Goal: Task Accomplishment & Management: Complete application form

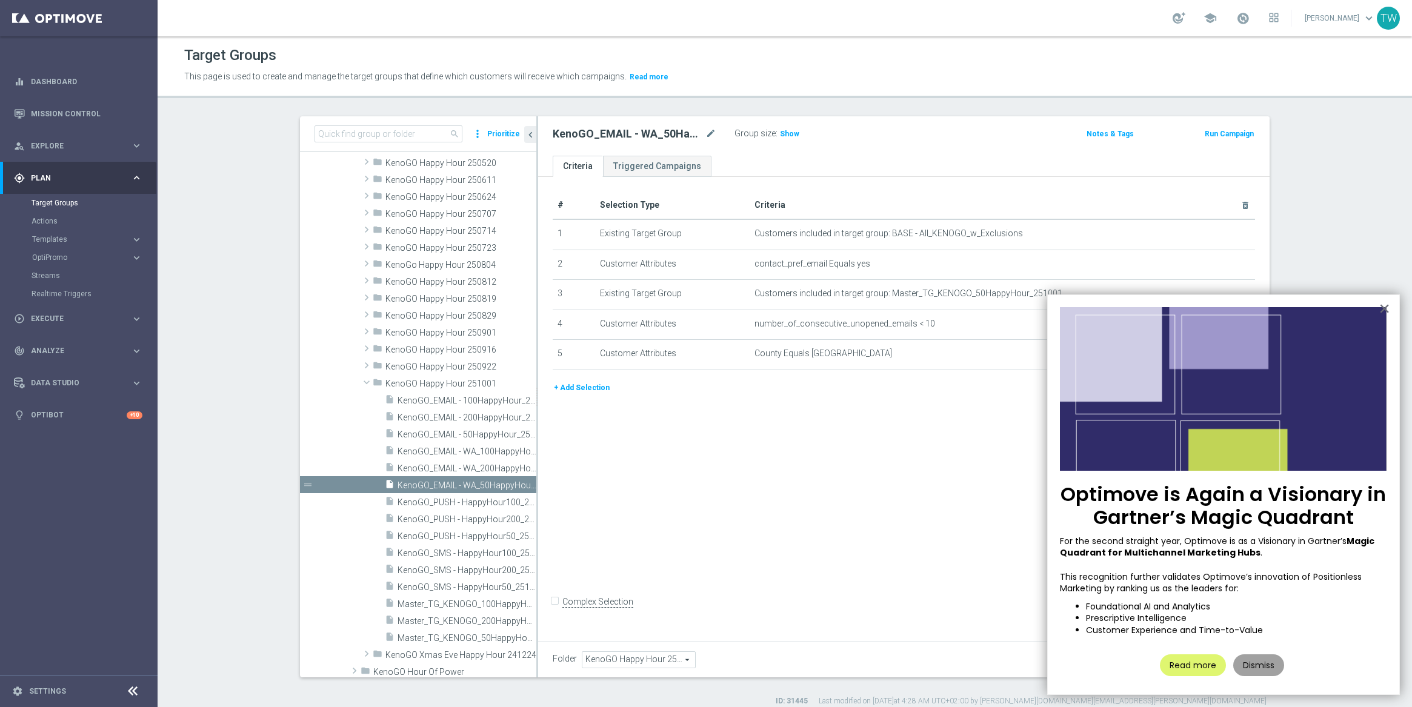
click at [1259, 665] on button "Dismiss" at bounding box center [1258, 665] width 51 height 22
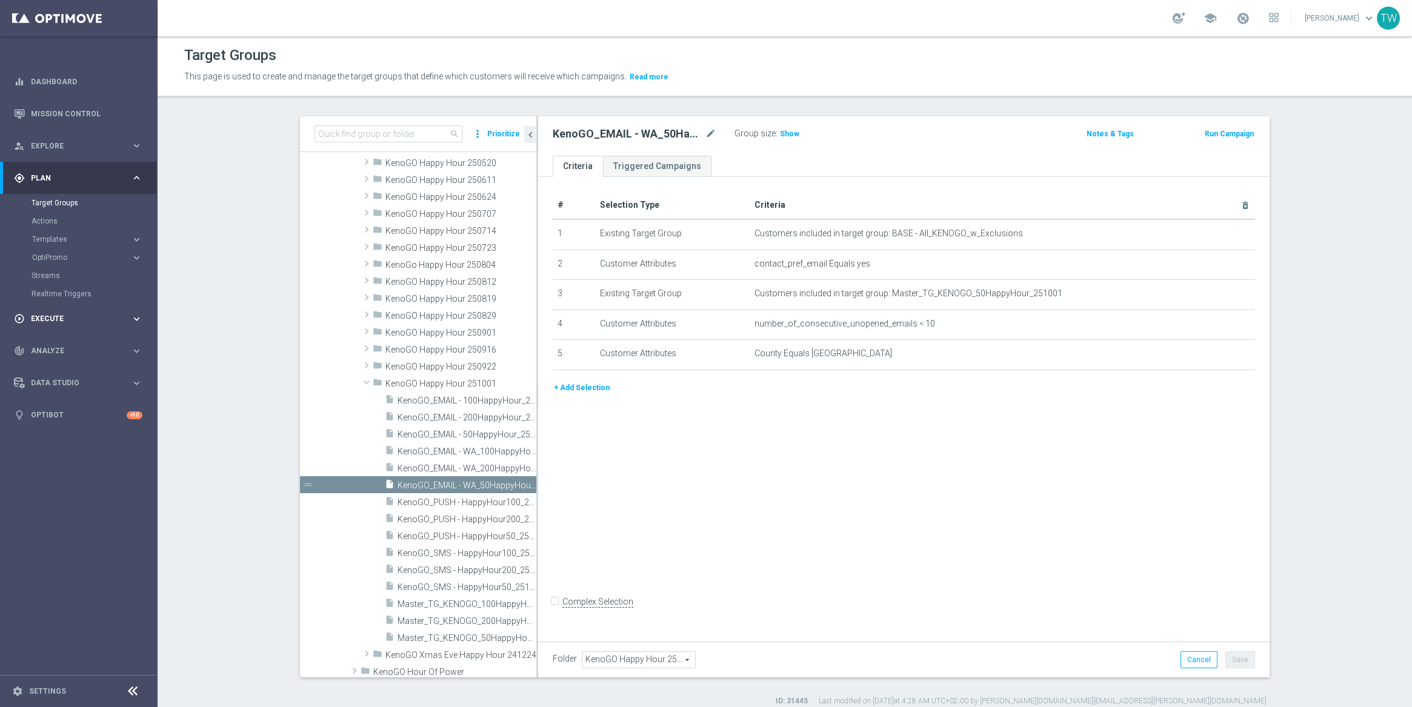
click at [135, 321] on icon "keyboard_arrow_right" at bounding box center [137, 319] width 12 height 12
click at [75, 235] on link "Campaign Builder" at bounding box center [79, 235] width 95 height 10
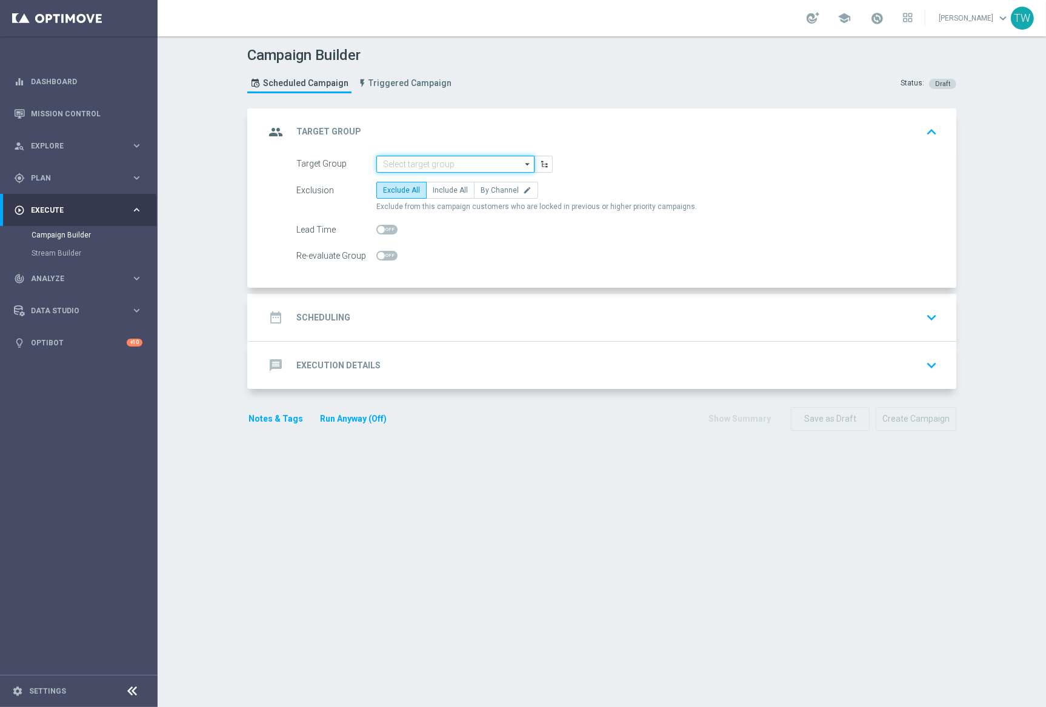
click at [457, 167] on input at bounding box center [455, 164] width 158 height 17
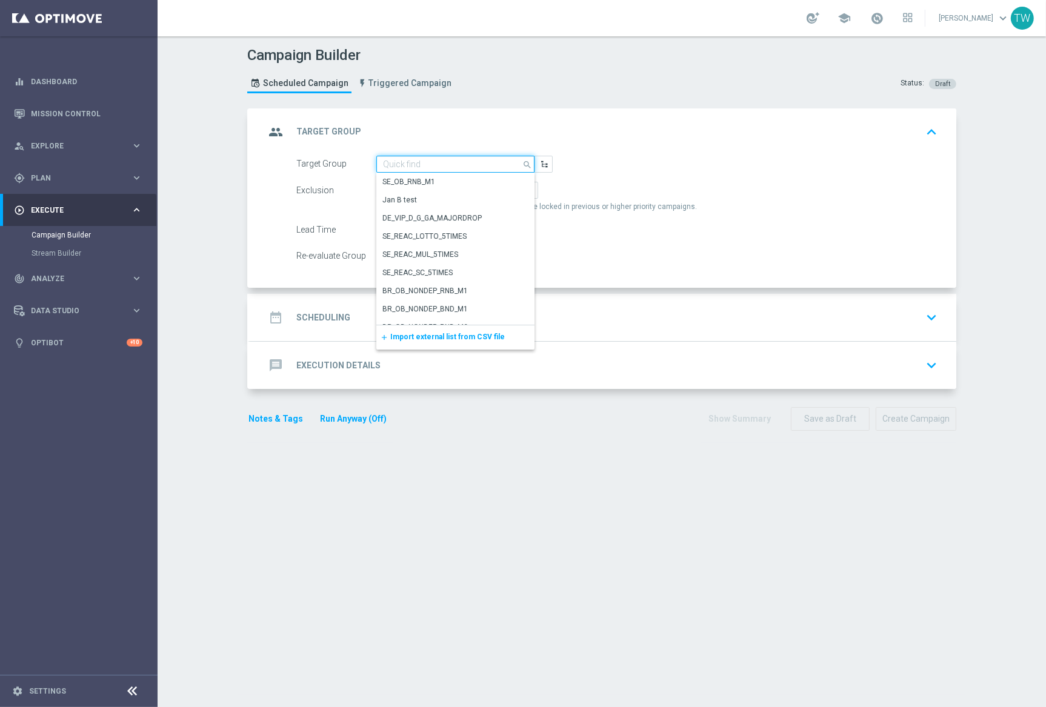
click at [457, 166] on input at bounding box center [455, 164] width 158 height 17
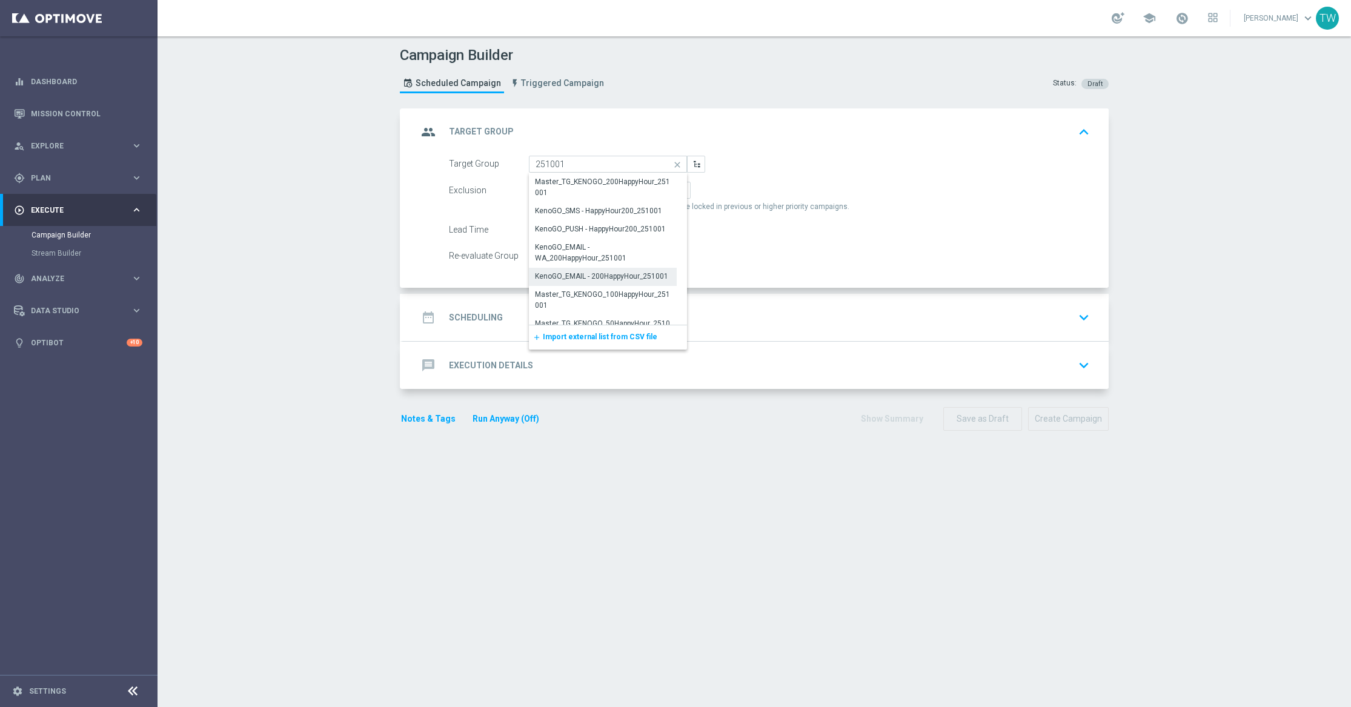
click at [614, 281] on div "KenoGO_EMAIL - 200HappyHour_251001" at bounding box center [603, 276] width 148 height 17
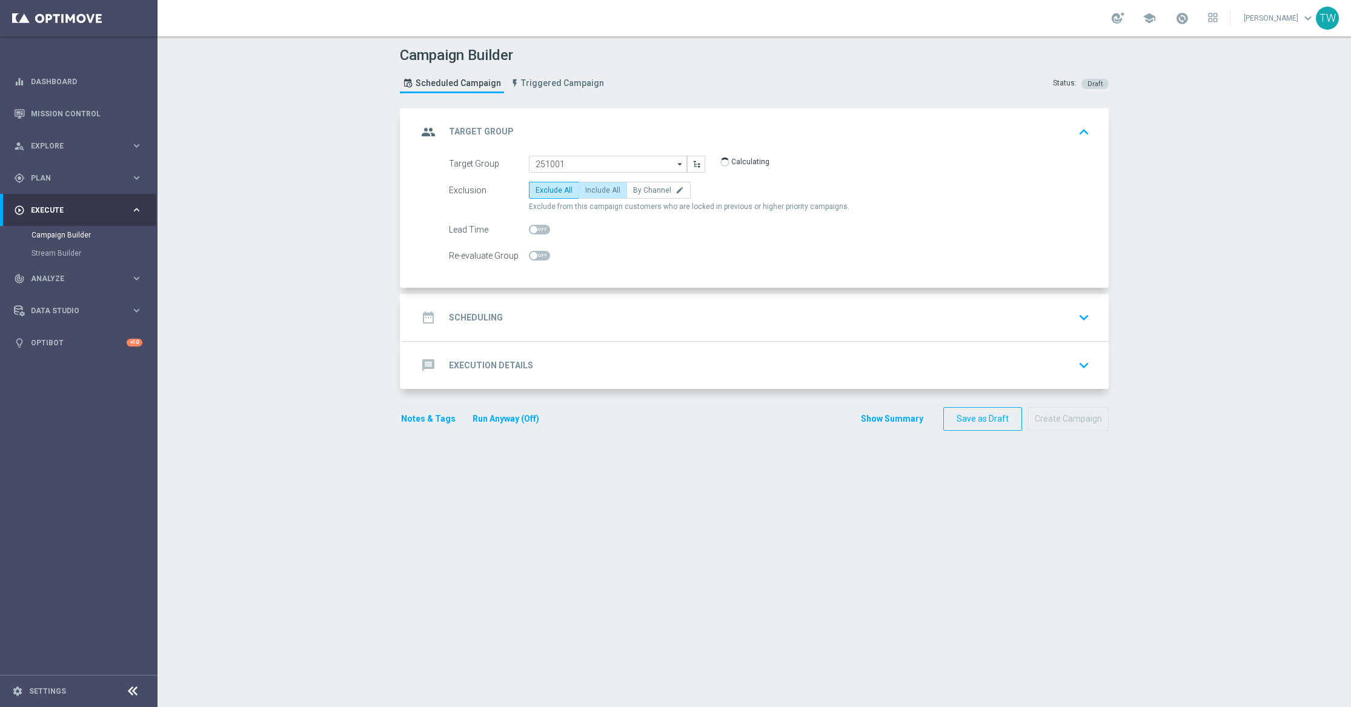
type input "KenoGO_EMAIL - 200HappyHour_251001"
click at [613, 191] on span "Include All" at bounding box center [602, 190] width 35 height 8
click at [593, 191] on input "Include All" at bounding box center [589, 192] width 8 height 8
radio input "true"
click at [657, 324] on div "date_range Scheduling keyboard_arrow_down" at bounding box center [756, 317] width 677 height 23
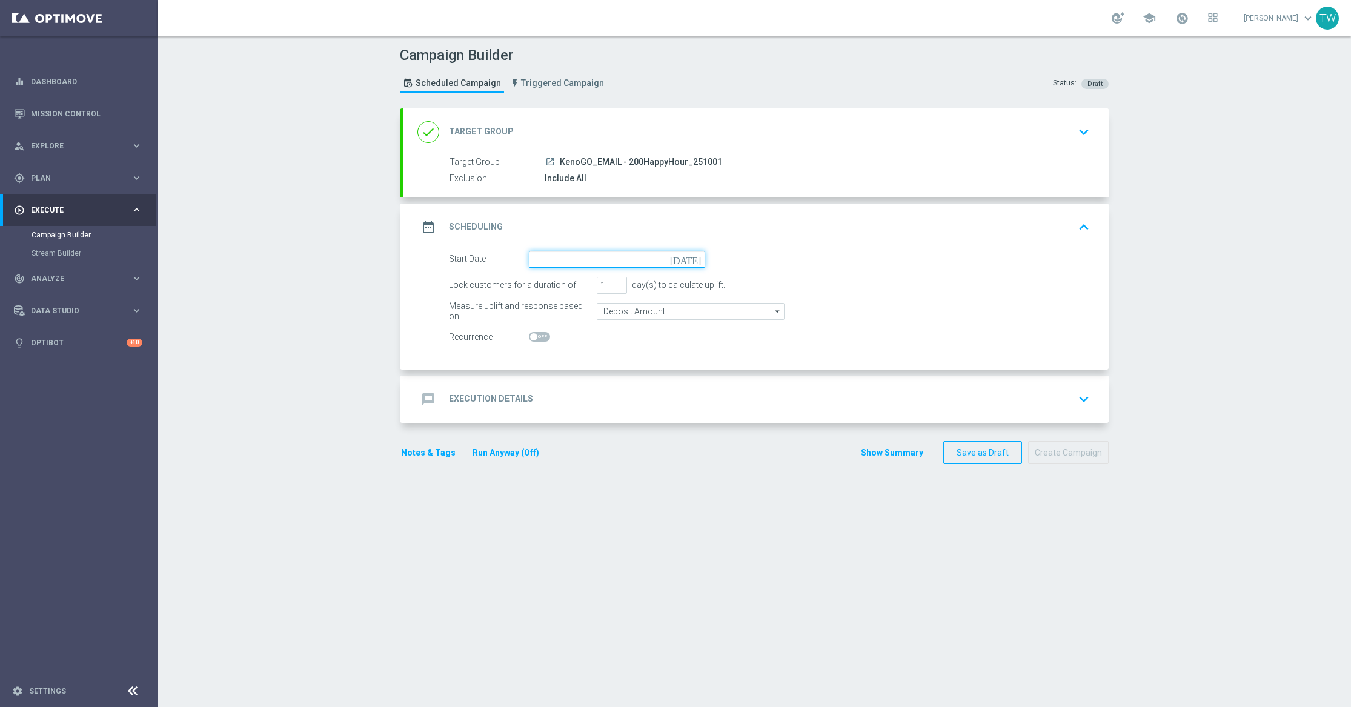
click at [574, 264] on input at bounding box center [617, 259] width 176 height 17
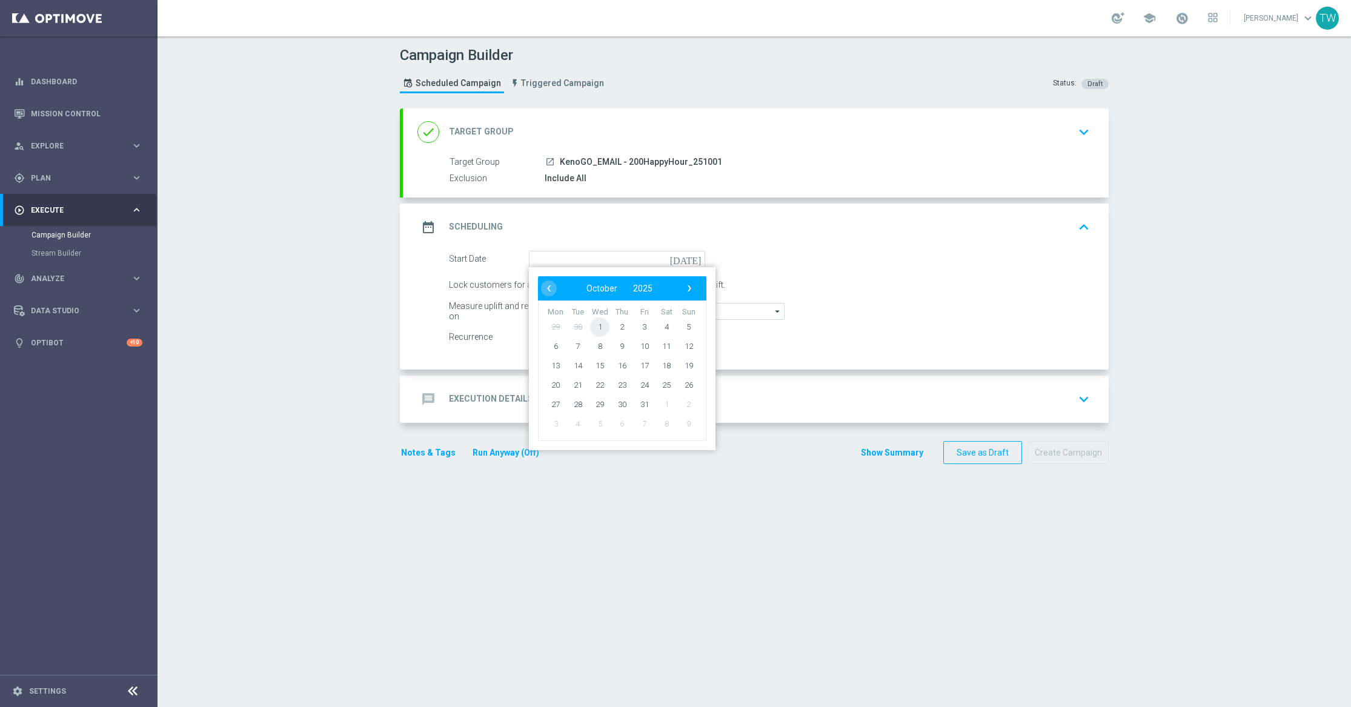
click at [607, 327] on span "1" at bounding box center [599, 326] width 19 height 19
type input "01 Oct 2025"
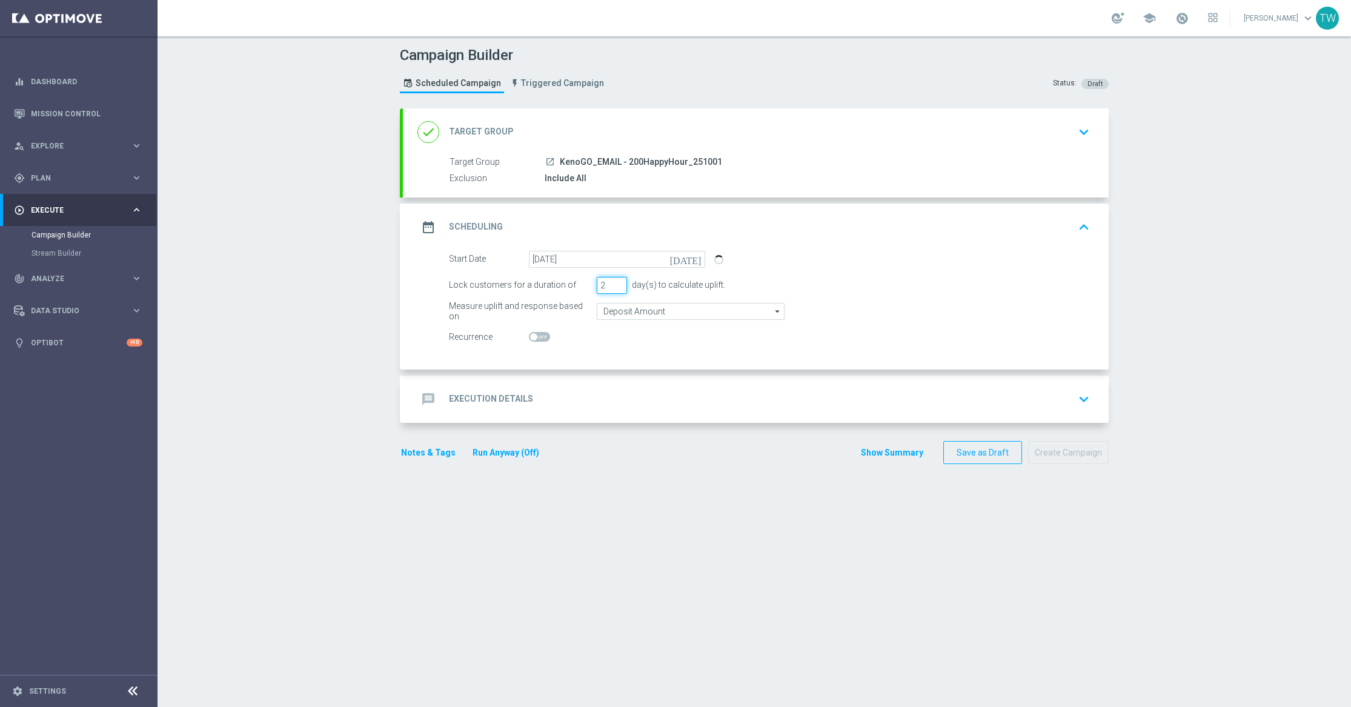
type input "2"
click at [621, 281] on input "2" at bounding box center [612, 285] width 30 height 17
click at [610, 410] on div "message Execution Details keyboard_arrow_down" at bounding box center [756, 399] width 706 height 47
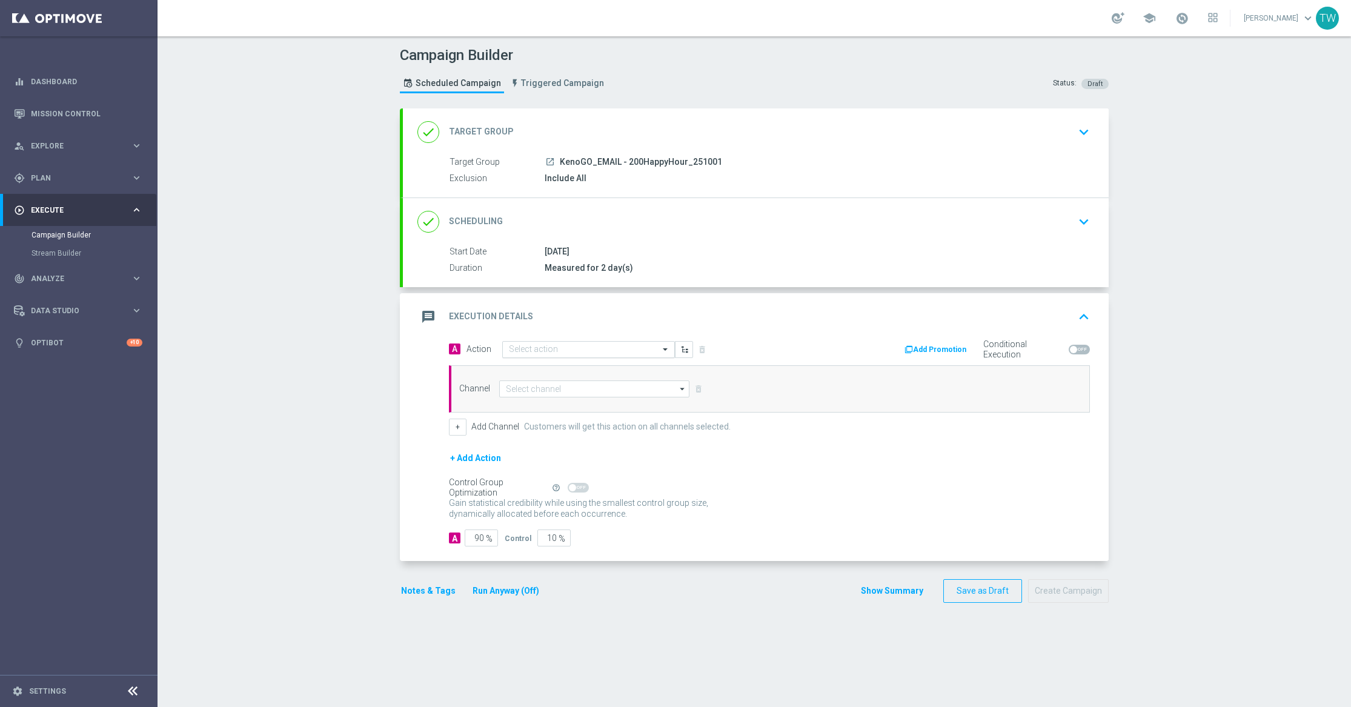
click at [528, 351] on input "text" at bounding box center [576, 350] width 135 height 10
type input "kenogo hap"
click at [524, 373] on label "KenoGo Happy Hour" at bounding box center [541, 370] width 65 height 10
click at [589, 388] on input at bounding box center [594, 389] width 190 height 17
click at [608, 448] on div "Optimail" at bounding box center [589, 443] width 180 height 18
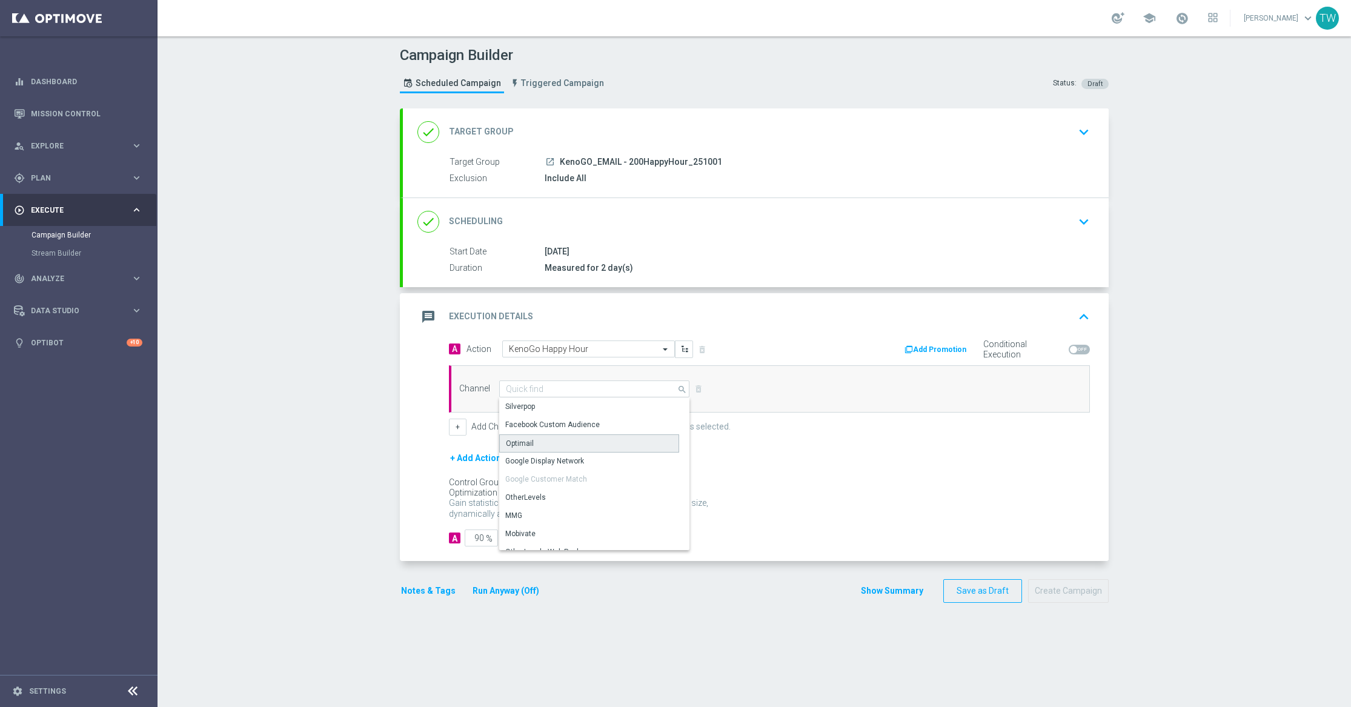
type input "Optimail"
click at [591, 541] on div "A 90 % Control 10 %" at bounding box center [769, 538] width 641 height 17
type input "0"
type input "100"
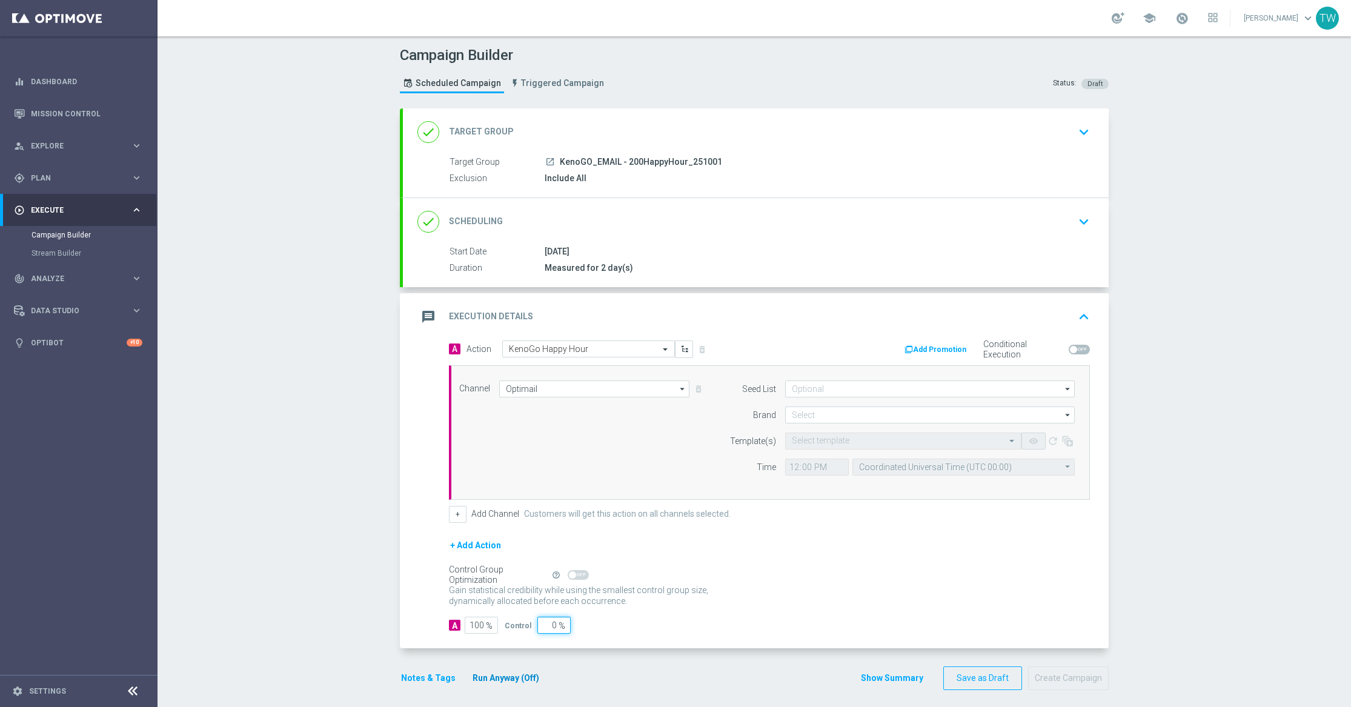
type input "0"
click at [507, 678] on button "Run Anyway (Off)" at bounding box center [505, 678] width 69 height 15
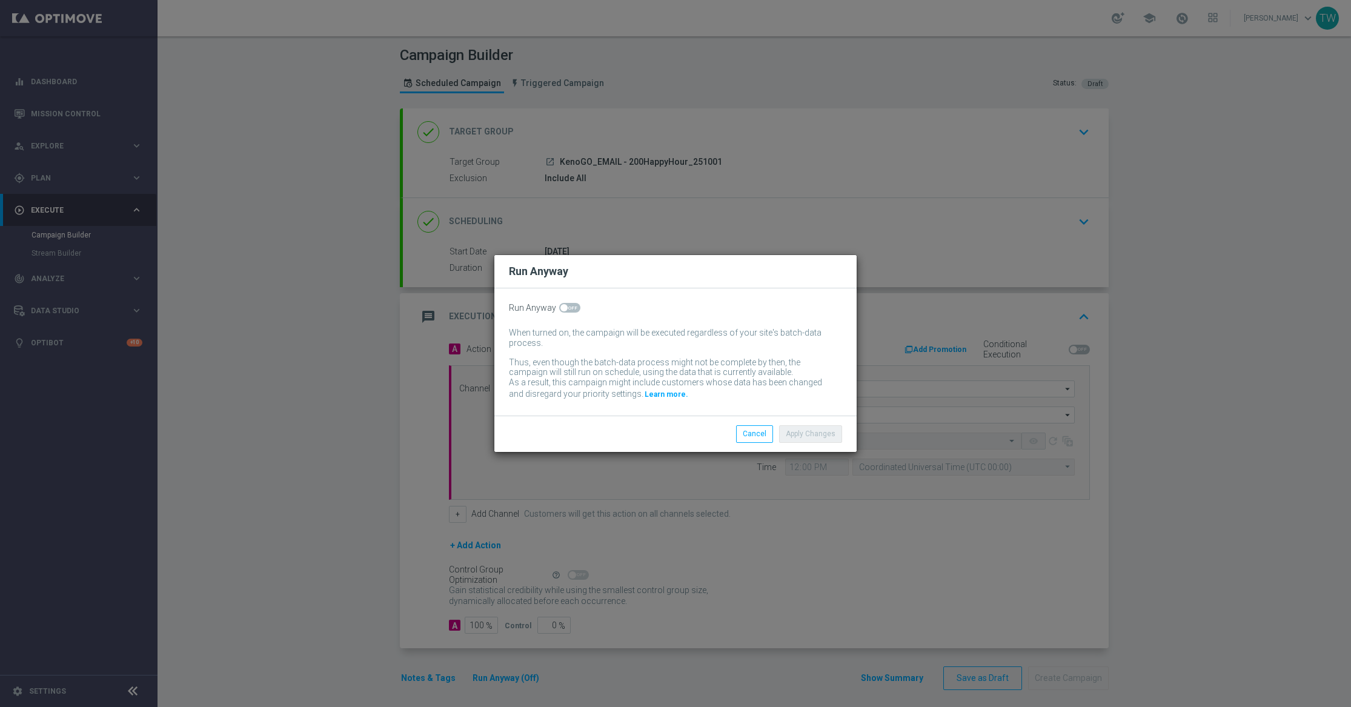
click at [560, 301] on div "Run Anyway When turned on, the campaign will be executed regardless of your sit…" at bounding box center [675, 351] width 362 height 127
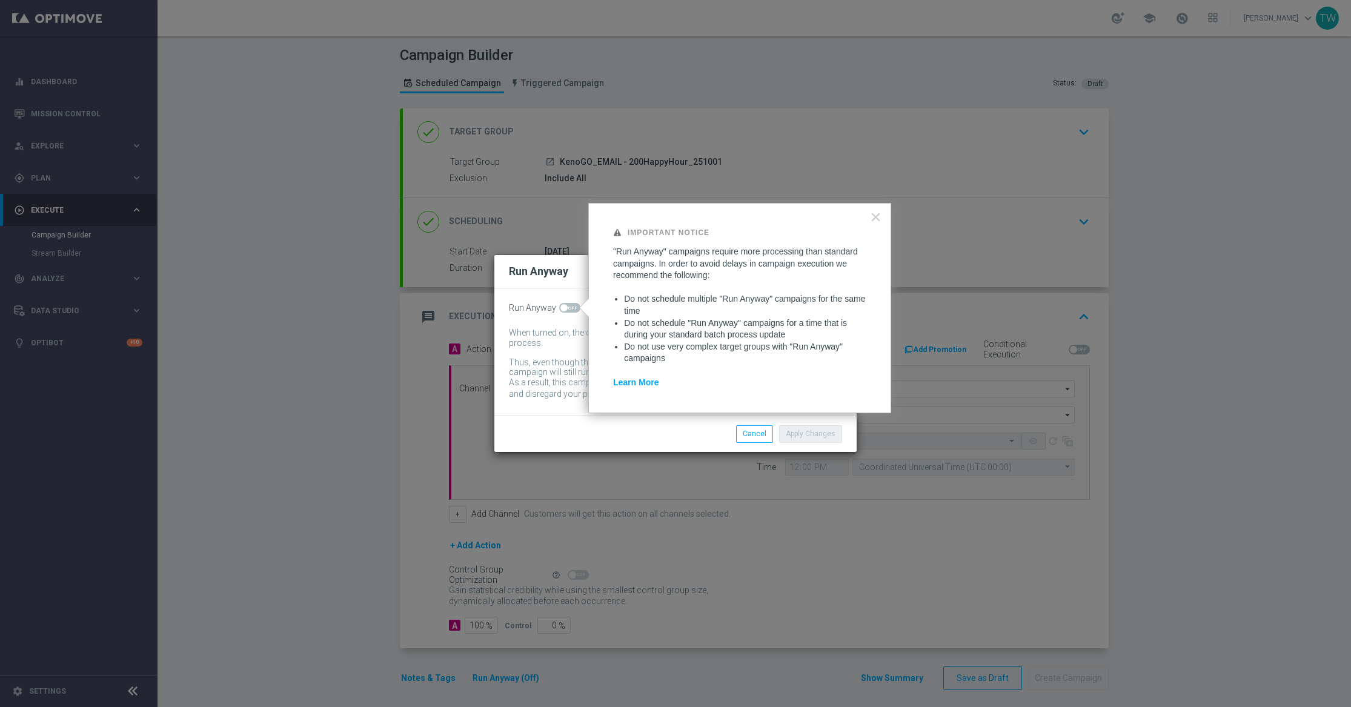
click at [580, 308] on div at bounding box center [584, 308] width 9 height 18
click at [571, 308] on span at bounding box center [569, 308] width 21 height 10
click at [571, 308] on input "checkbox" at bounding box center [569, 308] width 21 height 10
checkbox input "true"
click at [819, 439] on button "Apply Changes" at bounding box center [810, 433] width 63 height 17
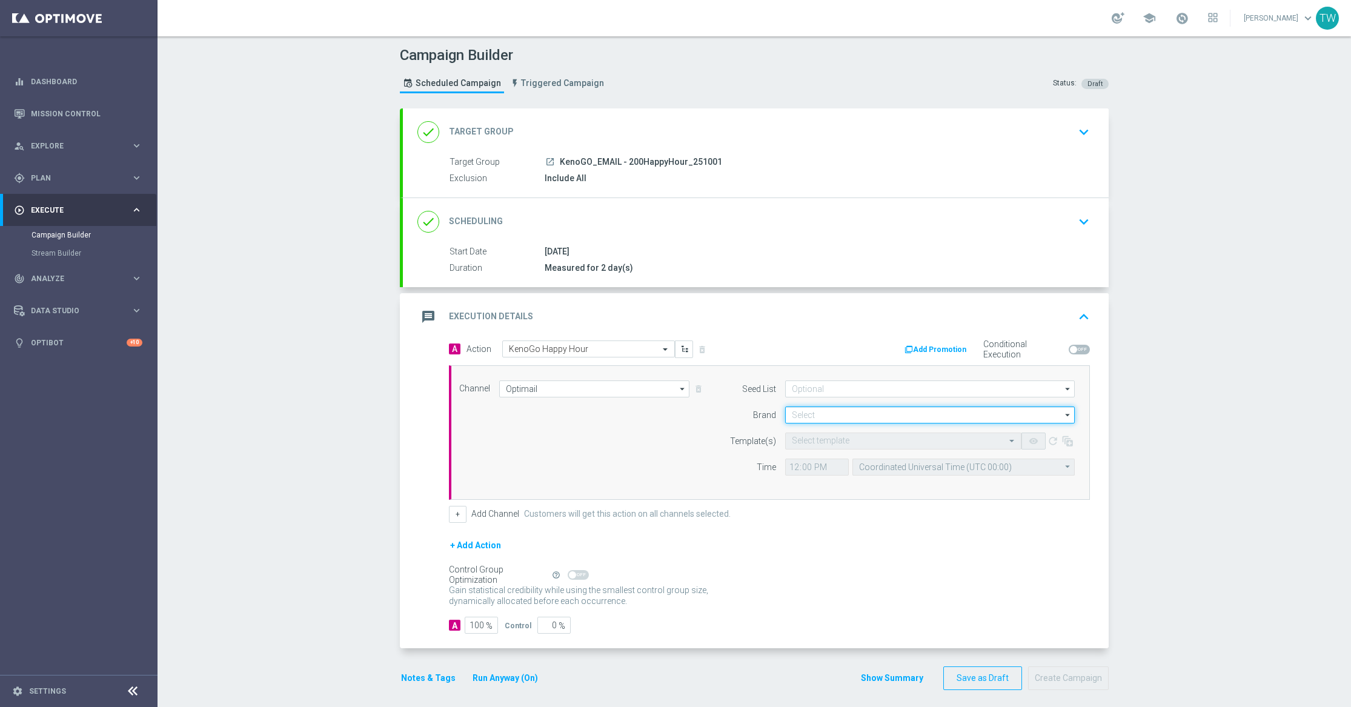
click at [885, 419] on input at bounding box center [930, 415] width 290 height 17
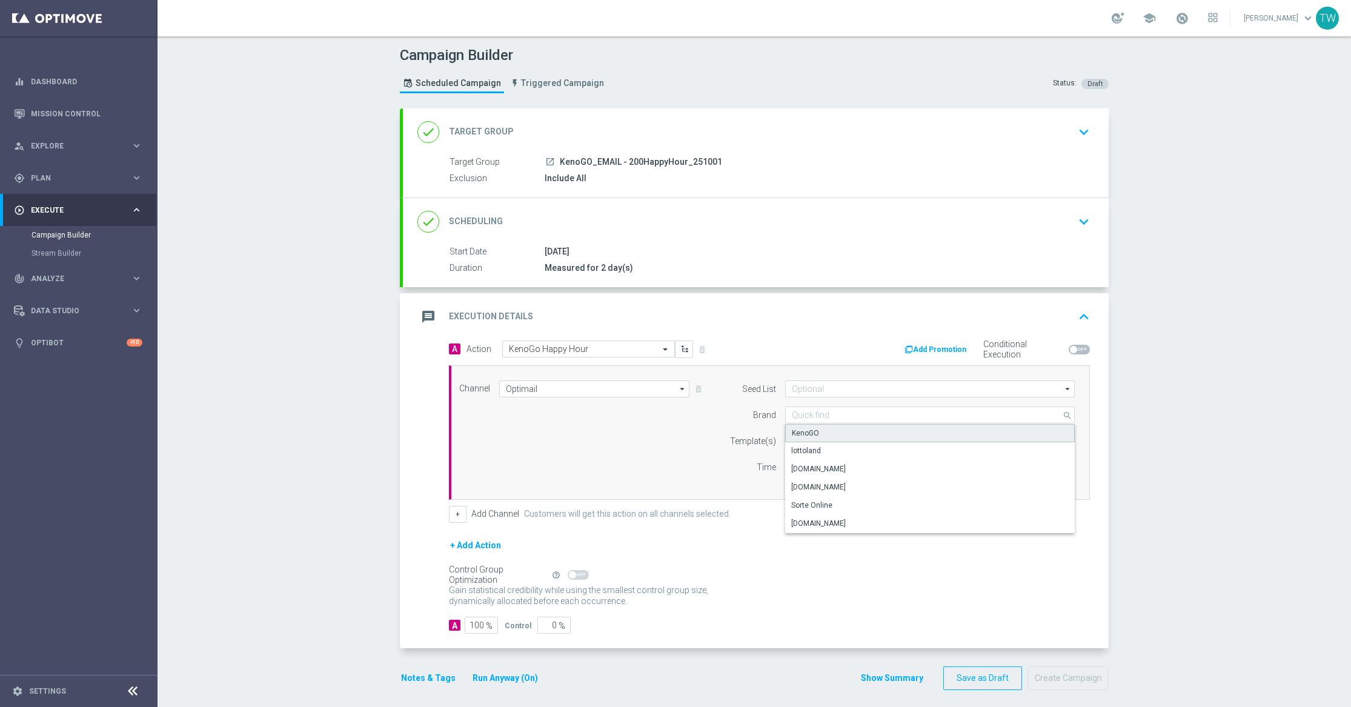
click at [868, 433] on div "KenoGO" at bounding box center [930, 433] width 290 height 18
type input "KenoGO"
click at [850, 447] on input "text" at bounding box center [891, 441] width 199 height 10
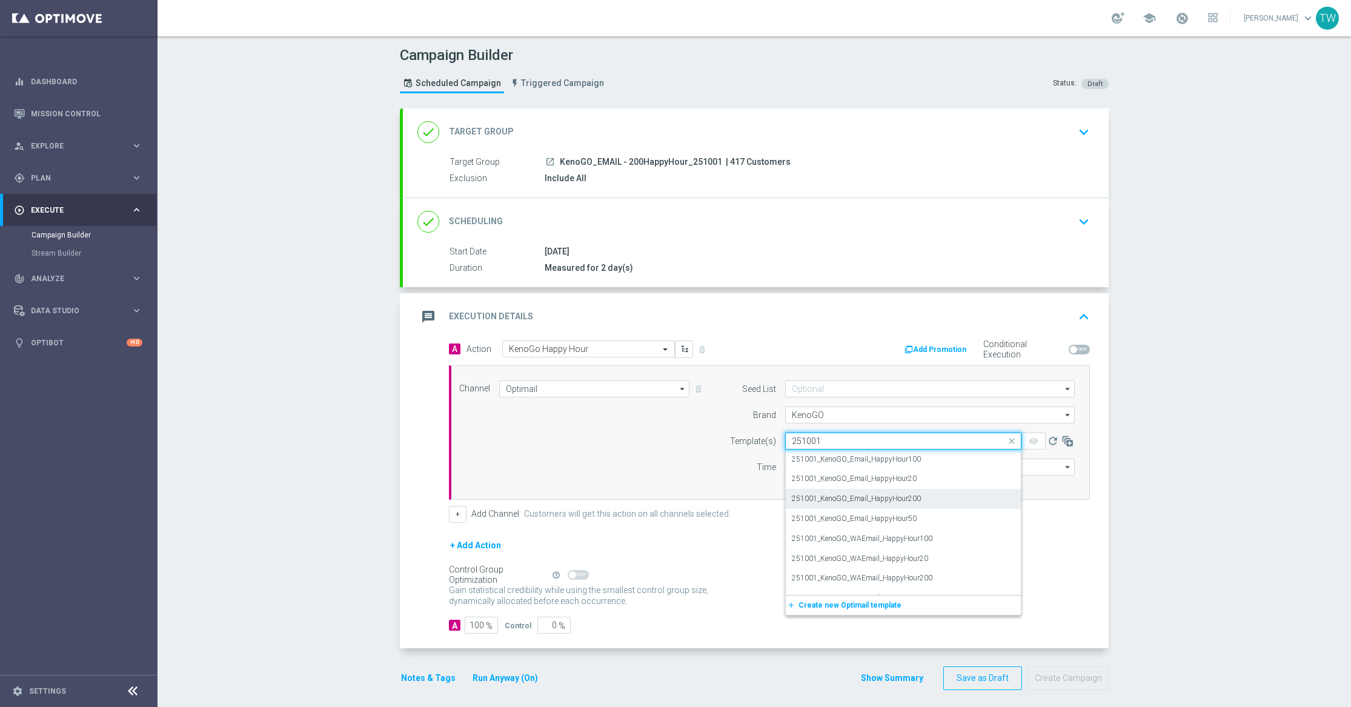
click at [949, 496] on div "251001_KenoGO_Email_HappyHour200" at bounding box center [903, 499] width 223 height 20
type input "251001"
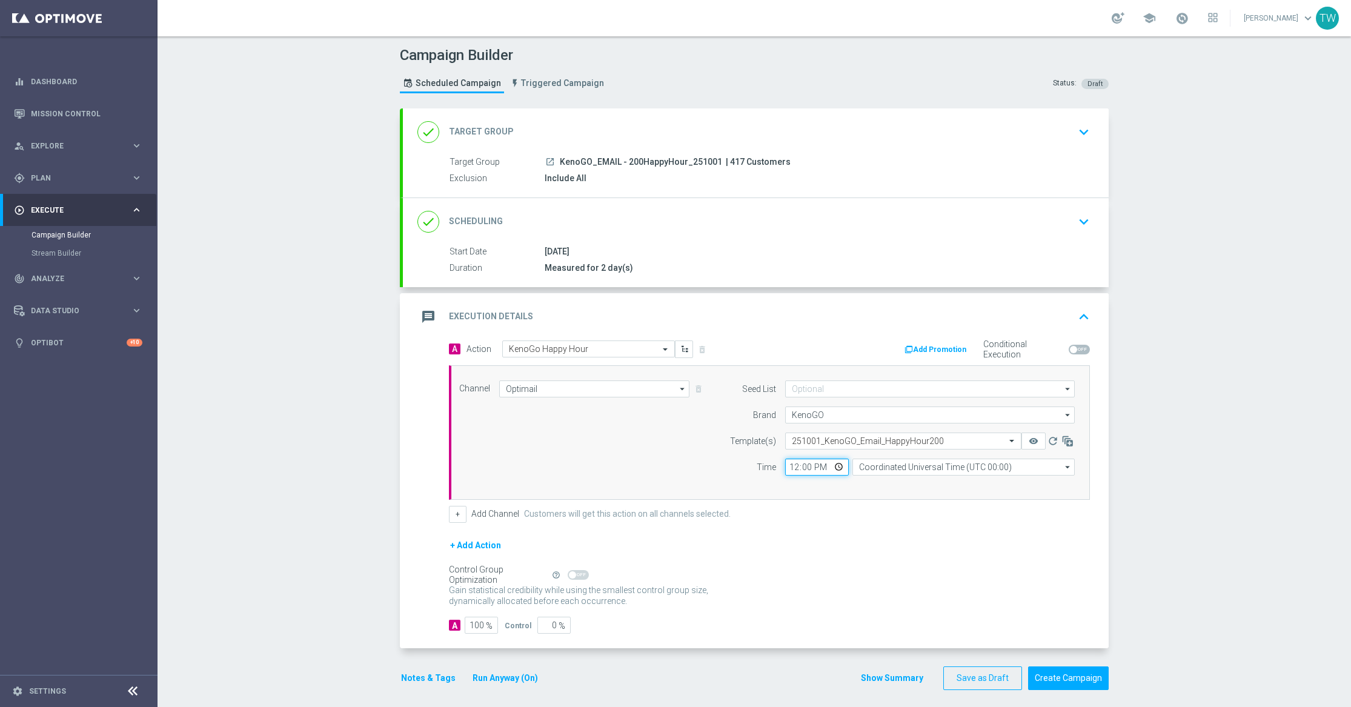
click at [796, 466] on input "12:00" at bounding box center [817, 467] width 64 height 17
type input "16:45"
click at [910, 473] on input "Coordinated Universal Time (UTC 00:00)" at bounding box center [964, 467] width 222 height 17
click at [907, 478] on div "Eastern Australia Time (Sydney) (UTC +10:00)" at bounding box center [964, 484] width 222 height 17
type input "Eastern Australia Time (Sydney) (UTC +10:00)"
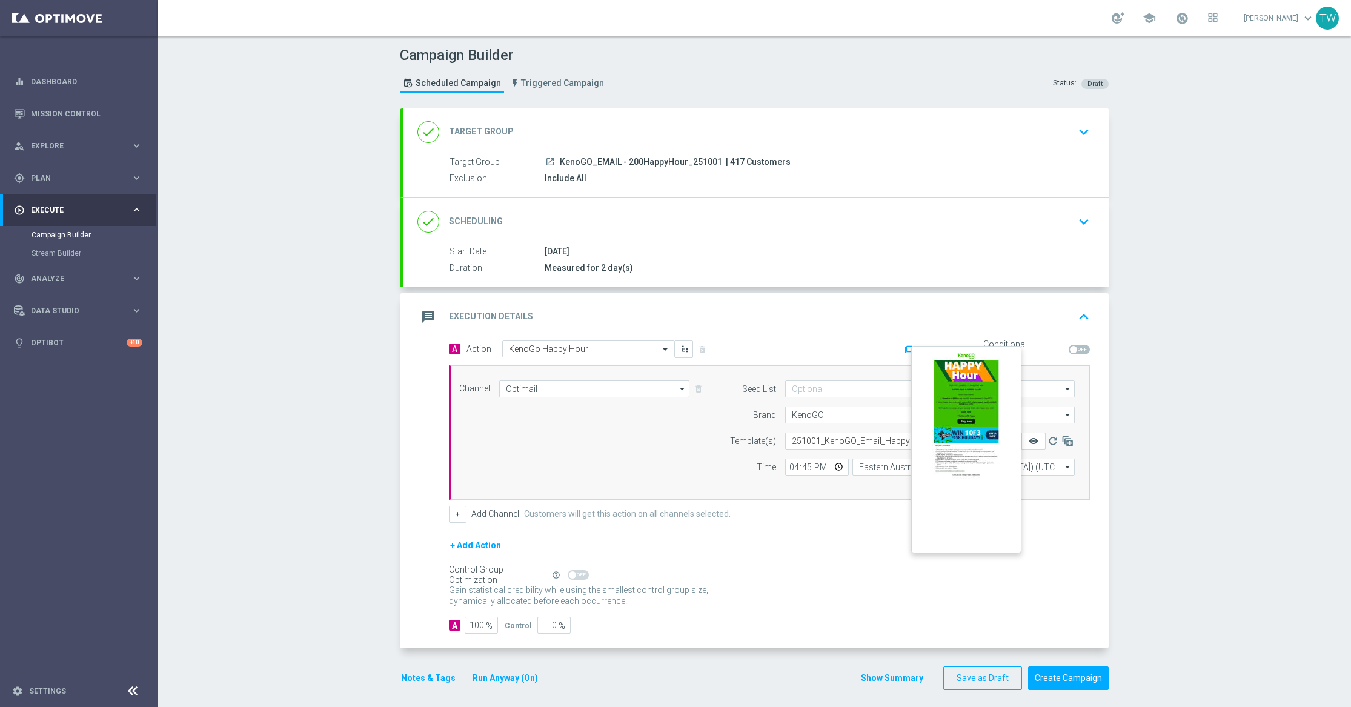
click at [1034, 437] on icon "remove_red_eye" at bounding box center [1034, 441] width 10 height 10
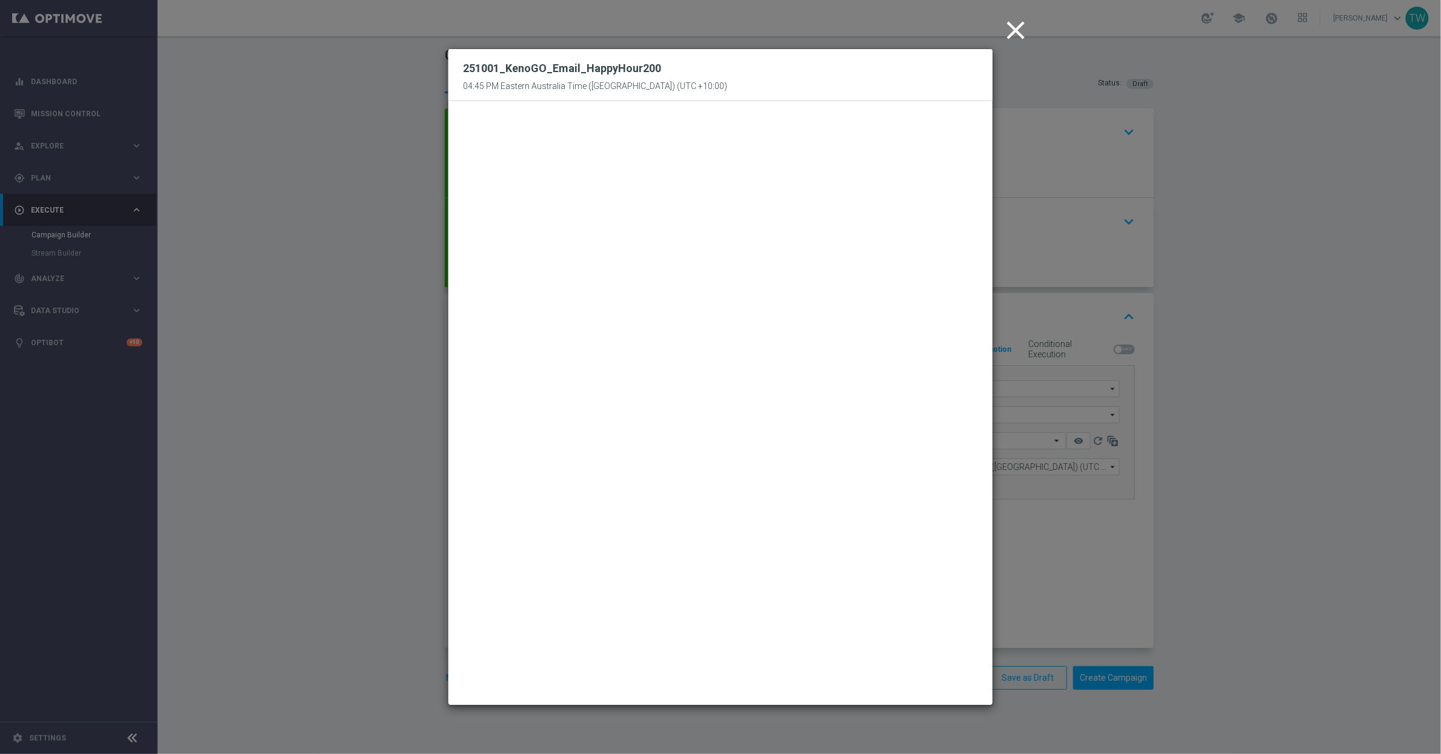
click at [1016, 34] on icon "close" at bounding box center [1015, 30] width 30 height 30
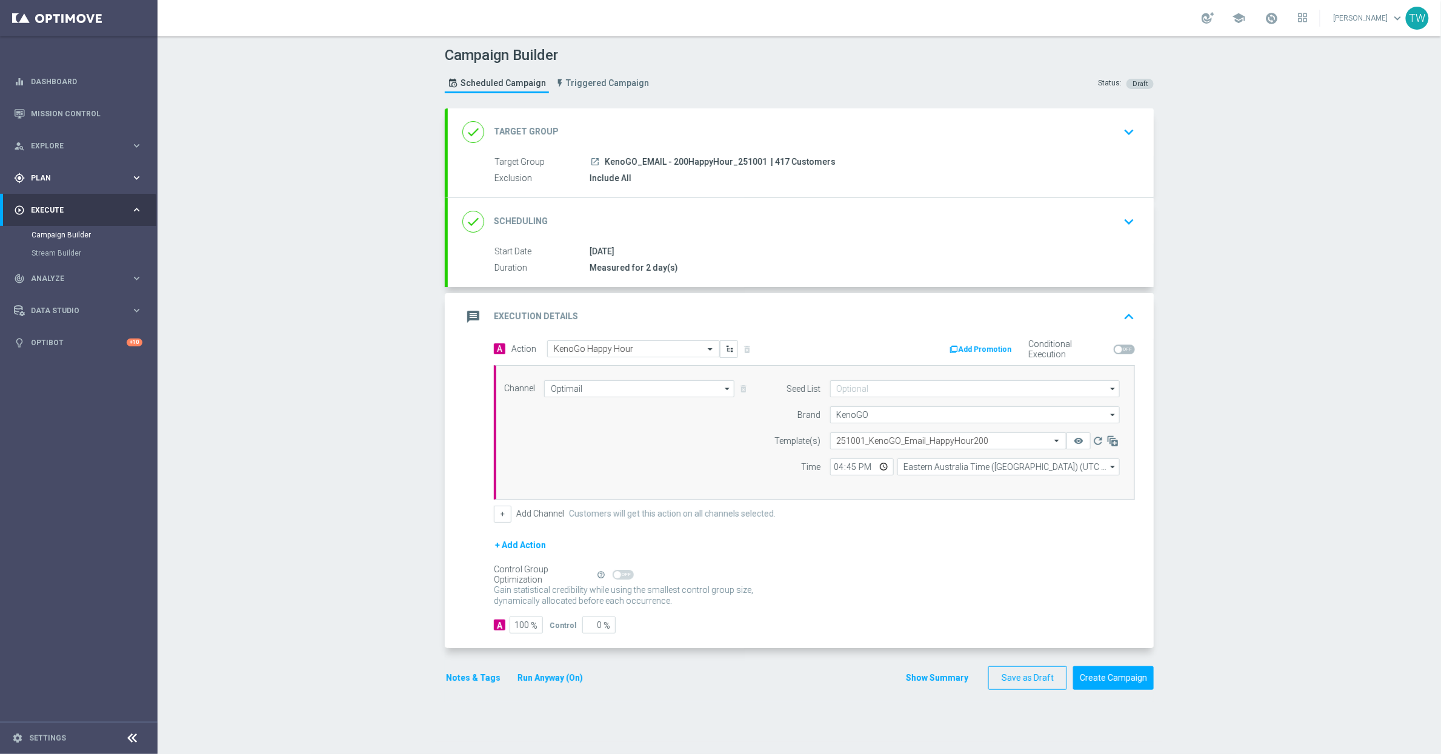
click at [70, 165] on div "gps_fixed Plan keyboard_arrow_right" at bounding box center [78, 178] width 156 height 32
click at [61, 236] on span "Templates" at bounding box center [75, 239] width 87 height 7
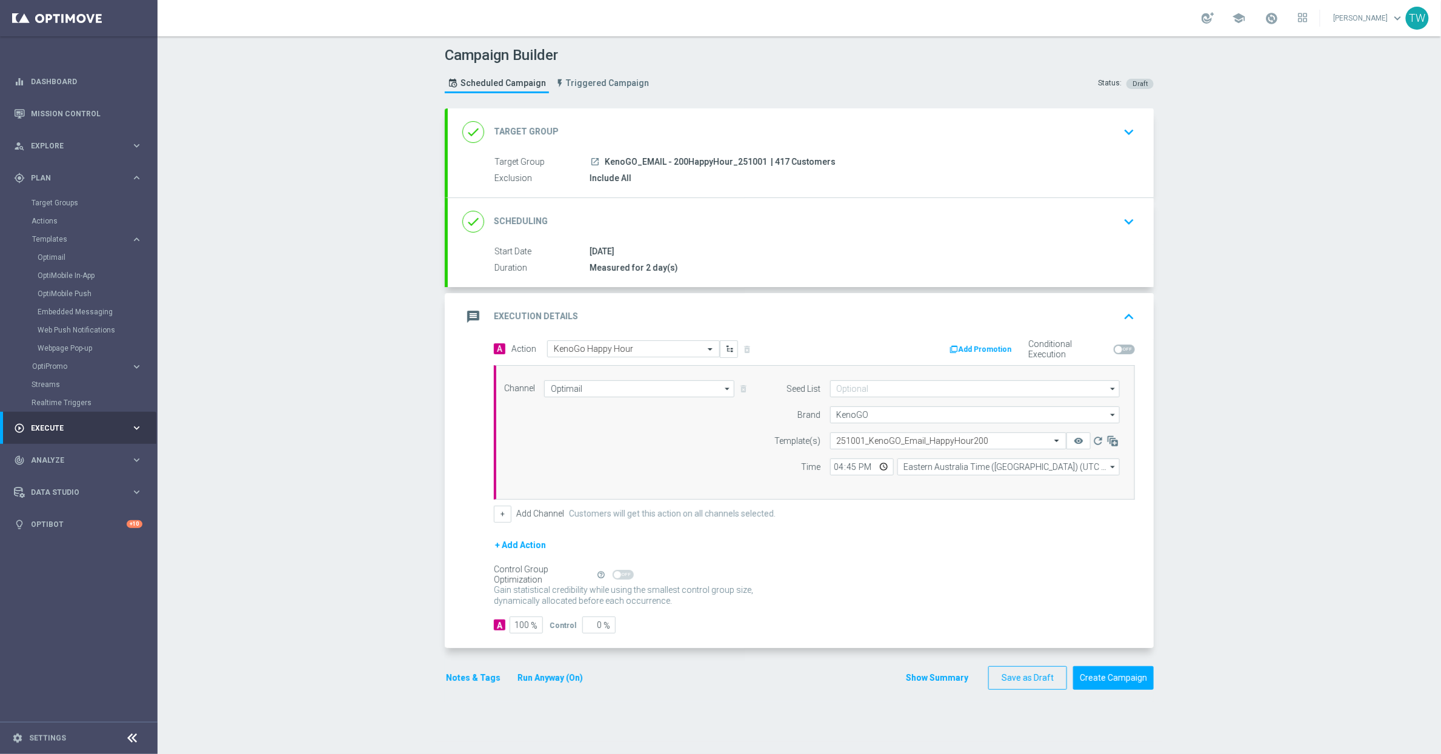
click at [1197, 505] on div "Campaign Builder Scheduled Campaign Triggered Campaign Status: Draft done Targe…" at bounding box center [799, 395] width 1283 height 718
click at [1080, 443] on icon "remove_red_eye" at bounding box center [1079, 441] width 10 height 10
click at [1123, 686] on button "Create Campaign" at bounding box center [1113, 679] width 81 height 24
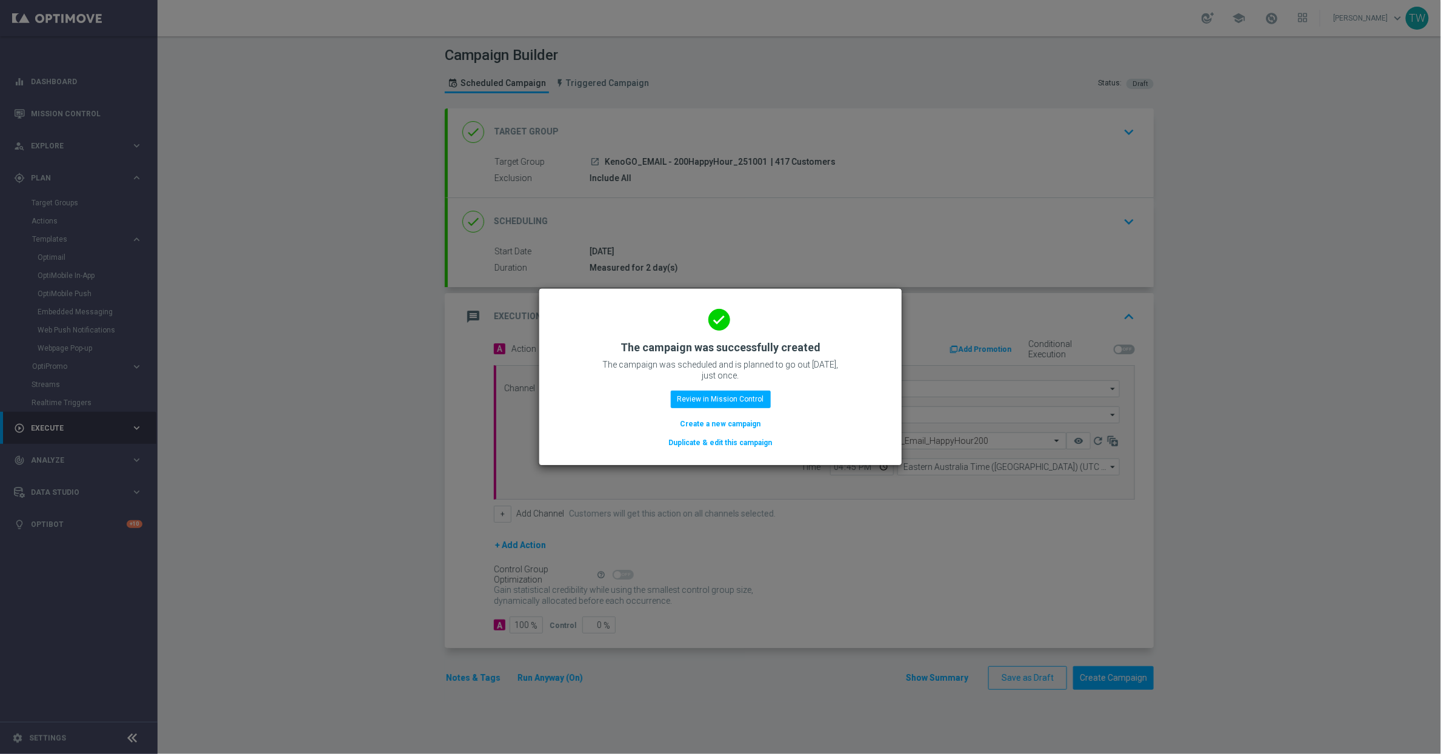
click at [711, 441] on button "Duplicate & edit this campaign" at bounding box center [721, 442] width 106 height 13
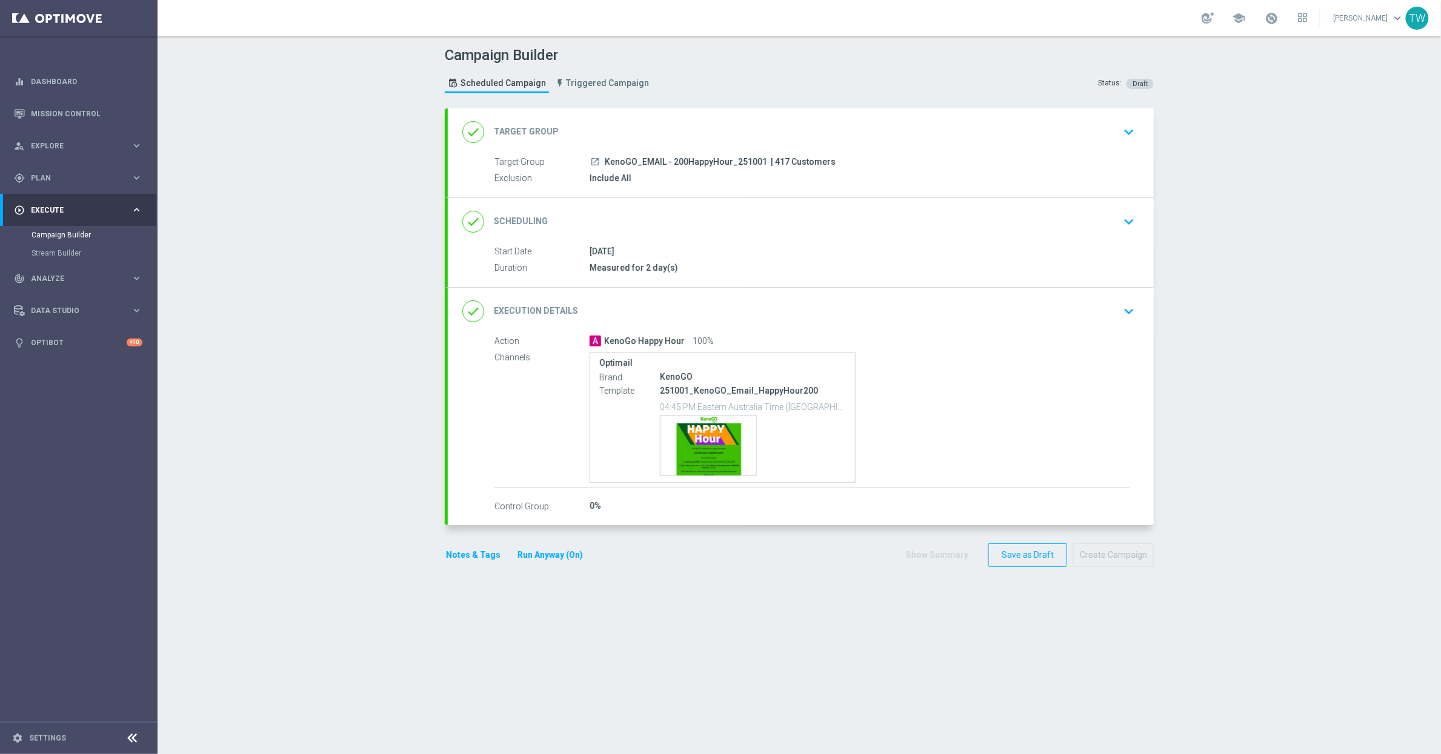
drag, startPoint x: 804, startPoint y: 144, endPoint x: 787, endPoint y: 148, distance: 16.9
click at [804, 144] on div "done Target Group keyboard_arrow_down" at bounding box center [801, 131] width 706 height 47
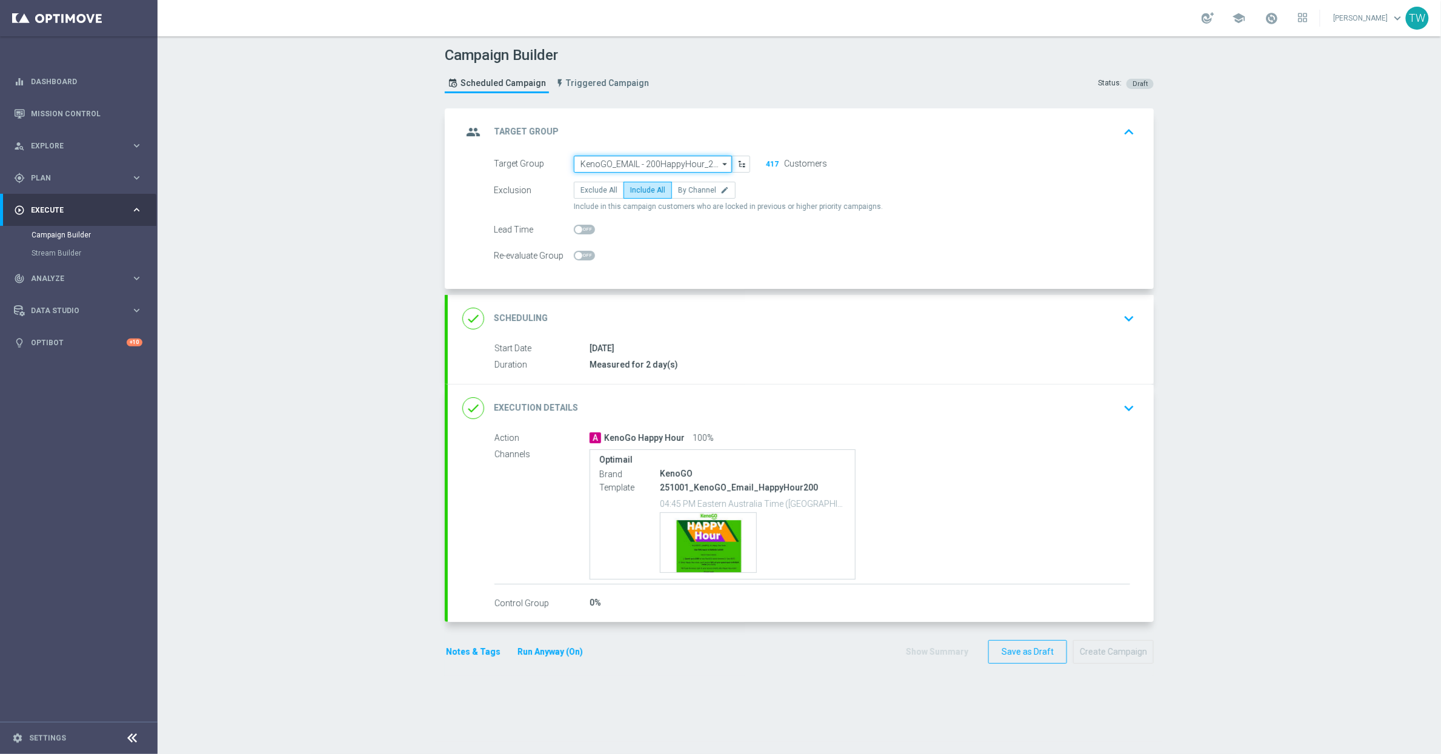
click at [666, 162] on input "KenoGO_EMAIL - 200HappyHour_251001" at bounding box center [653, 164] width 158 height 17
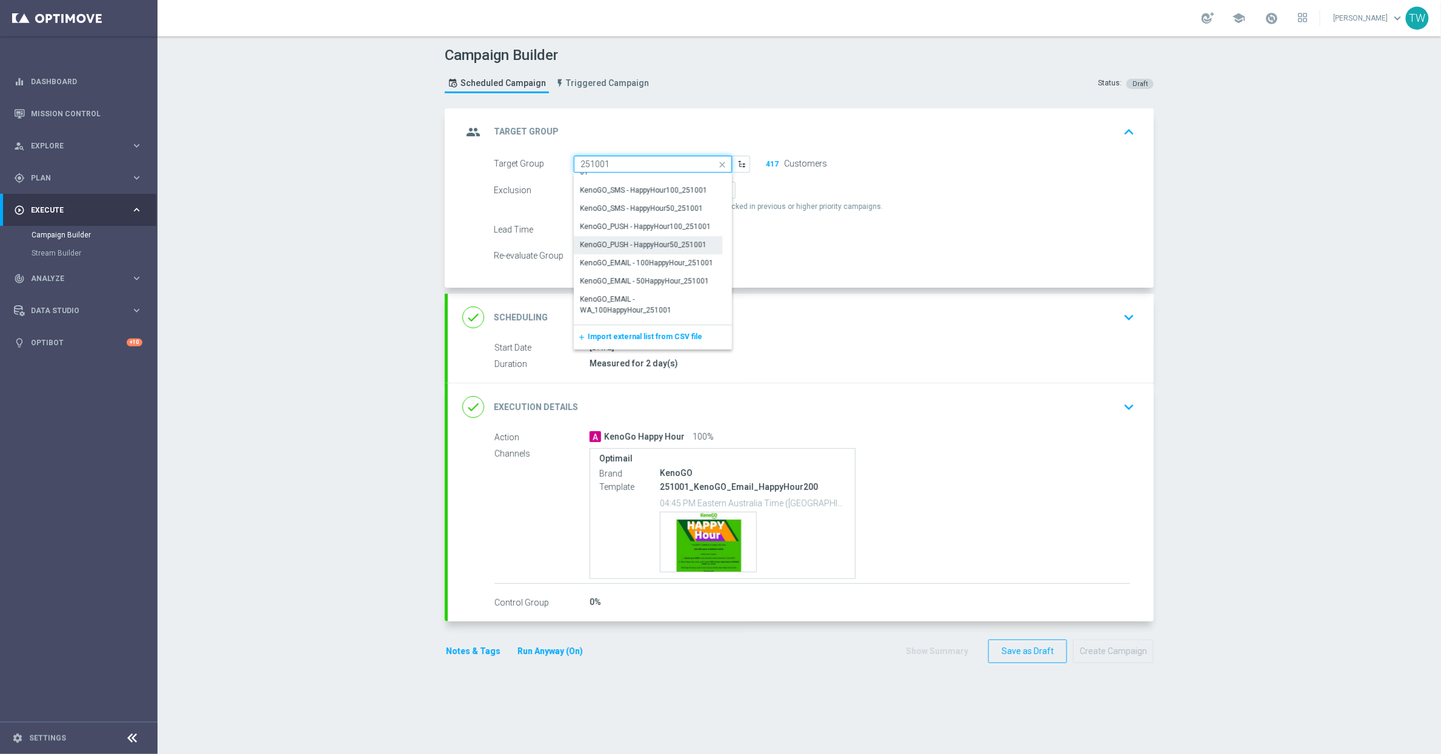
scroll to position [164, 0]
click at [665, 264] on div "KenoGO_EMAIL - 100HappyHour_251001" at bounding box center [646, 261] width 133 height 11
type input "KenoGO_EMAIL - 100HappyHour_251001"
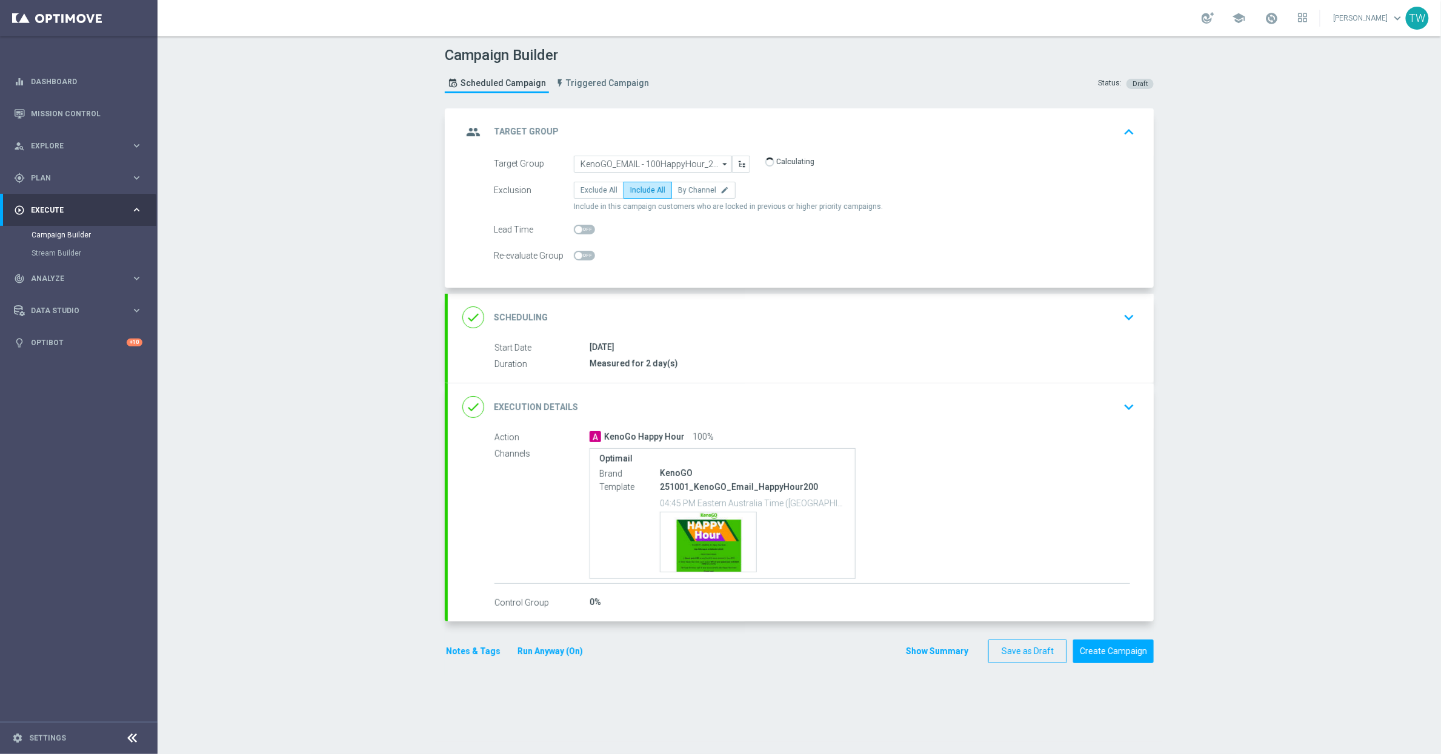
click at [739, 407] on div "done Execution Details keyboard_arrow_down" at bounding box center [800, 407] width 677 height 23
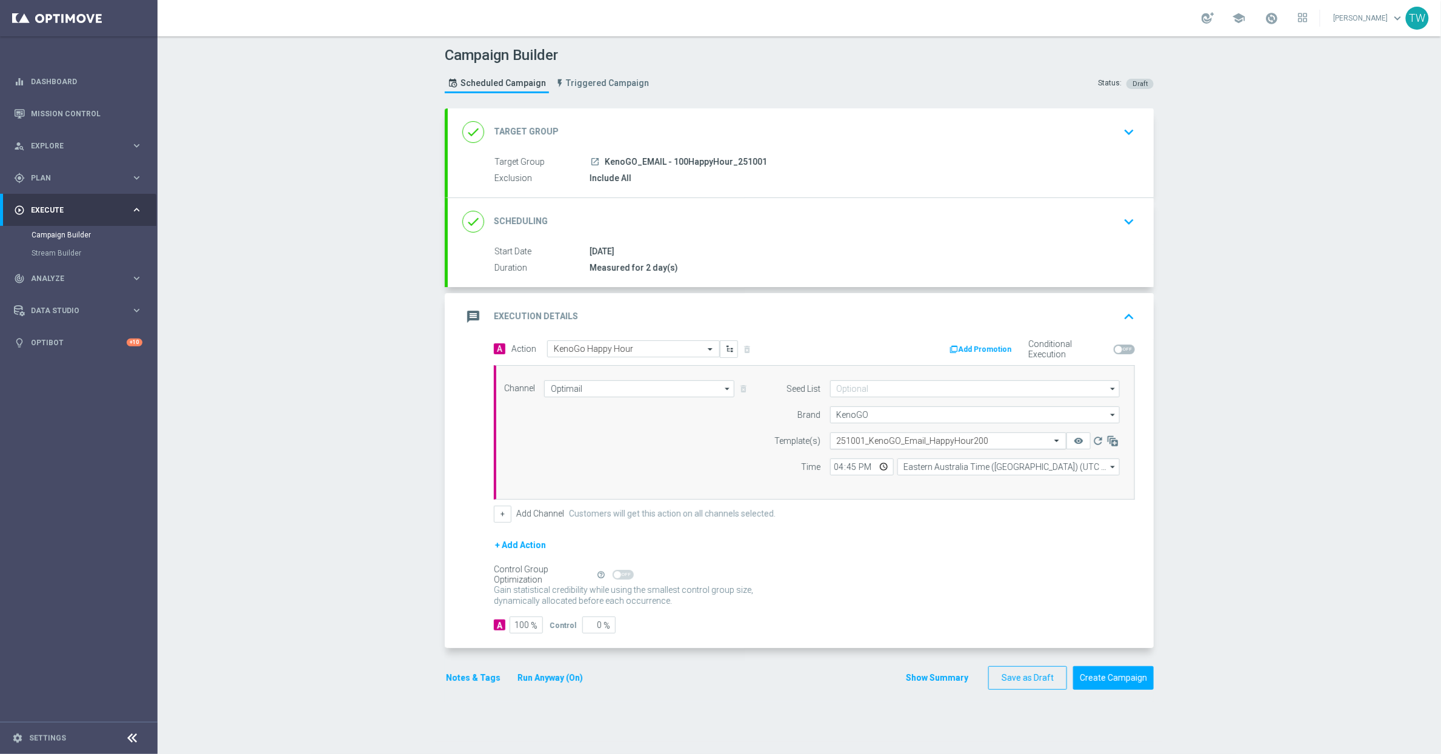
click at [879, 436] on div "Select template 251001_KenoGO_Email_HappyHour200" at bounding box center [941, 441] width 220 height 10
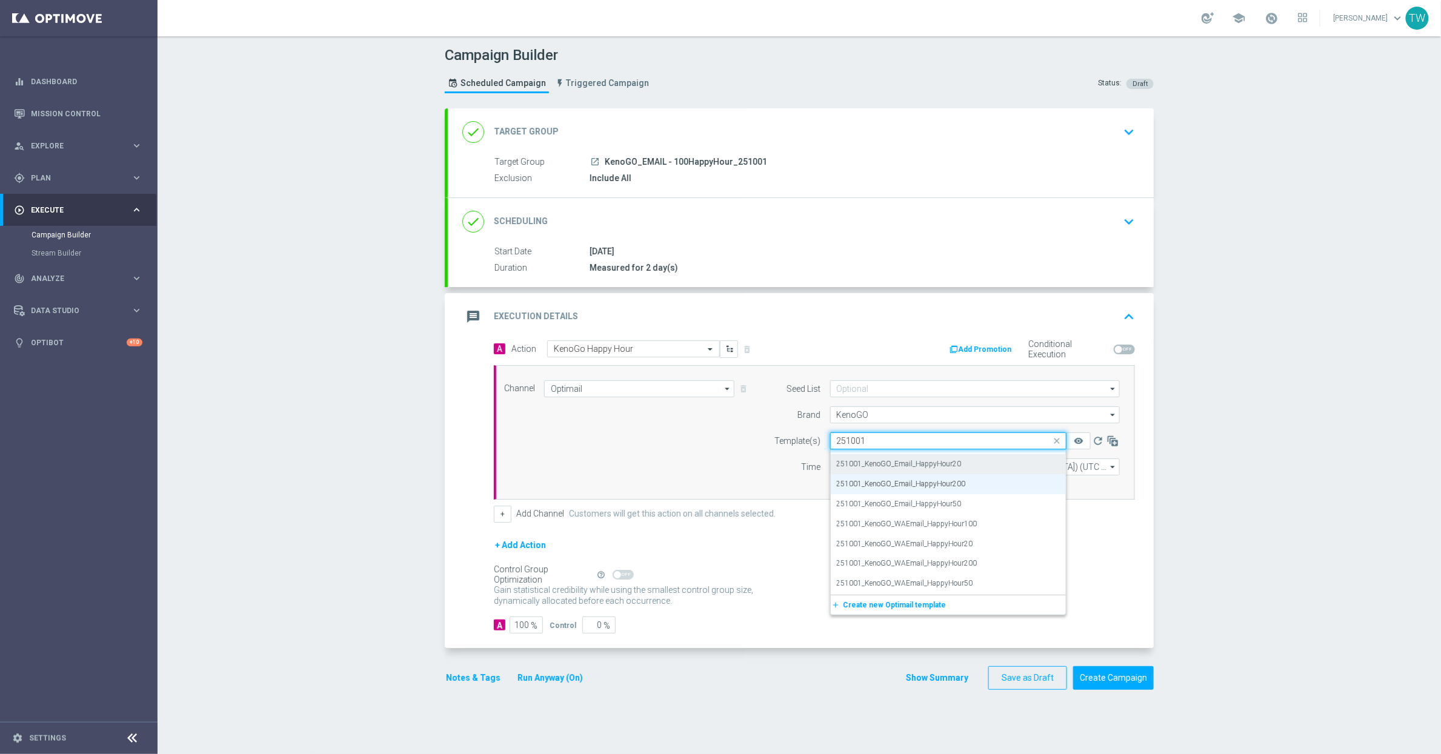
scroll to position [0, 0]
click at [997, 460] on div "251001_KenoGO_Email_HappyHour100" at bounding box center [948, 460] width 223 height 20
type input "251001"
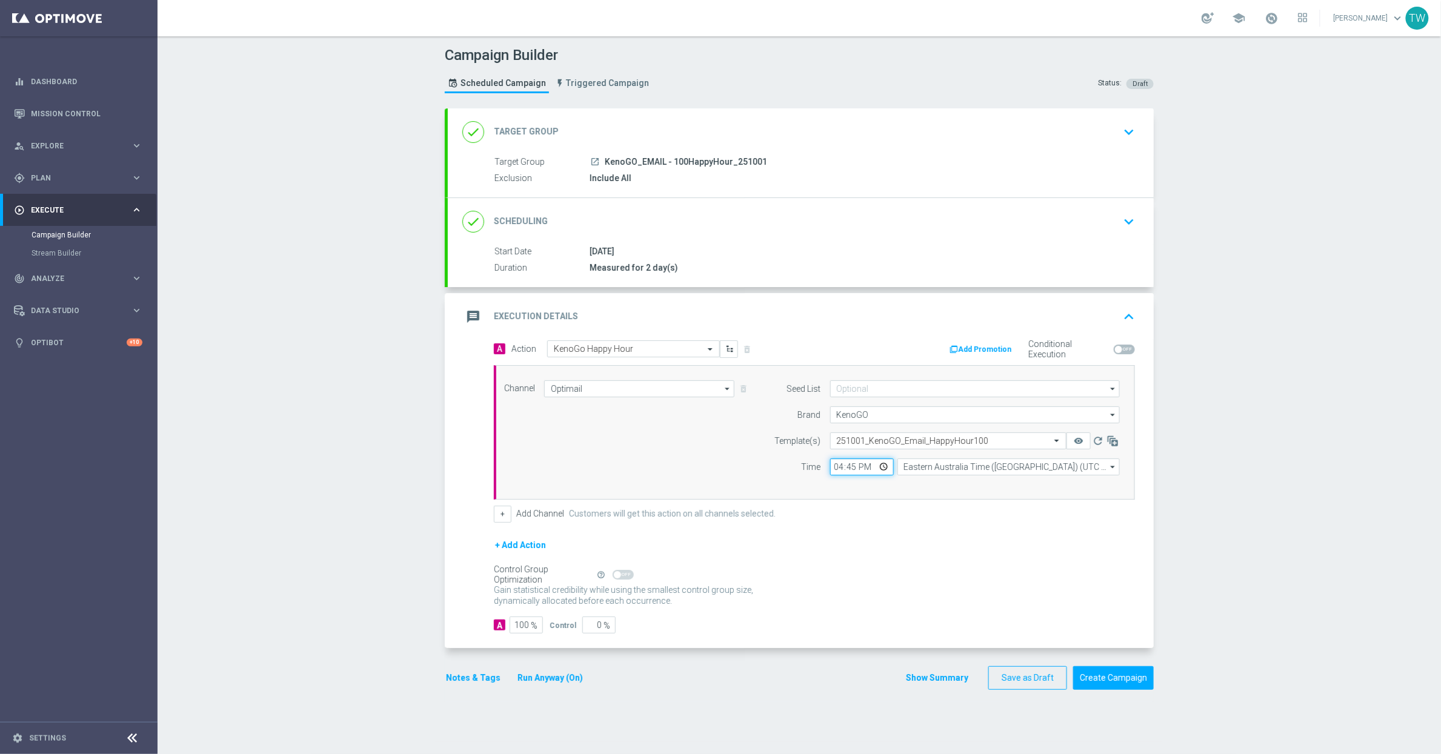
click at [848, 470] on input "16:45" at bounding box center [862, 467] width 64 height 17
type input "16:50"
drag, startPoint x: 590, startPoint y: 630, endPoint x: 690, endPoint y: 630, distance: 99.4
click at [690, 630] on div "A 100 % Control 0 %" at bounding box center [814, 625] width 641 height 17
type input "5"
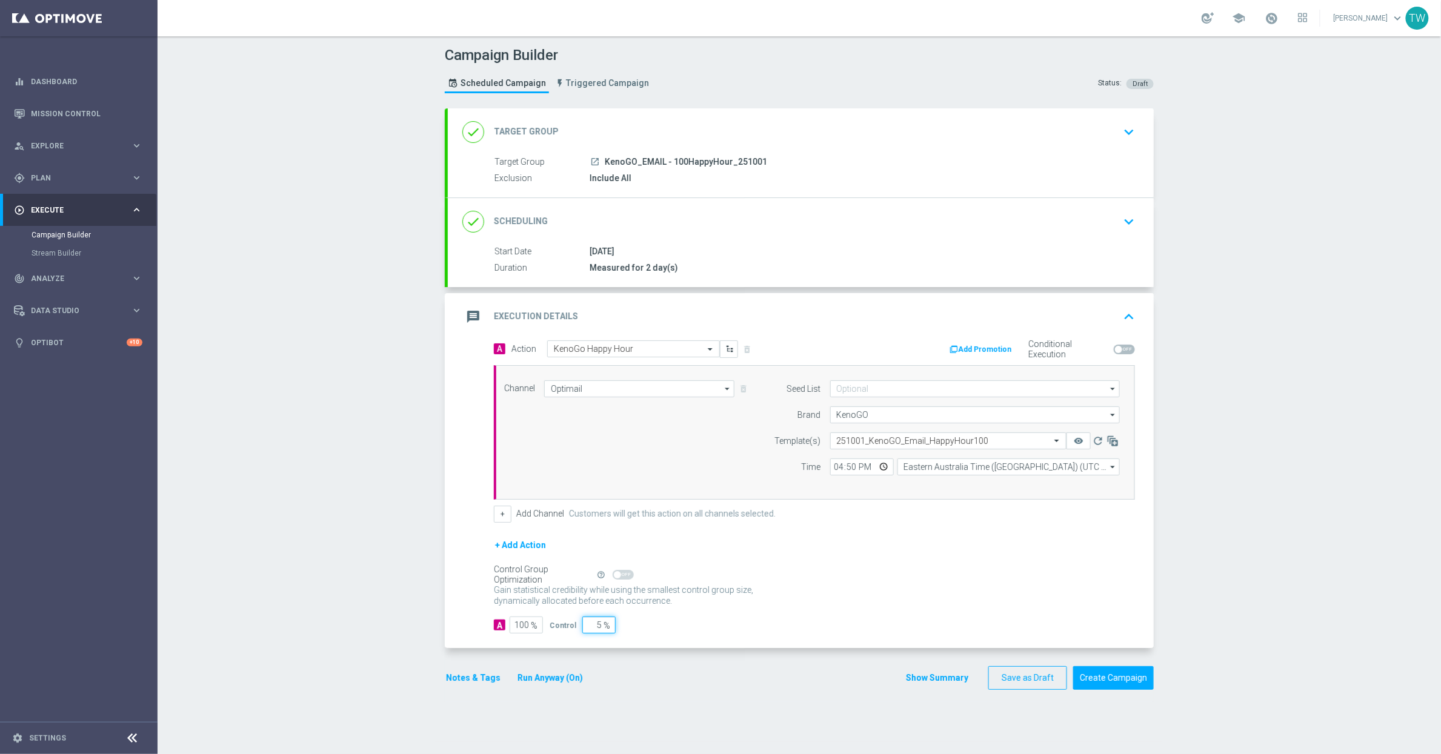
type input "95"
type input "0"
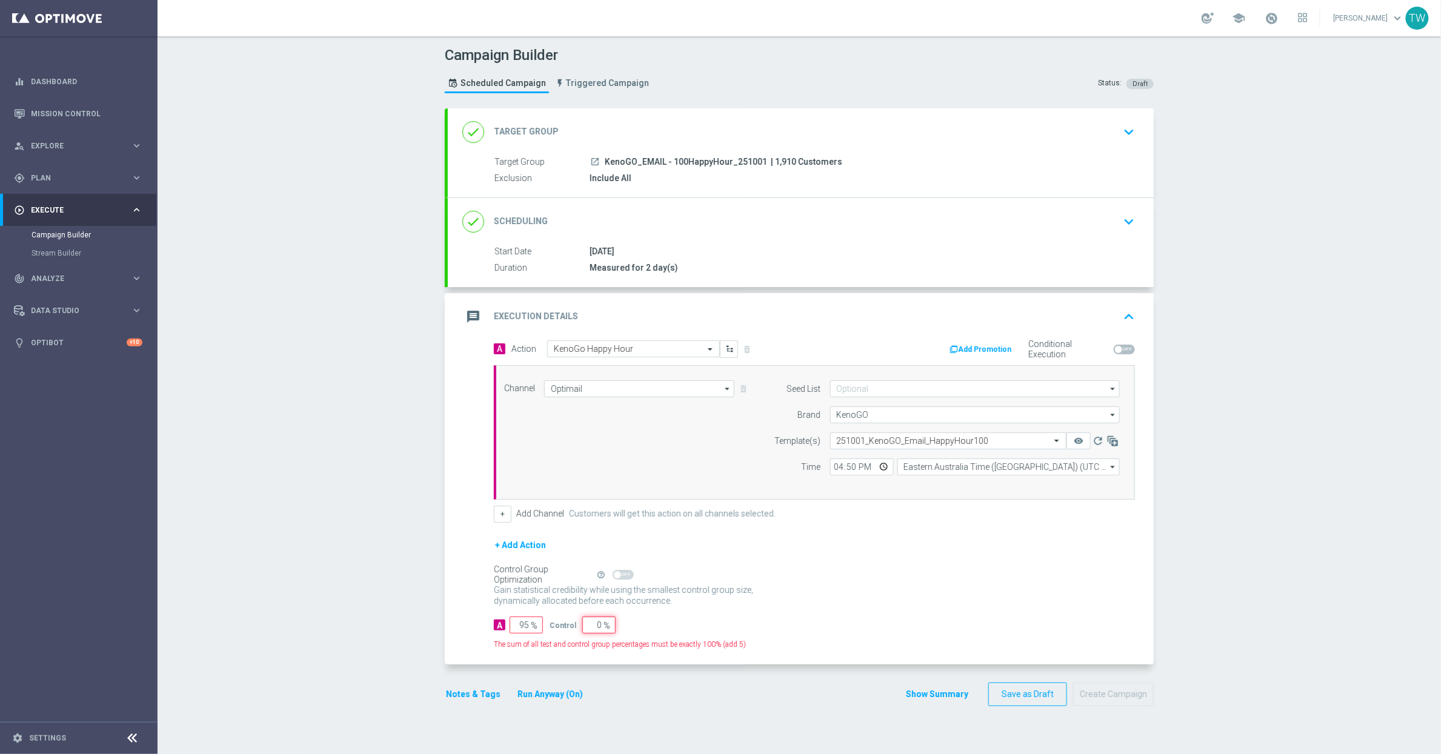
type input "100"
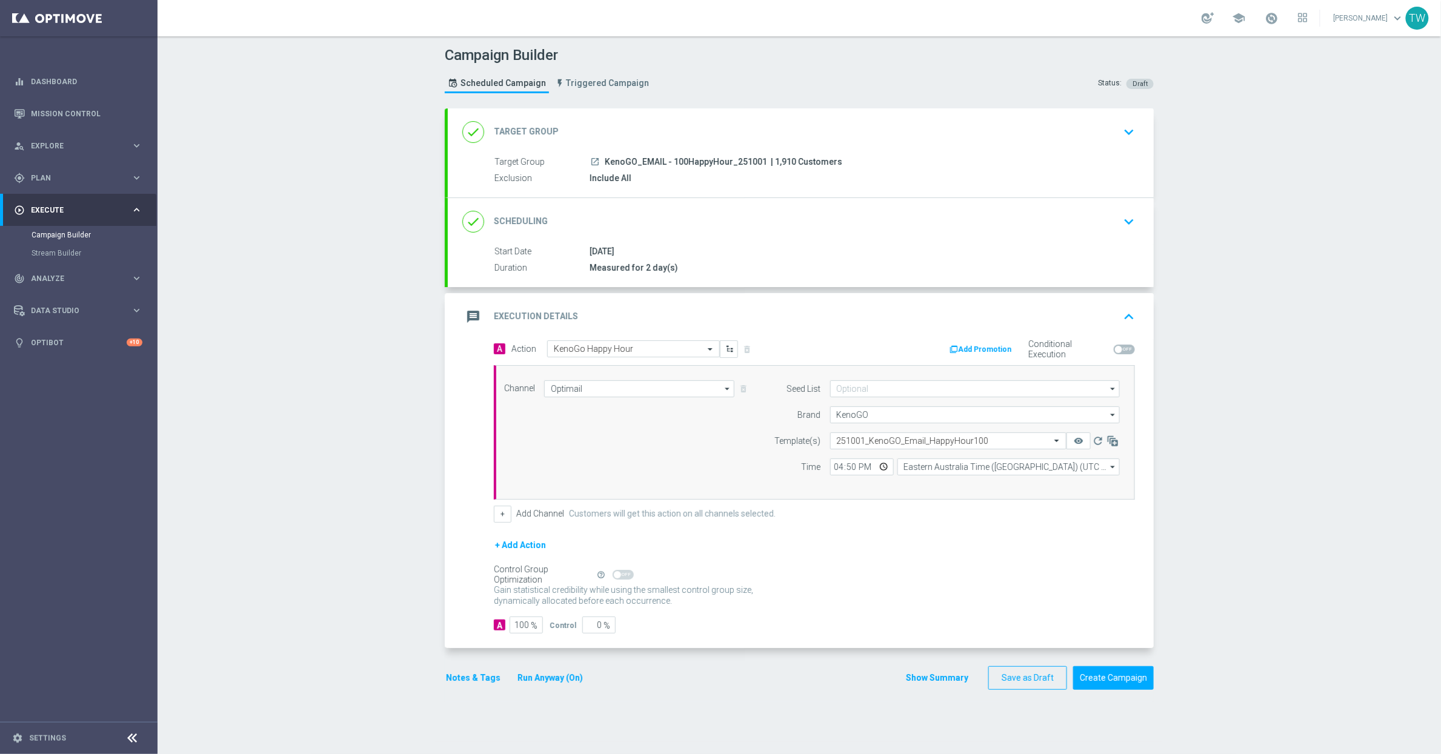
click at [768, 634] on div "A 100 % Control 0 %" at bounding box center [814, 625] width 641 height 17
click at [1135, 674] on button "Create Campaign" at bounding box center [1113, 679] width 81 height 24
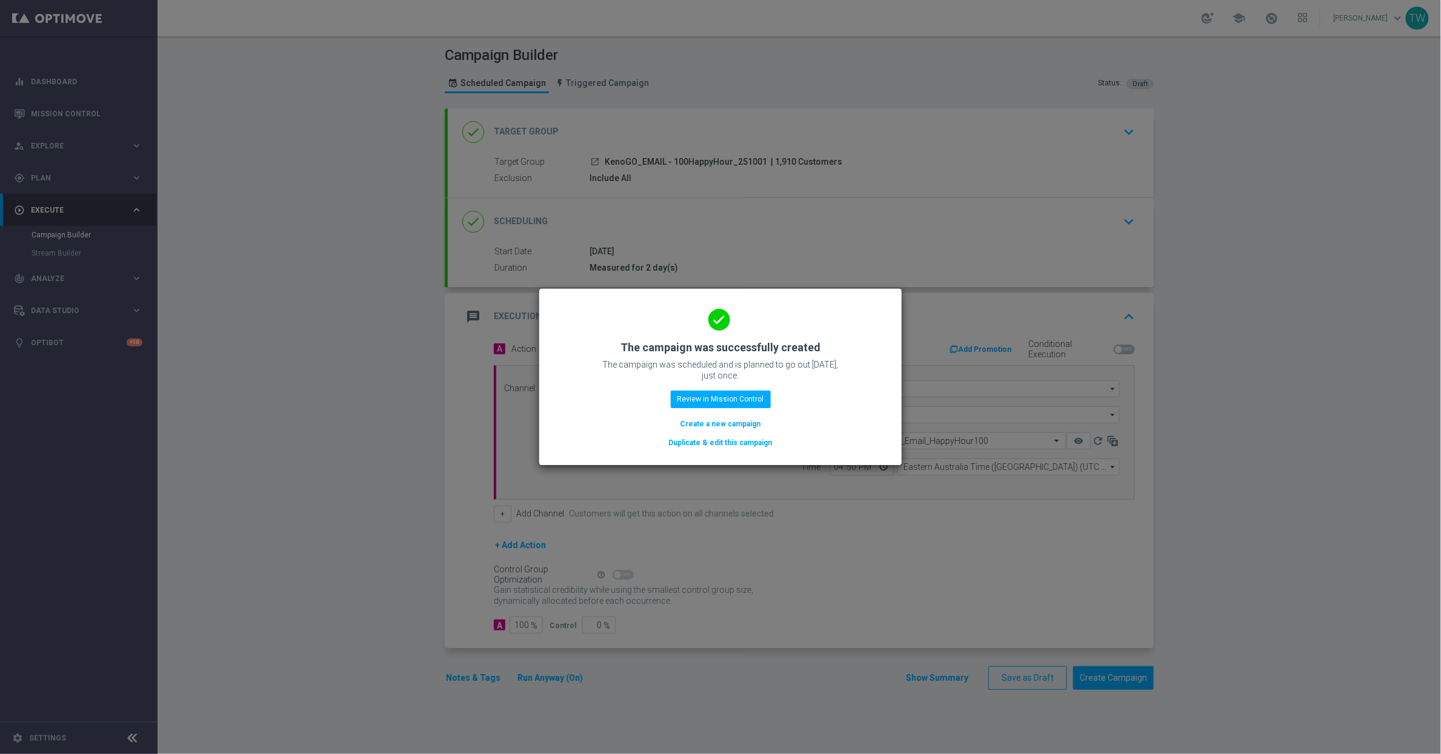
click at [699, 445] on button "Duplicate & edit this campaign" at bounding box center [721, 442] width 106 height 13
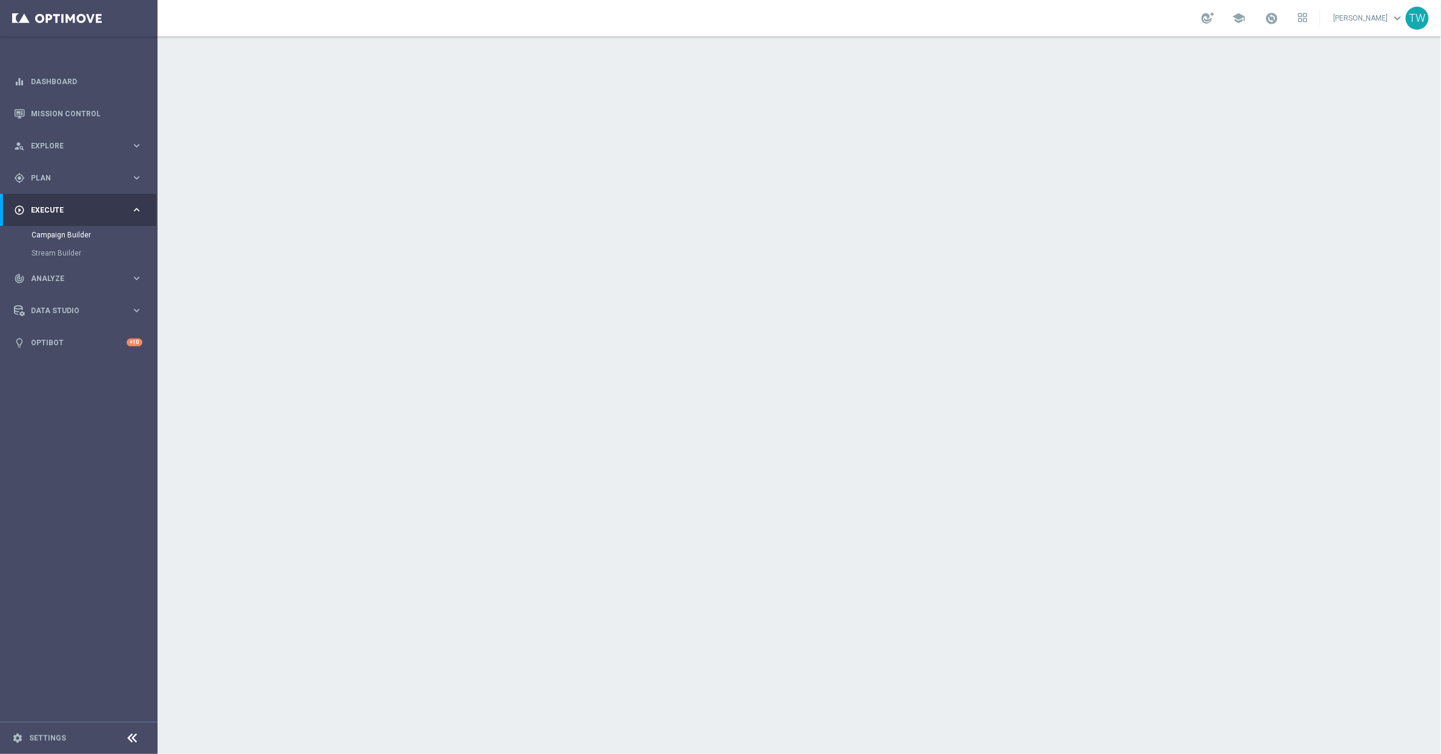
click at [725, 110] on div "done Target Group keyboard_arrow_down" at bounding box center [801, 131] width 706 height 47
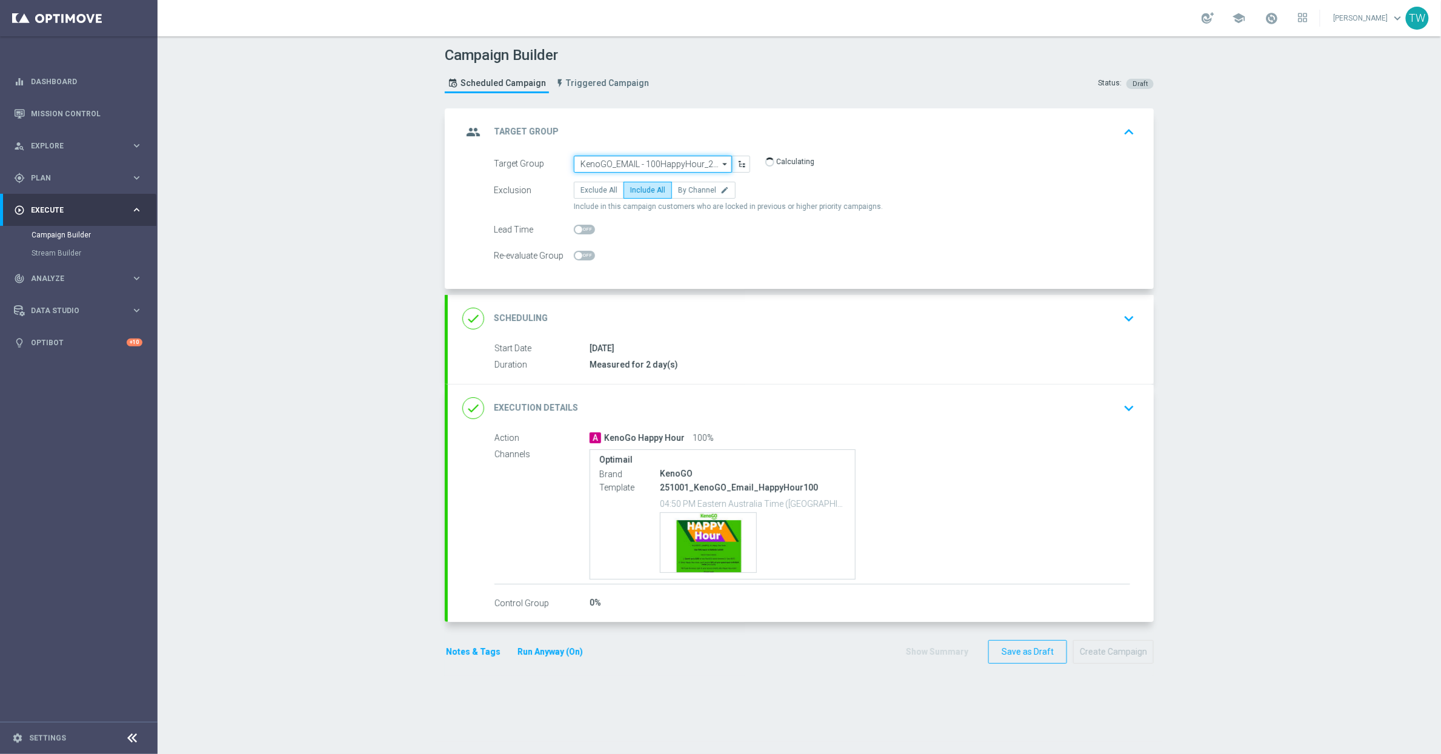
click at [637, 167] on input "KenoGO_EMAIL - 100HappyHour_251001" at bounding box center [653, 164] width 158 height 17
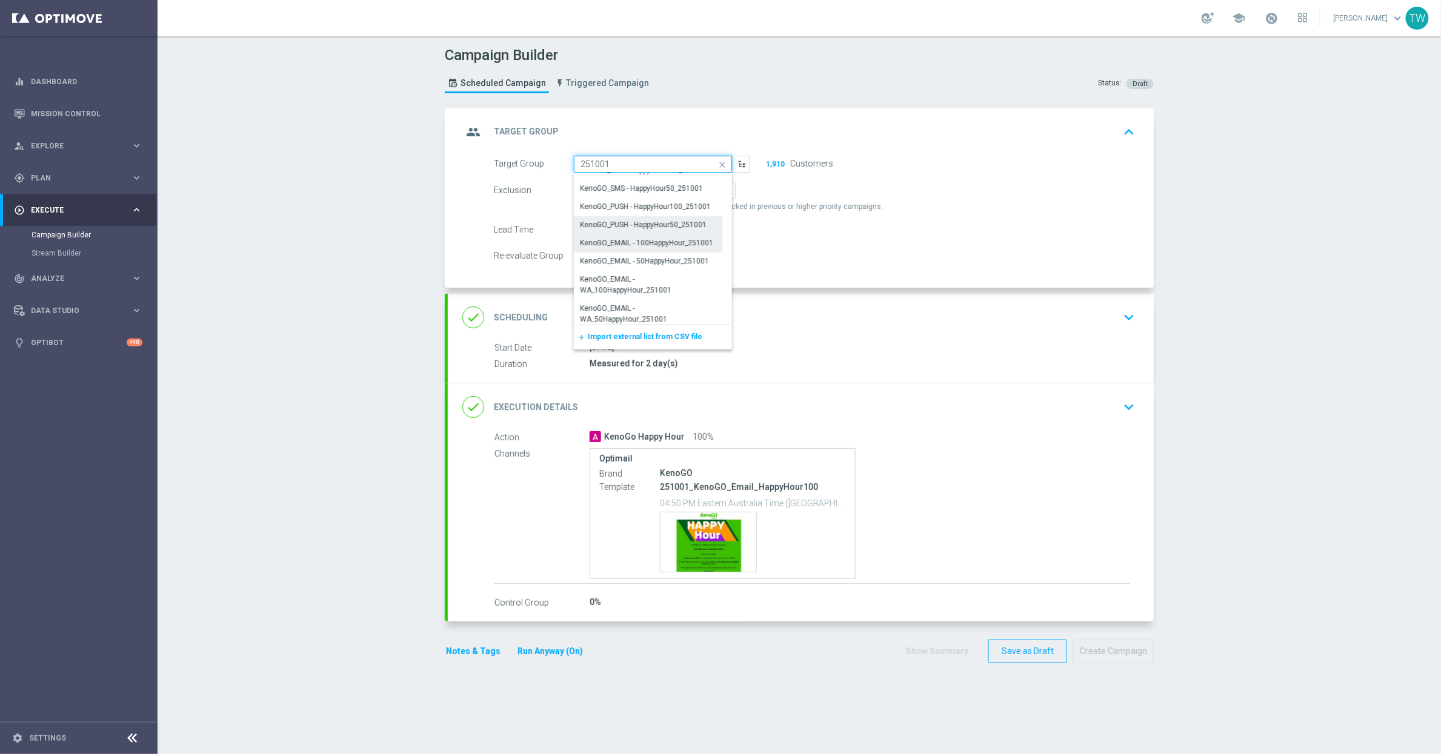
scroll to position [187, 0]
click at [632, 261] on div "KenoGO_EMAIL - 50HappyHour_251001" at bounding box center [644, 256] width 129 height 11
type input "KenoGO_EMAIL - 50HappyHour_251001"
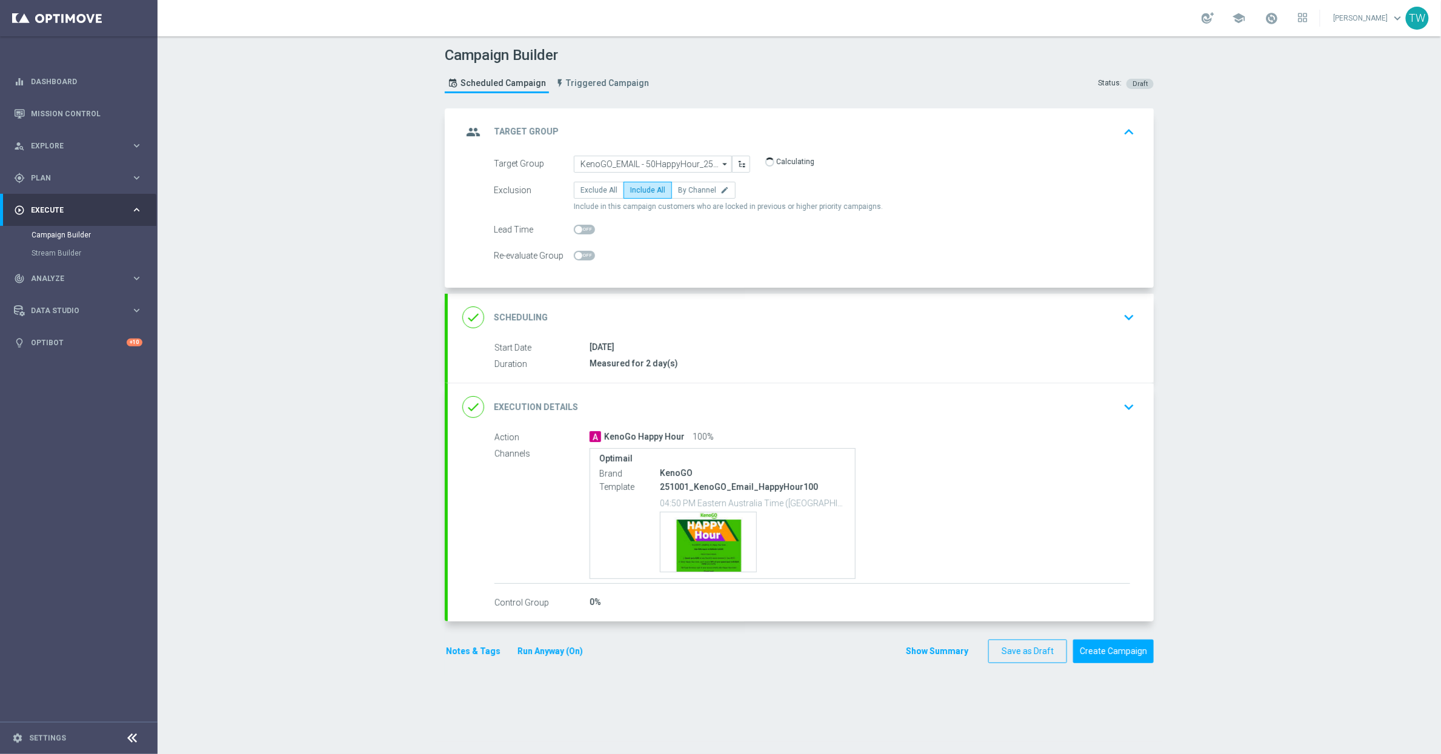
click at [862, 421] on div "done Execution Details keyboard_arrow_down" at bounding box center [801, 407] width 706 height 47
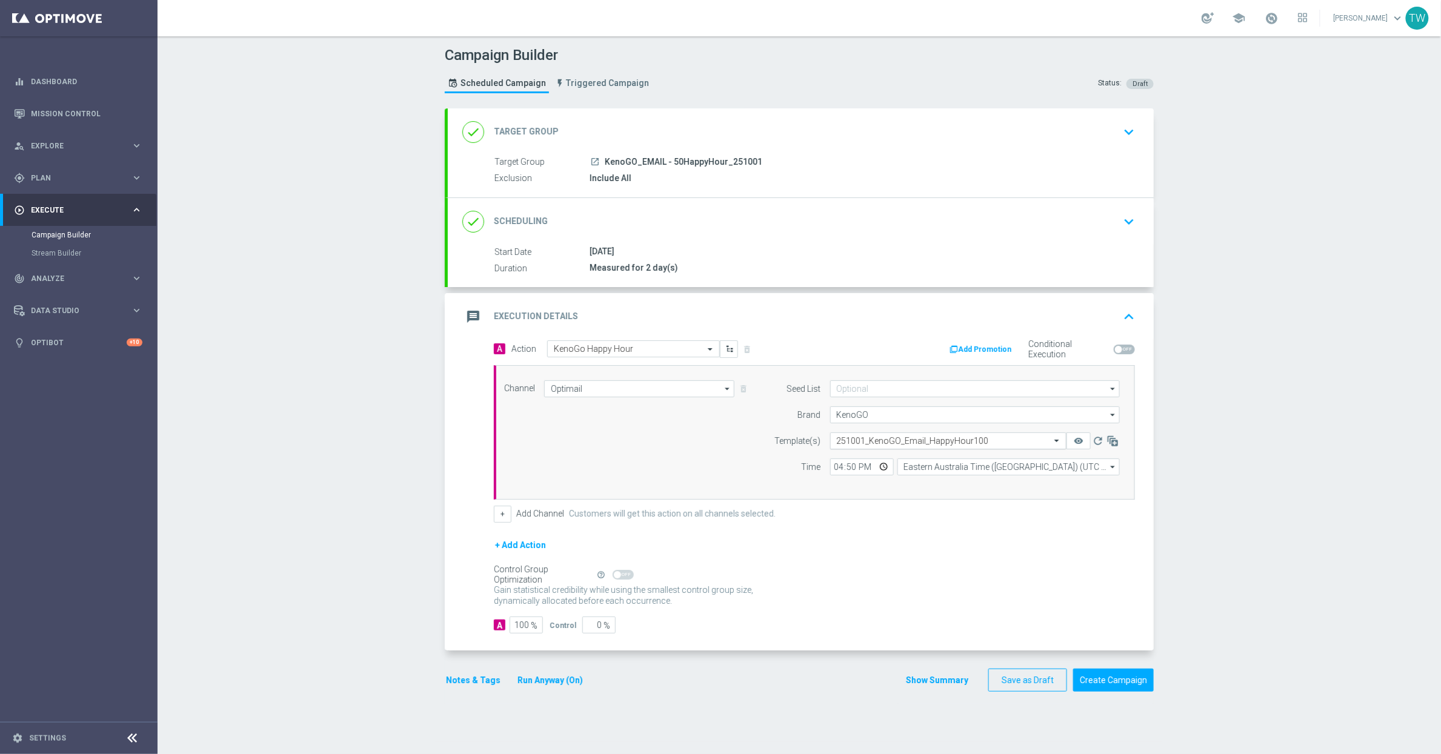
click at [980, 440] on input "text" at bounding box center [936, 441] width 199 height 10
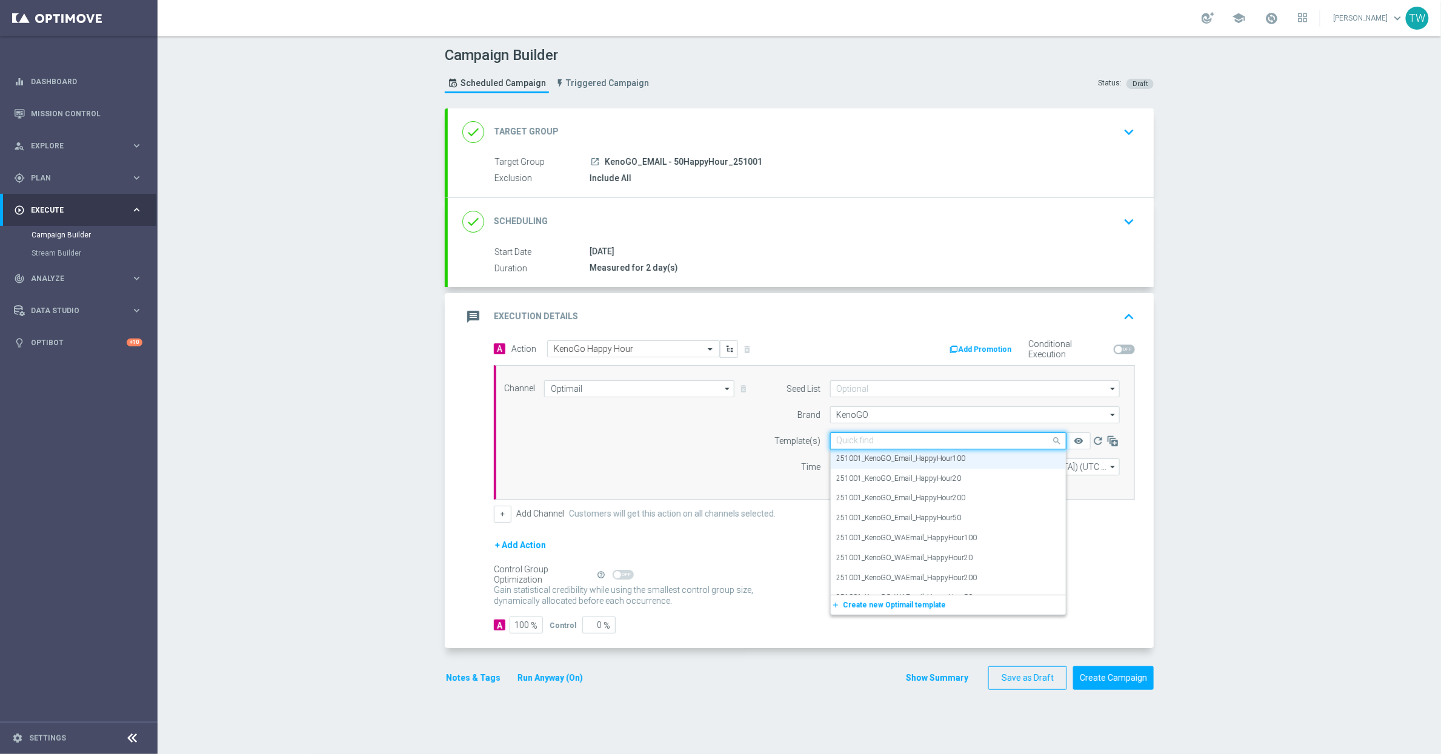
click at [980, 440] on input "text" at bounding box center [936, 441] width 199 height 10
click at [1021, 521] on div "251001_KenoGO_Email_HappyHour50" at bounding box center [948, 519] width 223 height 20
type input "251001"
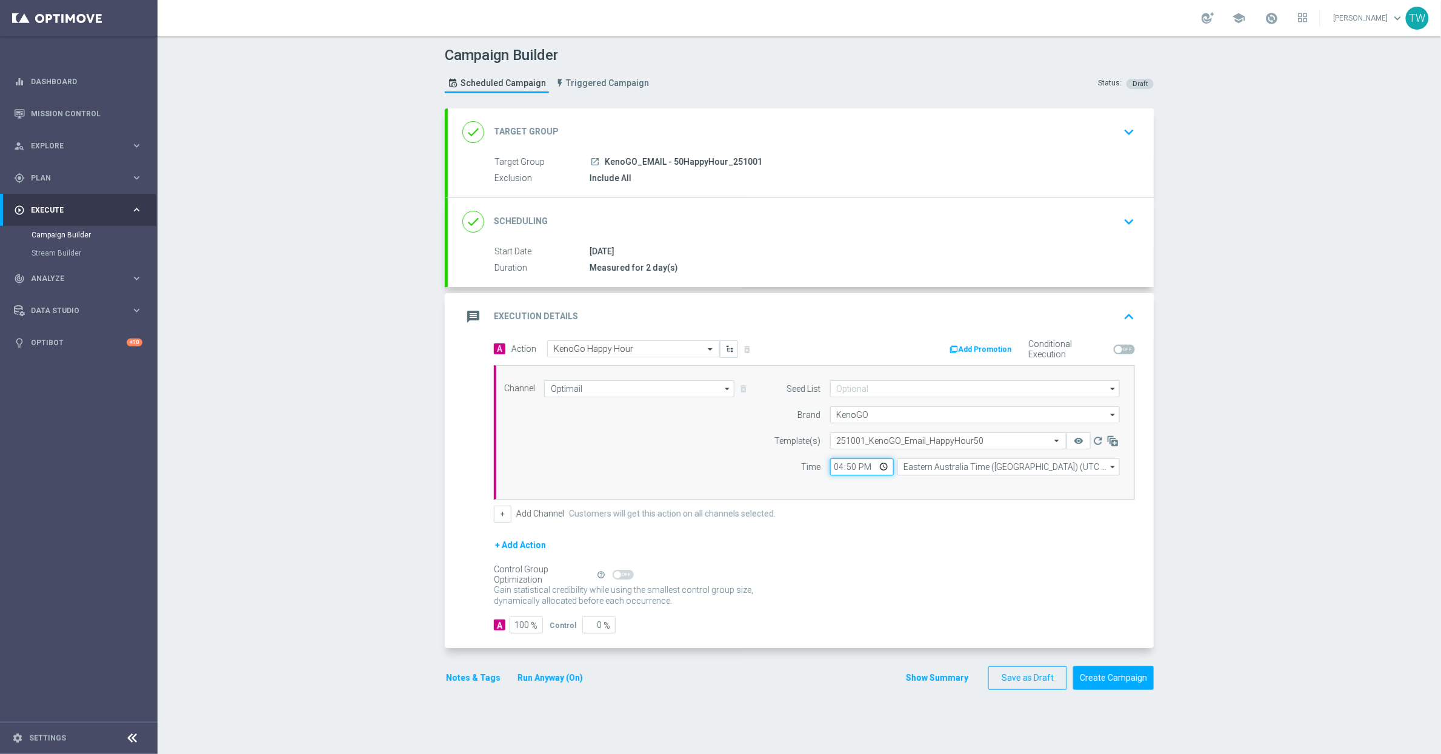
click at [855, 474] on input "16:50" at bounding box center [862, 467] width 64 height 17
click at [851, 468] on input "16:50" at bounding box center [862, 467] width 64 height 17
type input "16:55"
drag, startPoint x: 593, startPoint y: 631, endPoint x: 634, endPoint y: 631, distance: 41.2
click at [634, 631] on div "A 100 % Control 0 %" at bounding box center [814, 625] width 641 height 17
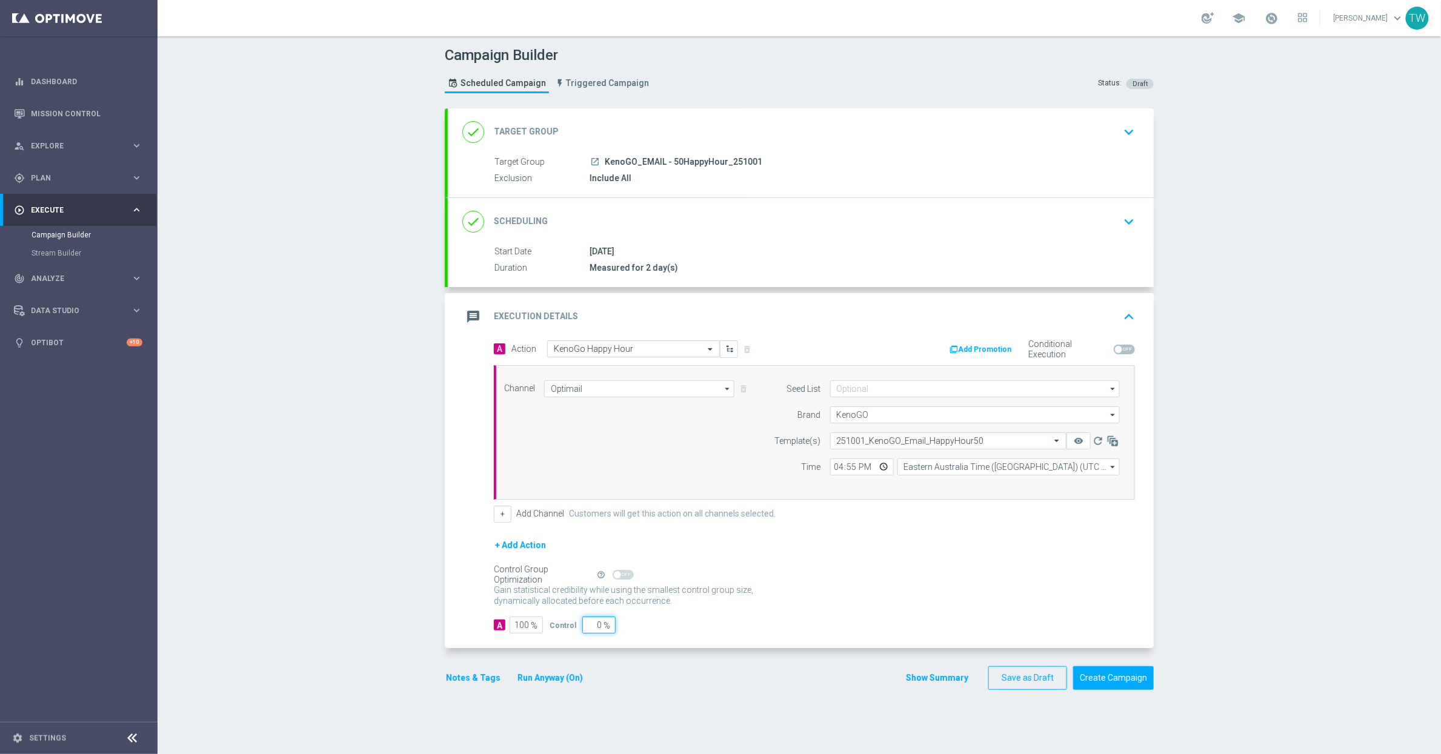
type input "05"
type input "95"
click at [680, 642] on div "A Action Select action KenoGo Happy Hour delete_forever Add Promotion Condition…" at bounding box center [801, 495] width 706 height 308
drag, startPoint x: 601, startPoint y: 628, endPoint x: 570, endPoint y: 625, distance: 31.1
click at [571, 626] on div "Control 05 %" at bounding box center [581, 625] width 63 height 17
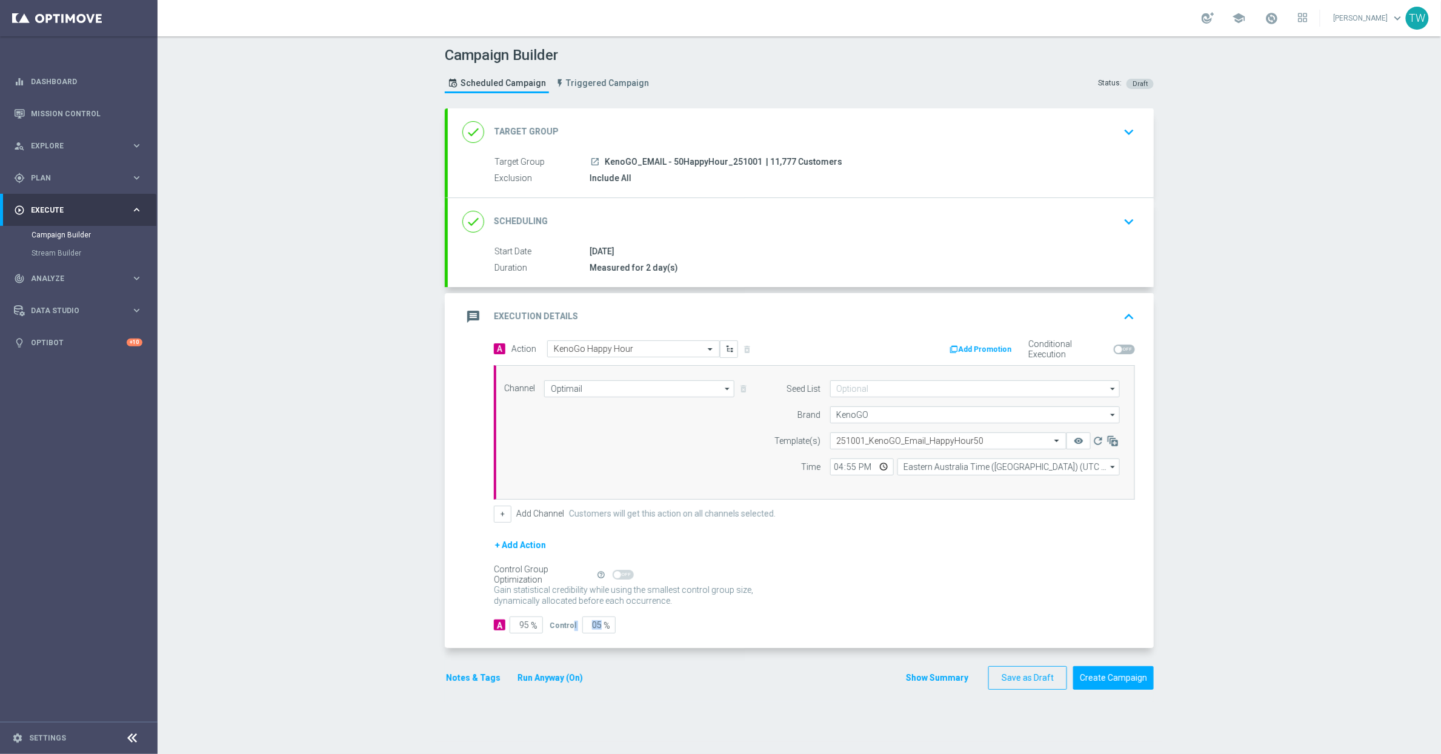
click at [687, 624] on div "A 95 % Control 05 %" at bounding box center [814, 625] width 641 height 17
drag, startPoint x: 597, startPoint y: 630, endPoint x: 565, endPoint y: 625, distance: 33.2
click at [565, 625] on div "Control 05 %" at bounding box center [581, 625] width 63 height 17
type input "1"
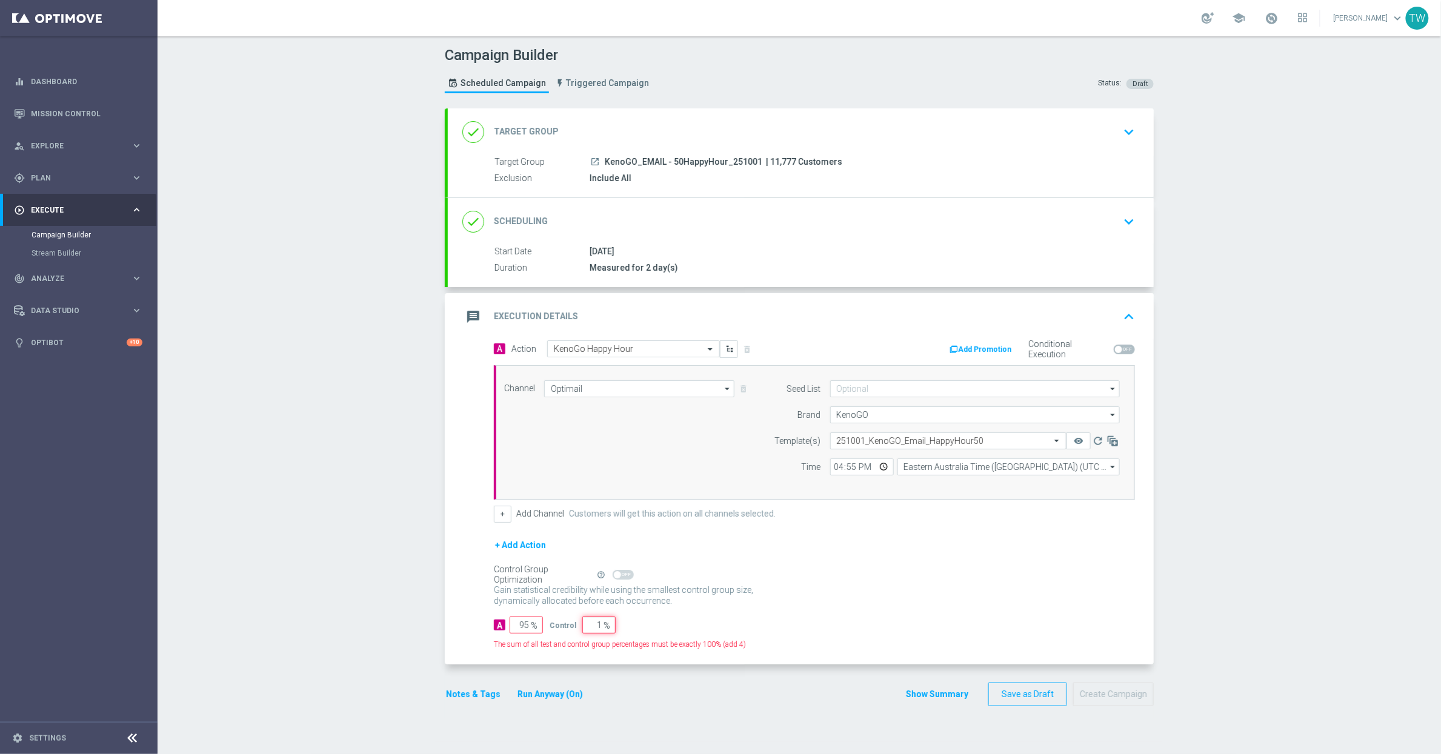
type input "99"
type input "10"
type input "90"
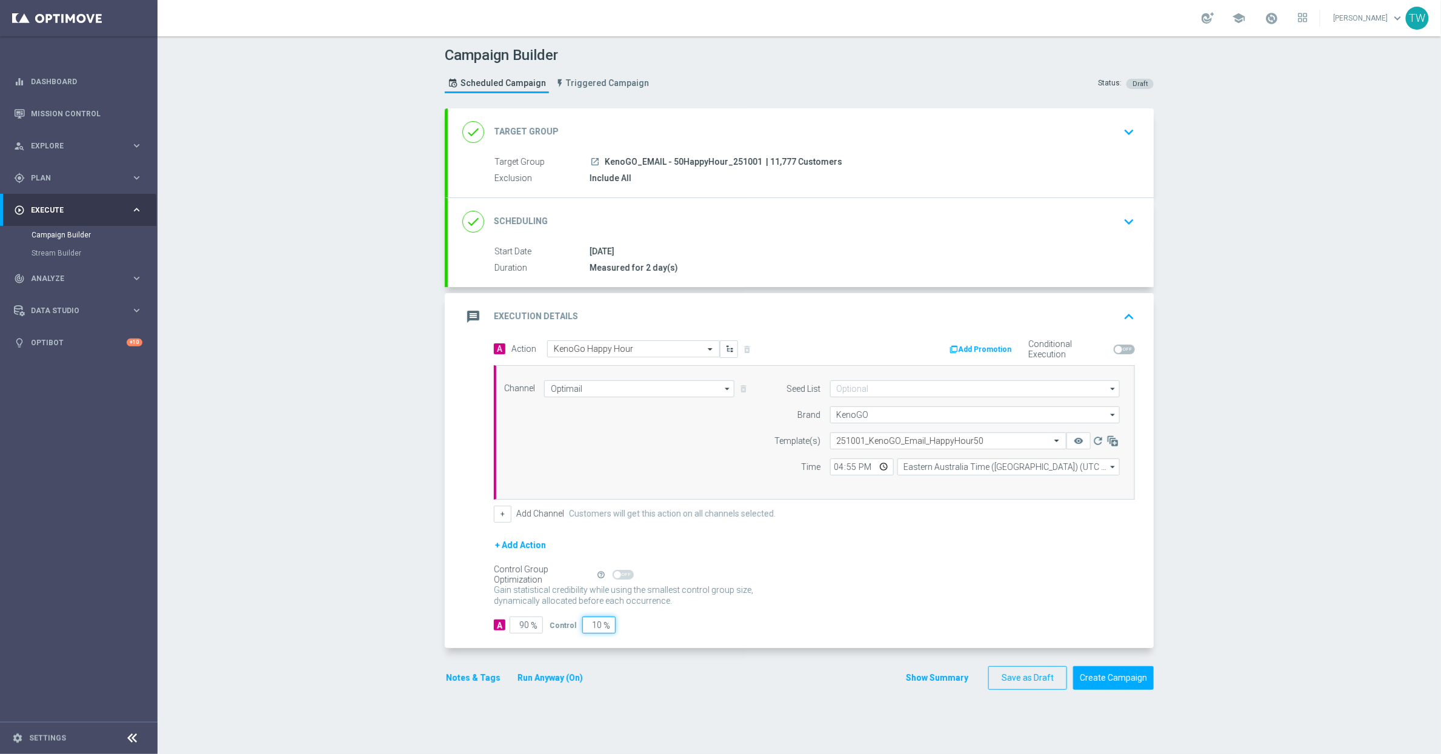
type input "10"
click at [753, 641] on div "A Action Select action KenoGo Happy Hour delete_forever Add Promotion Condition…" at bounding box center [801, 495] width 706 height 308
click at [1120, 681] on button "Create Campaign" at bounding box center [1113, 679] width 81 height 24
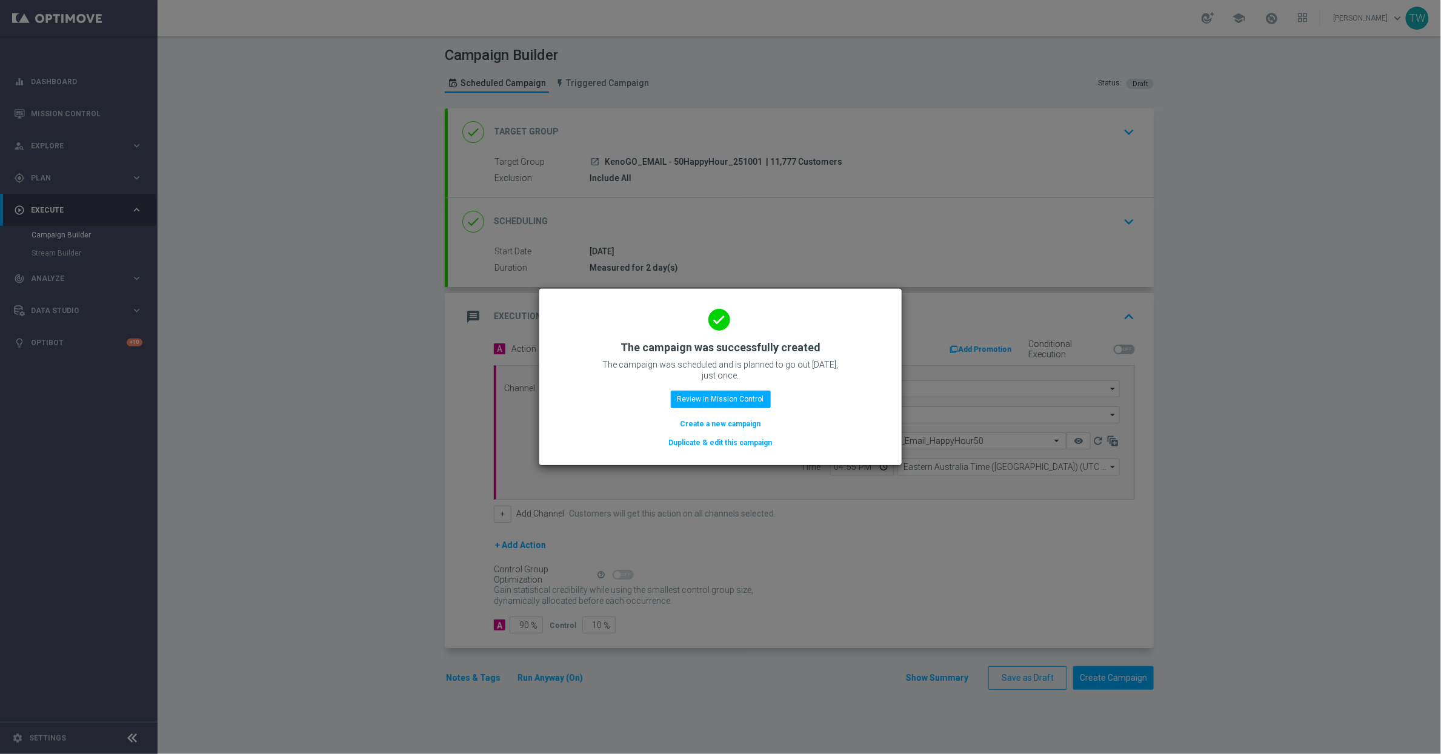
click at [750, 444] on button "Duplicate & edit this campaign" at bounding box center [721, 442] width 106 height 13
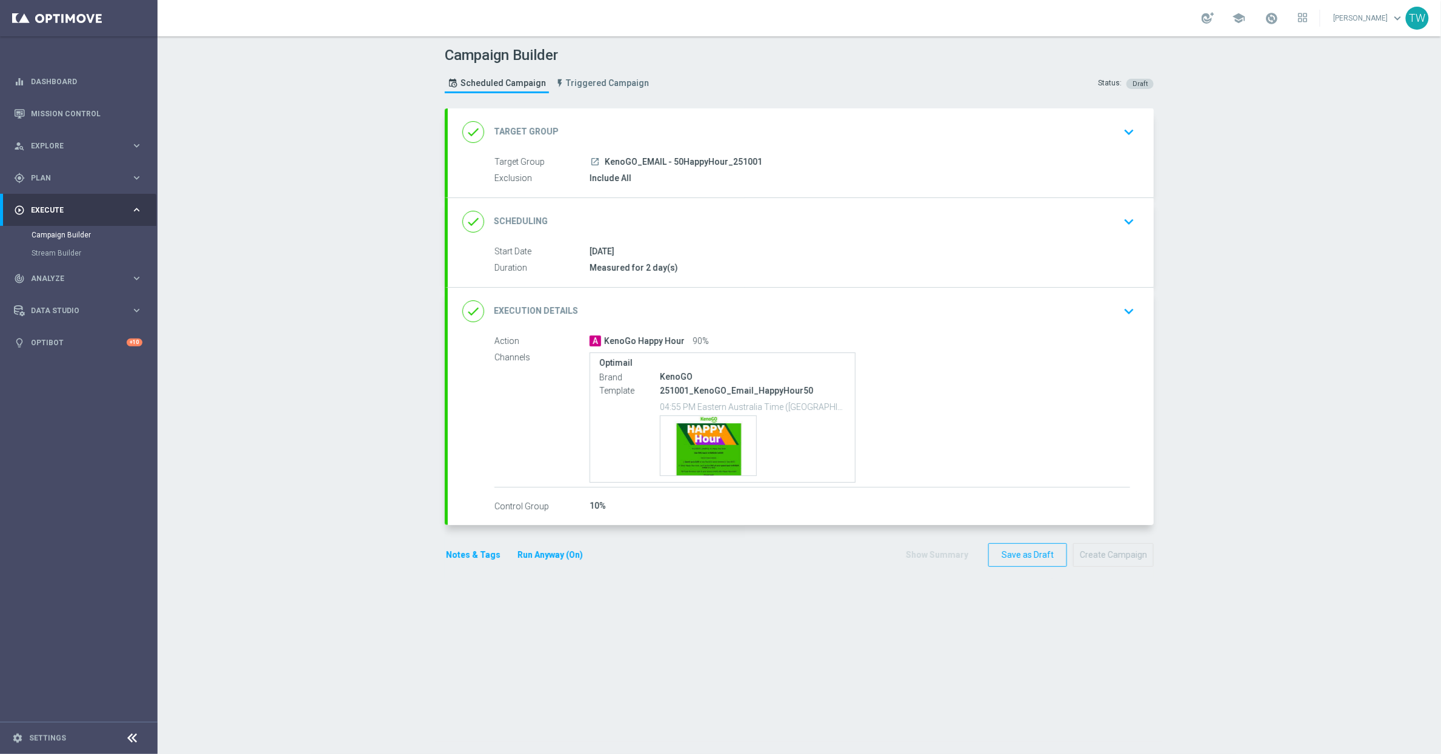
click at [684, 124] on div "done Target Group keyboard_arrow_down" at bounding box center [800, 132] width 677 height 23
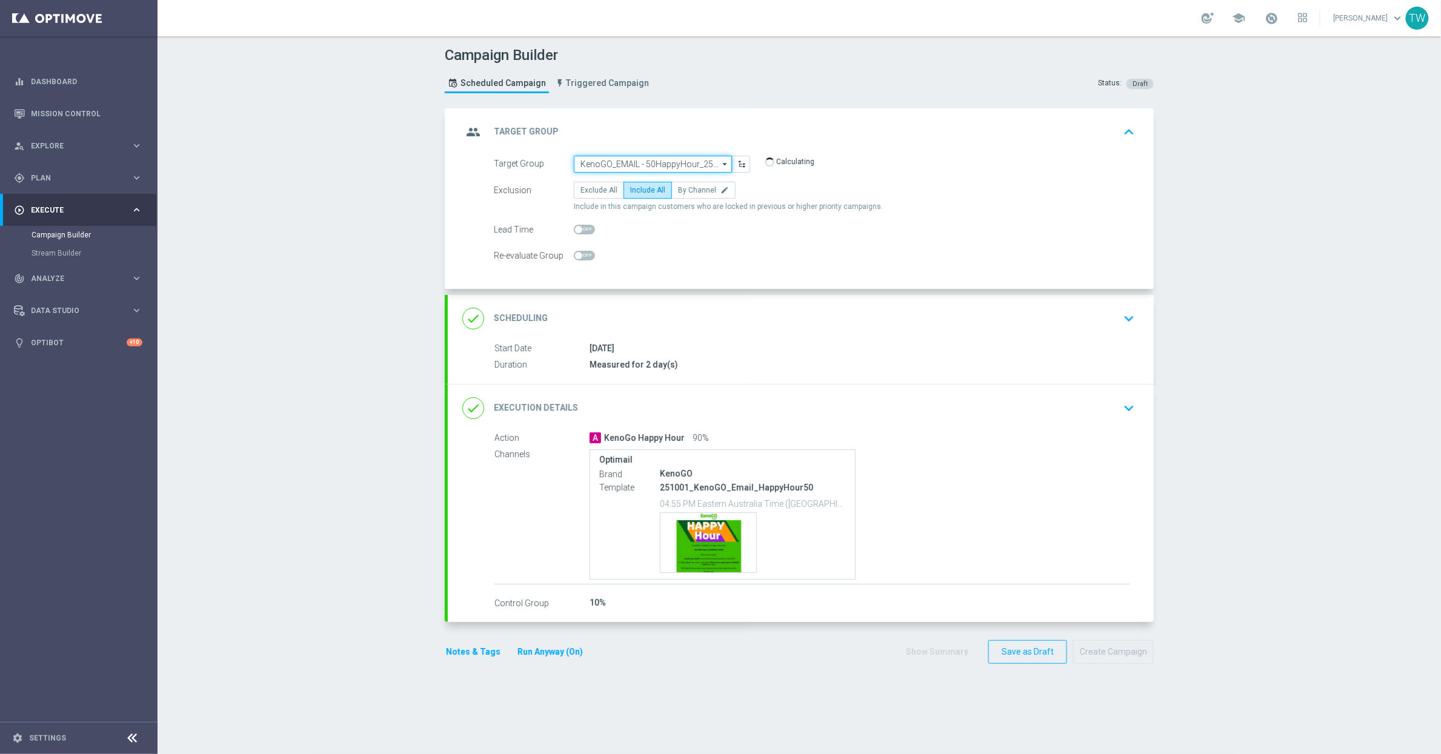
click at [617, 158] on input "KenoGO_EMAIL - 50HappyHour_251001" at bounding box center [653, 164] width 158 height 17
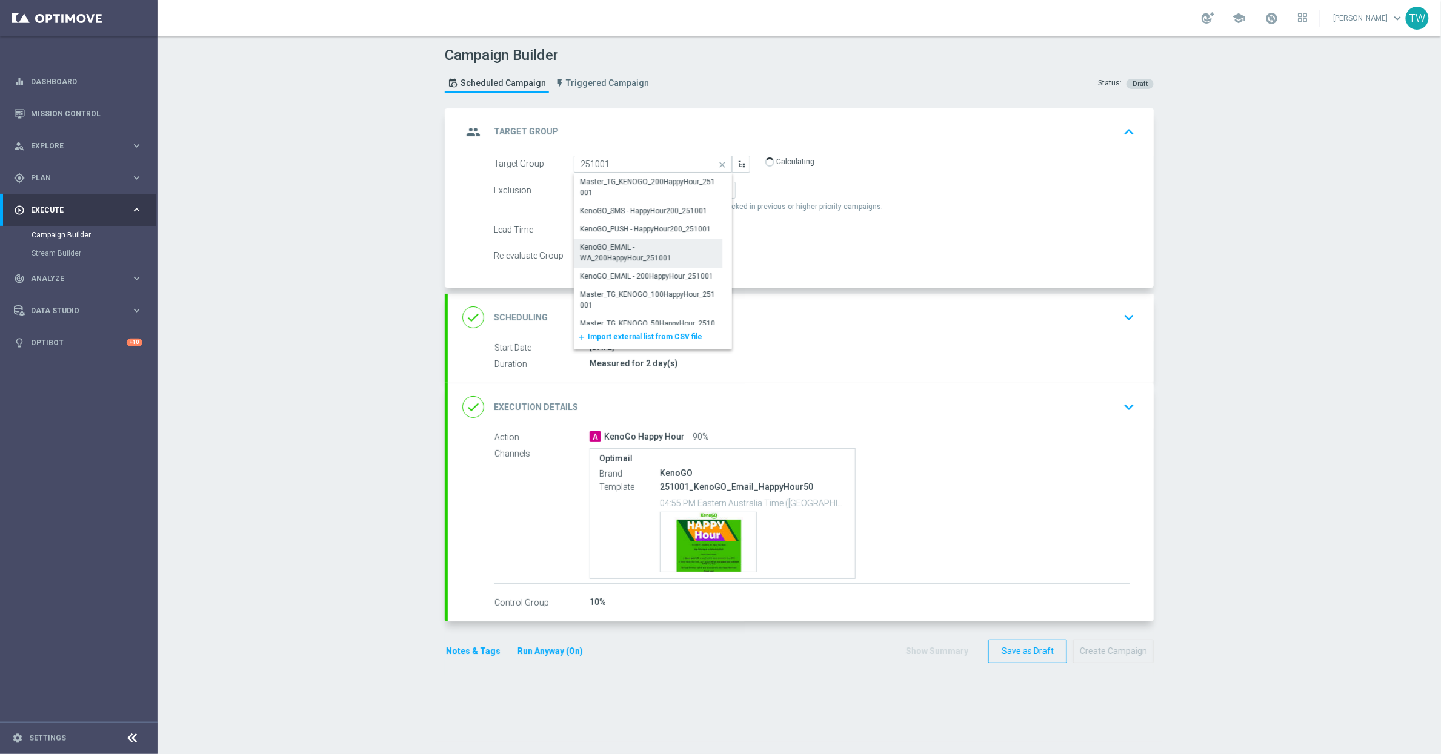
click at [607, 262] on div "KenoGO_EMAIL - WA_200HappyHour_251001" at bounding box center [648, 253] width 136 height 22
type input "KenoGO_EMAIL - WA_200HappyHour_251001"
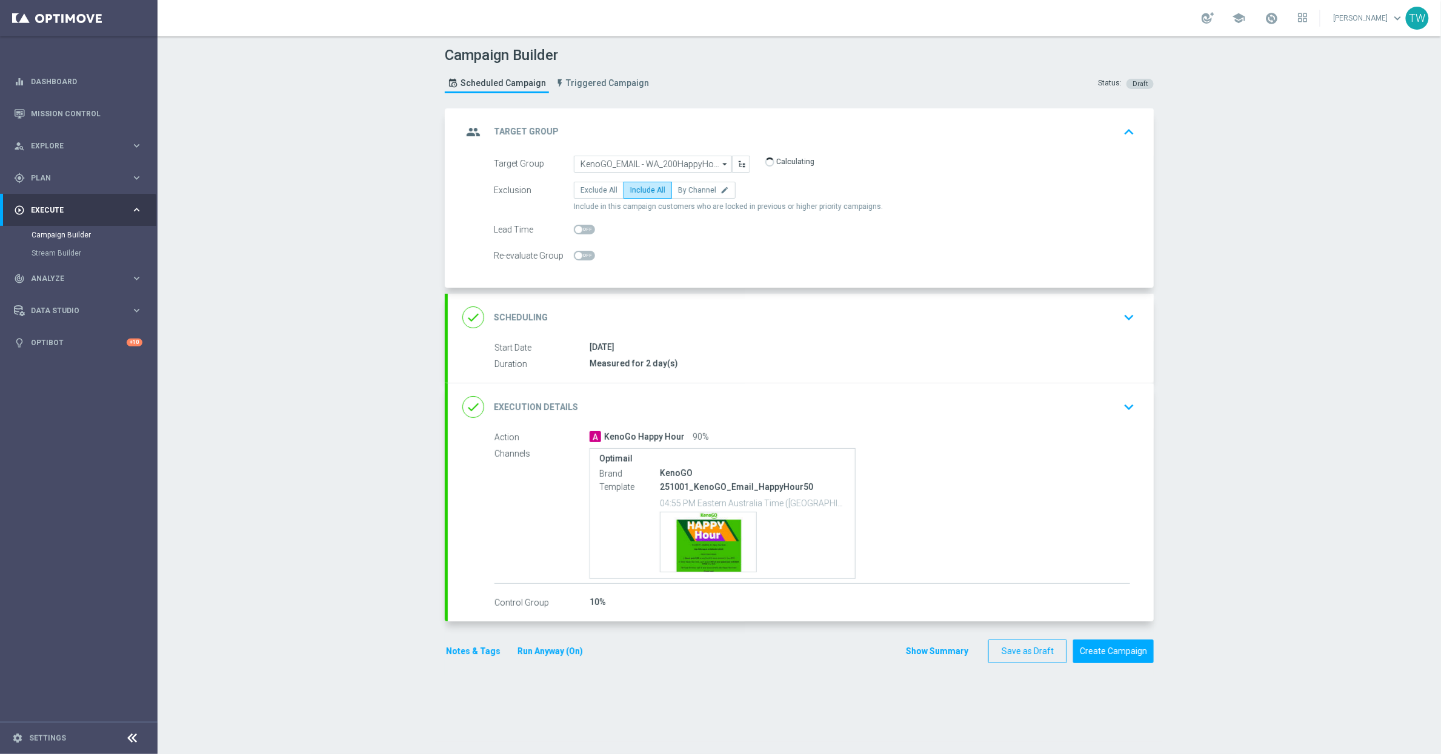
click at [754, 399] on div "done Execution Details keyboard_arrow_down" at bounding box center [800, 407] width 677 height 23
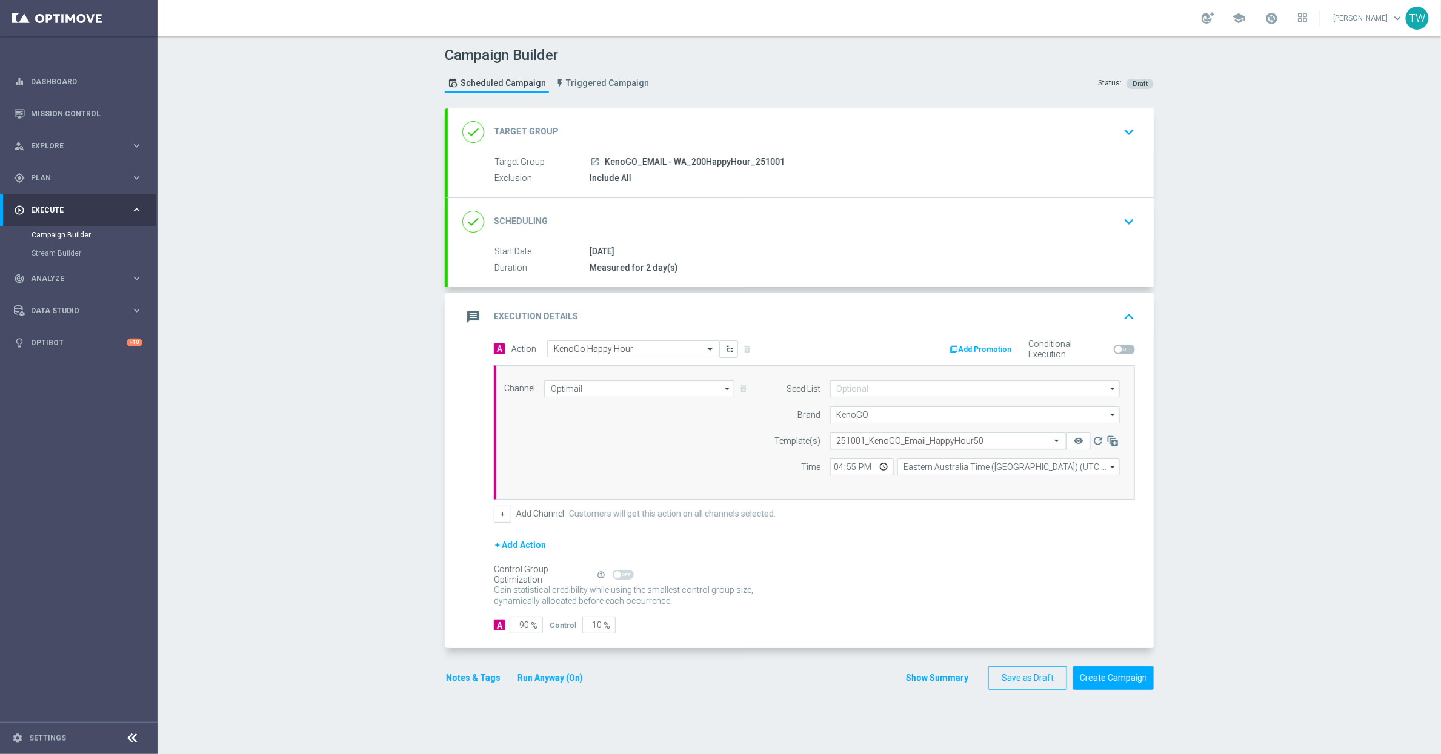
click at [915, 439] on input "text" at bounding box center [936, 441] width 199 height 10
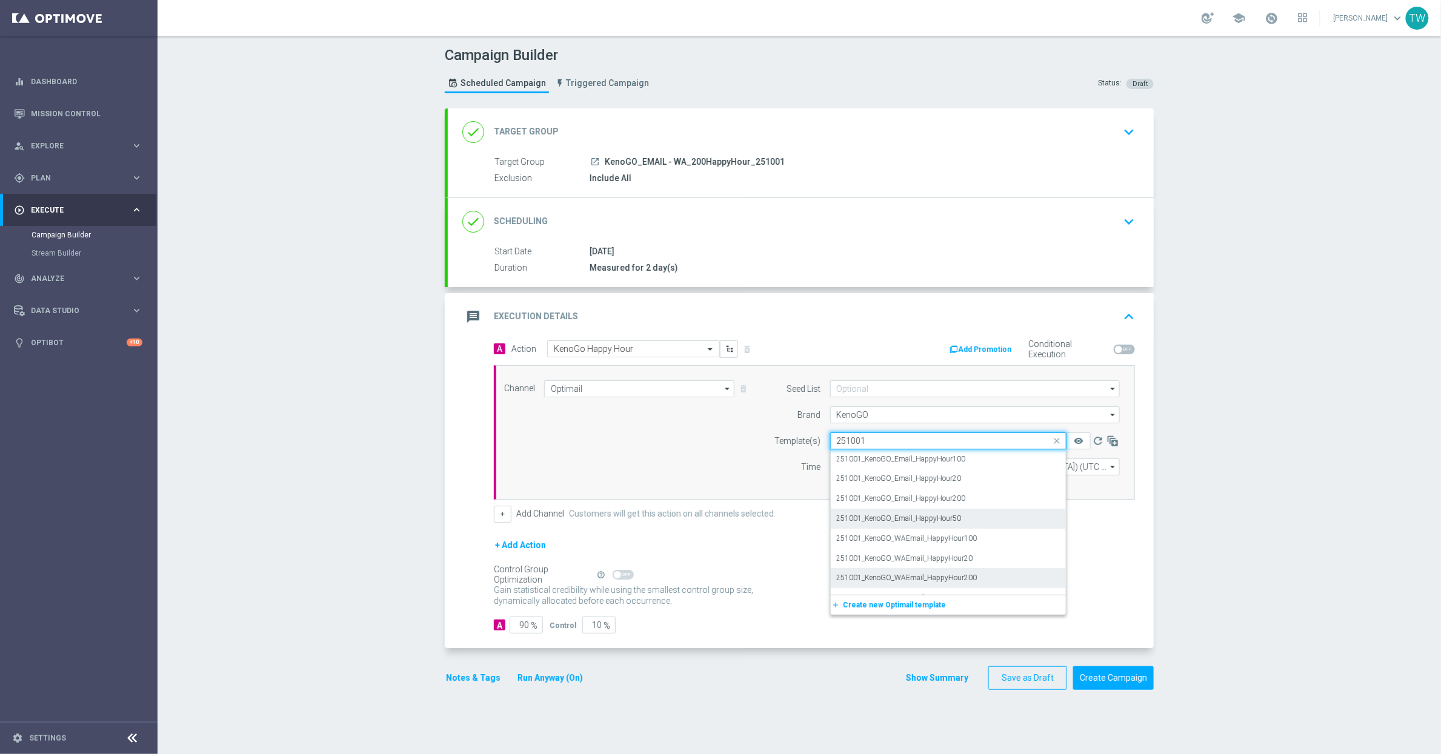
click at [999, 570] on div "251001_KenoGO_WAEmail_HappyHour200" at bounding box center [948, 578] width 223 height 20
type input "251001"
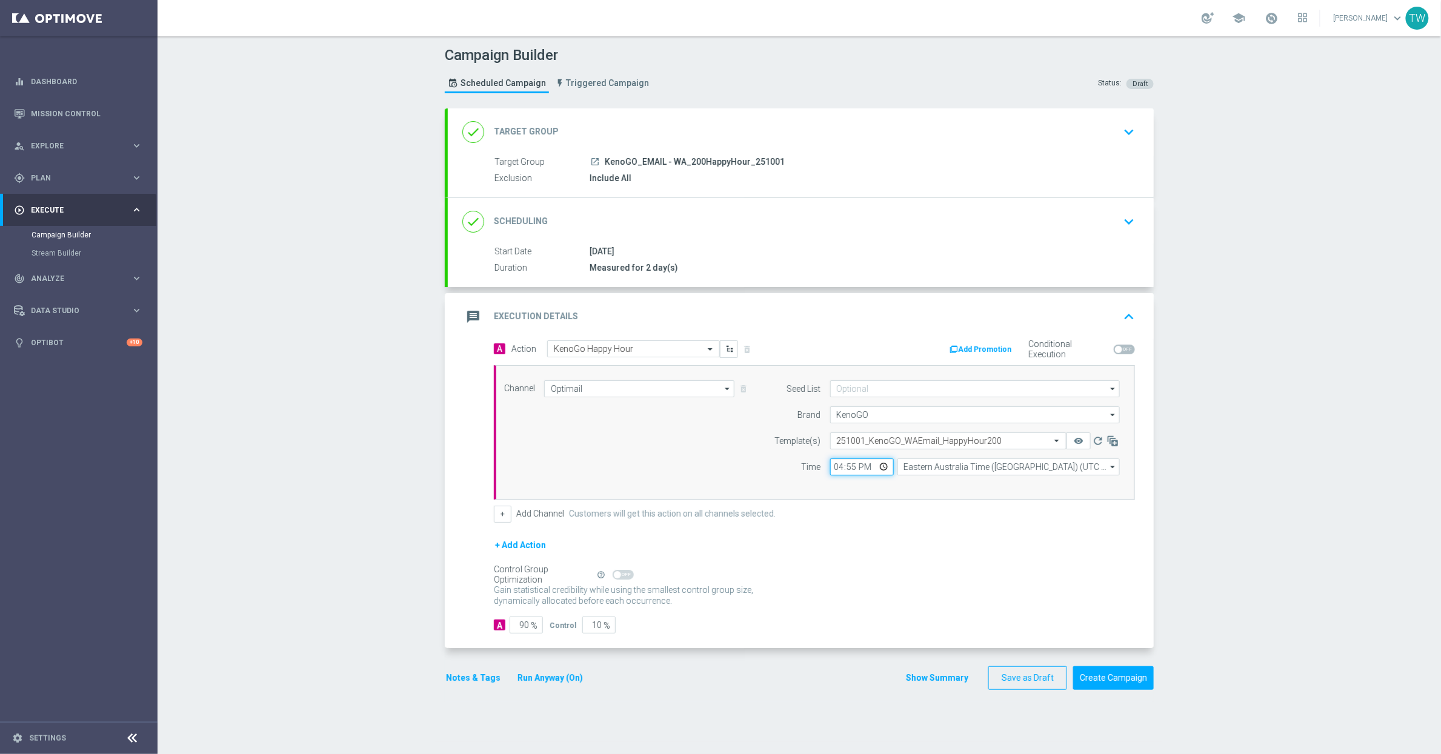
click at [850, 474] on input "16:55" at bounding box center [862, 467] width 64 height 17
type input "16:45"
click at [918, 473] on input "Eastern Australia Time (Sydney) (UTC +10:00)" at bounding box center [1008, 467] width 222 height 17
click at [914, 490] on div "Eastern Australia Time (Sydney) (UTC +10:00)" at bounding box center [1003, 485] width 199 height 11
type input "Eastern Australia Time (Sydney) (UTC +10:00)"
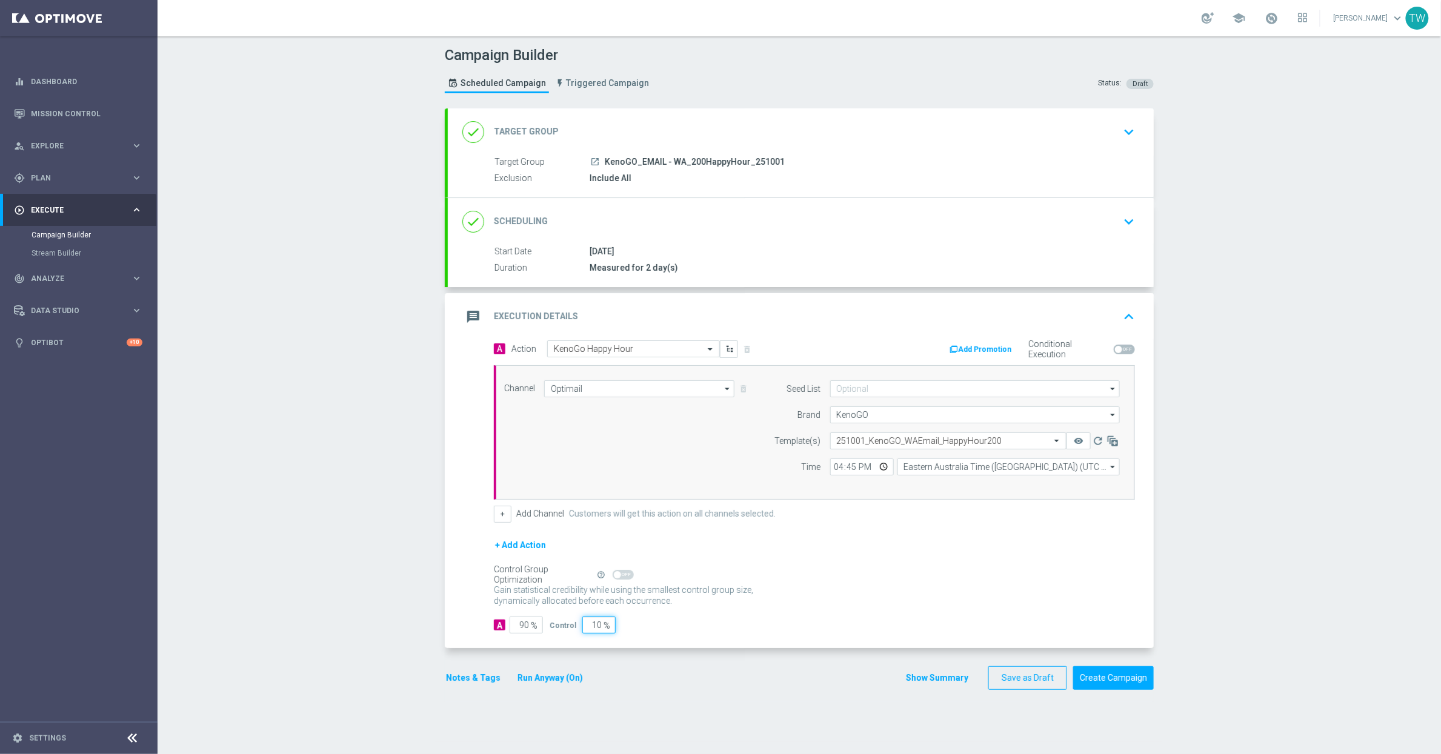
drag, startPoint x: 590, startPoint y: 628, endPoint x: 610, endPoint y: 628, distance: 20.0
click at [610, 628] on input "10" at bounding box center [598, 625] width 33 height 17
type input "0"
type input "100"
type input "0"
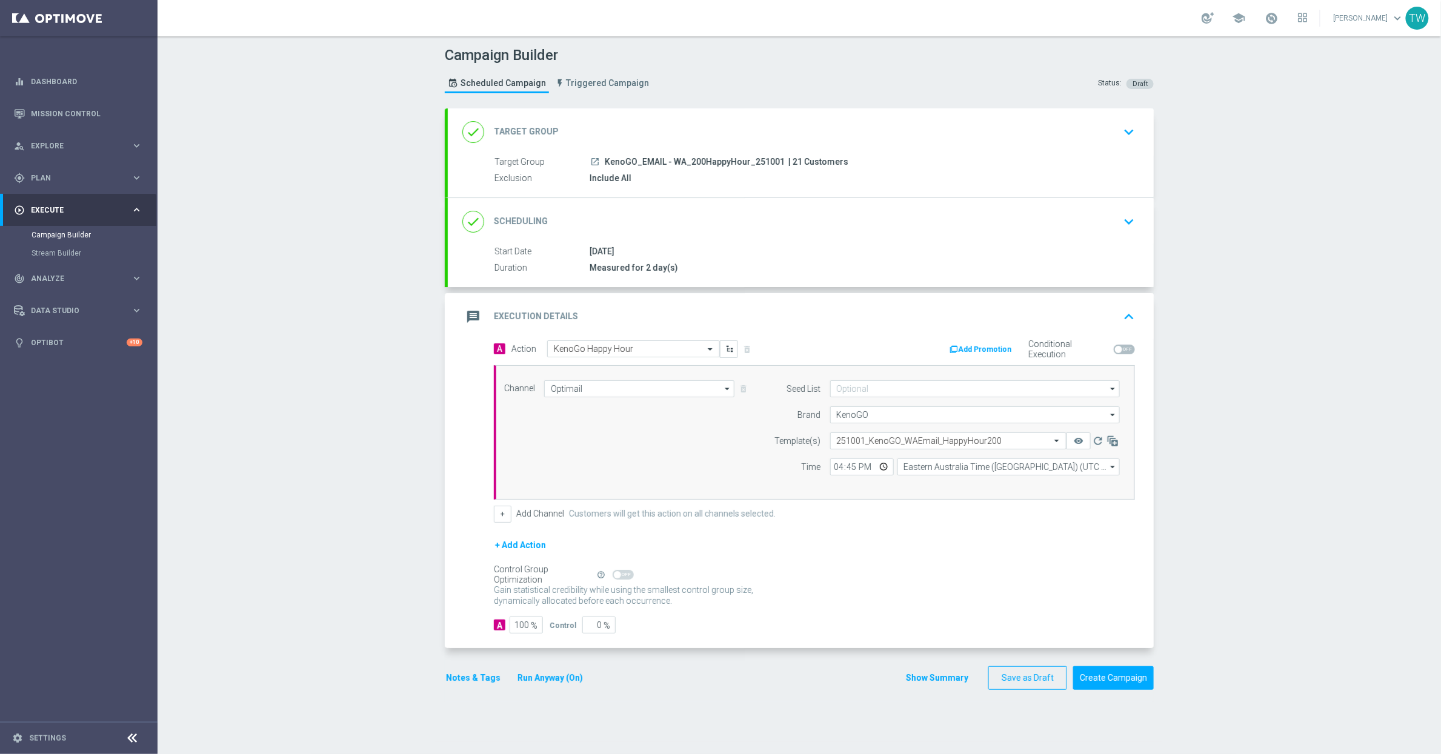
click at [831, 665] on form "done Target Group keyboard_arrow_down Target Group launch KenoGO_EMAIL - WA_200…" at bounding box center [799, 399] width 709 height 582
click at [1079, 446] on icon "remove_red_eye" at bounding box center [1079, 441] width 10 height 10
click at [1140, 688] on button "Create Campaign" at bounding box center [1113, 679] width 81 height 24
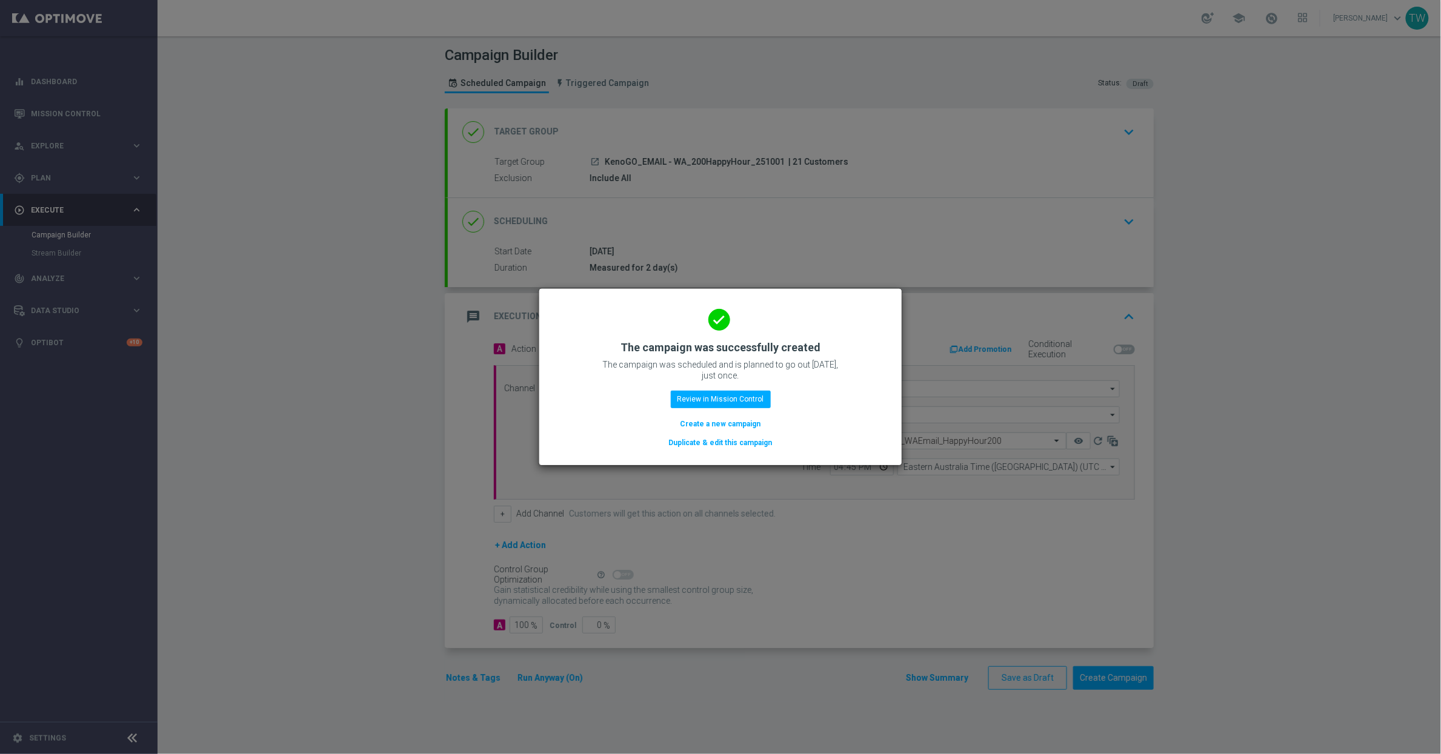
click at [707, 439] on button "Duplicate & edit this campaign" at bounding box center [721, 442] width 106 height 13
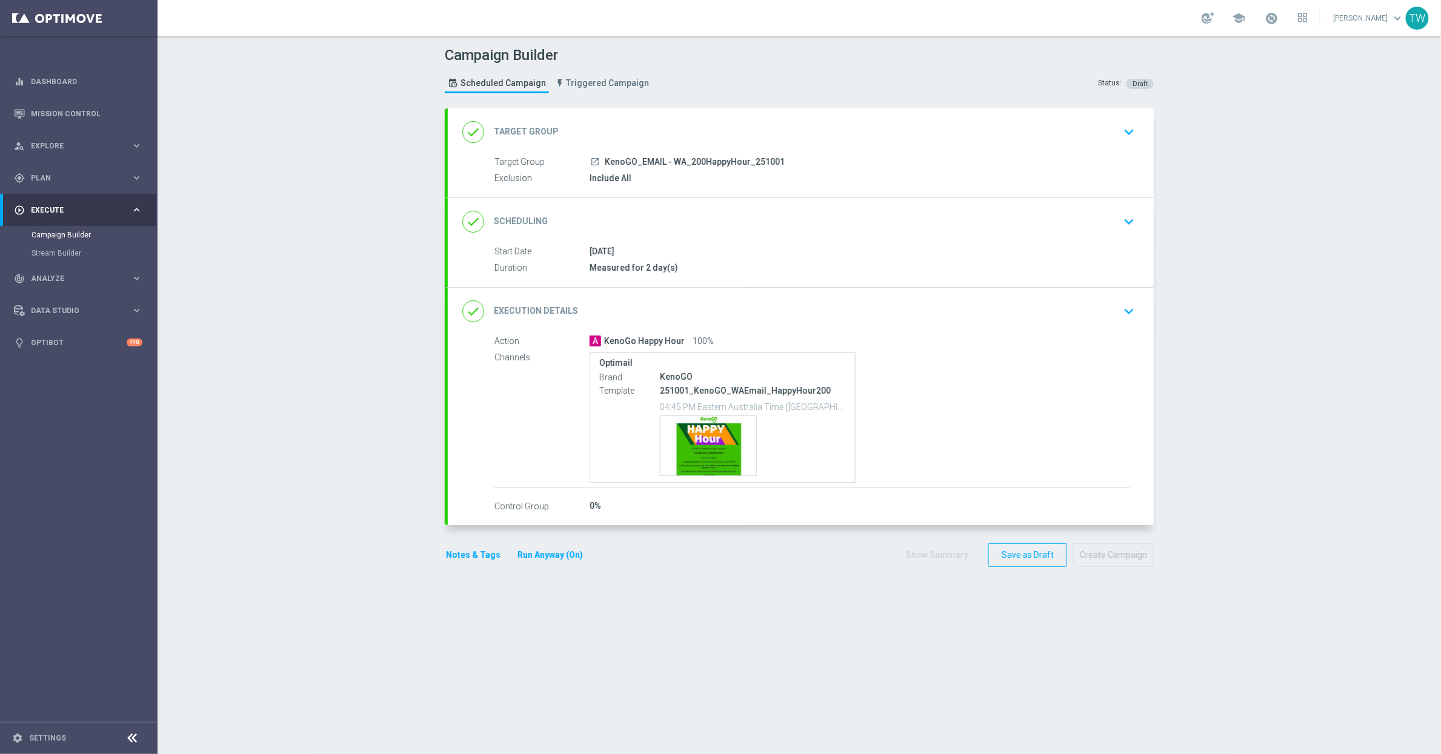
click at [702, 124] on div "done Target Group keyboard_arrow_down" at bounding box center [800, 132] width 677 height 23
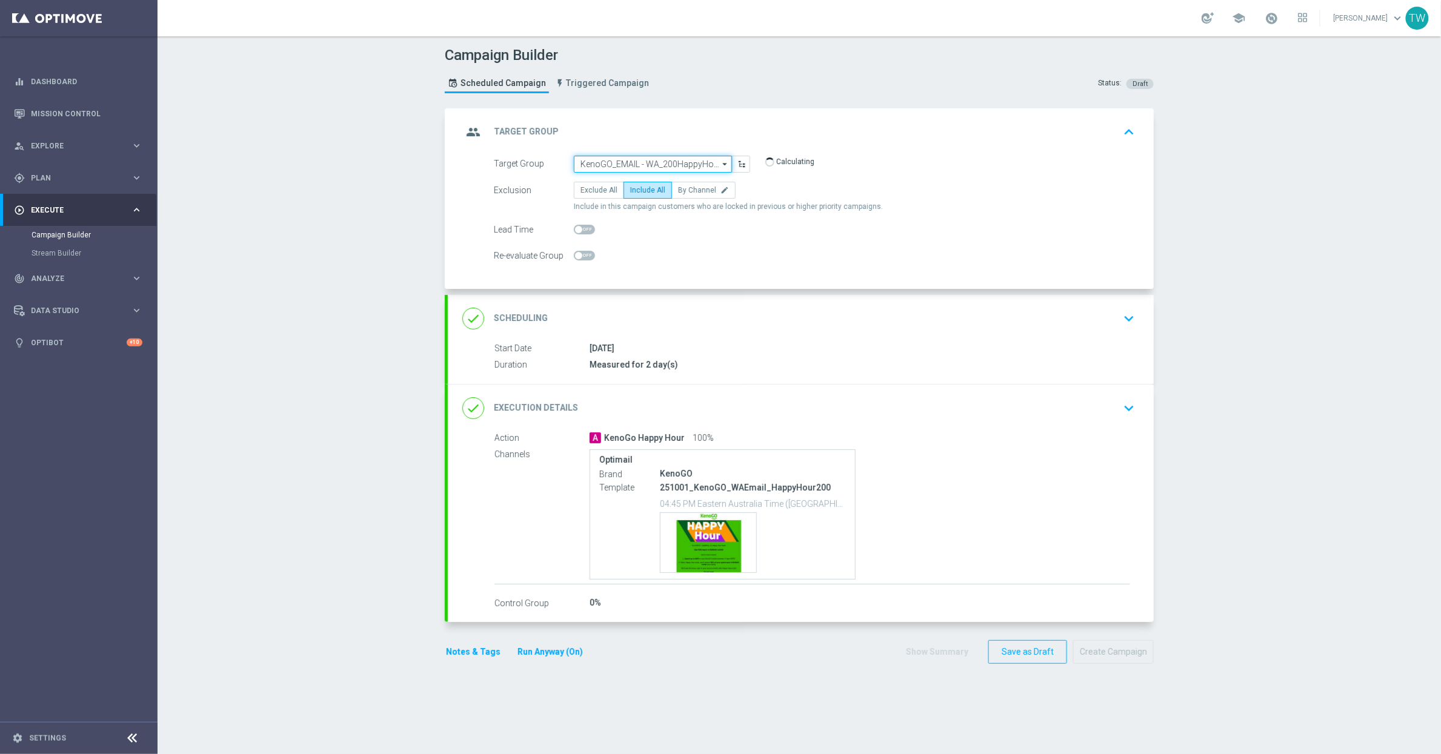
click at [671, 159] on input "KenoGO_EMAIL - WA_200HappyHour_251001" at bounding box center [653, 164] width 158 height 17
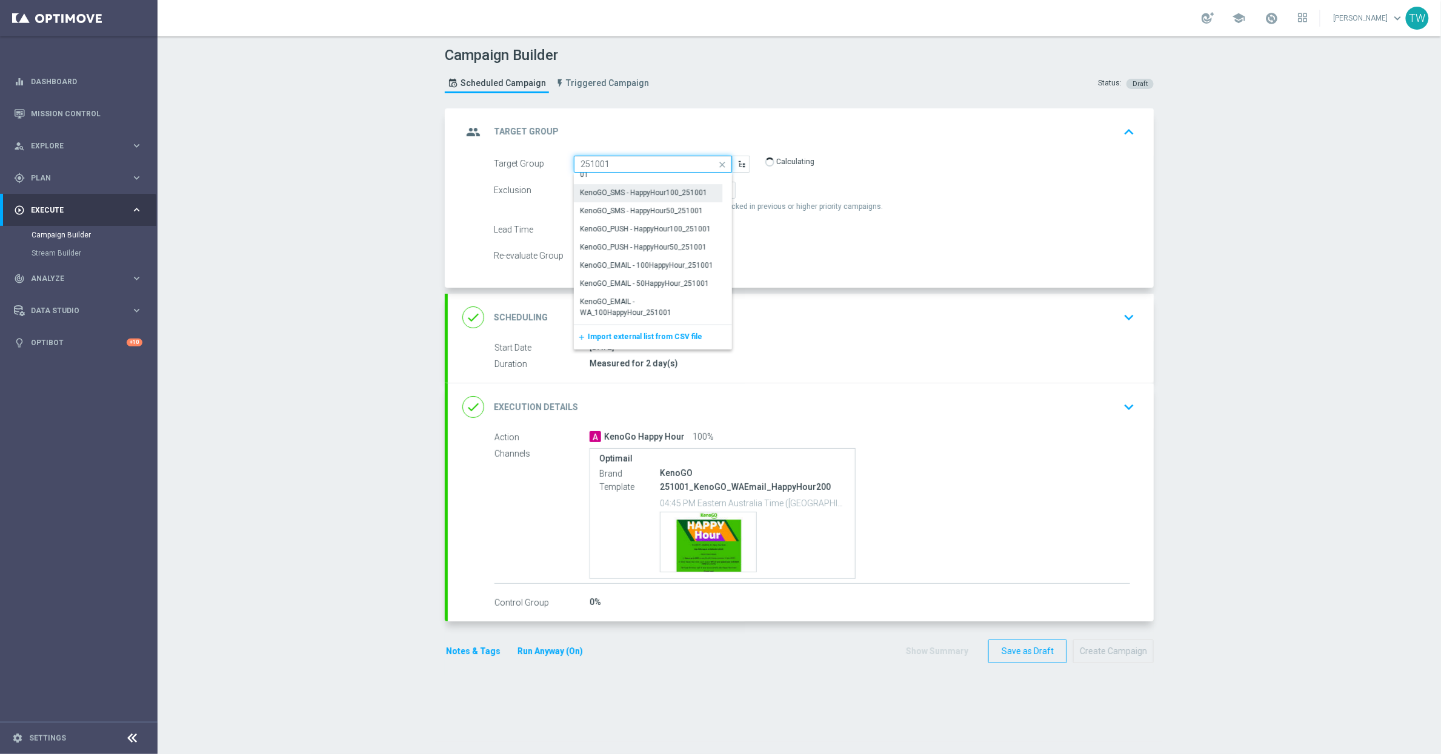
scroll to position [187, 0]
click at [654, 282] on div "KenoGO_EMAIL - WA_100HappyHour_251001" at bounding box center [648, 281] width 136 height 22
type input "KenoGO_EMAIL - WA_100HappyHour_251001"
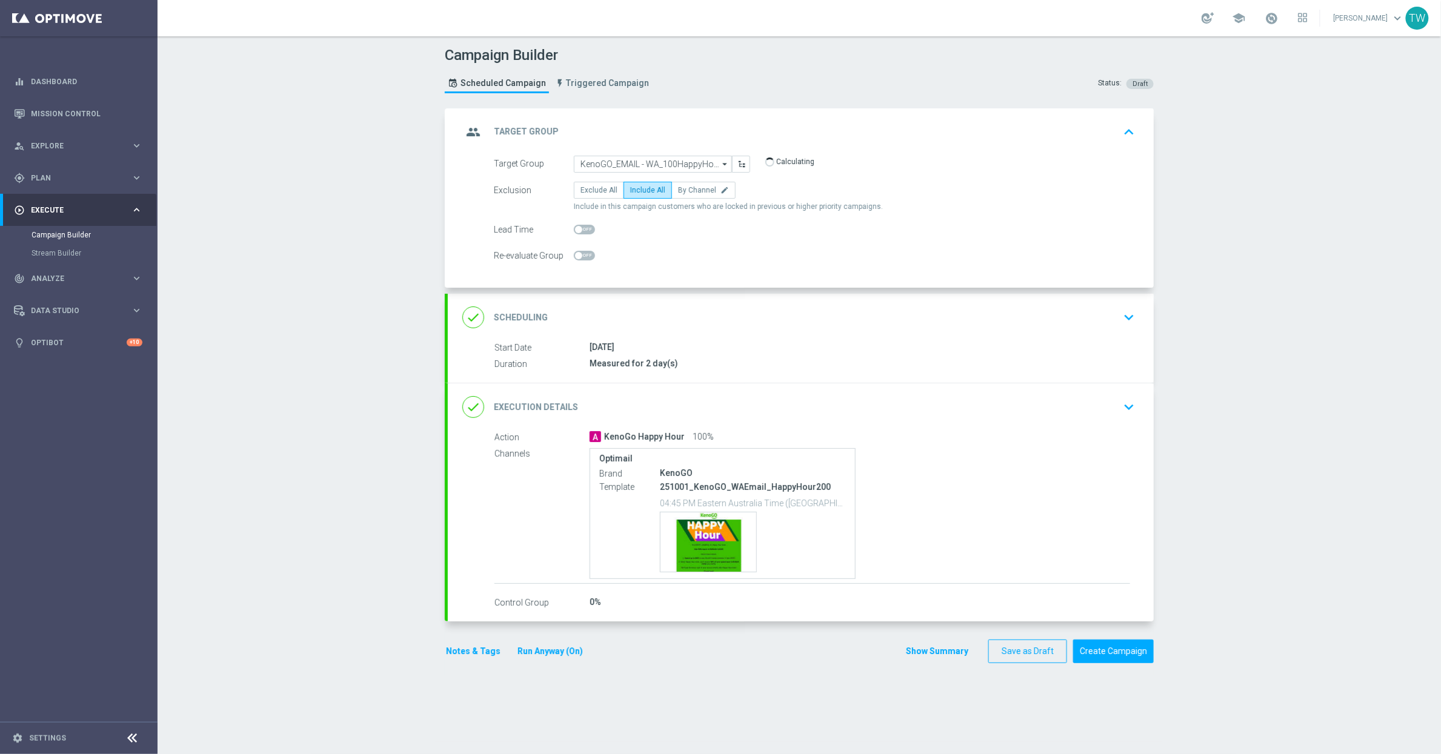
click at [733, 408] on div "done Execution Details keyboard_arrow_down" at bounding box center [800, 407] width 677 height 23
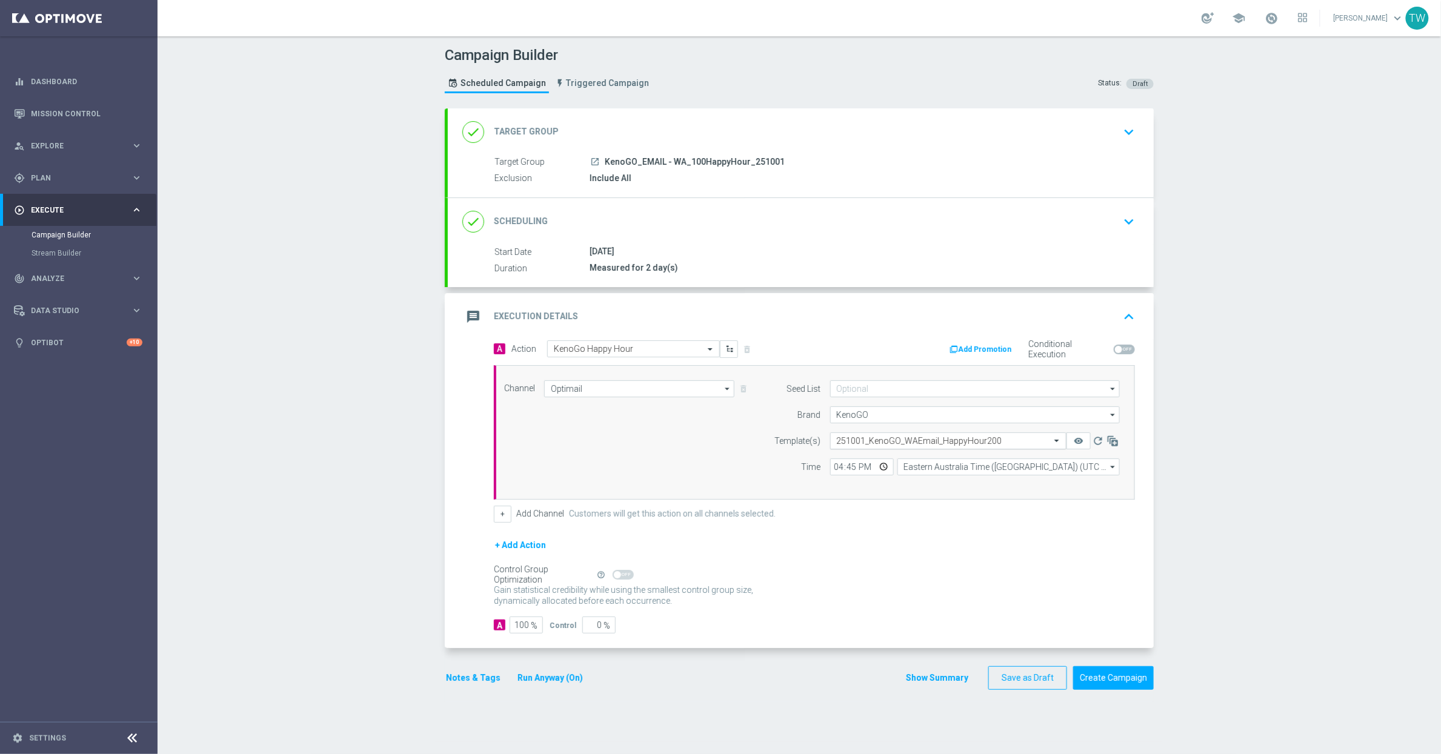
click at [917, 445] on input "text" at bounding box center [936, 441] width 199 height 10
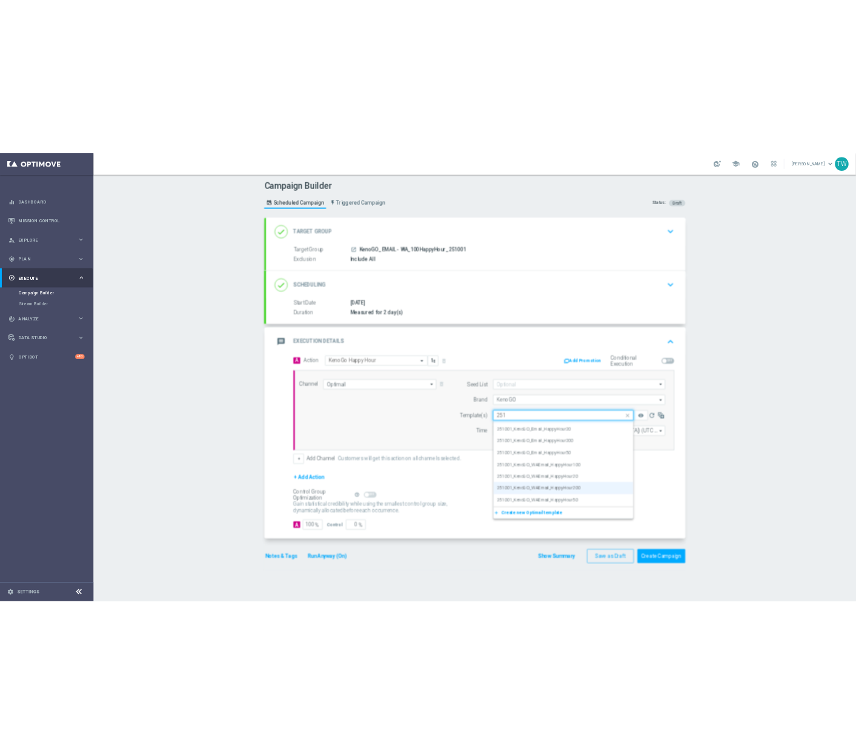
scroll to position [15, 0]
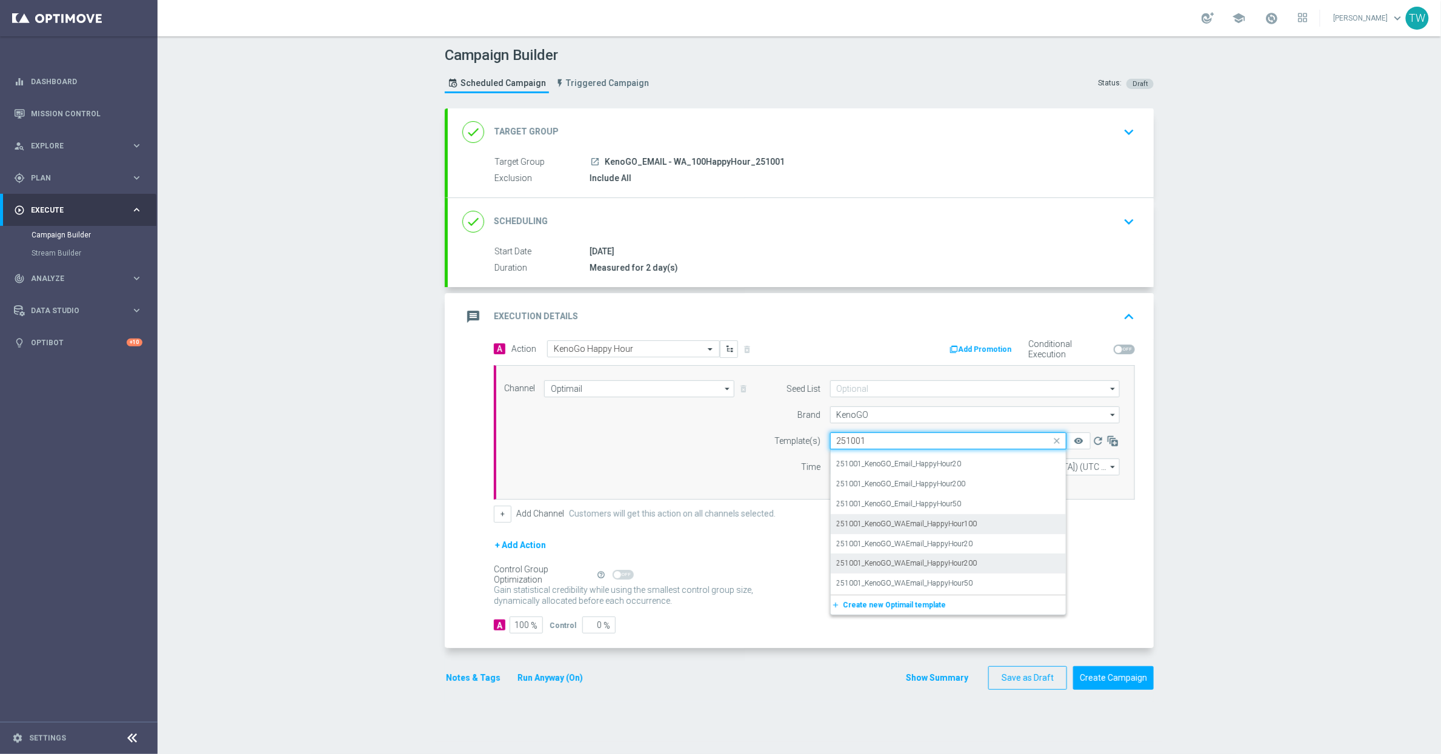
click at [1006, 526] on div "251001_KenoGO_WAEmail_HappyHour100" at bounding box center [948, 524] width 223 height 20
type input "251001"
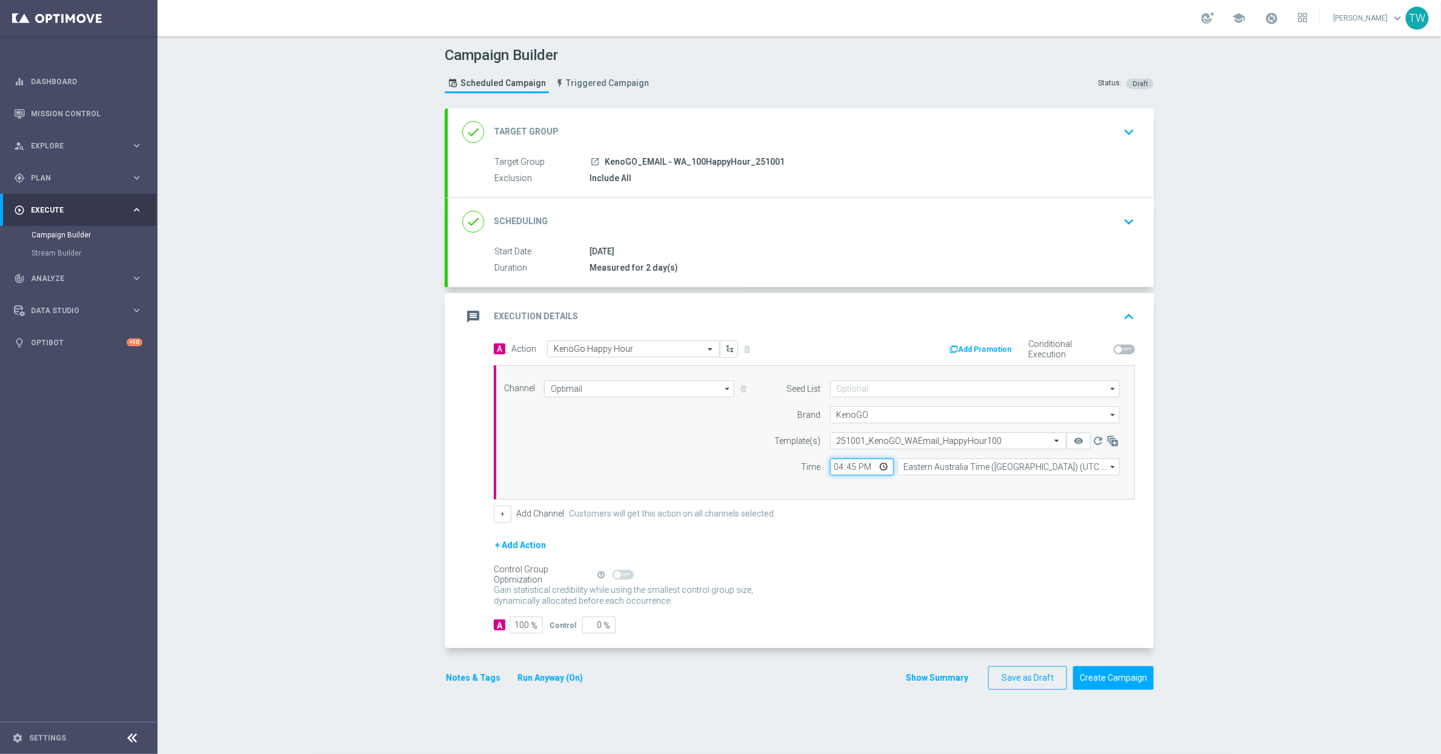
click at [853, 470] on input "16:45" at bounding box center [862, 467] width 64 height 17
type input "16:50"
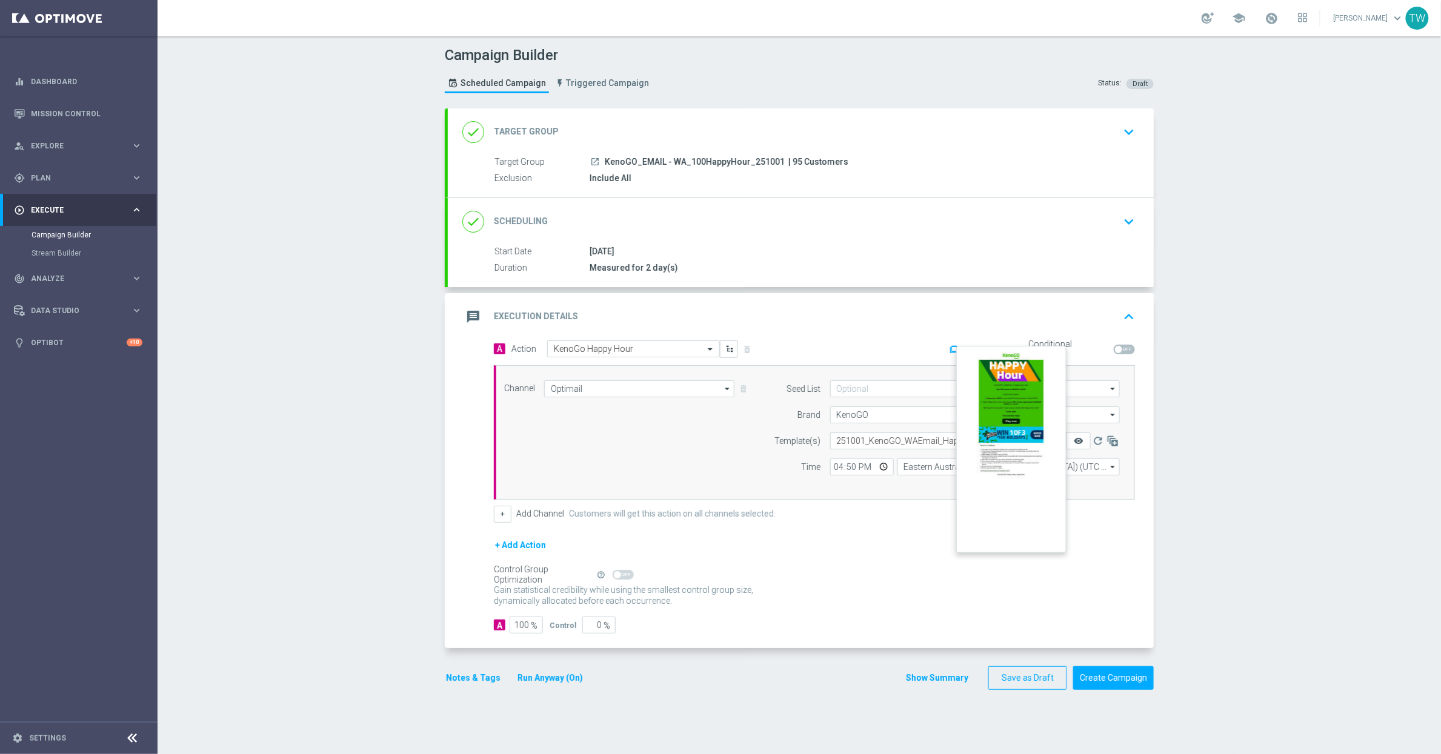
click at [1080, 439] on icon "remove_red_eye" at bounding box center [1079, 441] width 10 height 10
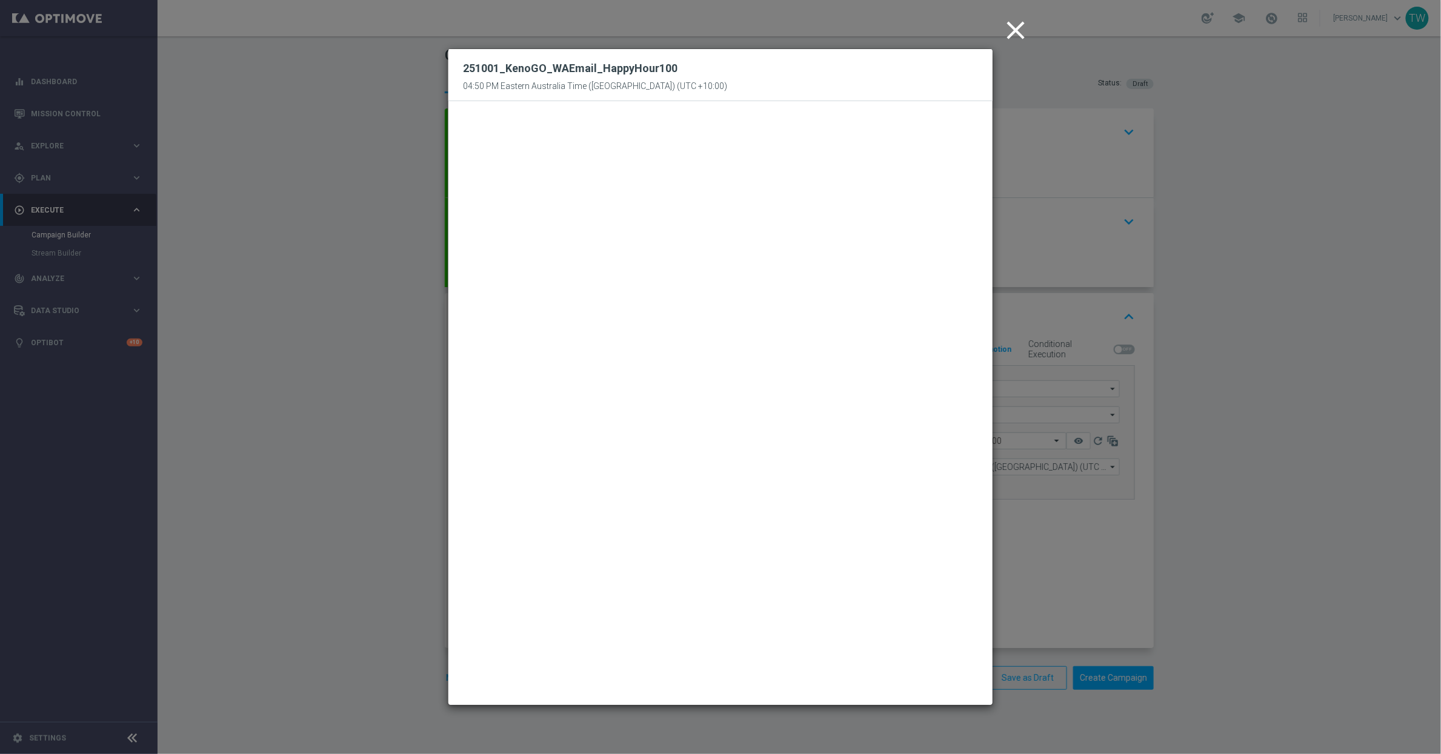
click at [1109, 561] on modal-container "close 251001_KenoGO_WAEmail_HappyHour100 04:50 PM Eastern Australia Time (Sydne…" at bounding box center [720, 377] width 1441 height 754
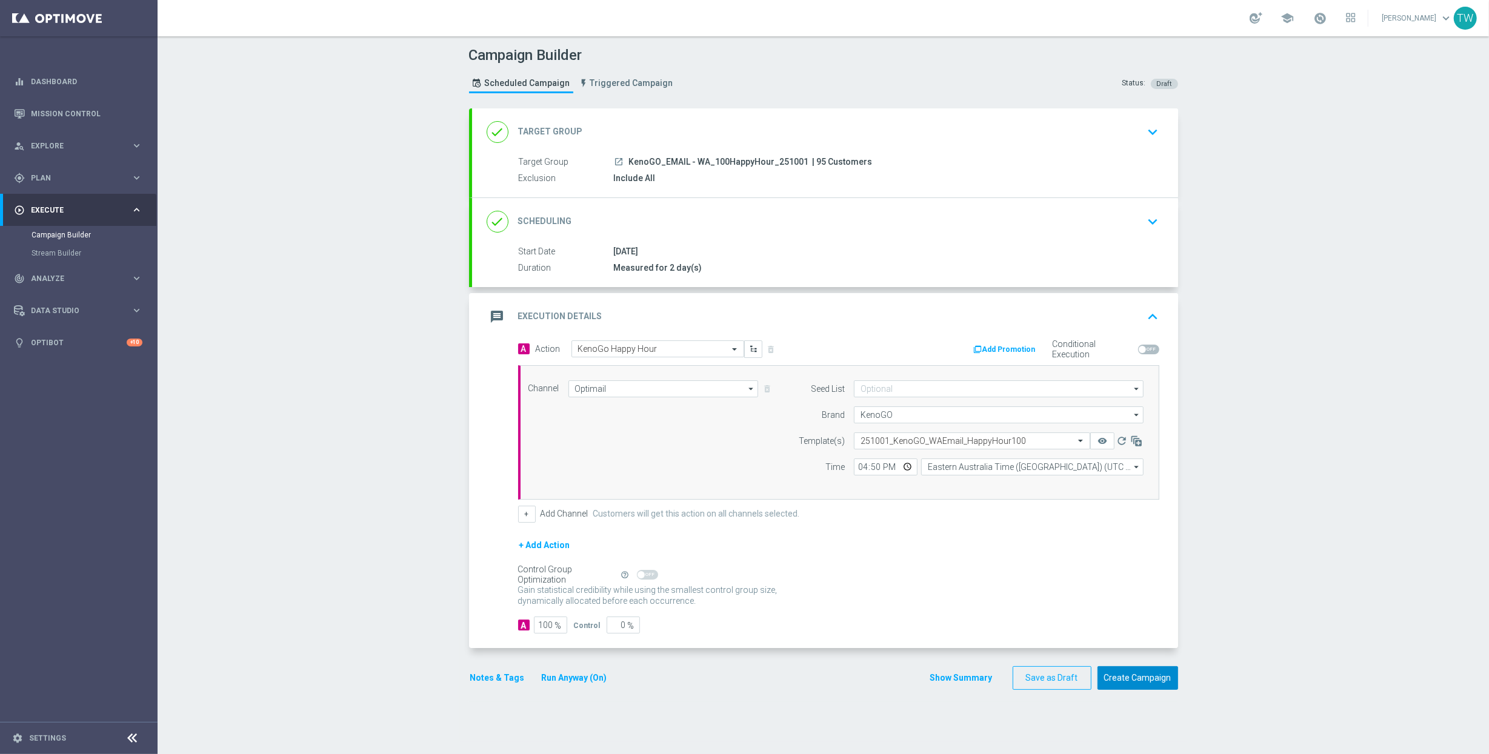
click at [1162, 679] on button "Create Campaign" at bounding box center [1137, 679] width 81 height 24
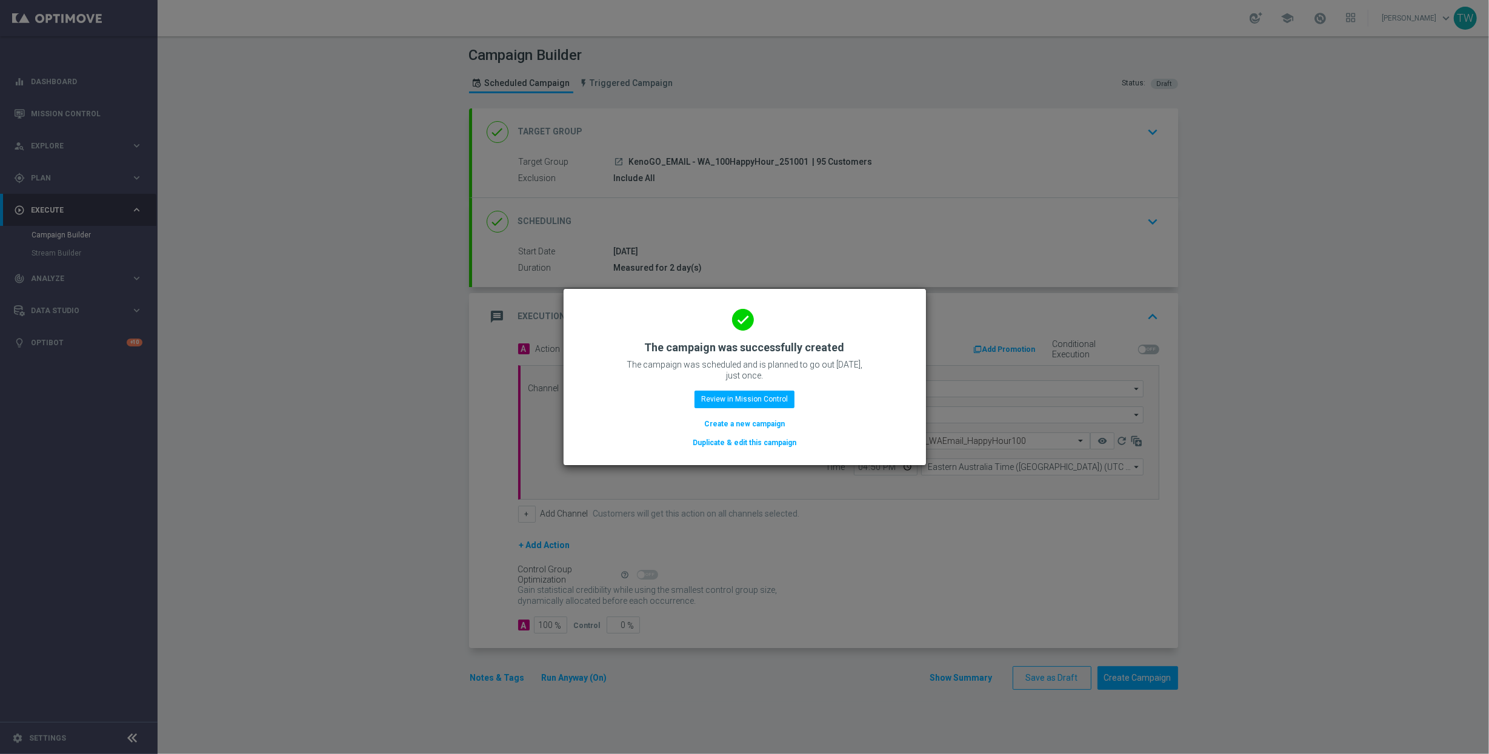
click at [741, 446] on button "Duplicate & edit this campaign" at bounding box center [744, 442] width 106 height 13
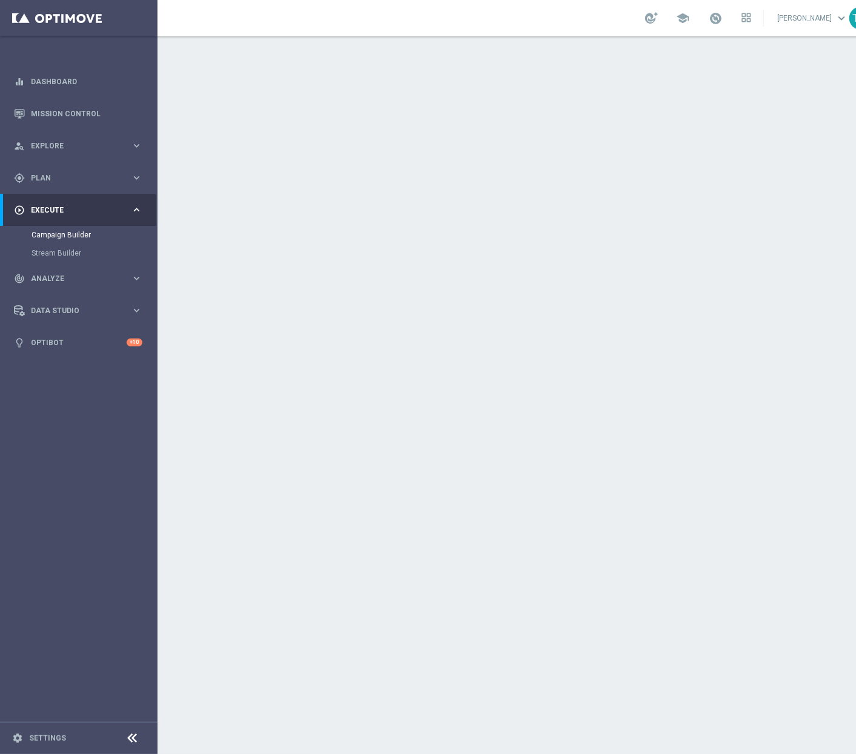
click at [506, 128] on div "done Target Group keyboard_arrow_down" at bounding box center [522, 132] width 677 height 23
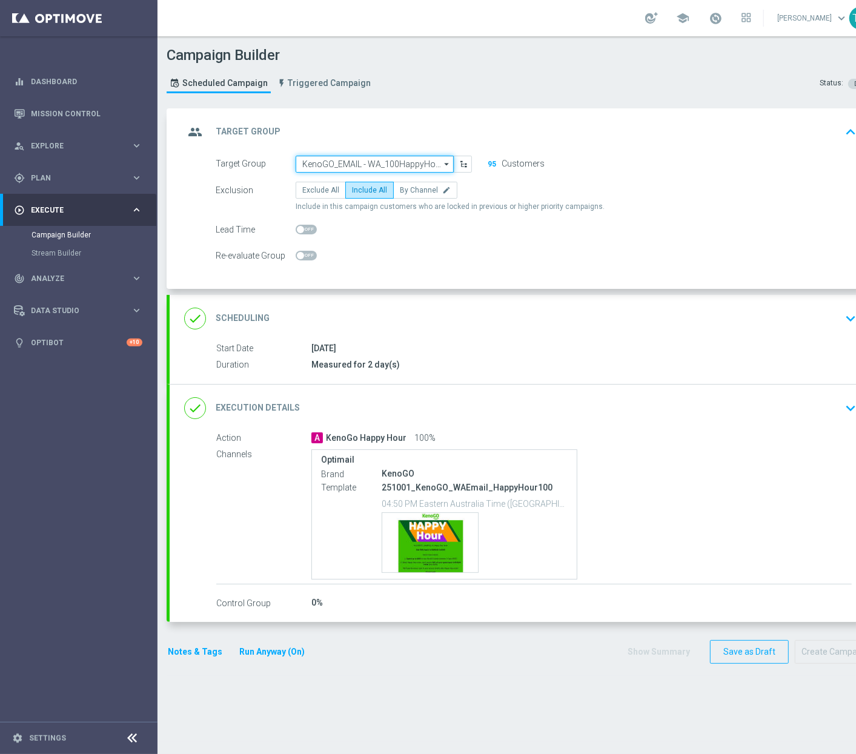
click at [417, 156] on input "KenoGO_EMAIL - WA_100HappyHour_251001" at bounding box center [375, 164] width 158 height 17
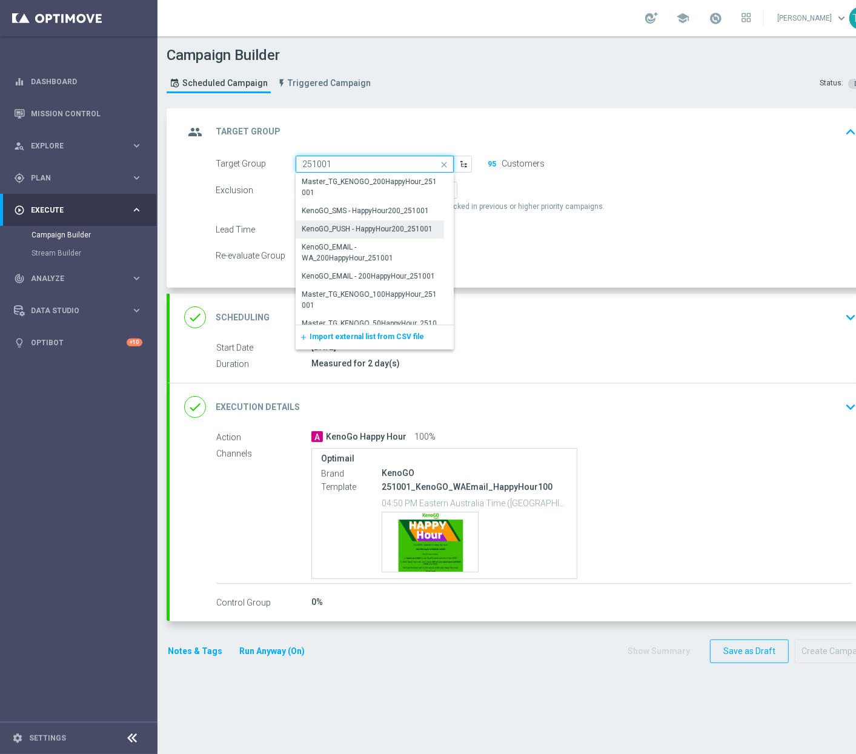
scroll to position [187, 0]
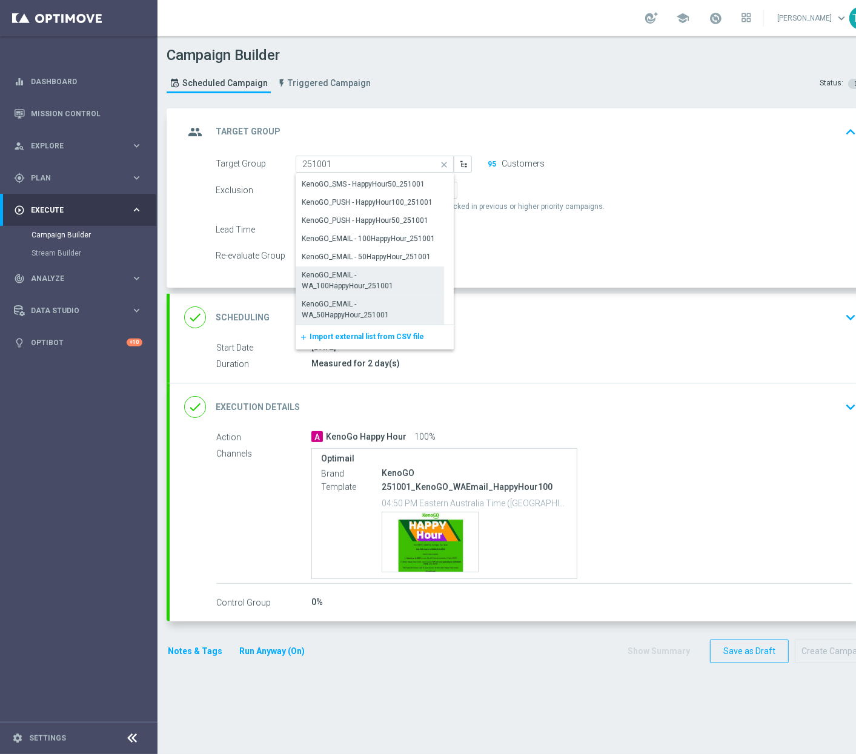
click at [367, 312] on div "KenoGO_EMAIL - WA_50HappyHour_251001" at bounding box center [370, 310] width 136 height 22
type input "KenoGO_EMAIL - WA_50HappyHour_251001"
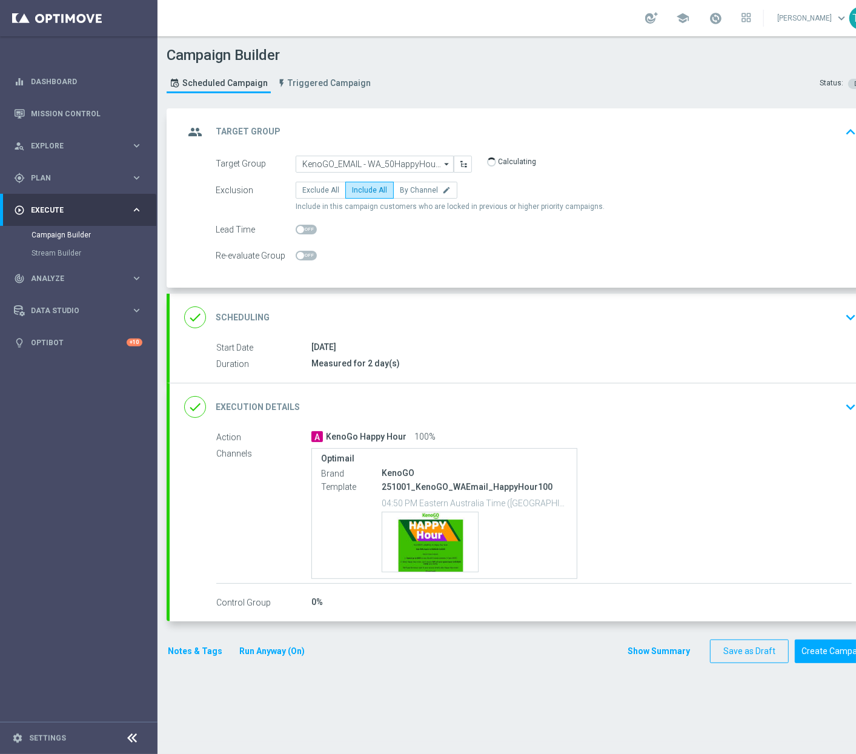
click at [554, 407] on div "done Execution Details keyboard_arrow_down" at bounding box center [522, 407] width 677 height 23
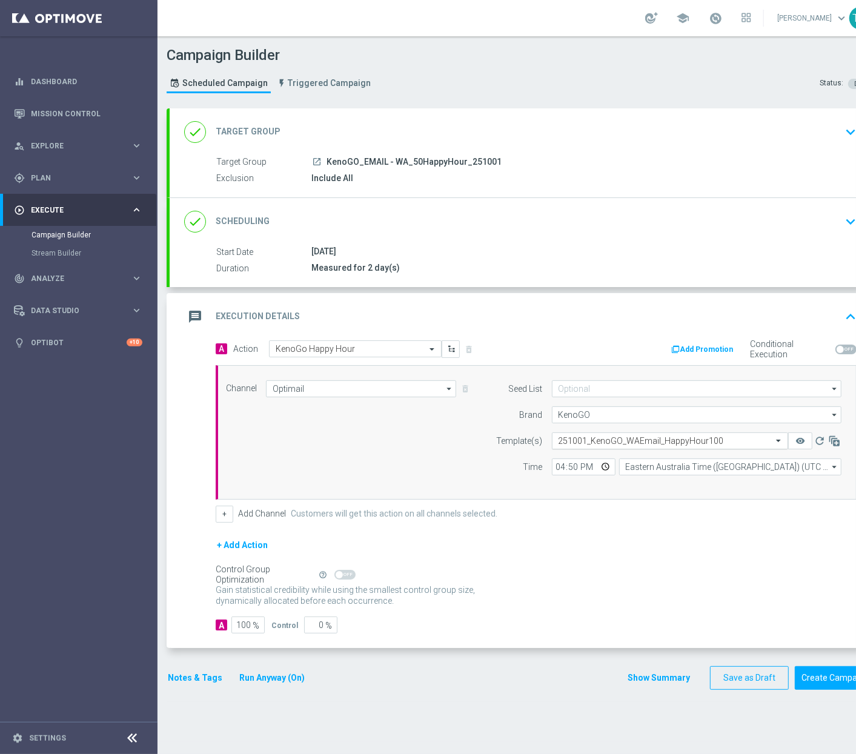
click at [674, 445] on input "text" at bounding box center [658, 441] width 199 height 10
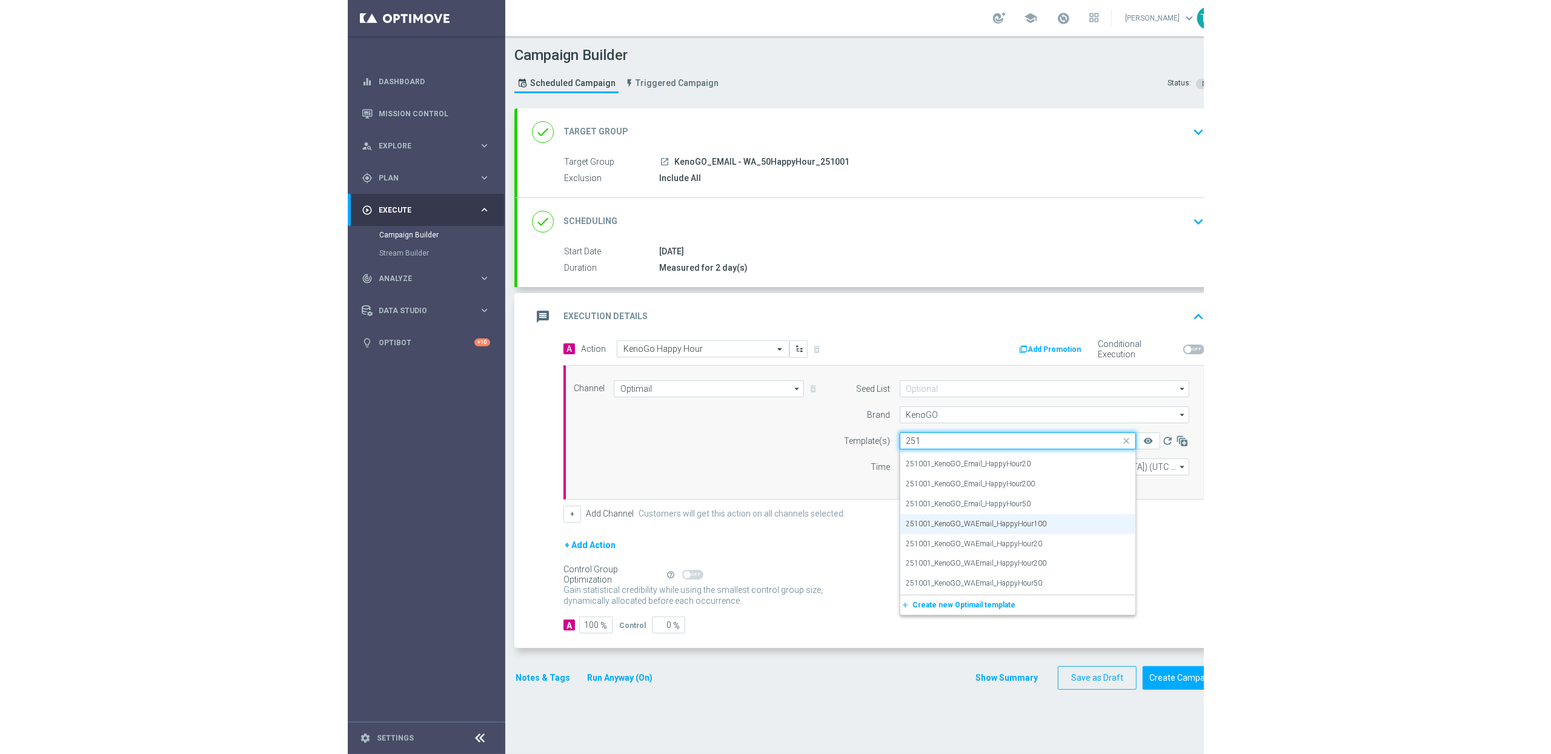
scroll to position [15, 0]
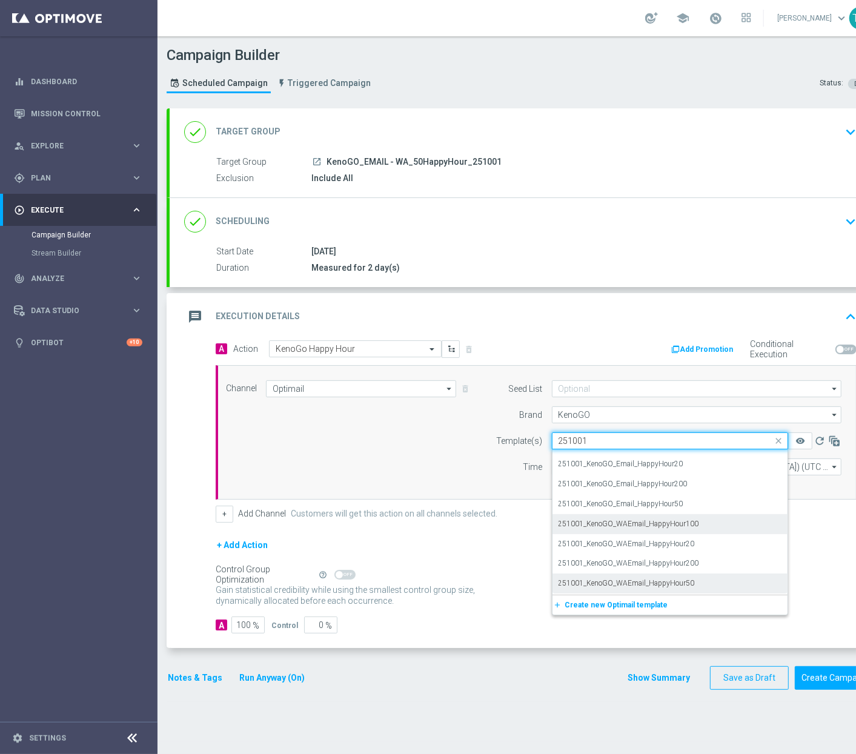
click at [719, 577] on div "251001_KenoGO_WAEmail_HappyHour50" at bounding box center [670, 584] width 223 height 20
type input "251001"
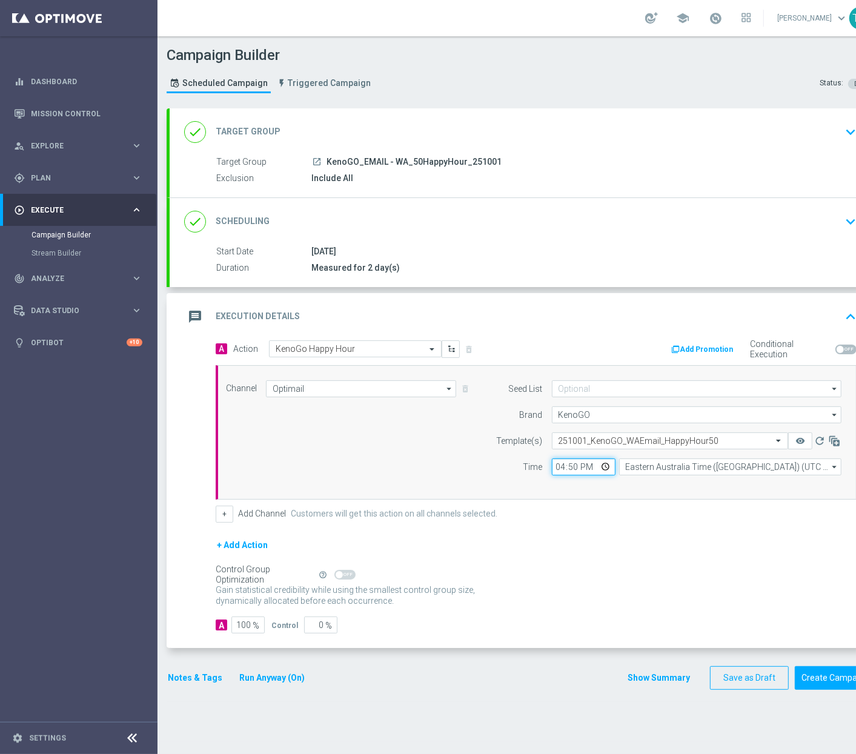
click at [576, 470] on input "16:50" at bounding box center [584, 467] width 64 height 17
type input "16:55"
click at [619, 530] on form "A Action Select action KenoGo Happy Hour delete_forever Add Promotion Condition…" at bounding box center [536, 488] width 641 height 294
click at [823, 676] on button "Create Campaign" at bounding box center [835, 679] width 81 height 24
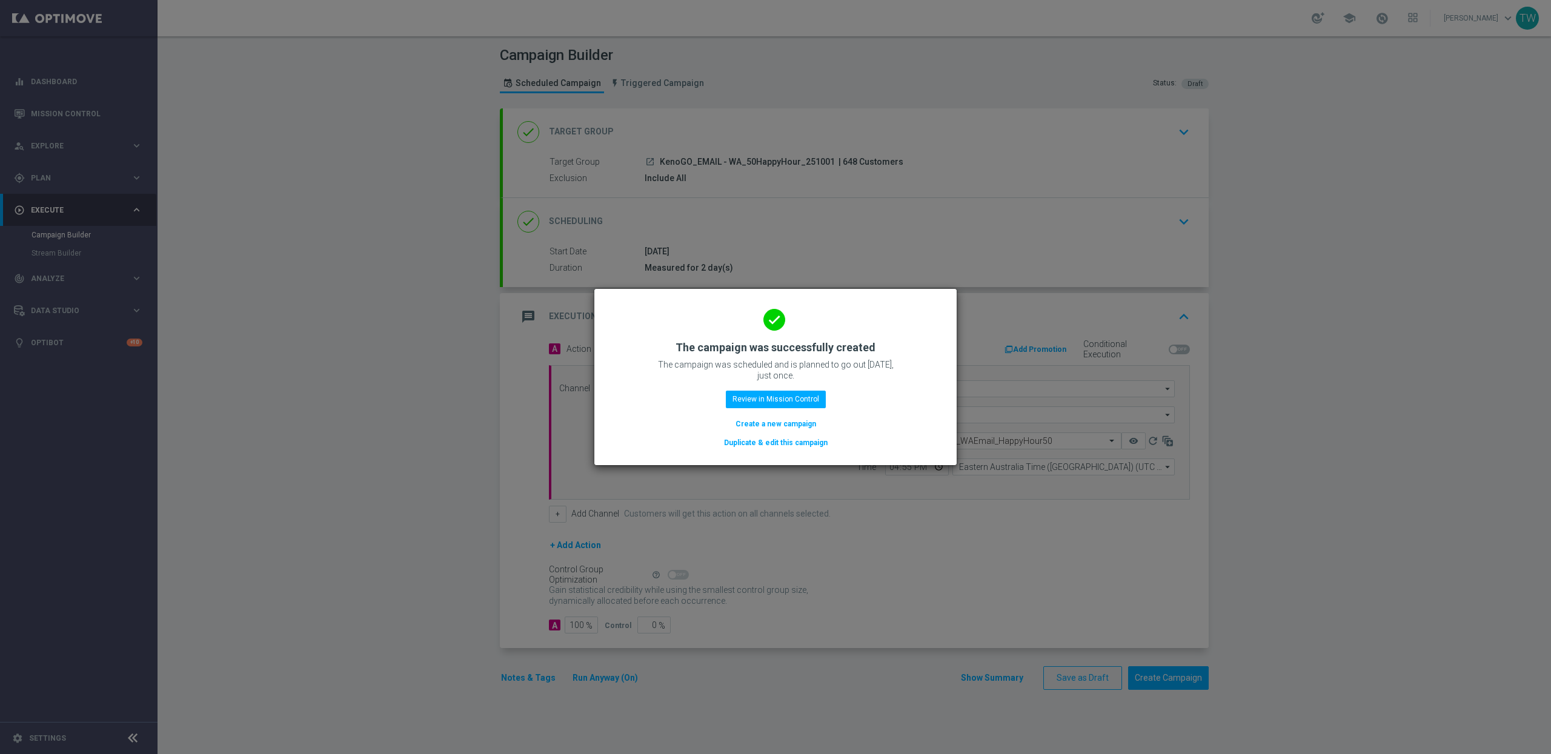
click at [805, 444] on button "Duplicate & edit this campaign" at bounding box center [776, 442] width 106 height 13
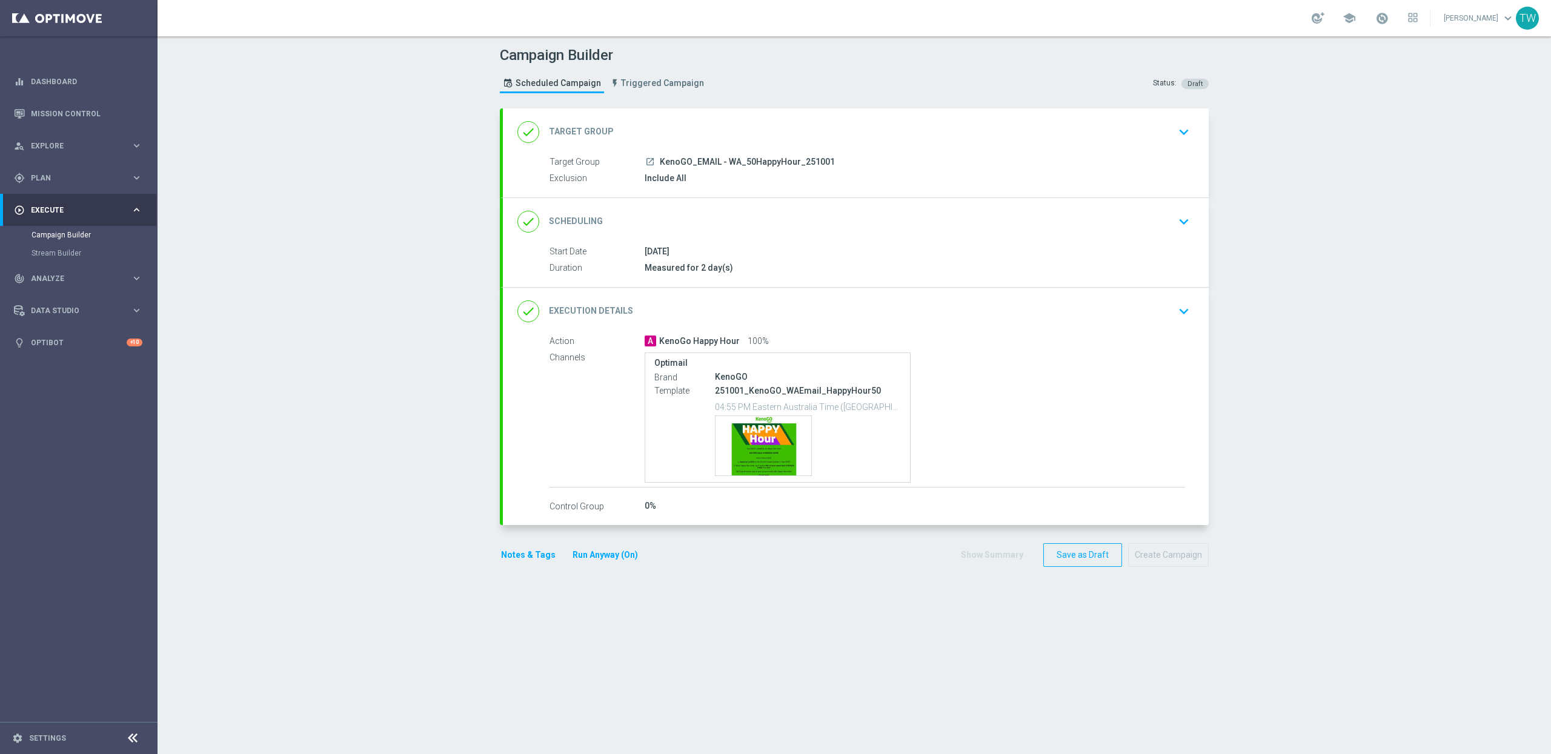
click at [831, 134] on div "done Target Group keyboard_arrow_down" at bounding box center [855, 132] width 677 height 23
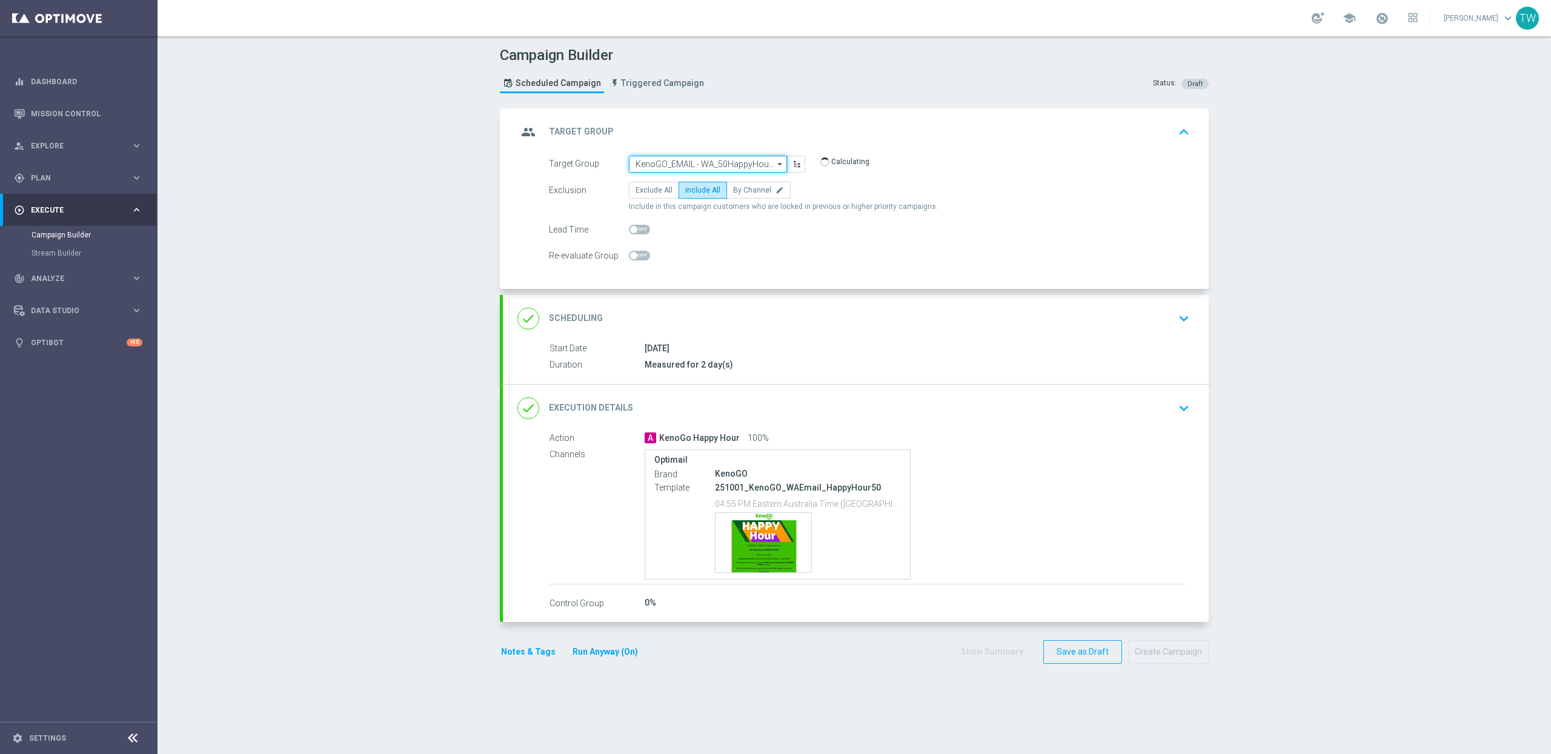
click at [717, 161] on input "KenoGO_EMAIL - WA_50HappyHour_251001" at bounding box center [708, 164] width 158 height 17
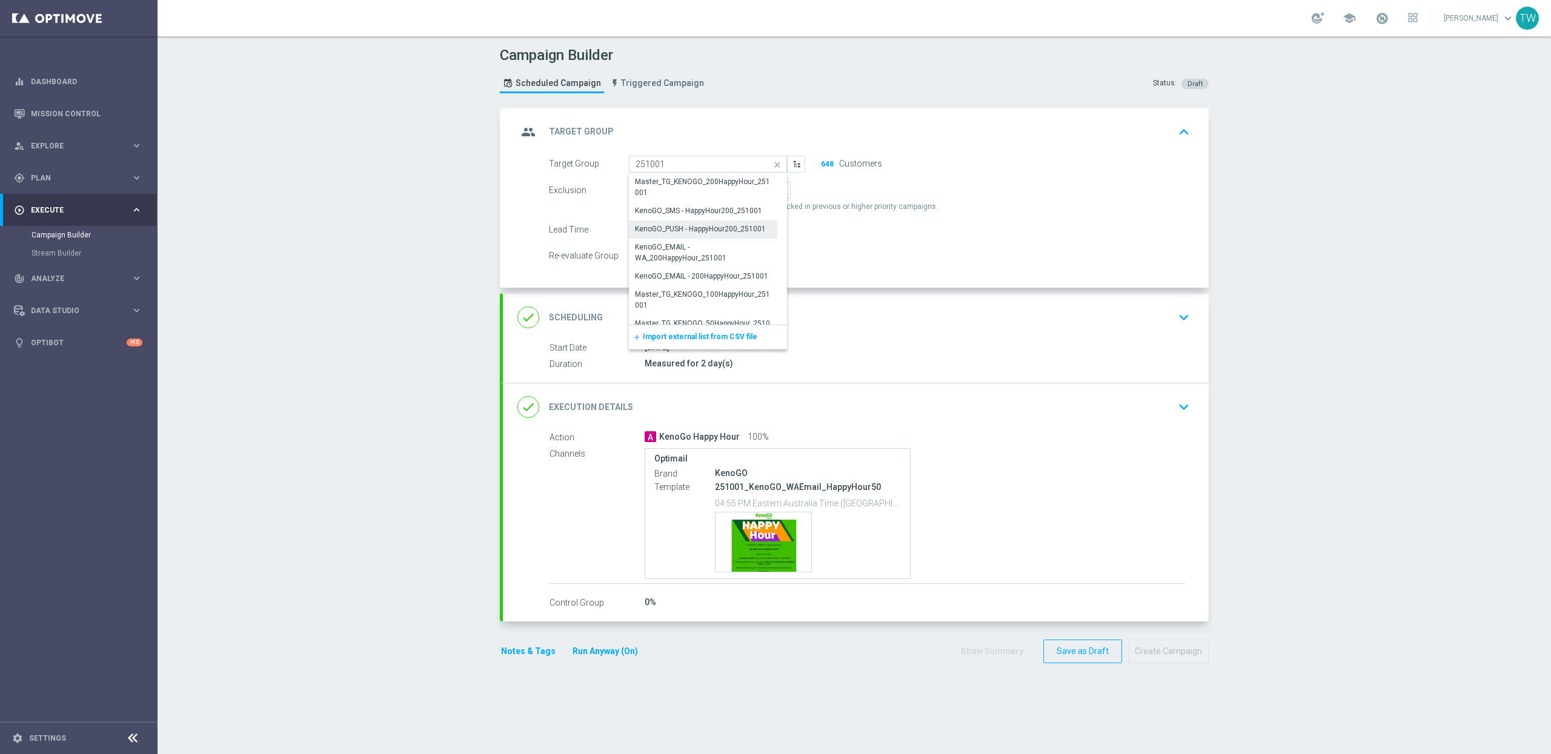
click at [733, 233] on div "KenoGO_PUSH - HappyHour200_251001" at bounding box center [700, 229] width 131 height 11
type input "KenoGO_PUSH - HappyHour200_251001"
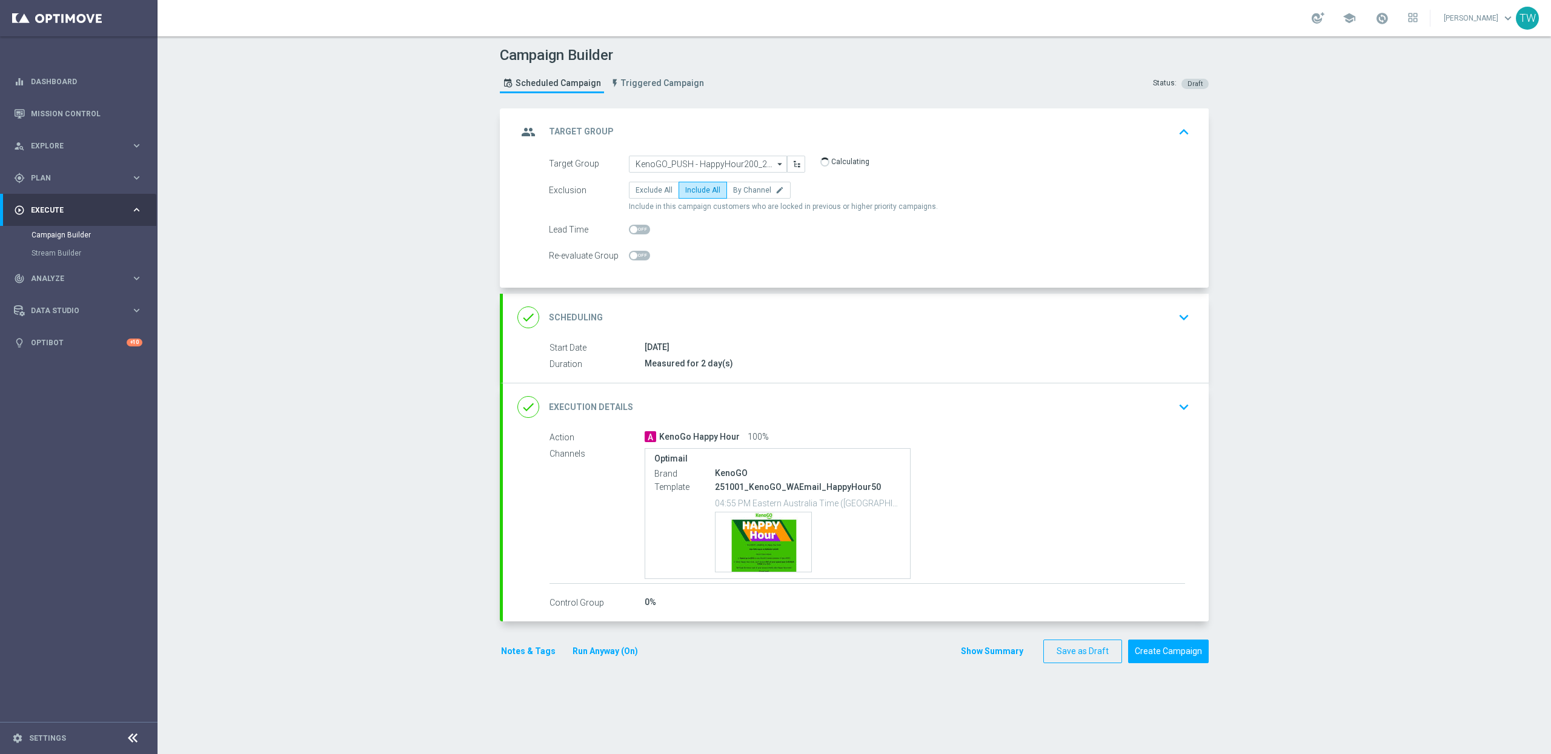
click at [867, 404] on div "done Execution Details keyboard_arrow_down" at bounding box center [855, 407] width 677 height 23
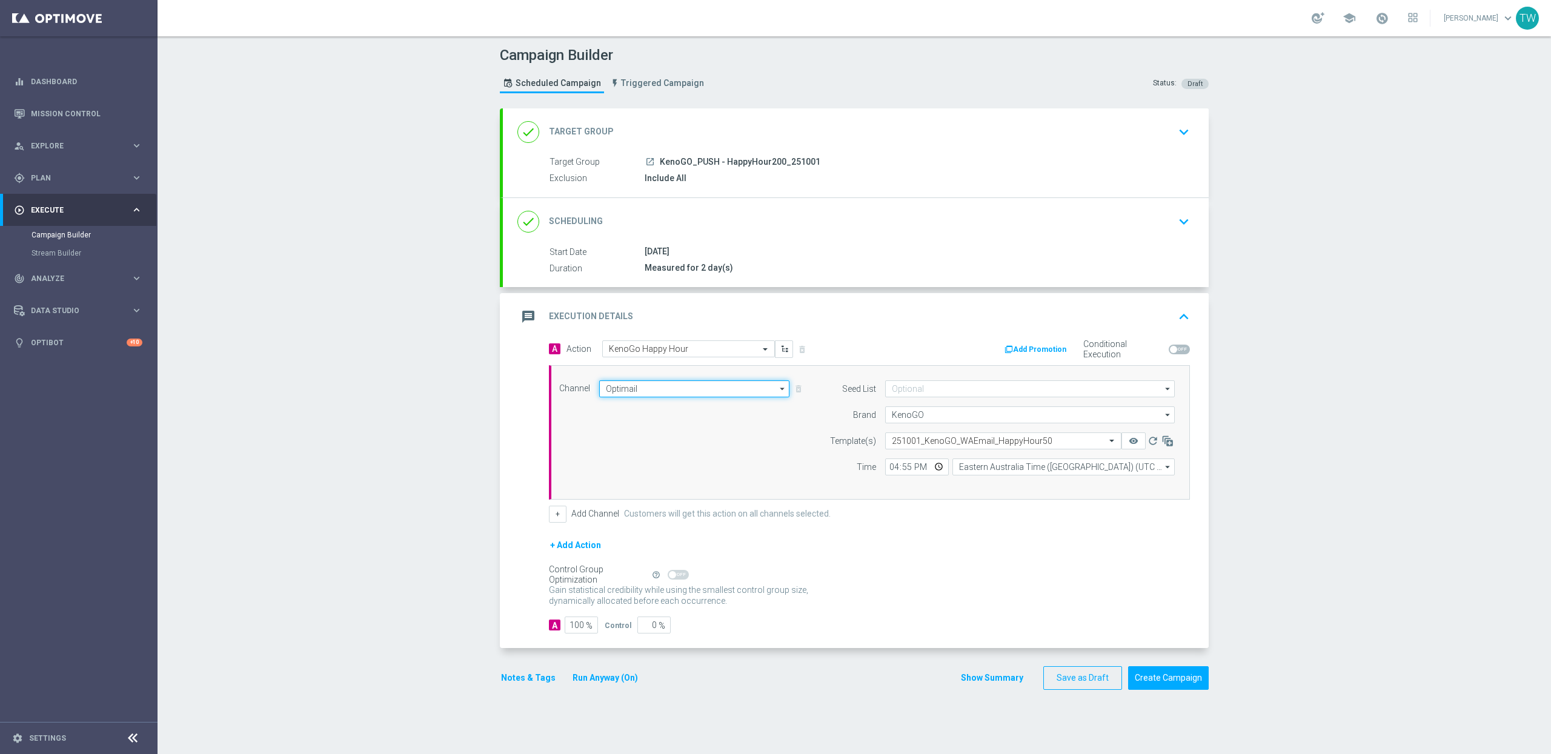
click at [696, 393] on input "Optimail" at bounding box center [694, 389] width 190 height 17
drag, startPoint x: 704, startPoint y: 524, endPoint x: 726, endPoint y: 516, distance: 23.2
click at [704, 523] on div "OptiMobile Push" at bounding box center [689, 525] width 180 height 18
type input "OptiMobile Push"
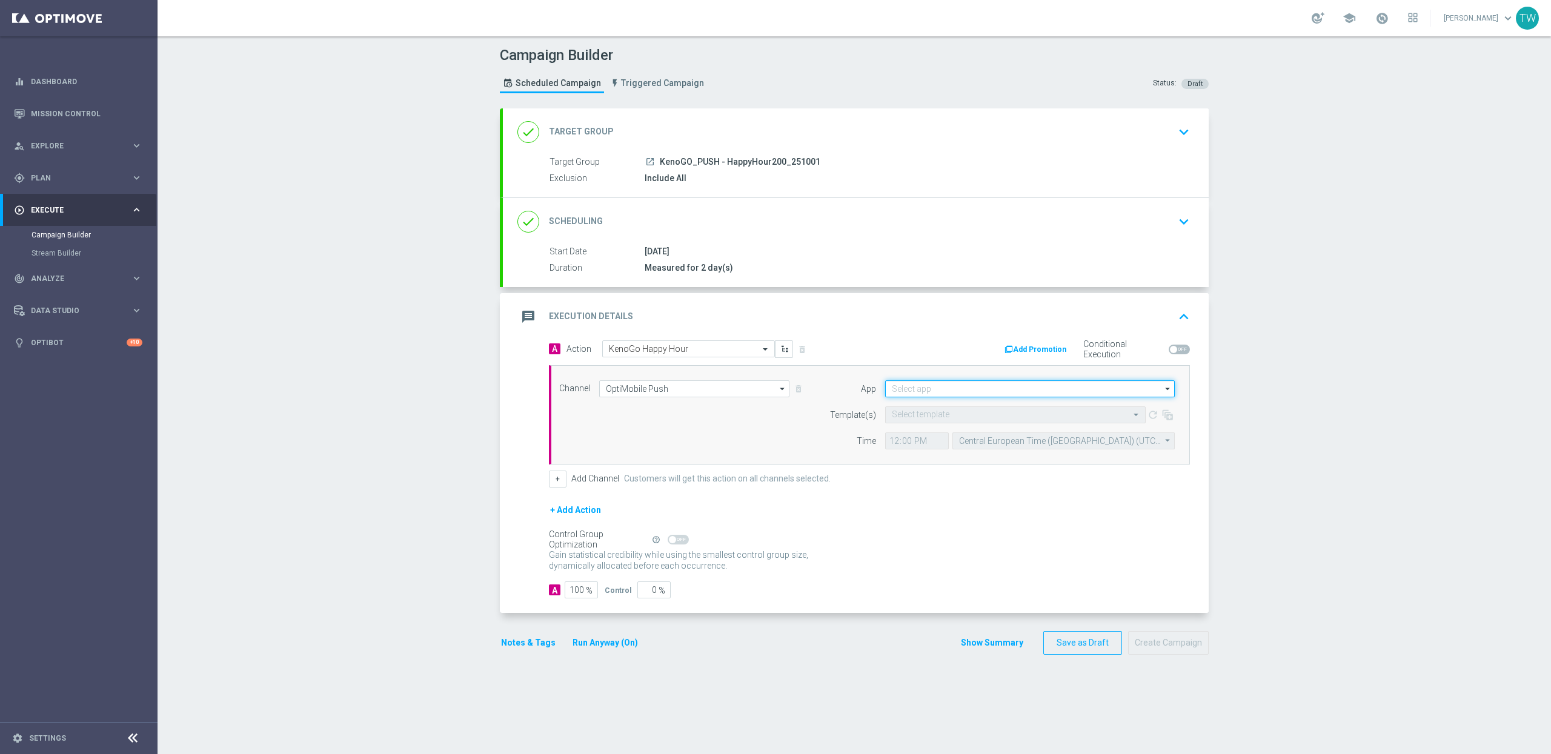
click at [968, 396] on input at bounding box center [1030, 389] width 290 height 17
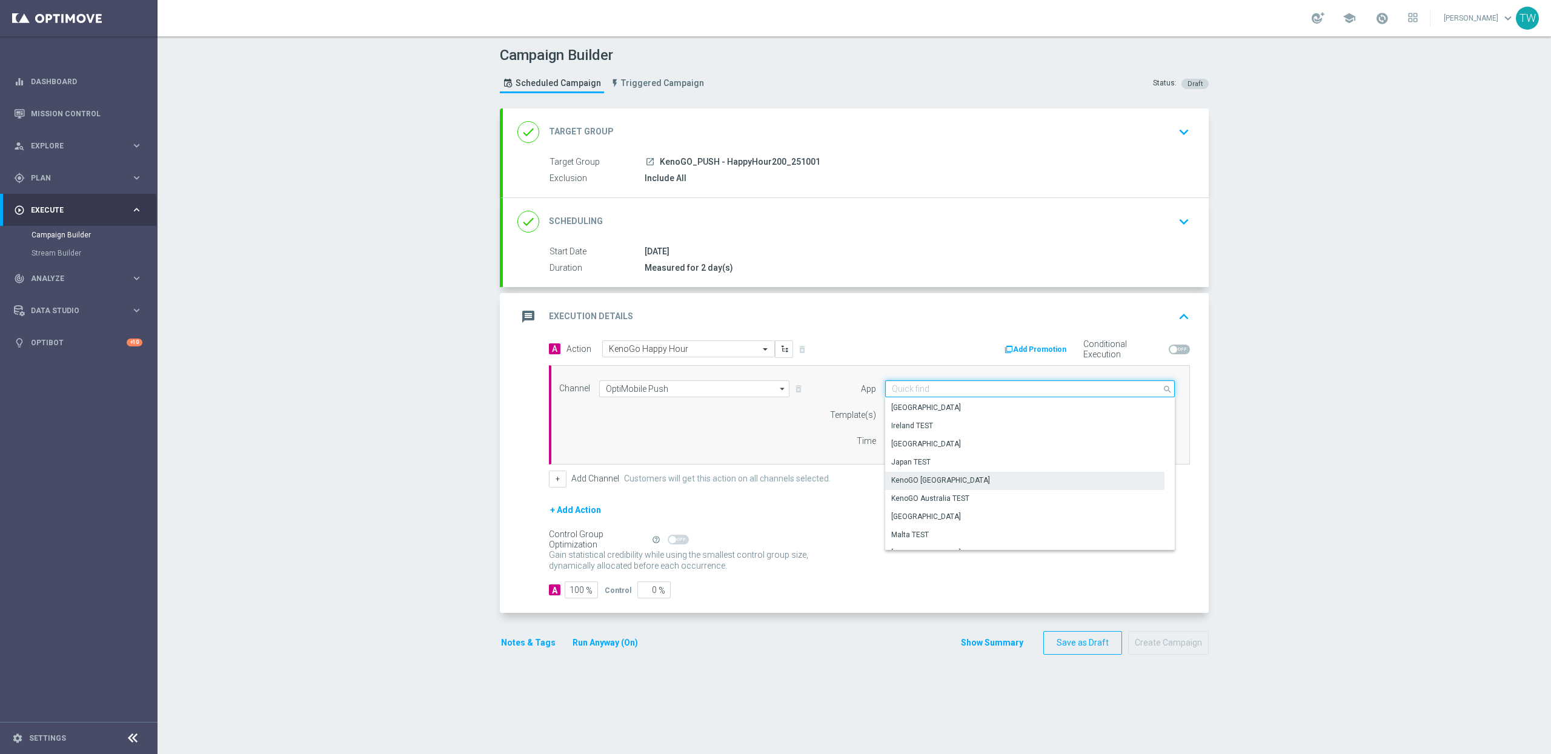
scroll to position [279, 0]
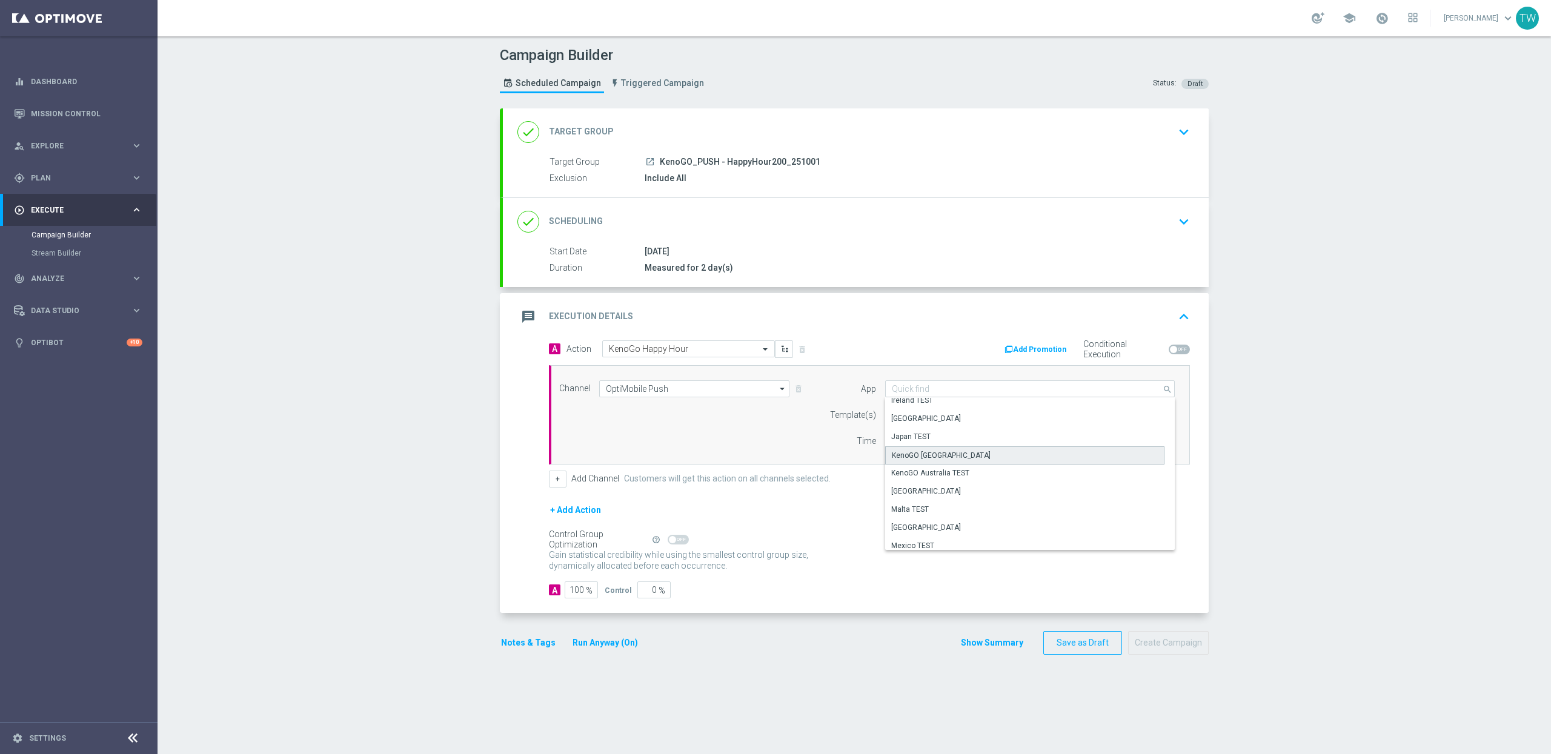
click at [972, 452] on div "KenoGO Australia" at bounding box center [1025, 456] width 280 height 18
type input "KenoGO Australia"
click at [955, 419] on input "text" at bounding box center [1003, 415] width 223 height 10
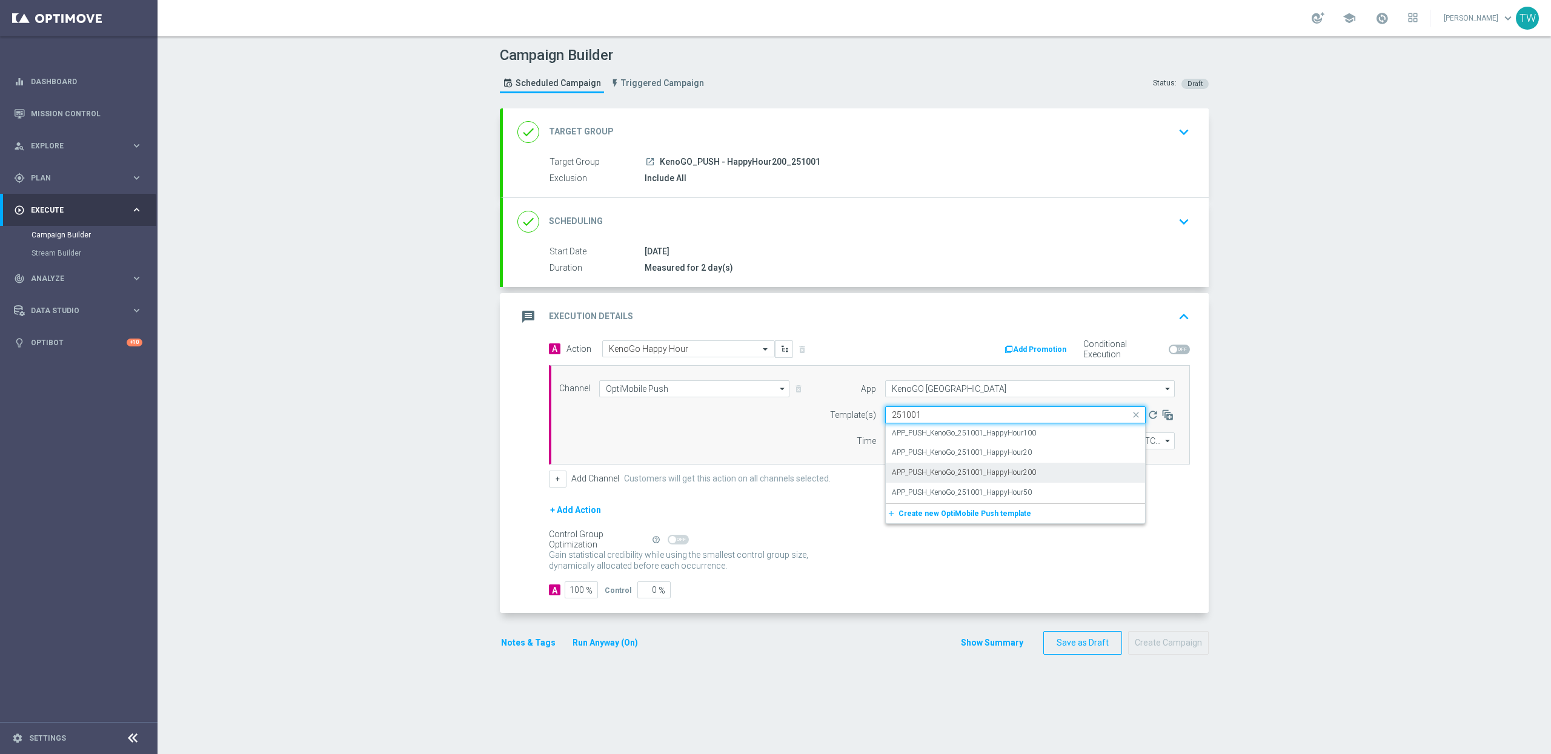
click at [983, 471] on label "APP_PUSH_KenoGo_251001_HappyHour200" at bounding box center [964, 473] width 144 height 10
type input "251001"
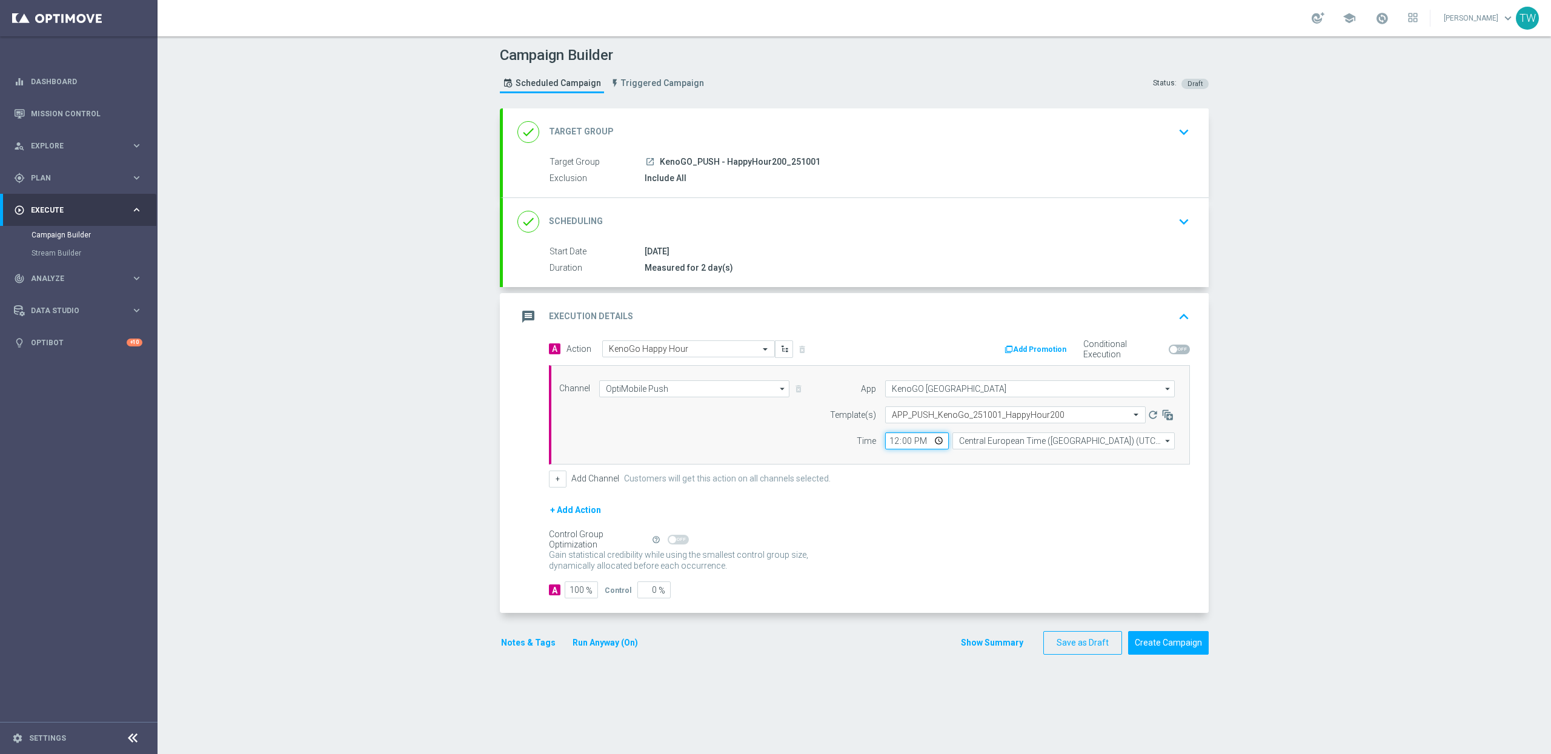
click at [894, 443] on input "12:00" at bounding box center [917, 441] width 64 height 17
type input "17:00"
click at [1029, 448] on input "Central European Time (Budapest) (UTC +02:00)" at bounding box center [1064, 441] width 222 height 17
click at [1021, 461] on div "Eastern Australia Time (Sydney) (UTC +10:00)" at bounding box center [1058, 459] width 199 height 11
type input "Eastern Australia Time (Sydney) (UTC +10:00)"
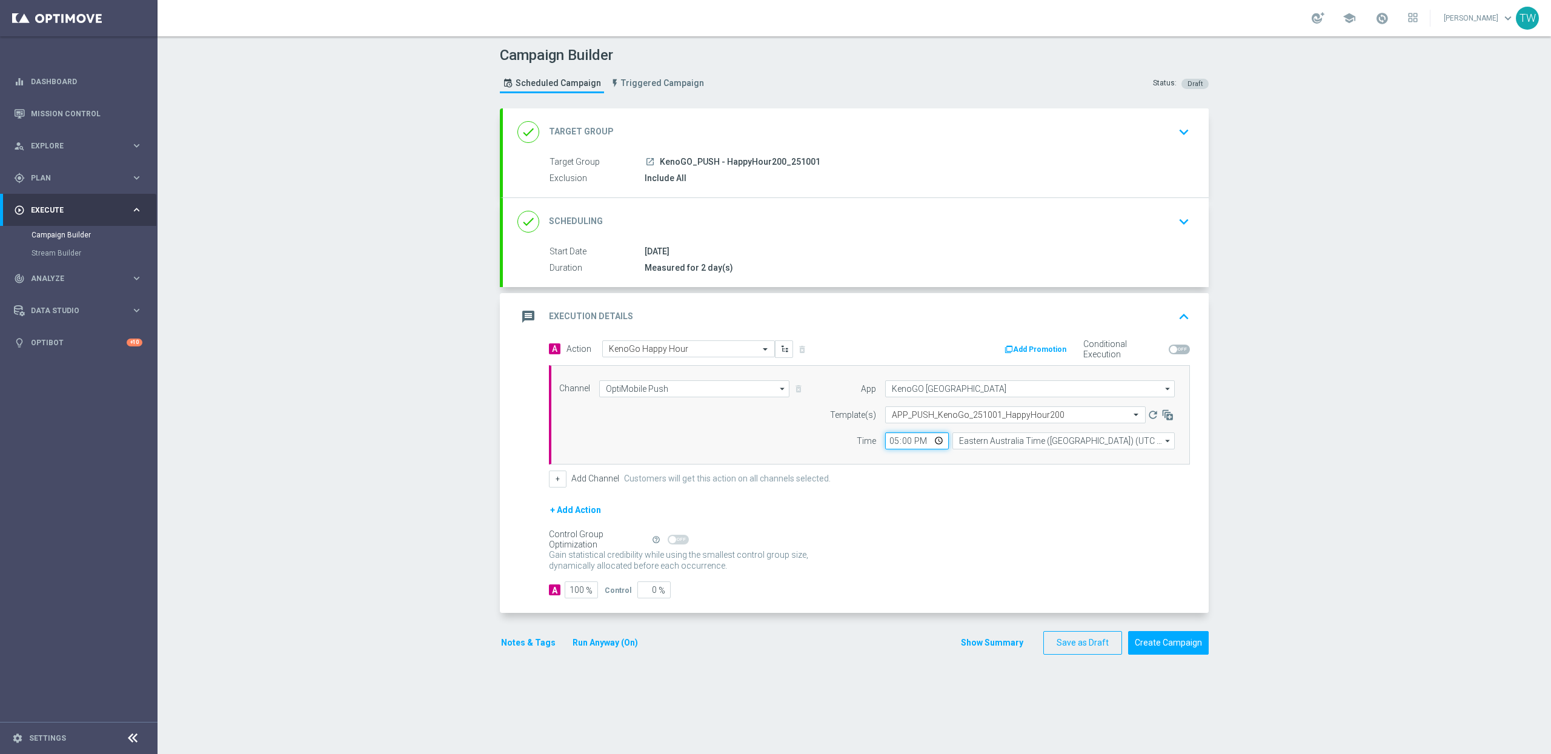
click at [896, 442] on input "17:00" at bounding box center [917, 441] width 64 height 17
type input "16:59"
click at [960, 477] on div "+ Add Channel Customers will get this action on all channels selected." at bounding box center [869, 479] width 641 height 17
click at [1185, 655] on button "Create Campaign" at bounding box center [1168, 643] width 81 height 24
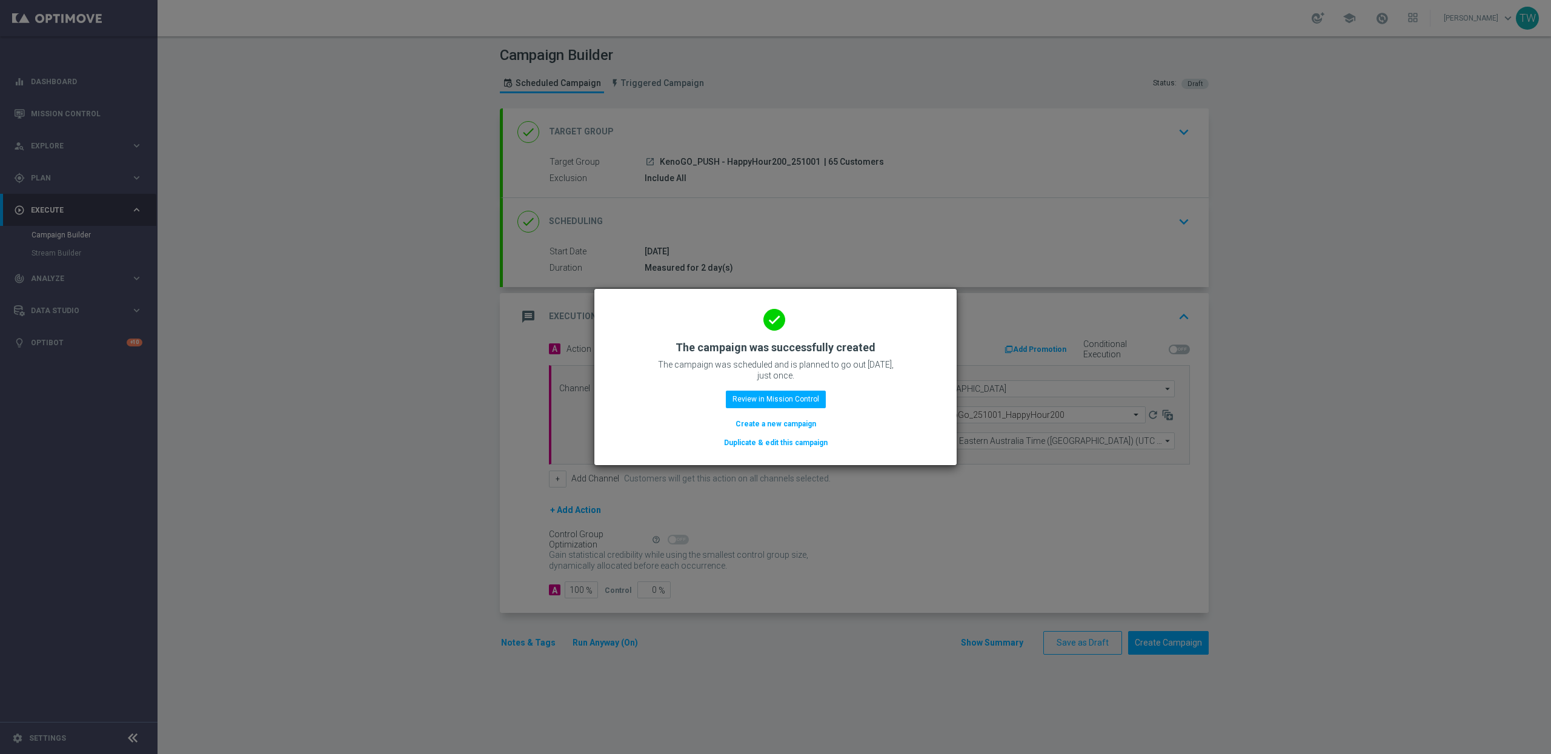
click at [817, 443] on button "Duplicate & edit this campaign" at bounding box center [776, 442] width 106 height 13
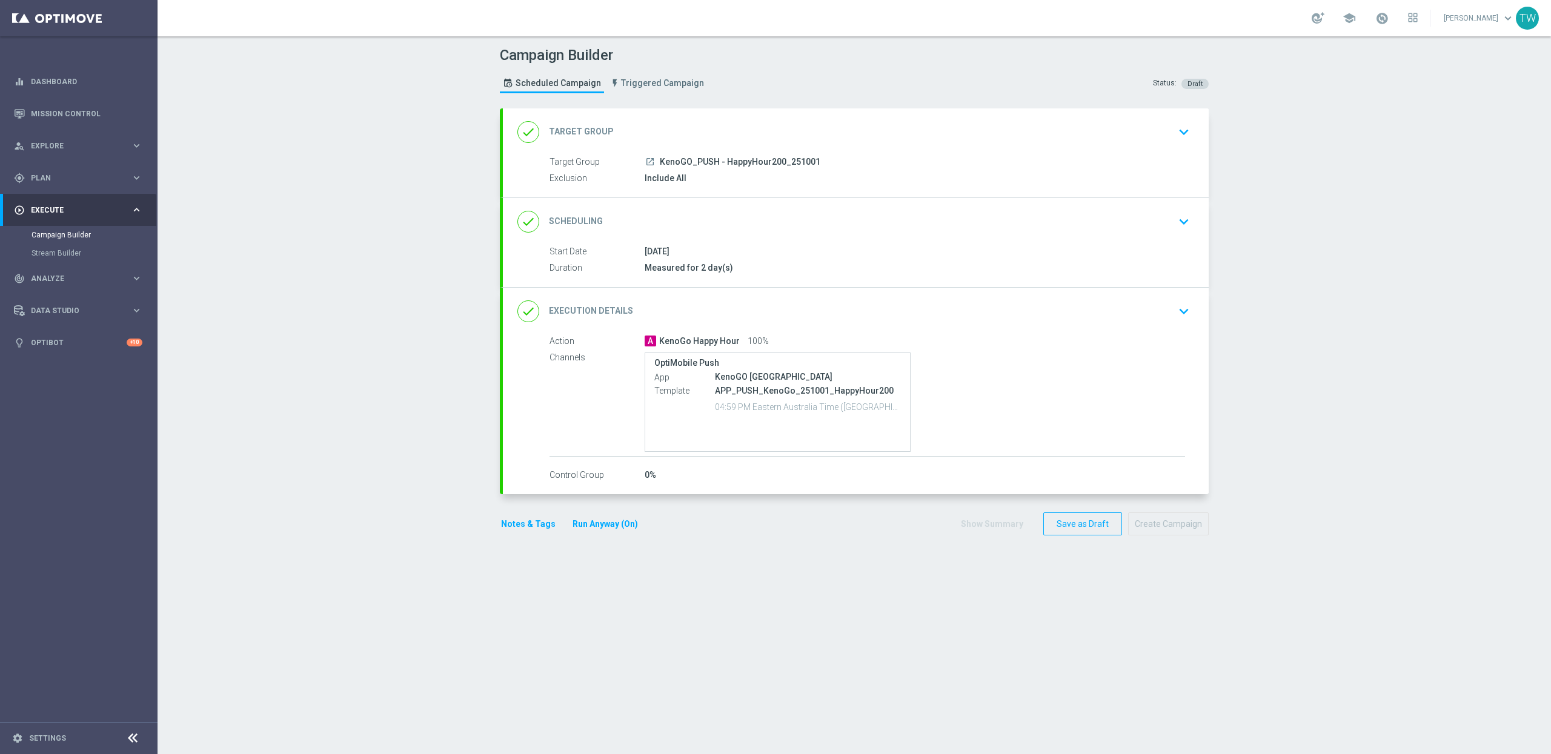
click at [837, 131] on div "done Target Group keyboard_arrow_down" at bounding box center [855, 132] width 677 height 23
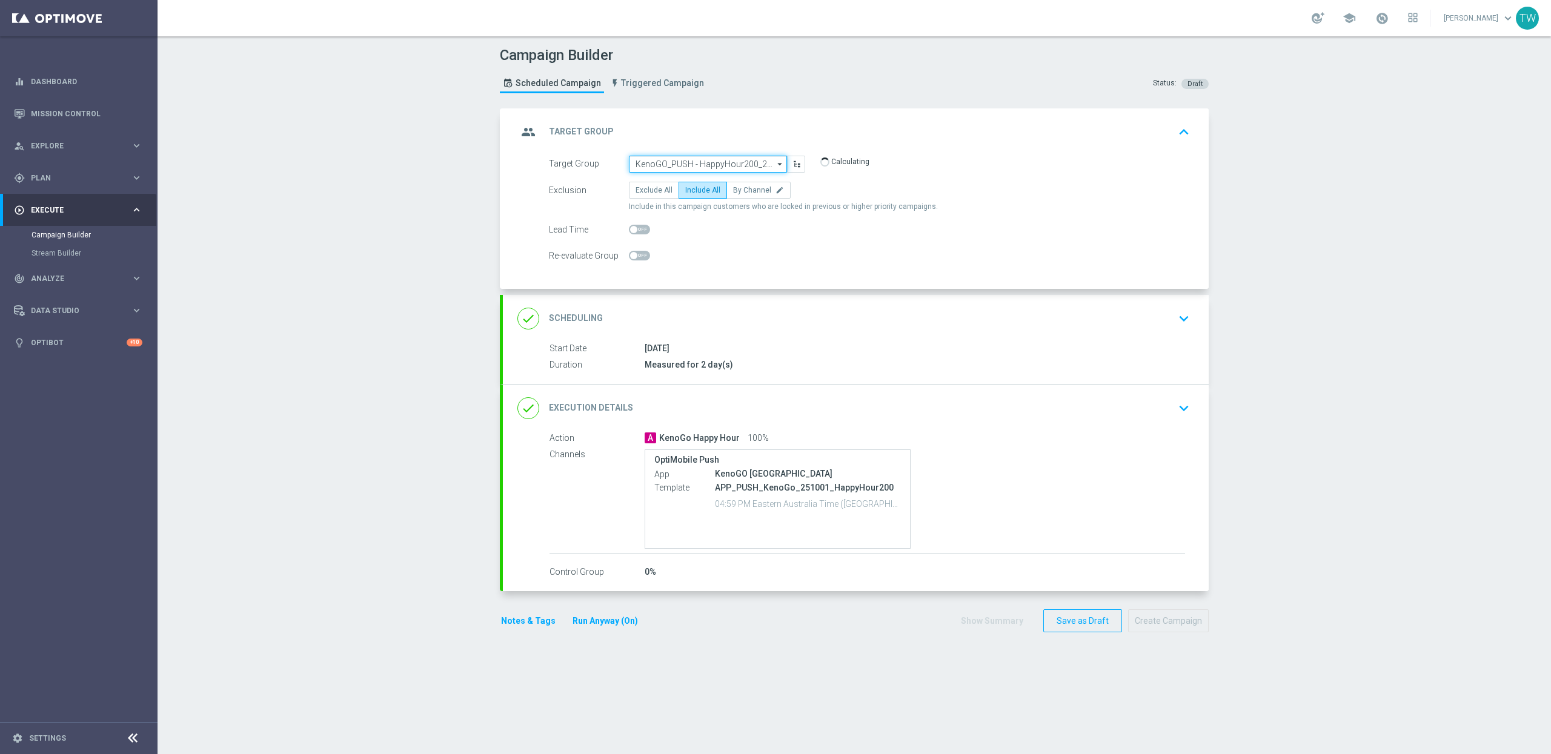
click at [729, 158] on input "KenoGO_PUSH - HappyHour200_251001" at bounding box center [708, 164] width 158 height 17
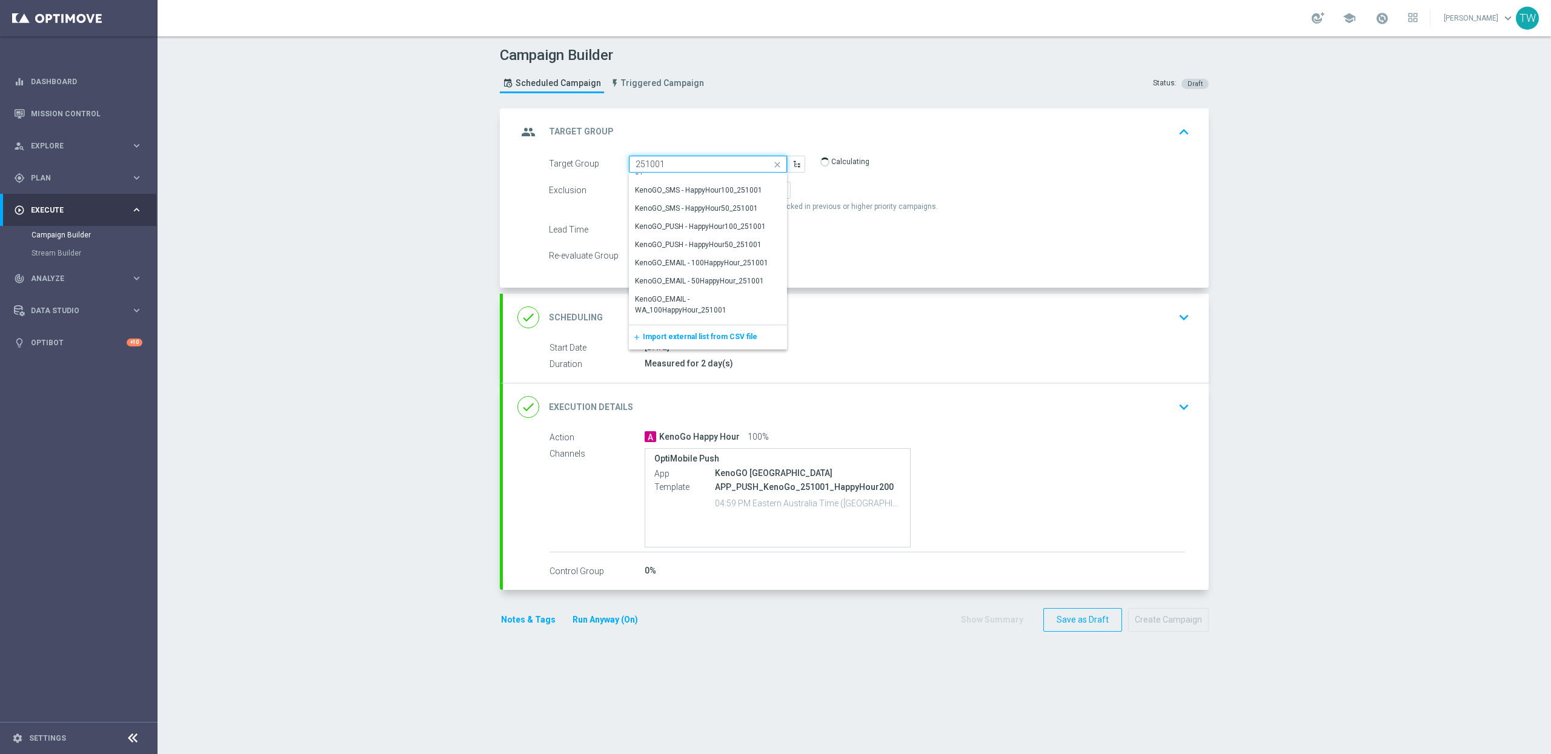
scroll to position [165, 0]
click at [732, 224] on div "KenoGO_PUSH - HappyHour100_251001" at bounding box center [700, 224] width 131 height 11
type input "KenoGO_PUSH - HappyHour100_251001"
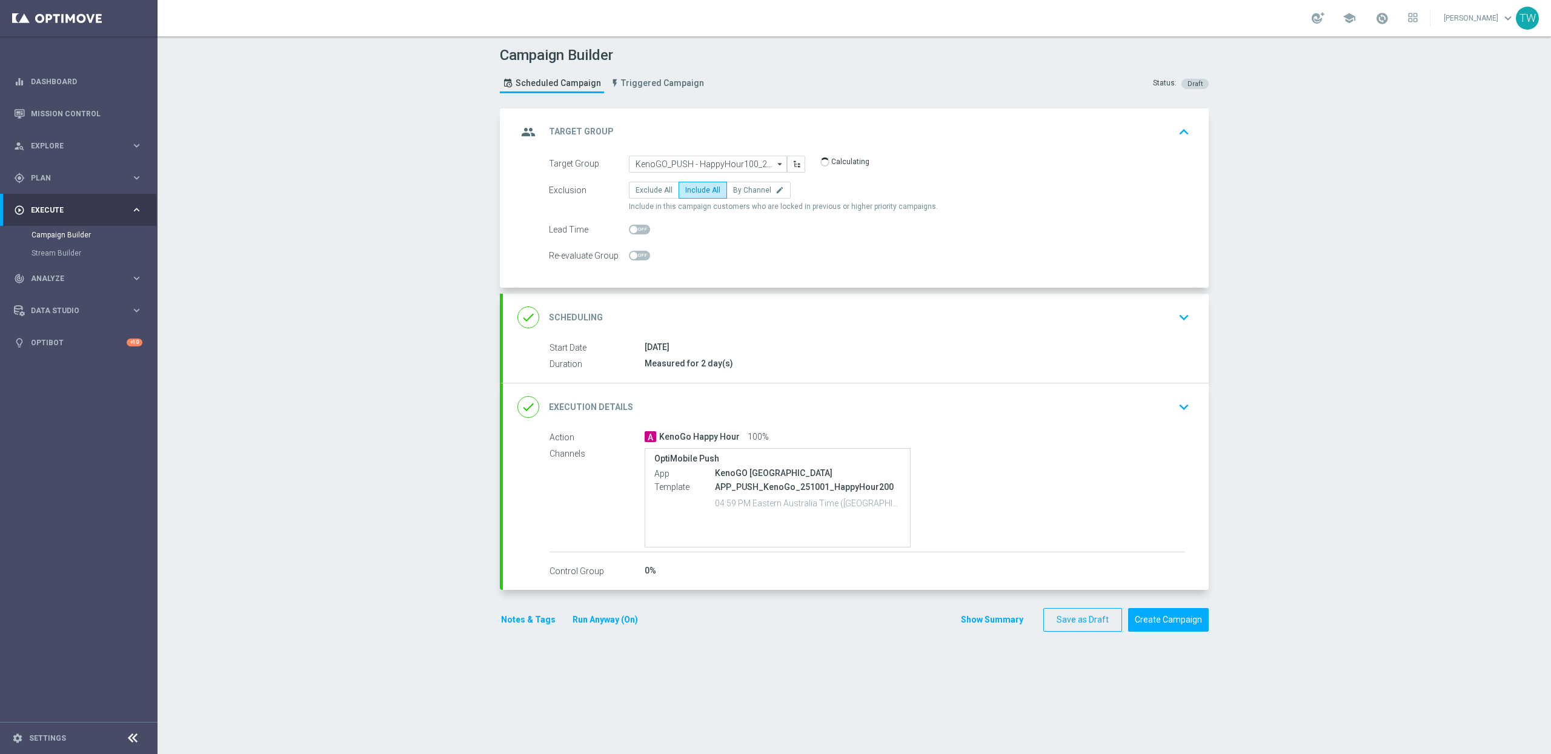
click at [780, 401] on div "done Execution Details keyboard_arrow_down" at bounding box center [855, 407] width 677 height 23
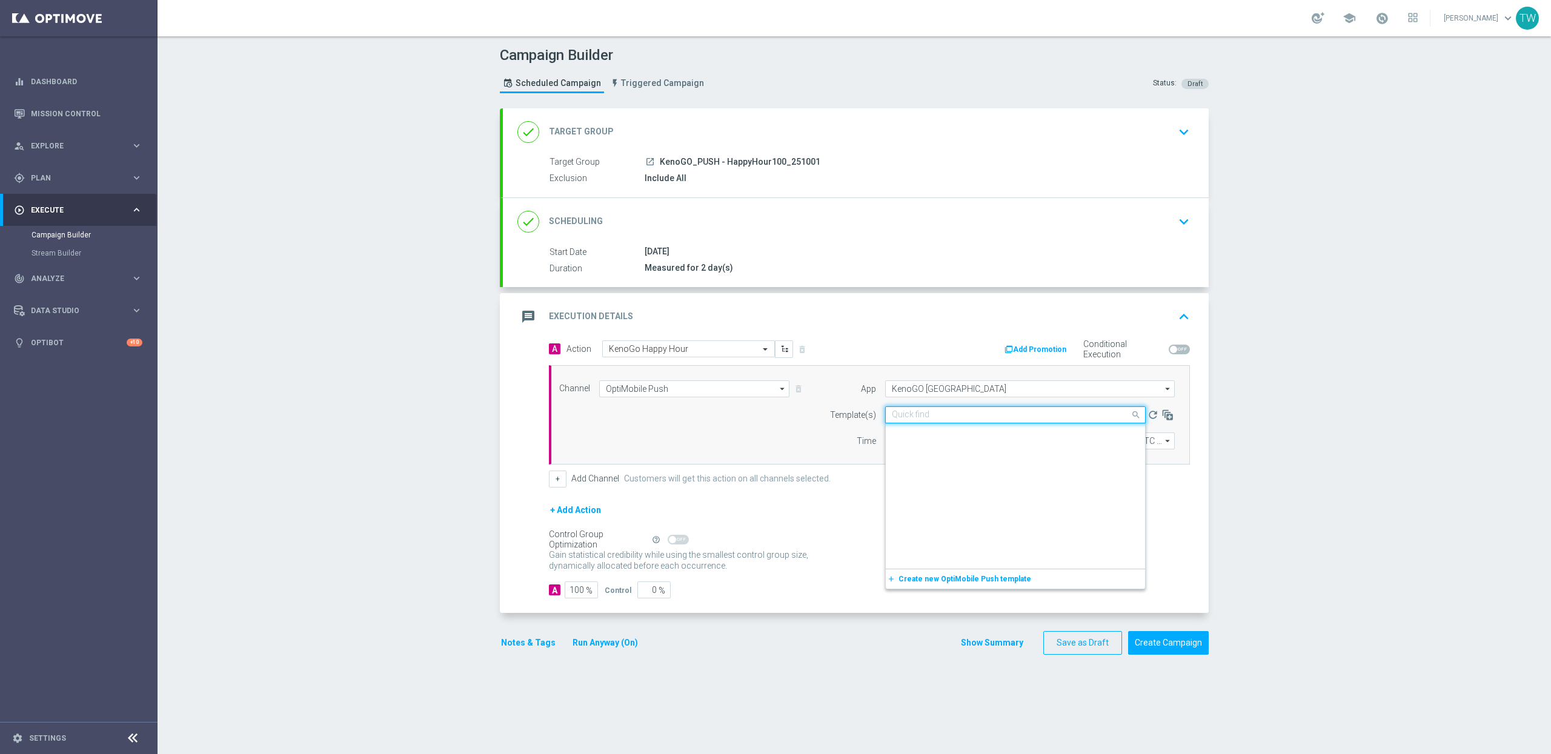
click at [1070, 417] on input "text" at bounding box center [1003, 415] width 223 height 10
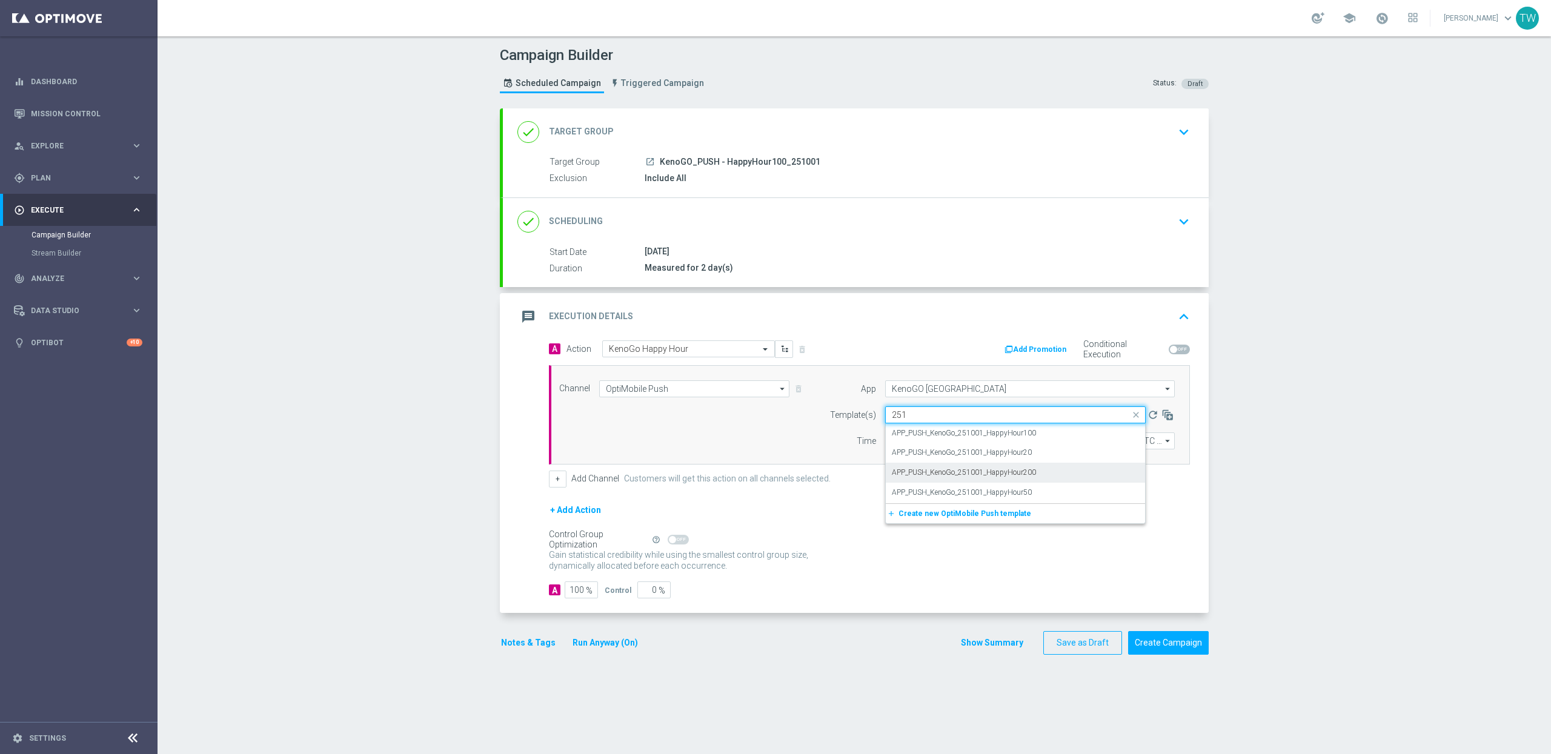
scroll to position [0, 0]
click at [1037, 430] on div "APP_PUSH_KenoGo_251001_HappyHour100" at bounding box center [1015, 434] width 247 height 20
type input "251001"
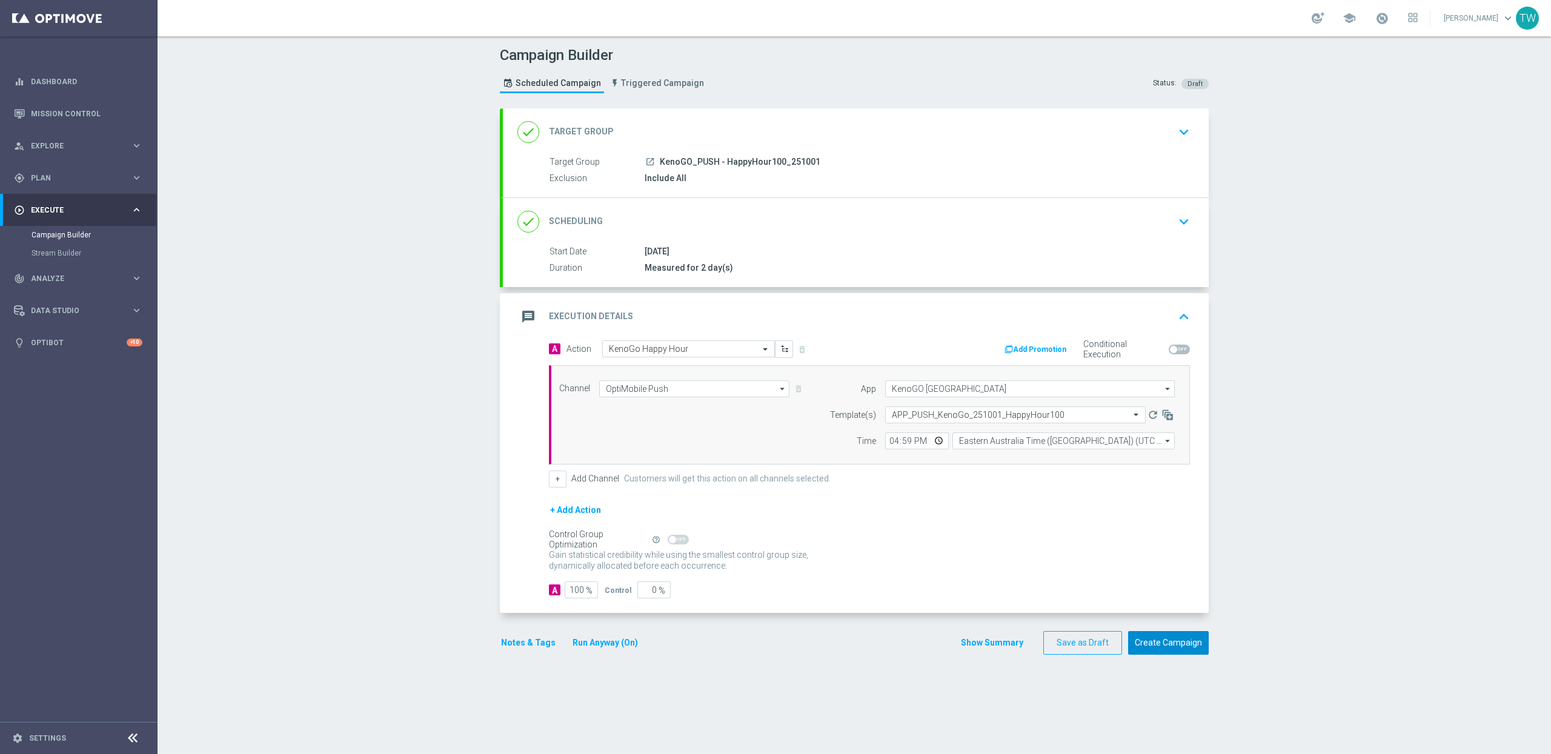
click at [1154, 647] on button "Create Campaign" at bounding box center [1168, 643] width 81 height 24
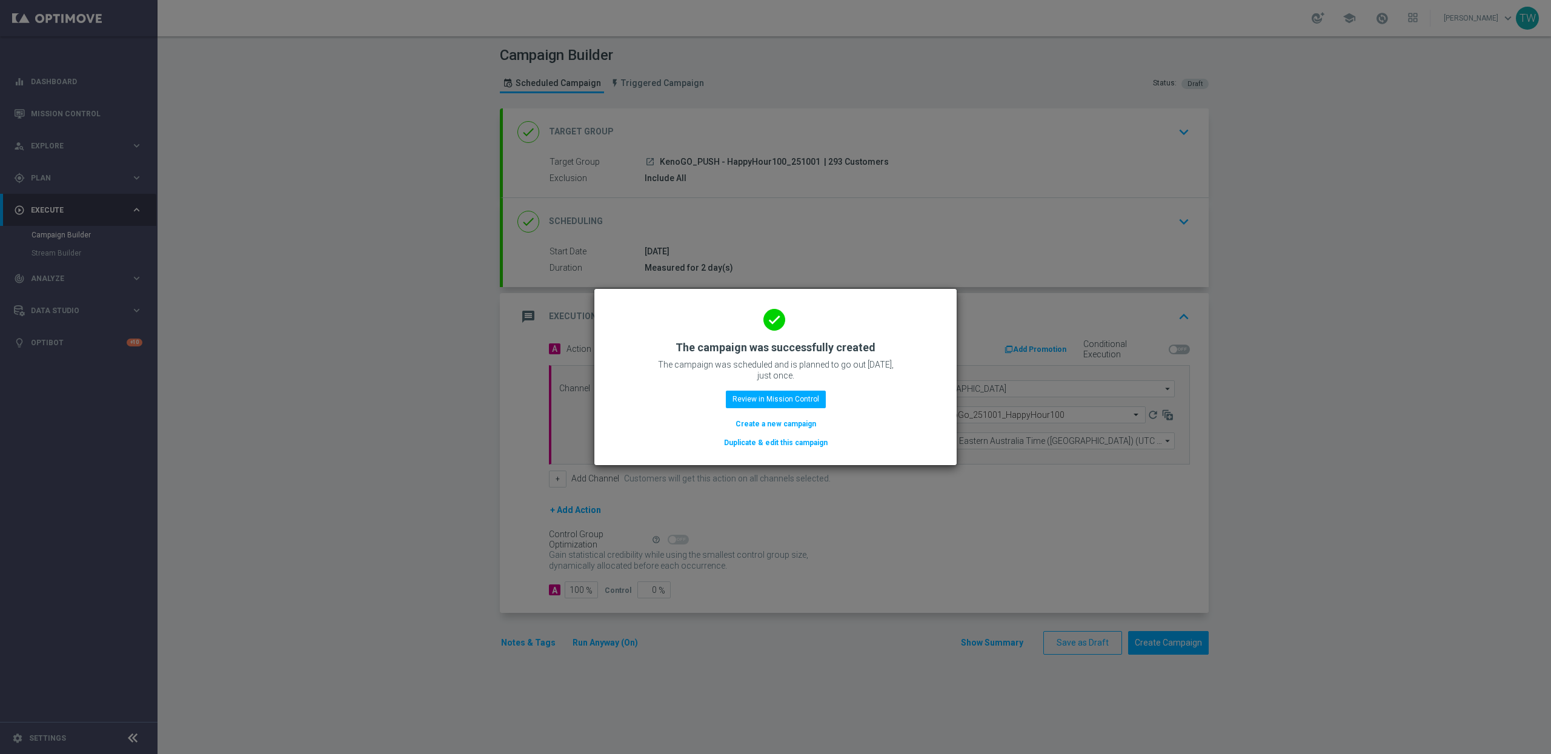
click at [786, 441] on button "Duplicate & edit this campaign" at bounding box center [776, 442] width 106 height 13
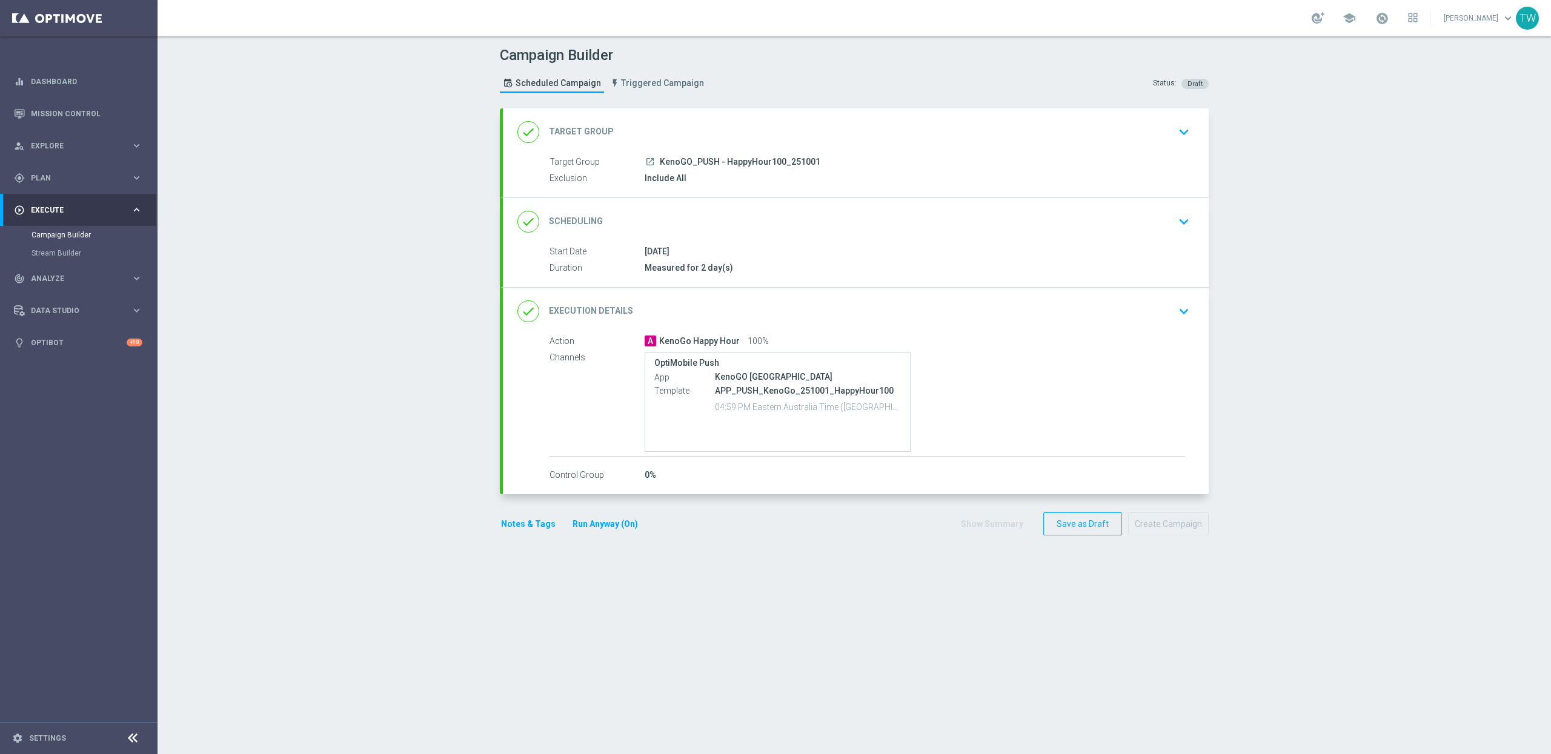
drag, startPoint x: 753, startPoint y: 139, endPoint x: 748, endPoint y: 161, distance: 22.2
click at [753, 142] on div "done Target Group keyboard_arrow_down" at bounding box center [855, 132] width 677 height 23
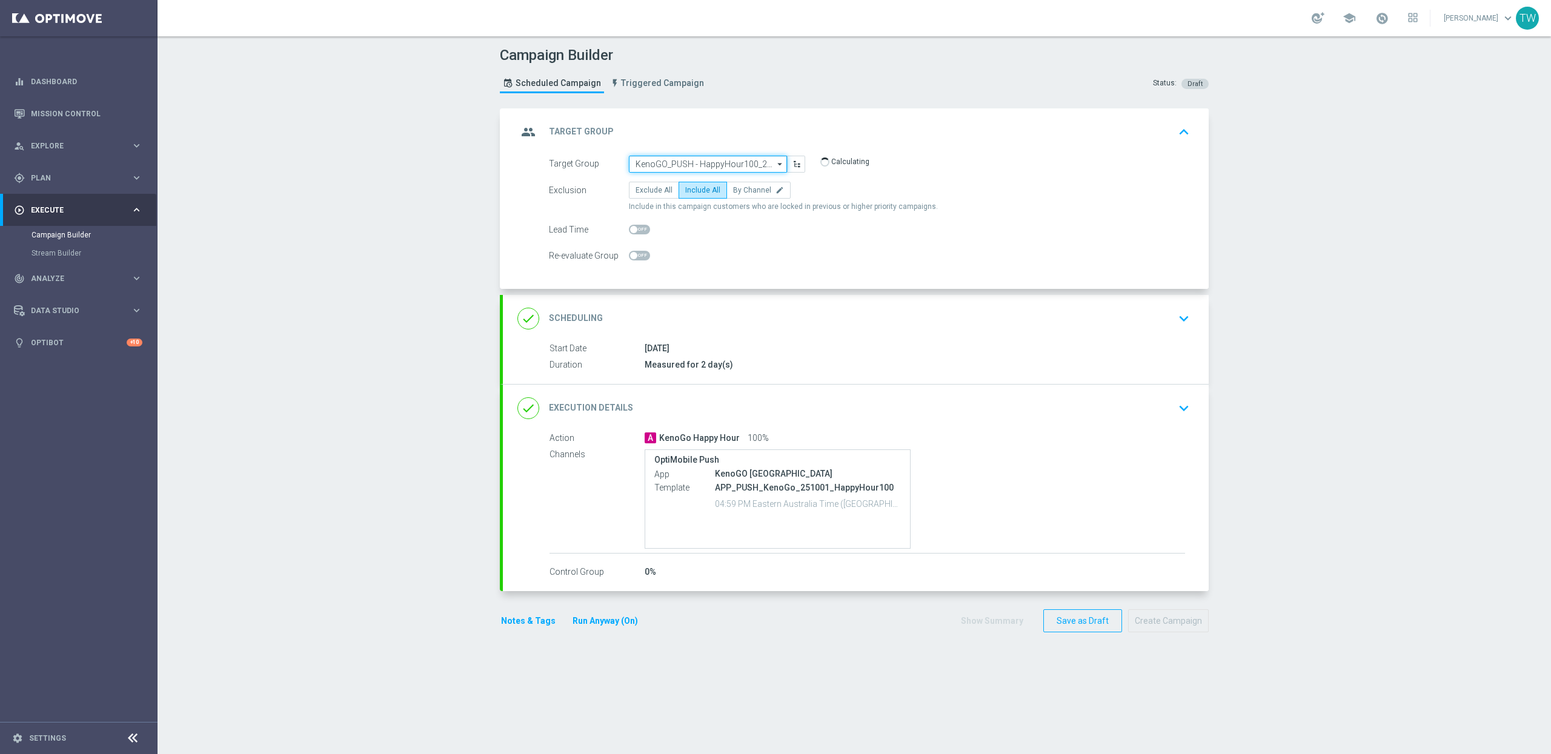
click at [743, 164] on input "KenoGO_PUSH - HappyHour100_251001" at bounding box center [708, 164] width 158 height 17
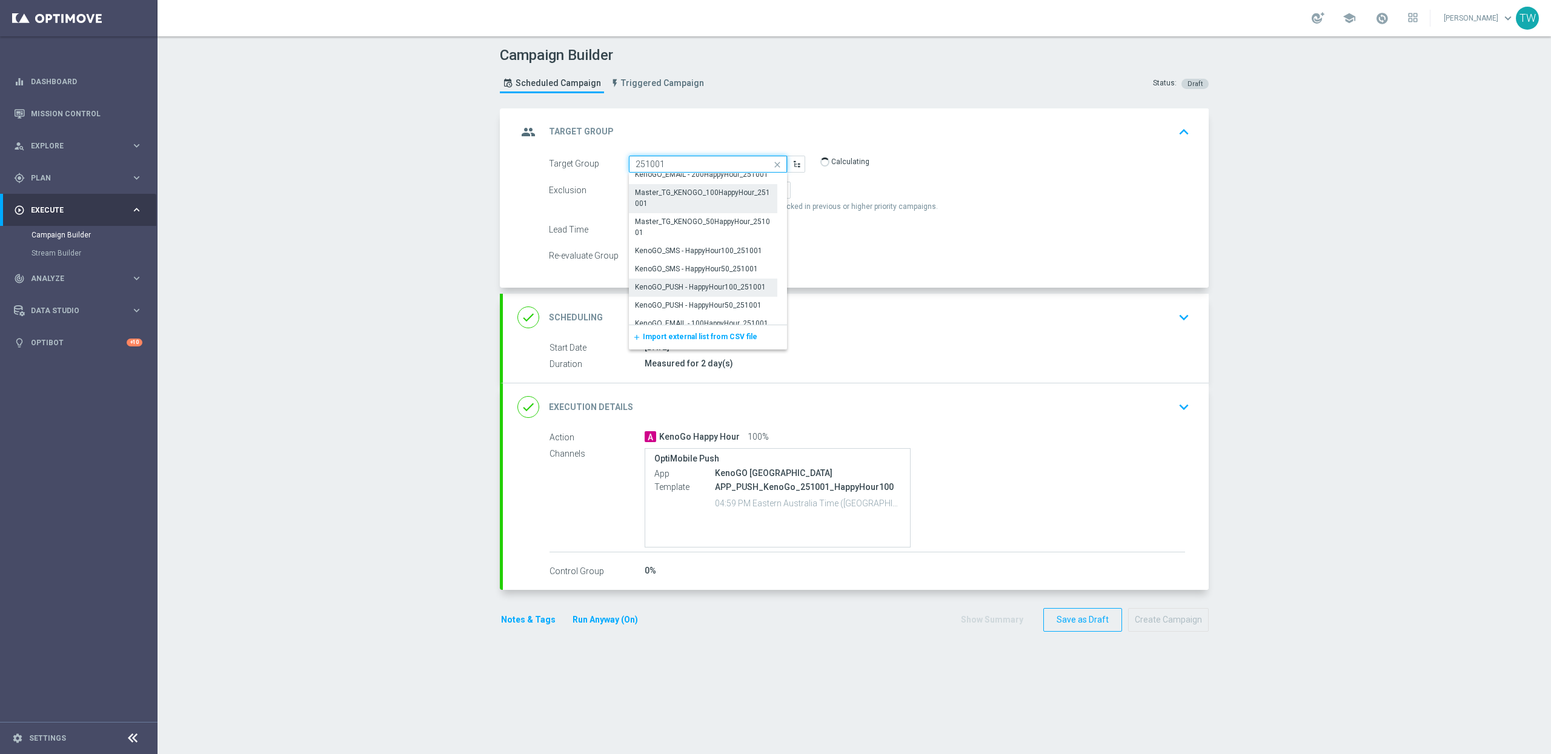
scroll to position [137, 0]
click at [743, 271] on div "KenoGO_PUSH - HappyHour50_251001" at bounding box center [698, 270] width 127 height 11
type input "KenoGO_PUSH - HappyHour50_251001"
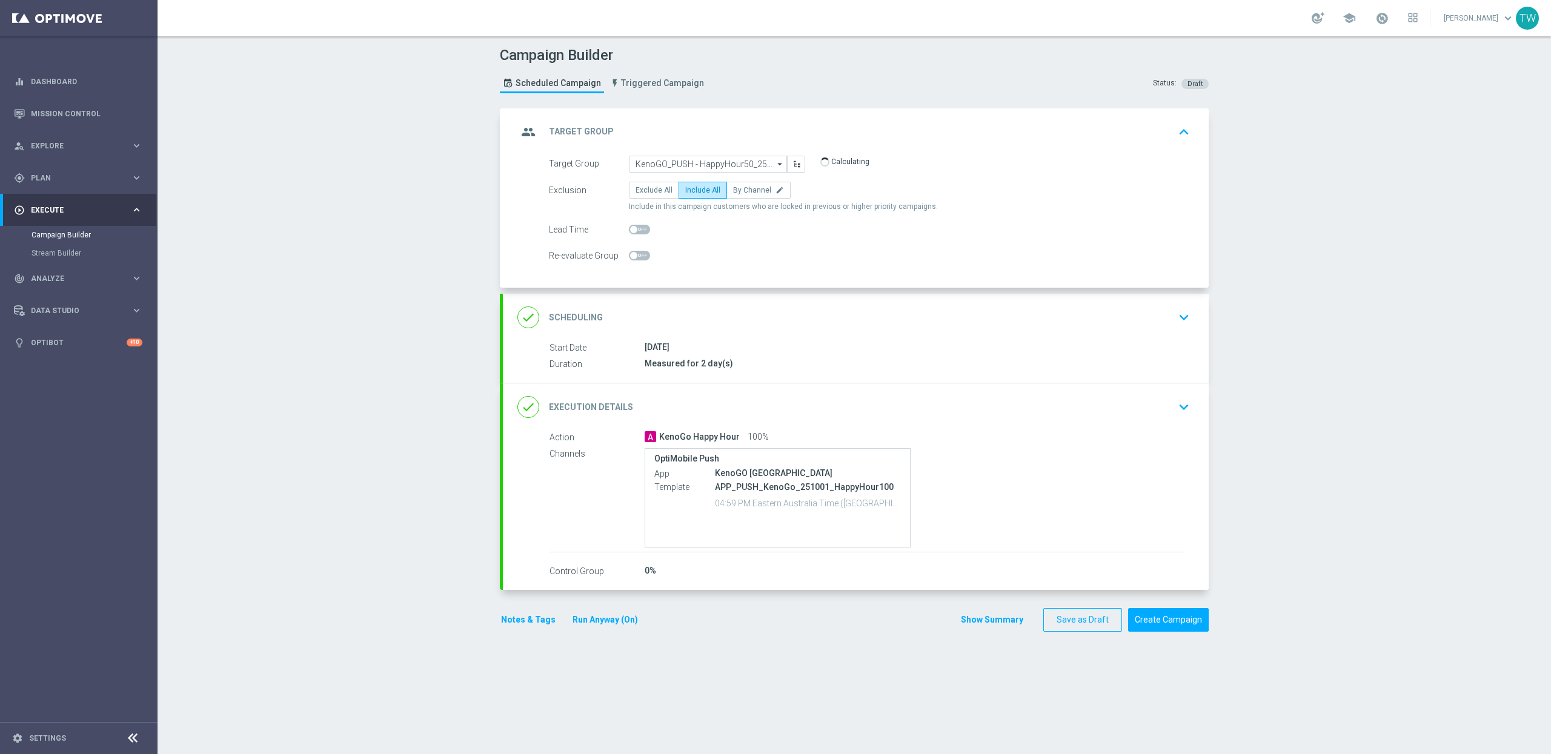
click at [788, 385] on div "done Execution Details keyboard_arrow_down" at bounding box center [856, 407] width 706 height 47
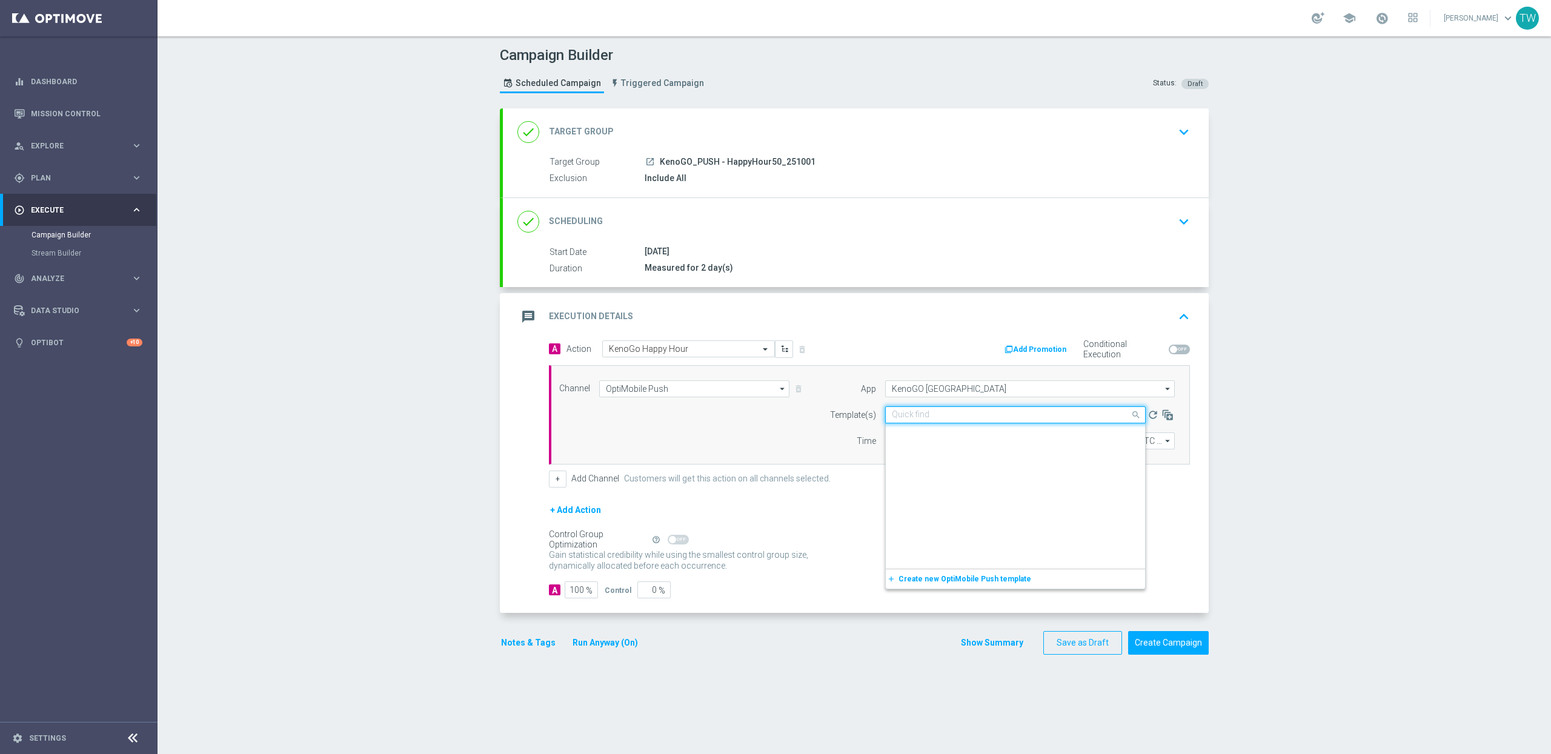
click at [1008, 416] on input "text" at bounding box center [1003, 415] width 223 height 10
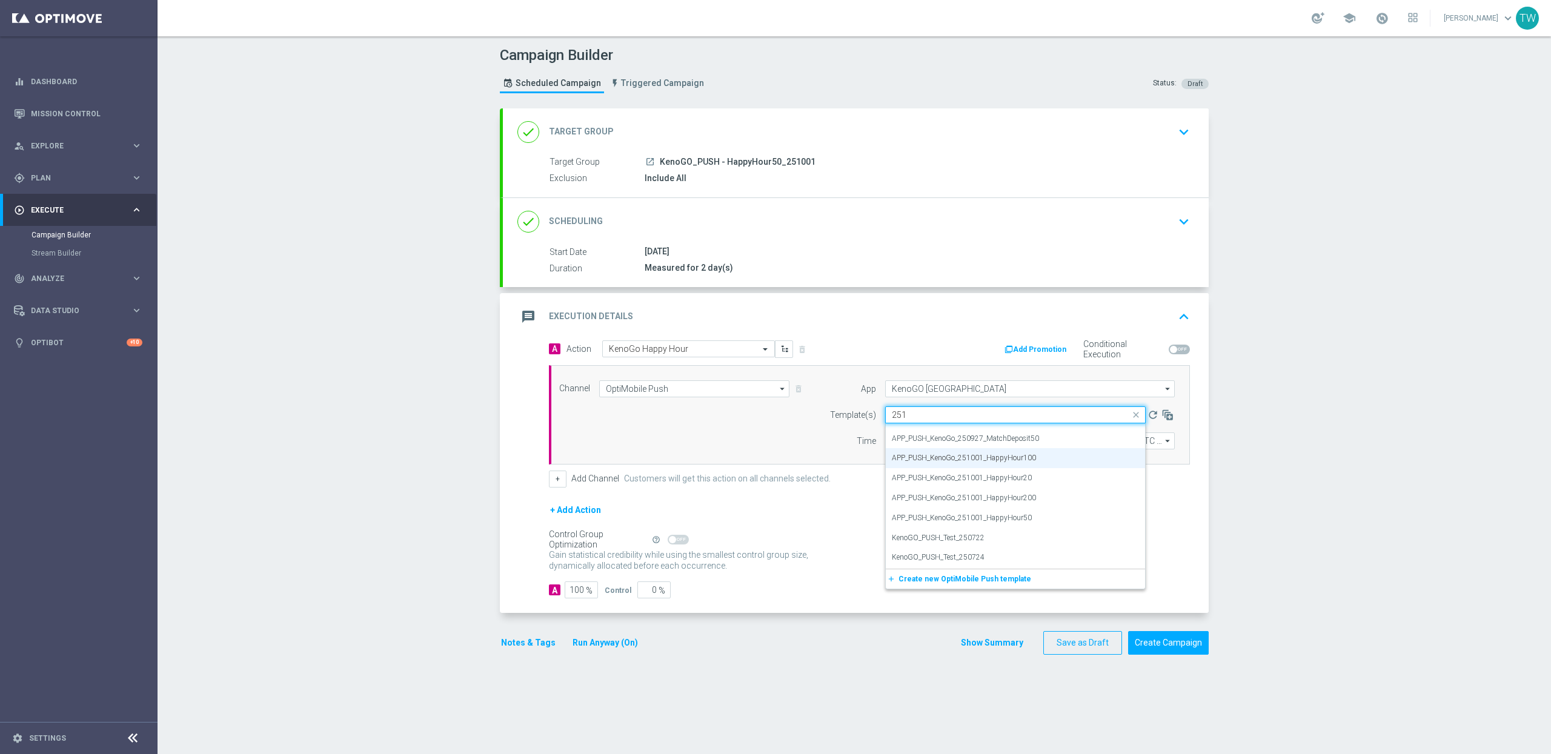
scroll to position [0, 0]
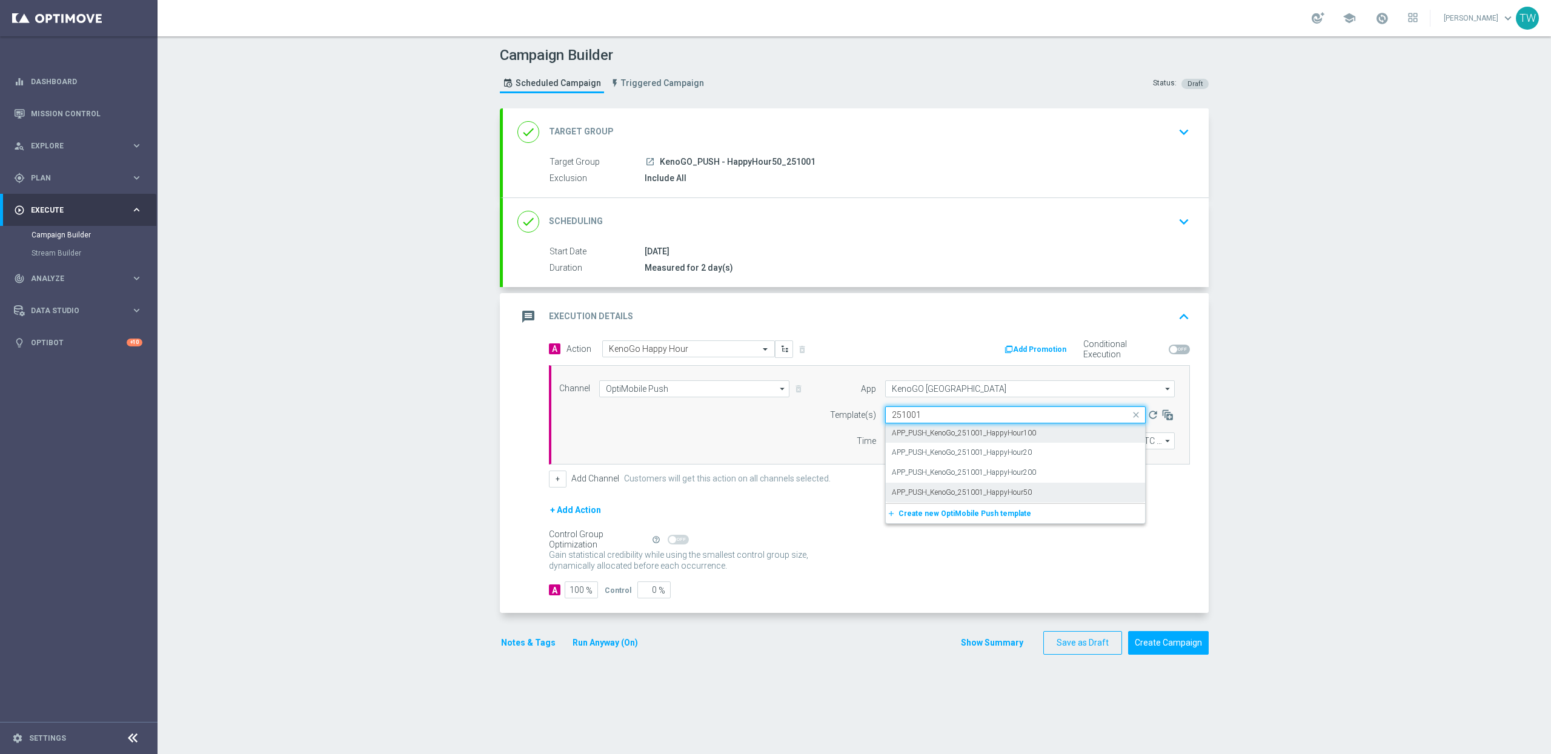
click at [1059, 502] on div "APP_PUSH_KenoGo_251001_HappyHour50" at bounding box center [1015, 493] width 247 height 20
type input "251001"
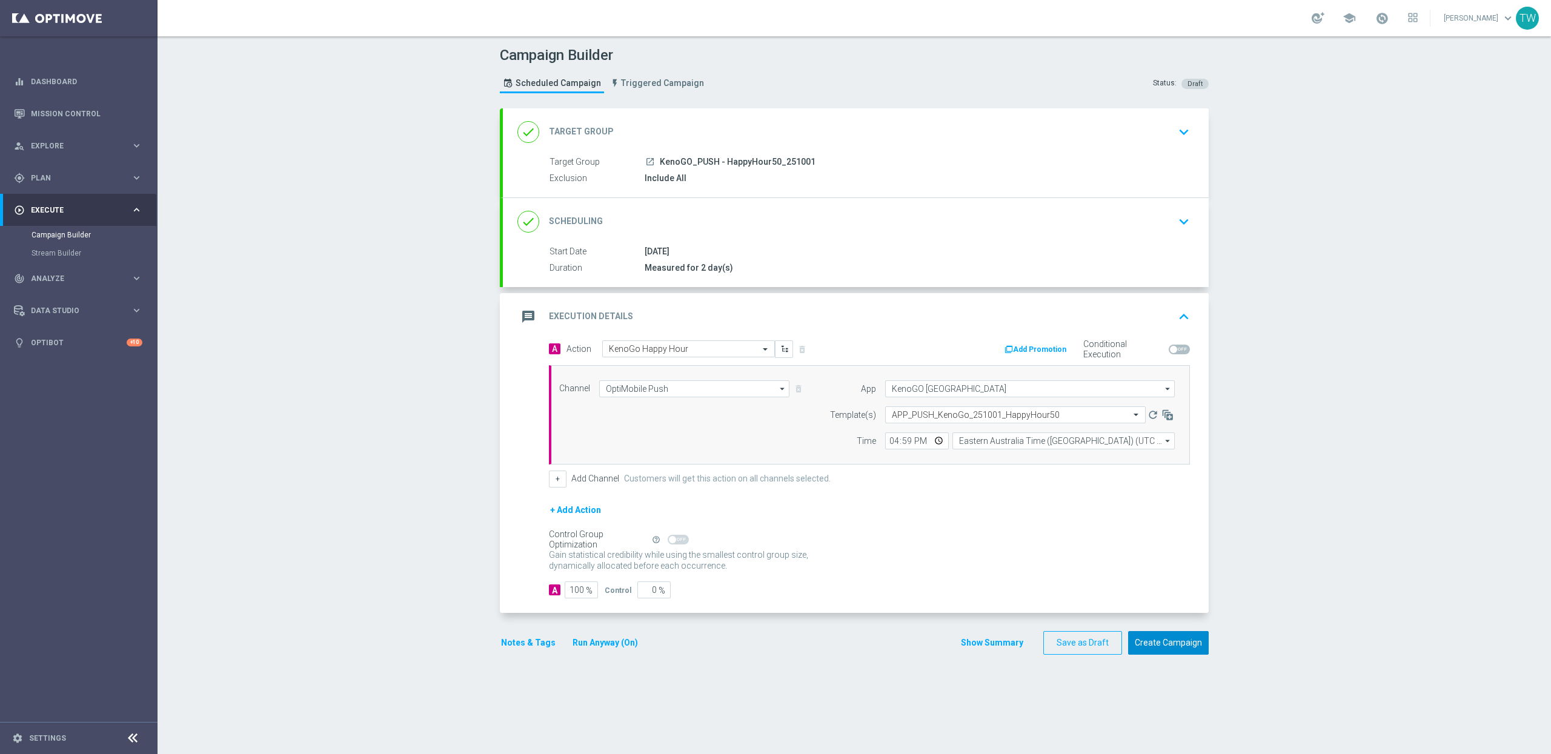
click at [1168, 641] on button "Create Campaign" at bounding box center [1168, 643] width 81 height 24
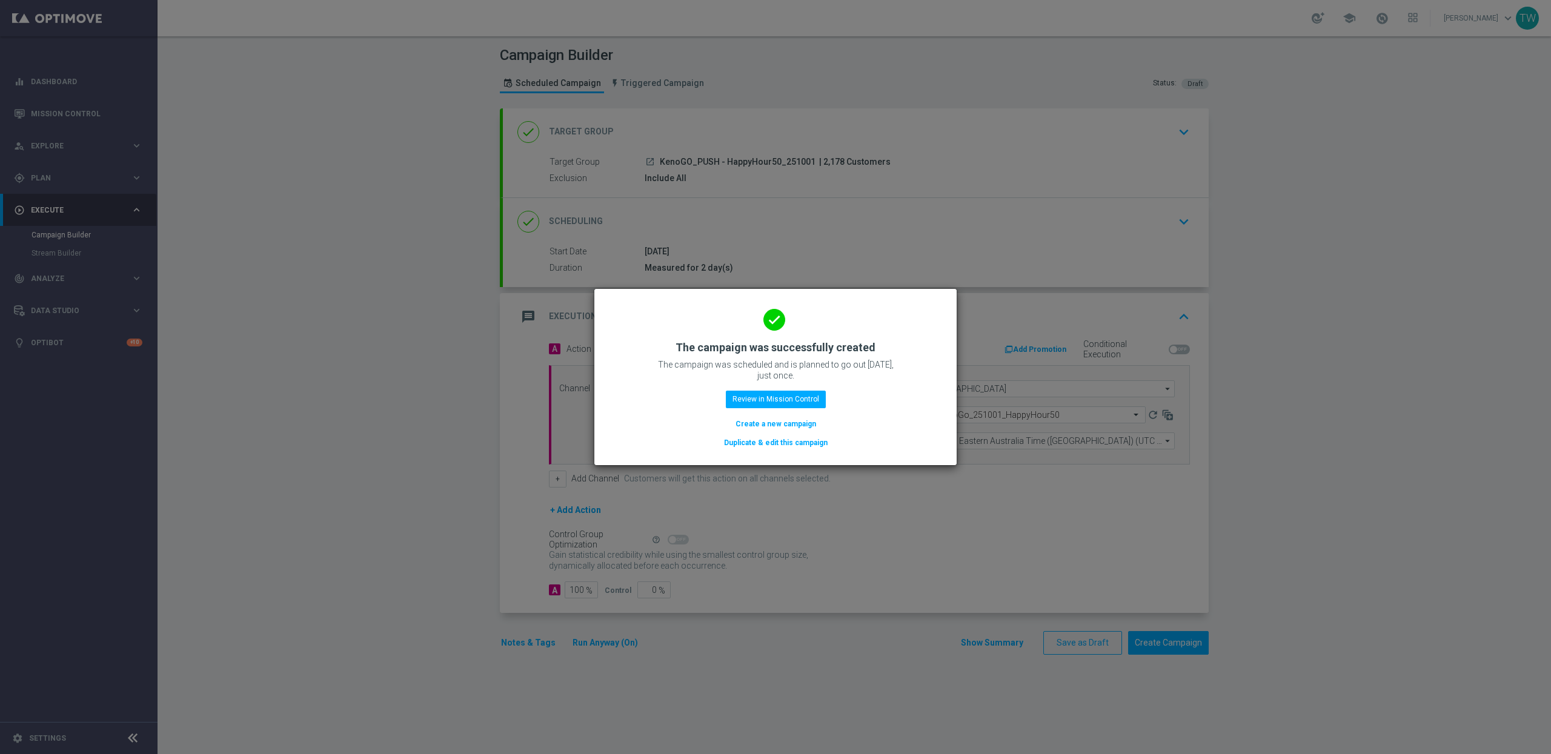
click at [816, 444] on button "Duplicate & edit this campaign" at bounding box center [776, 442] width 106 height 13
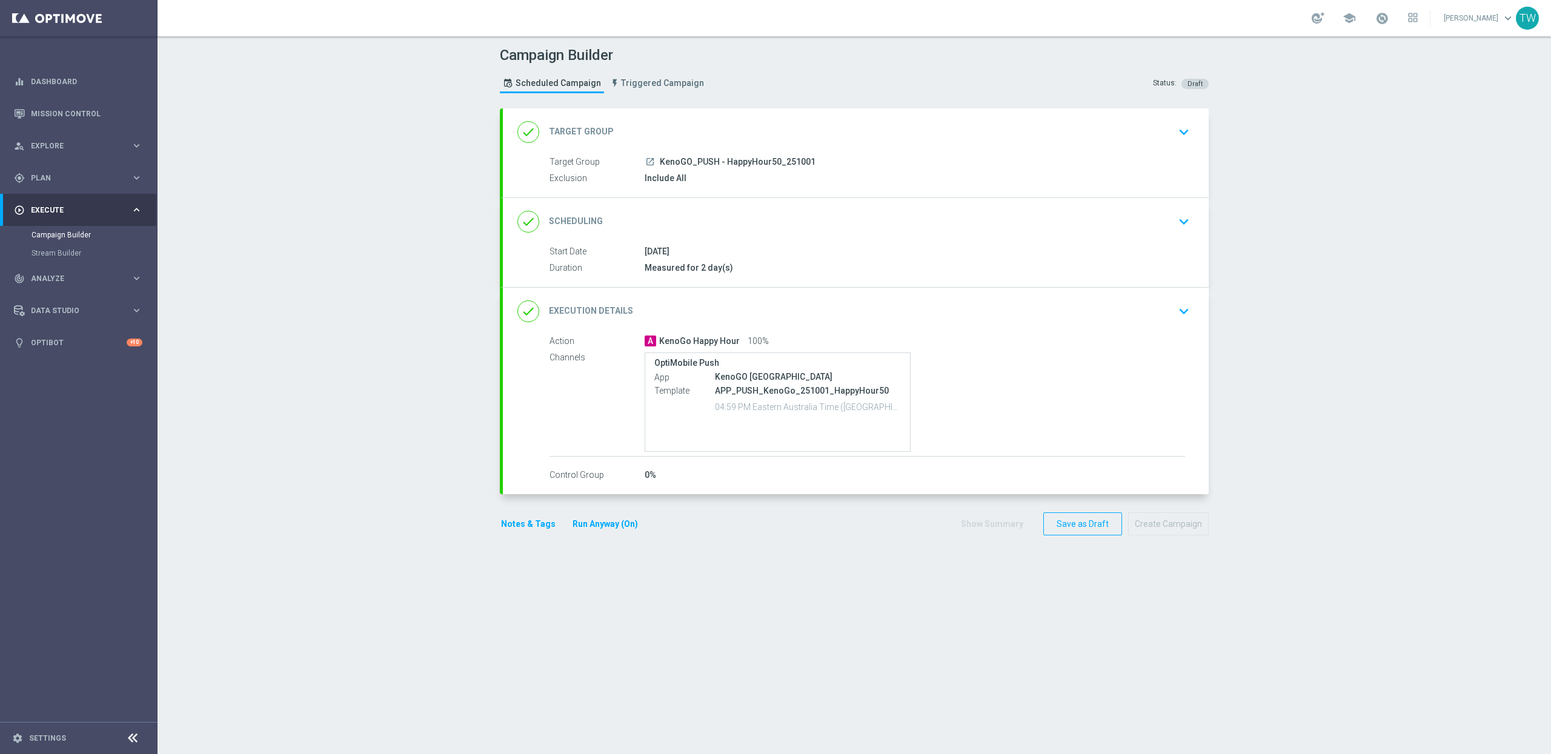
click at [688, 115] on div "done Target Group keyboard_arrow_down" at bounding box center [856, 131] width 706 height 47
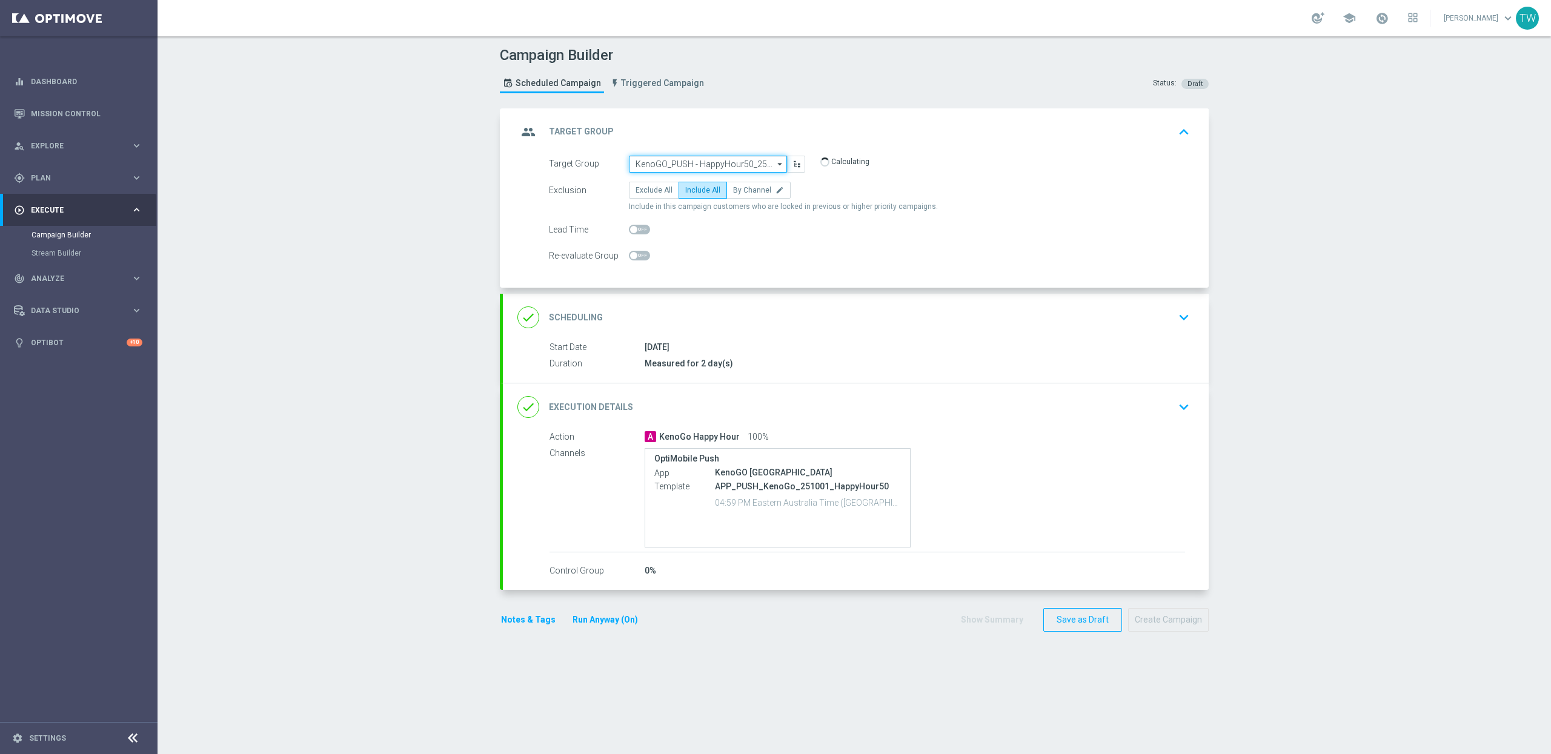
click at [750, 168] on input "KenoGO_PUSH - HappyHour50_251001" at bounding box center [708, 164] width 158 height 17
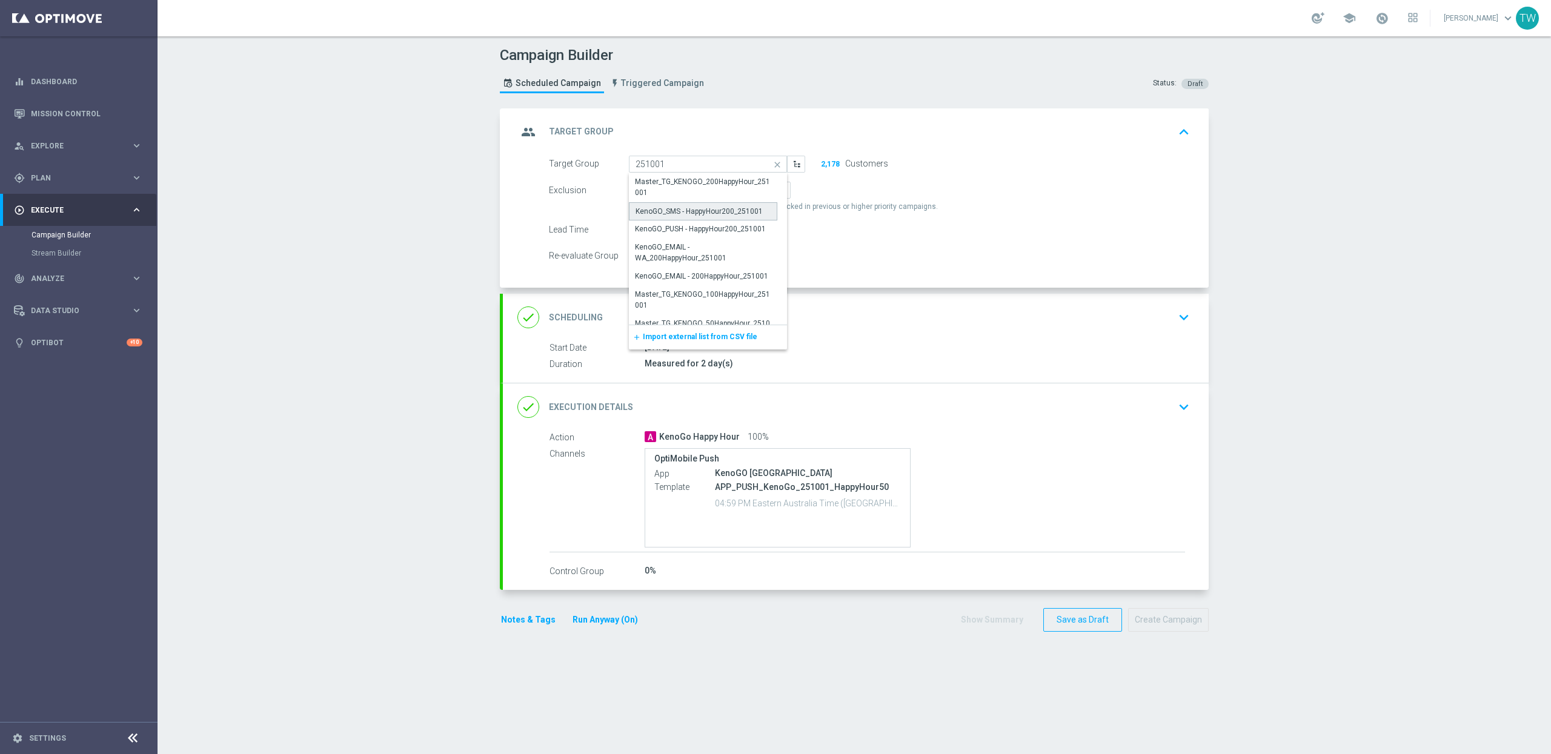
click at [746, 215] on div "KenoGO_SMS - HappyHour200_251001" at bounding box center [699, 211] width 127 height 11
type input "KenoGO_SMS - HappyHour200_251001"
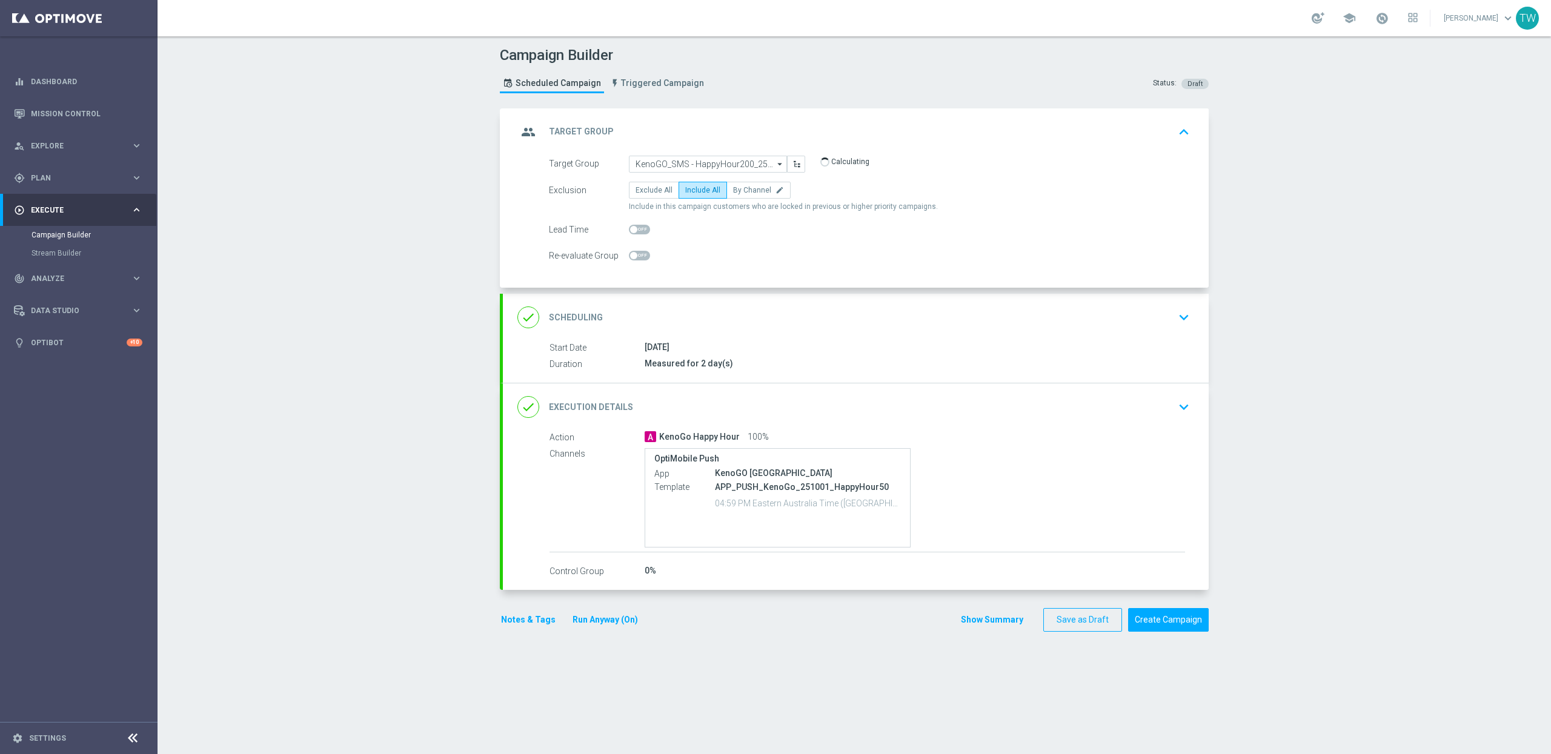
click at [765, 396] on div "done Execution Details keyboard_arrow_down" at bounding box center [855, 407] width 677 height 23
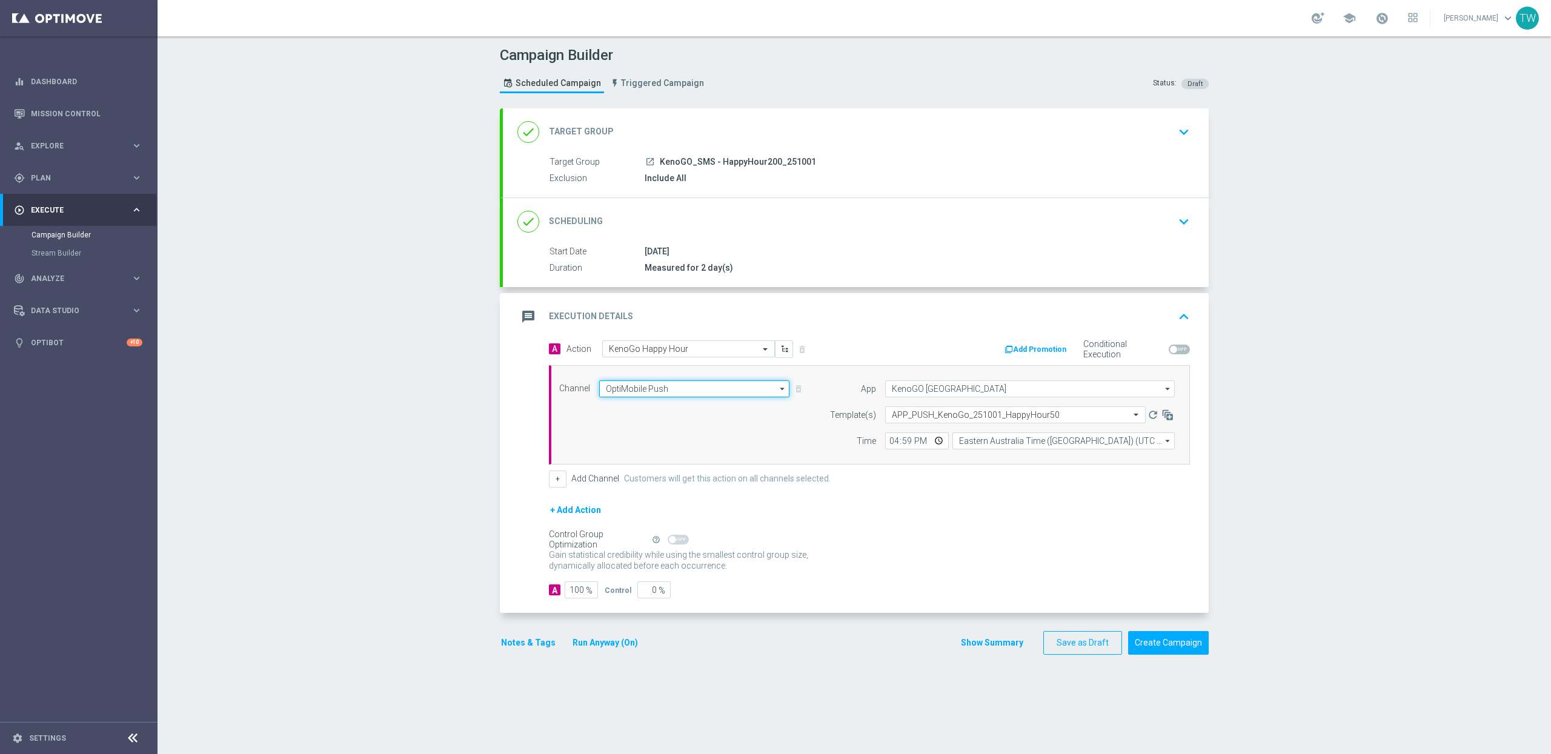
click at [705, 394] on input "OptiMobile Push" at bounding box center [694, 389] width 190 height 17
click at [702, 454] on div "Vonage" at bounding box center [689, 447] width 180 height 17
type input "Vonage"
click at [932, 419] on input "text" at bounding box center [1011, 415] width 238 height 10
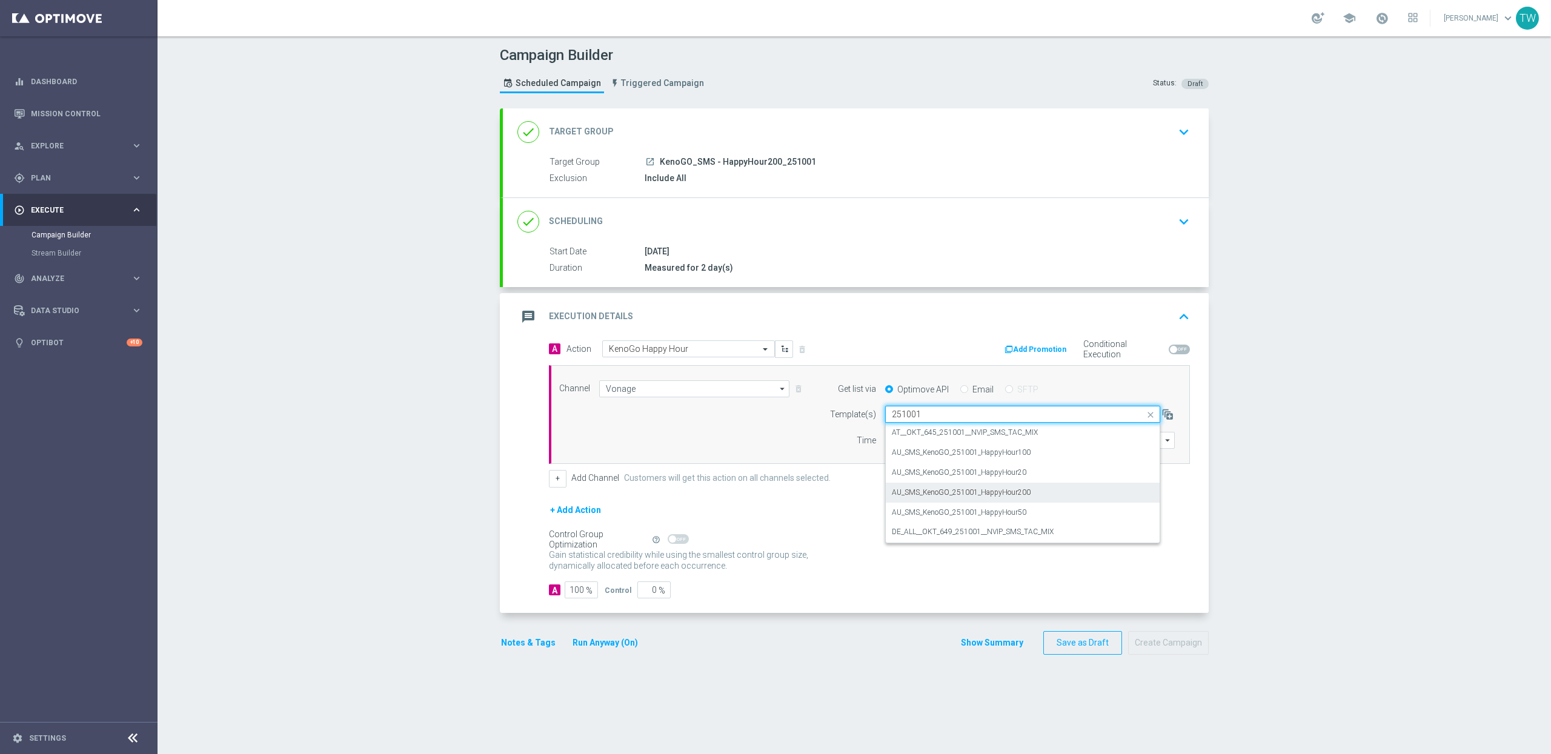
click at [1016, 490] on label "AU_SMS_KenoGO_251001_HappyHour200" at bounding box center [961, 493] width 139 height 10
type input "251001"
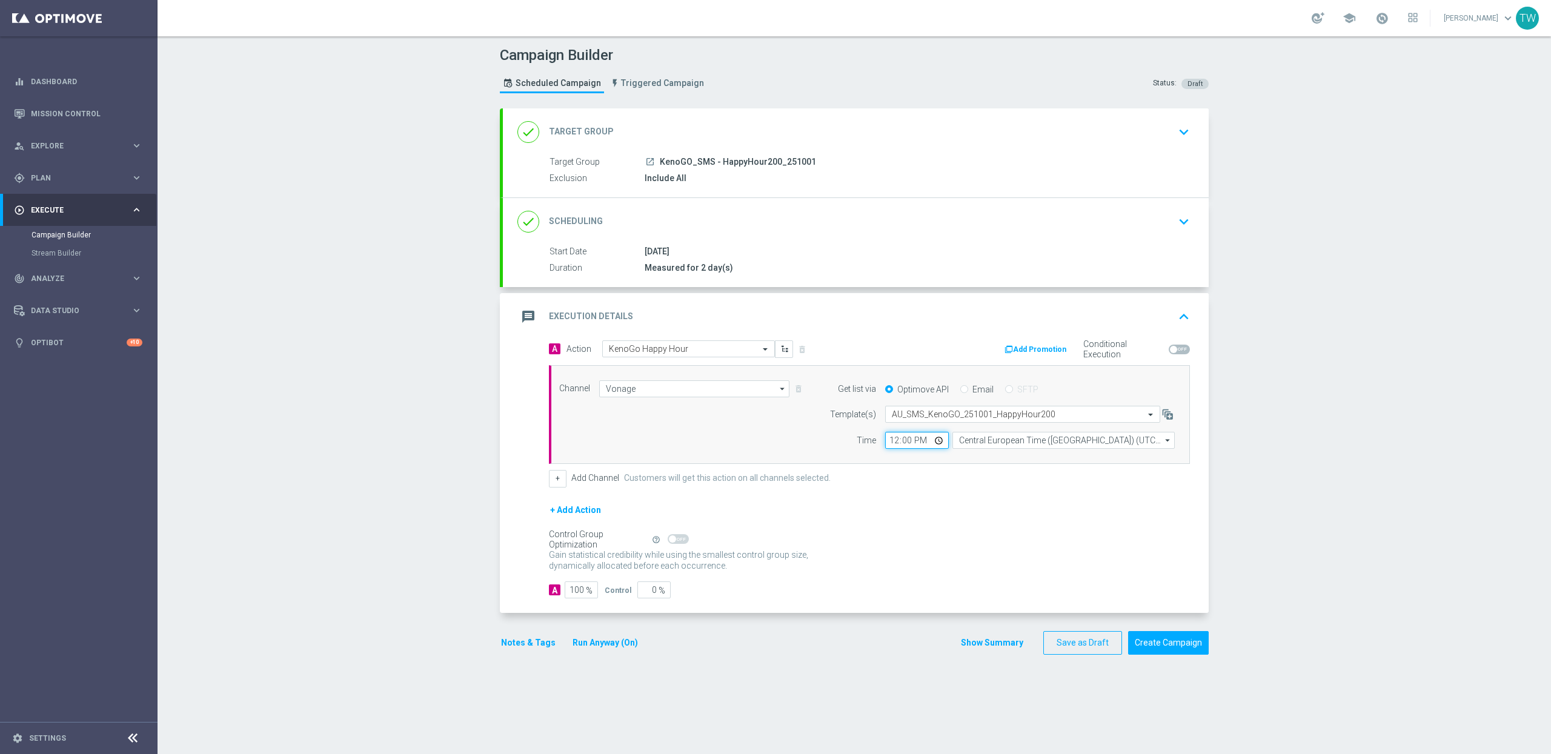
click at [896, 442] on input "12:00" at bounding box center [917, 440] width 64 height 17
type input "17:00"
click at [1002, 442] on input "Central European Time (Budapest) (UTC +02:00)" at bounding box center [1064, 440] width 222 height 17
click at [997, 458] on div "Eastern Australia Time (Sydney) (UTC +10:00)" at bounding box center [1058, 458] width 199 height 11
type input "Eastern Australia Time (Sydney) (UTC +10:00)"
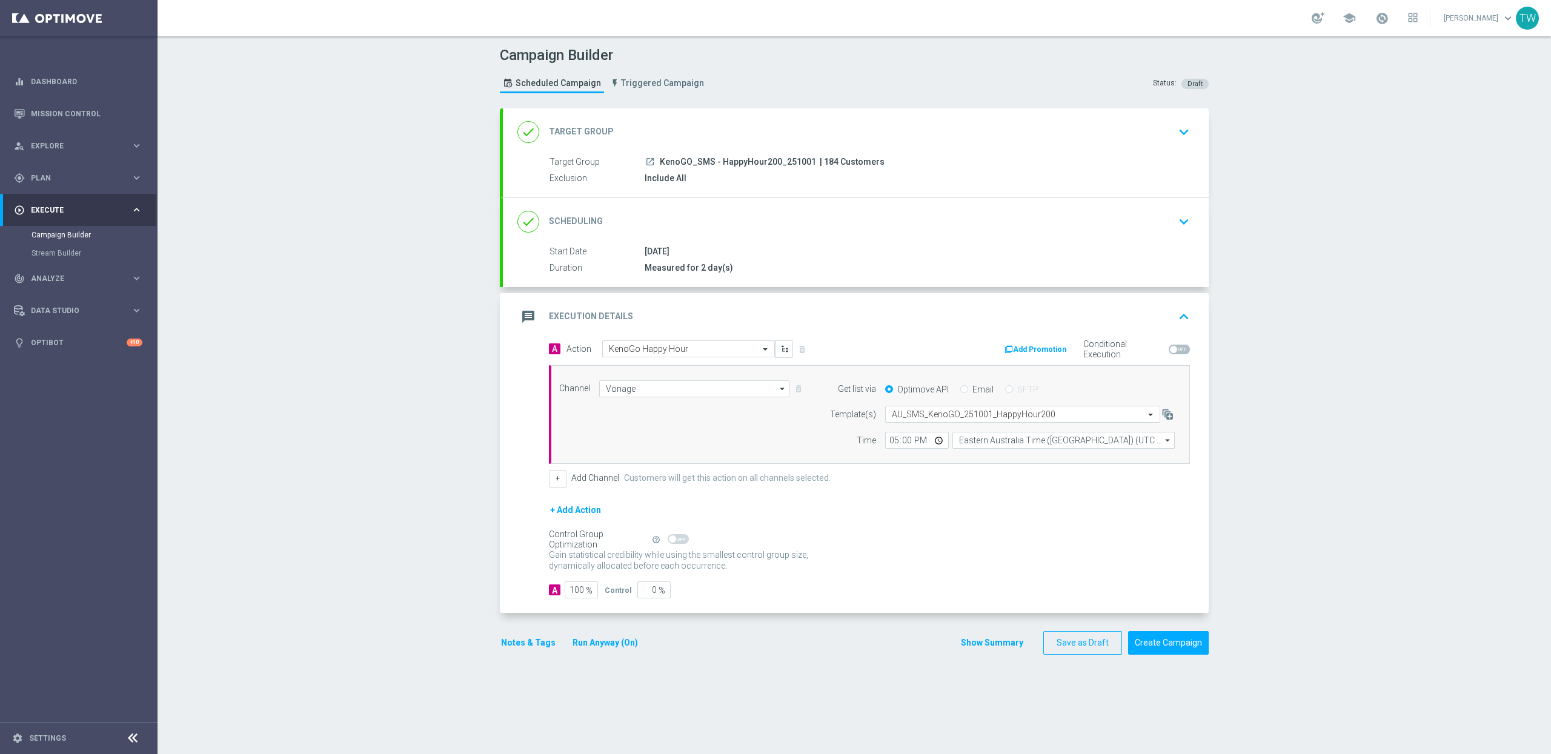
click at [1008, 501] on form "A Action Select action KenoGo Happy Hour delete_forever Add Promotion Condition…" at bounding box center [869, 470] width 641 height 258
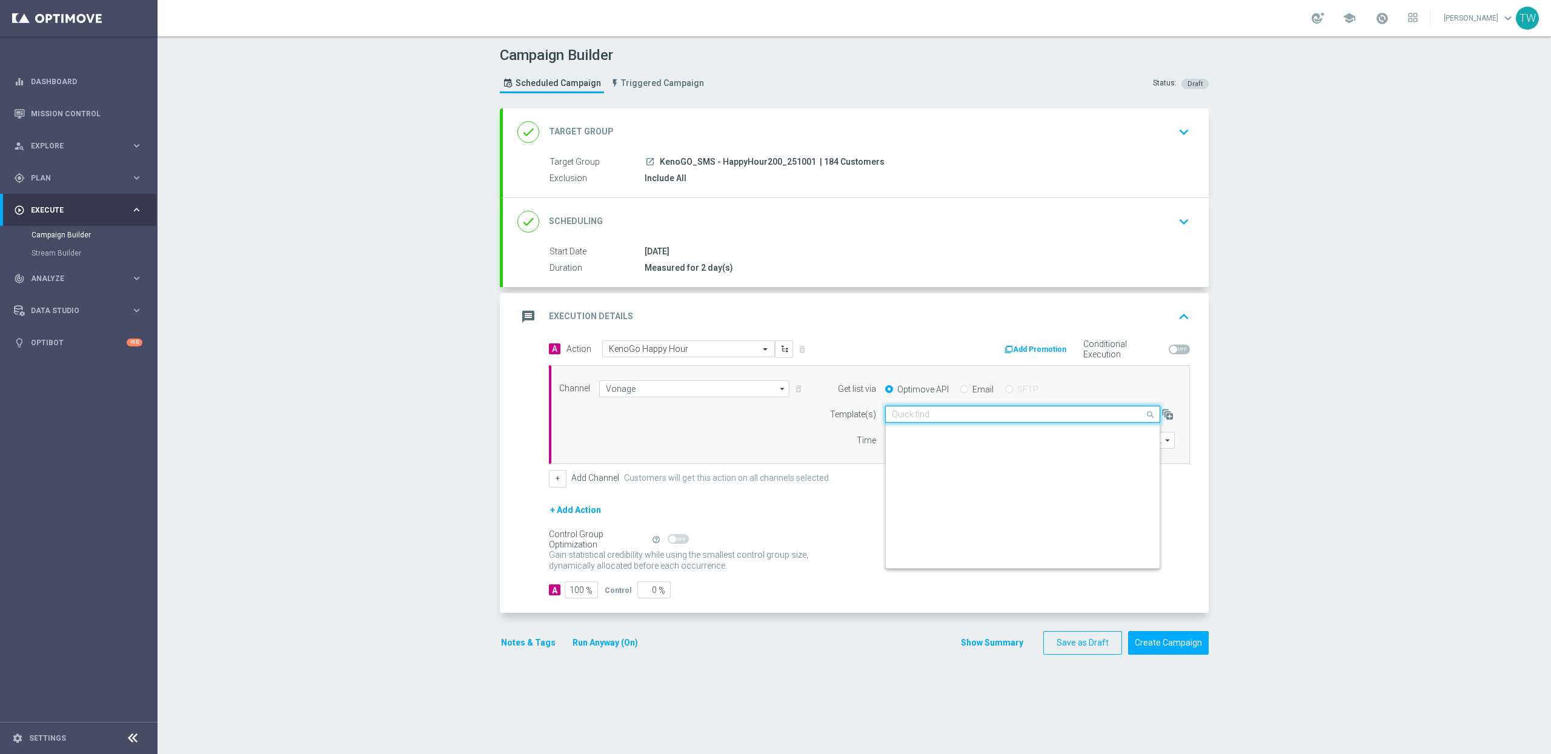
click at [1048, 412] on input "text" at bounding box center [1011, 415] width 238 height 10
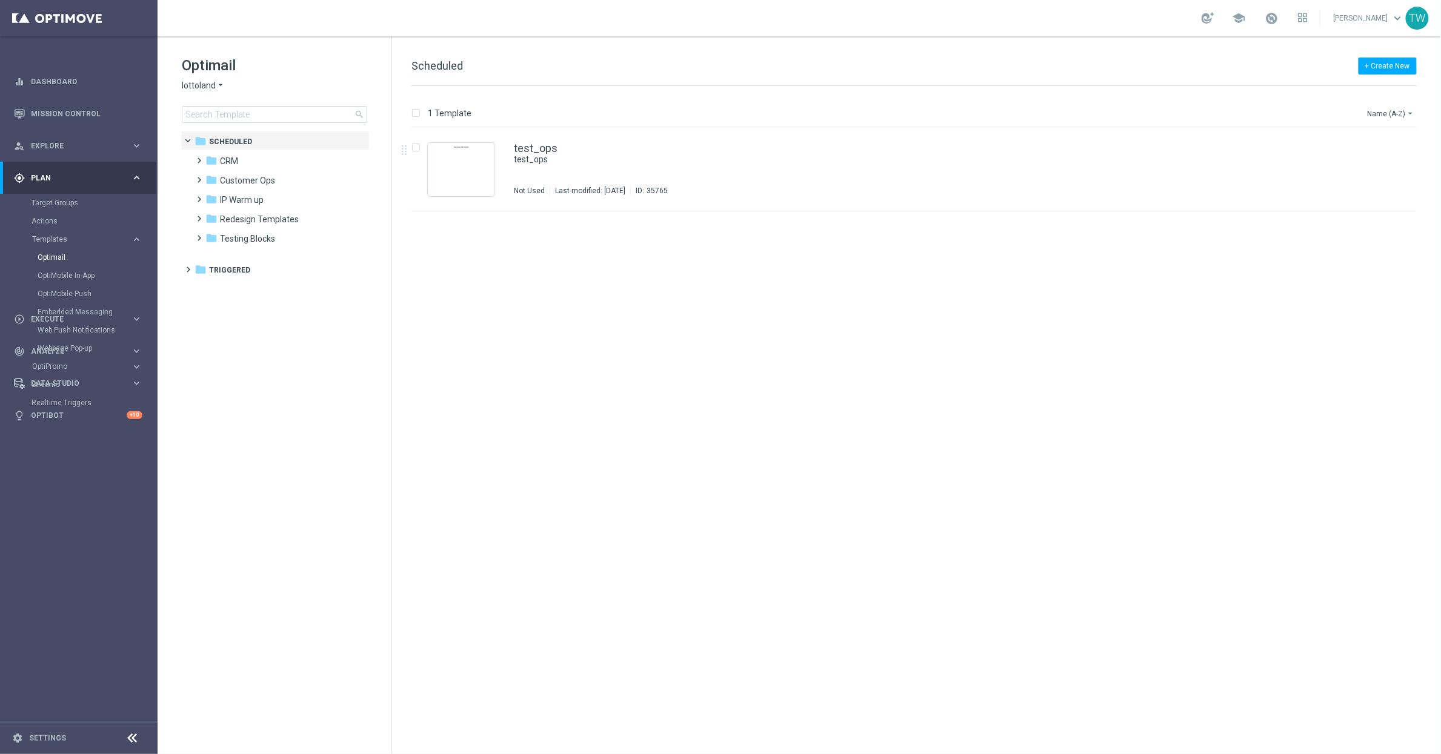
click at [198, 88] on span "lottoland" at bounding box center [199, 86] width 34 height 12
click at [218, 109] on div "KenoGO" at bounding box center [227, 114] width 91 height 15
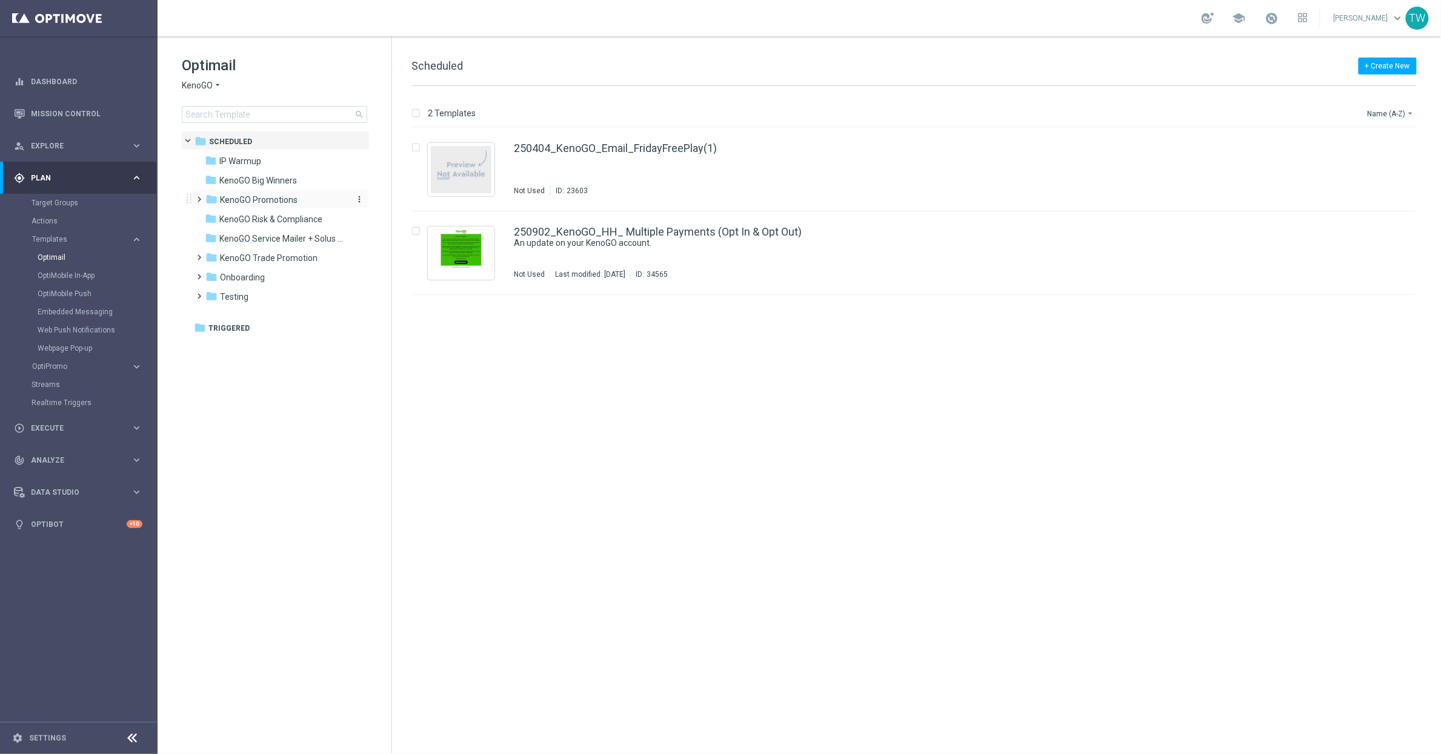
click at [290, 200] on span "KenoGO Promotions" at bounding box center [259, 200] width 78 height 11
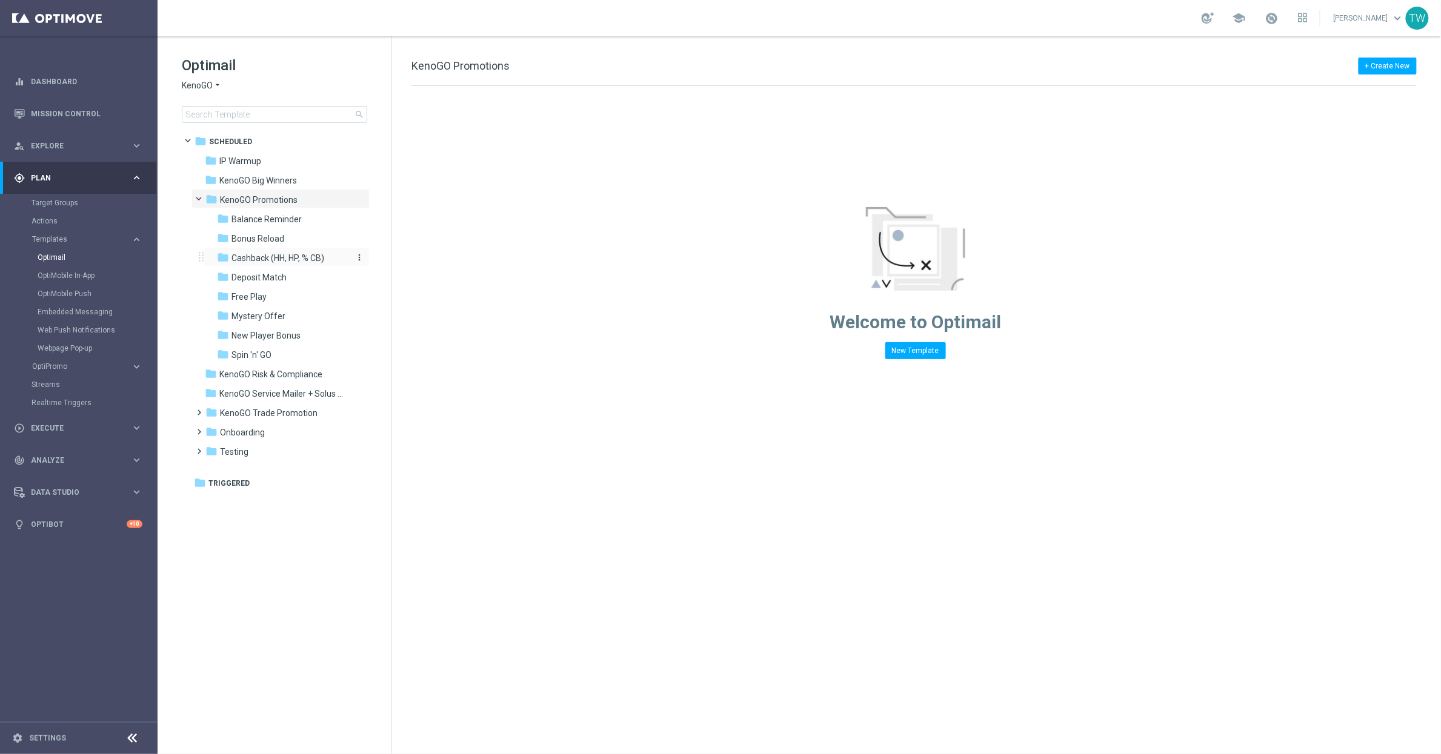
click at [315, 262] on span "Cashback (HH, HP, % CB)" at bounding box center [277, 258] width 93 height 11
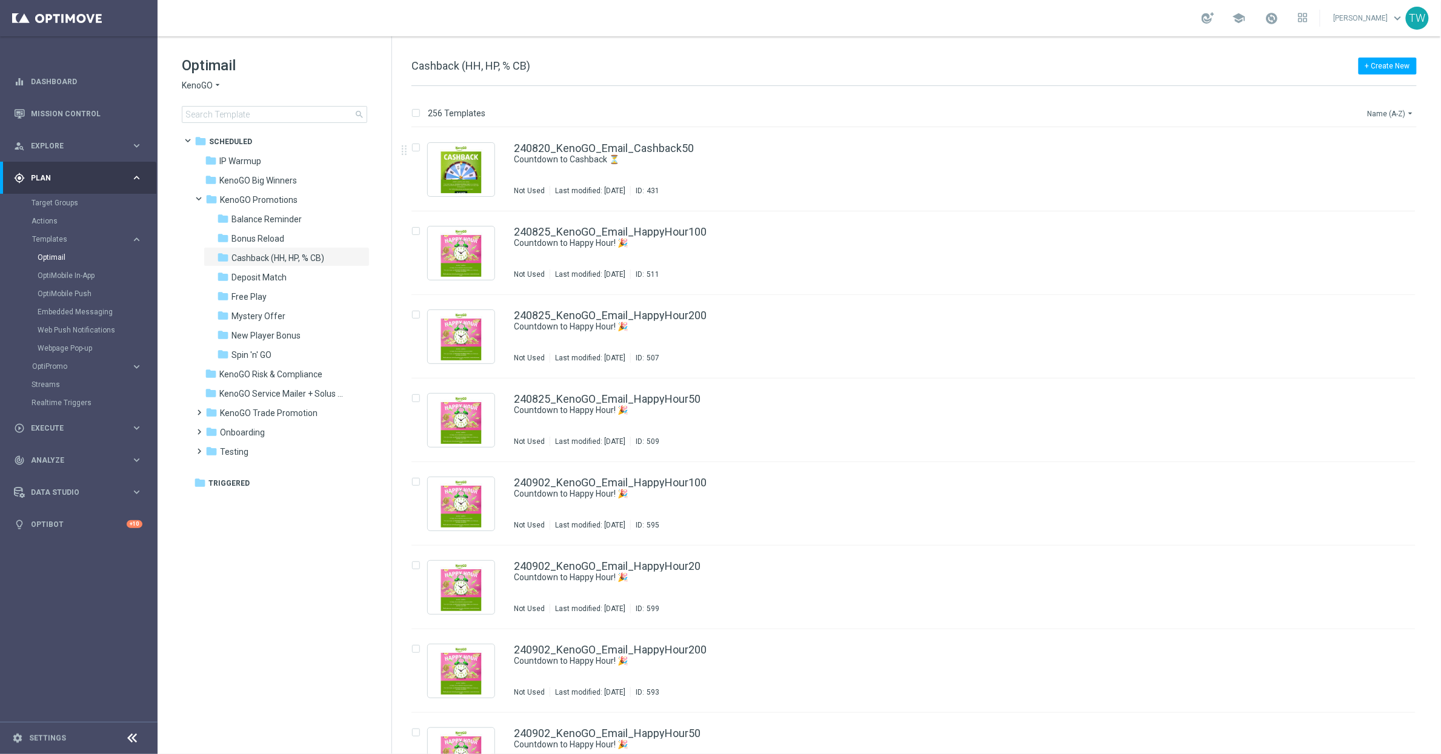
click at [1412, 116] on icon "arrow_drop_down" at bounding box center [1411, 113] width 10 height 10
click at [1393, 166] on span "Date Modified (Newest)" at bounding box center [1370, 168] width 81 height 8
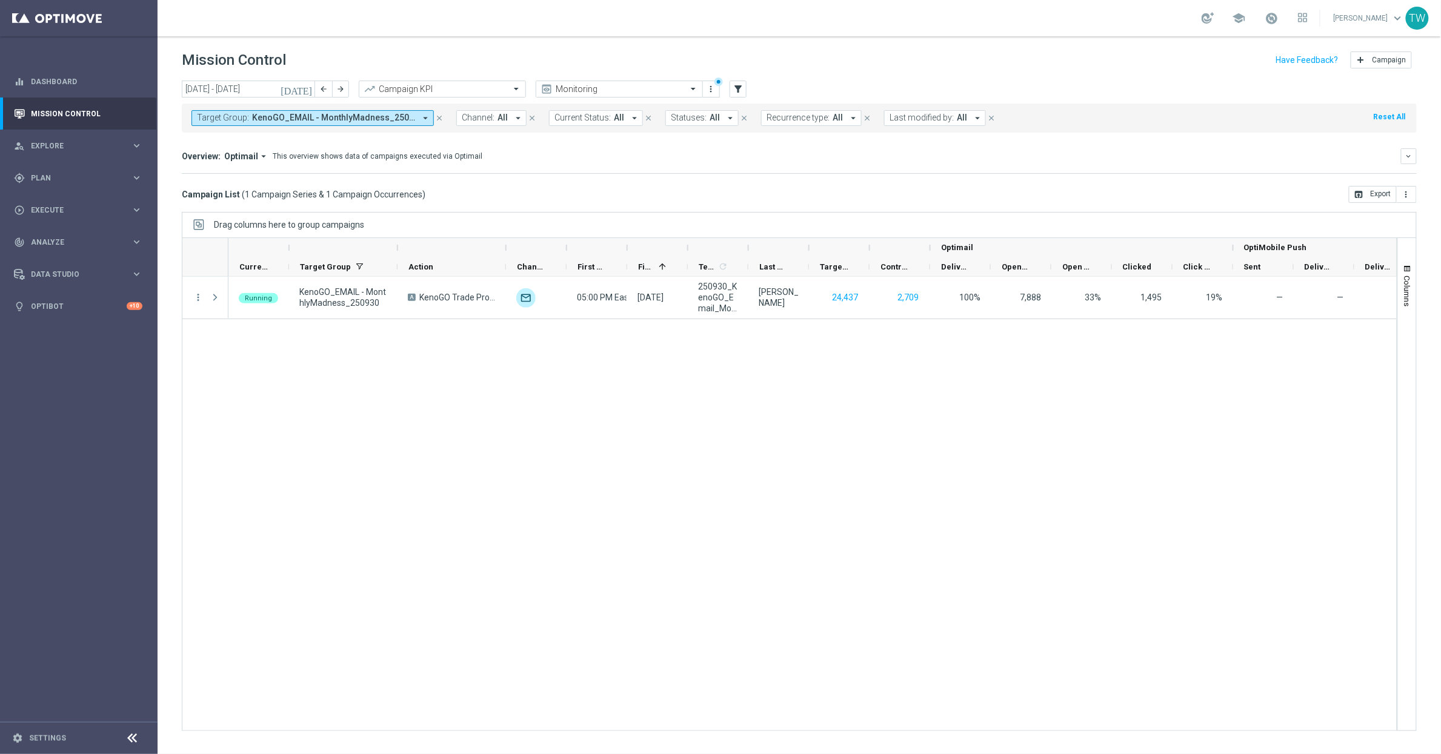
click at [324, 121] on span "KenoGO_EMAIL - MonthlyMadness_250930, Master_TG_KENOGO_MonthlyMadness_250930" at bounding box center [333, 118] width 163 height 10
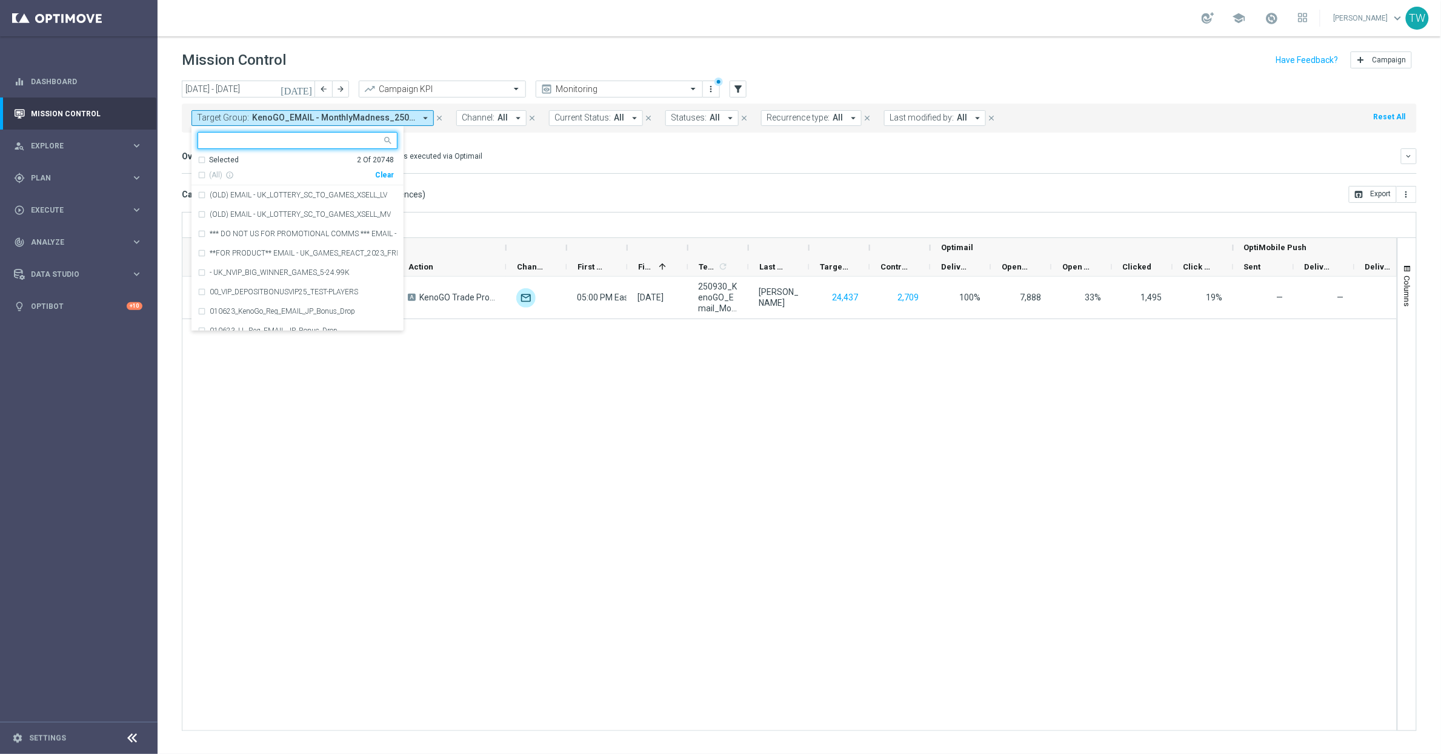
click at [0, 0] on div "Clear" at bounding box center [0, 0] width 0 height 0
click at [346, 144] on input "text" at bounding box center [293, 141] width 178 height 10
type input "3"
click at [248, 171] on span "(All Search Results)" at bounding box center [242, 175] width 67 height 10
type input "251001"
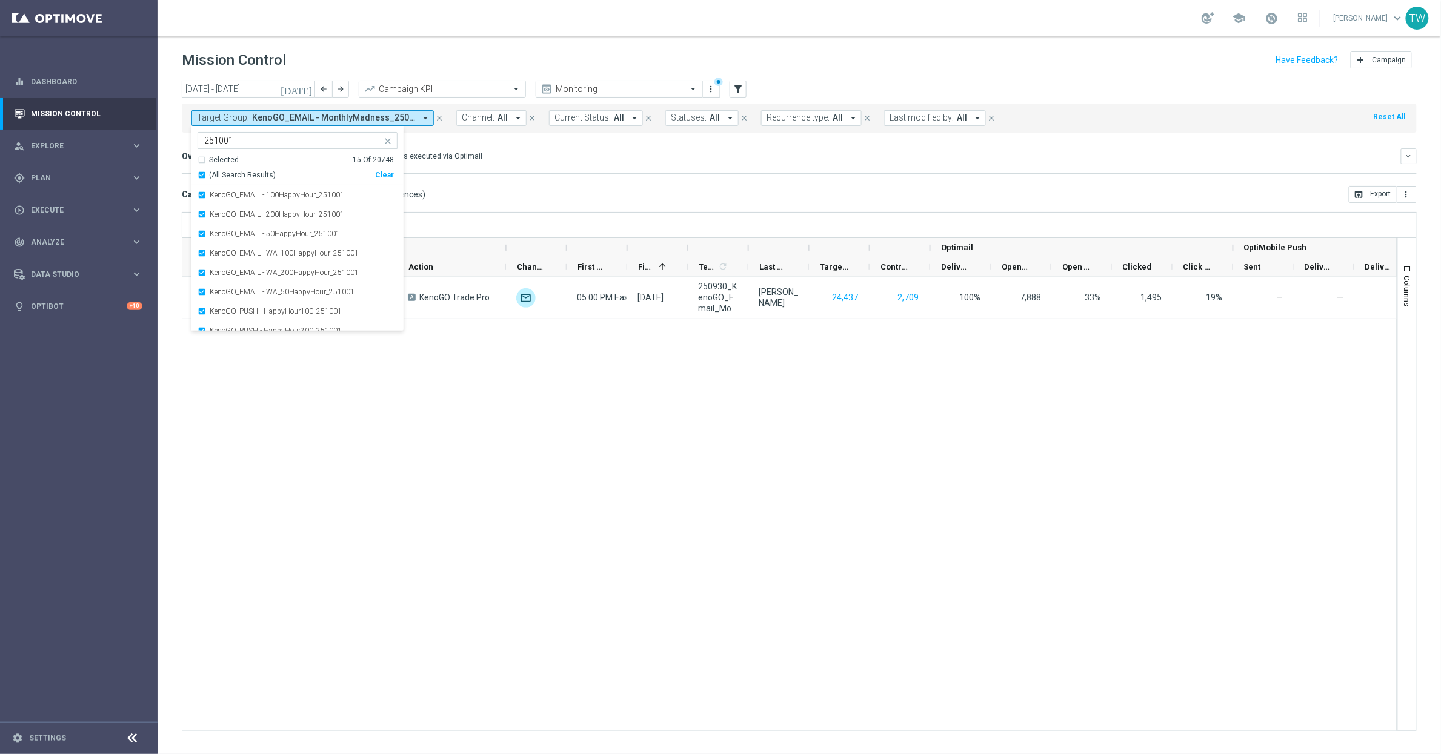
click at [510, 143] on mini-dashboard "Overview: Optimail arrow_drop_down This overview shows data of campaigns execut…" at bounding box center [799, 159] width 1235 height 53
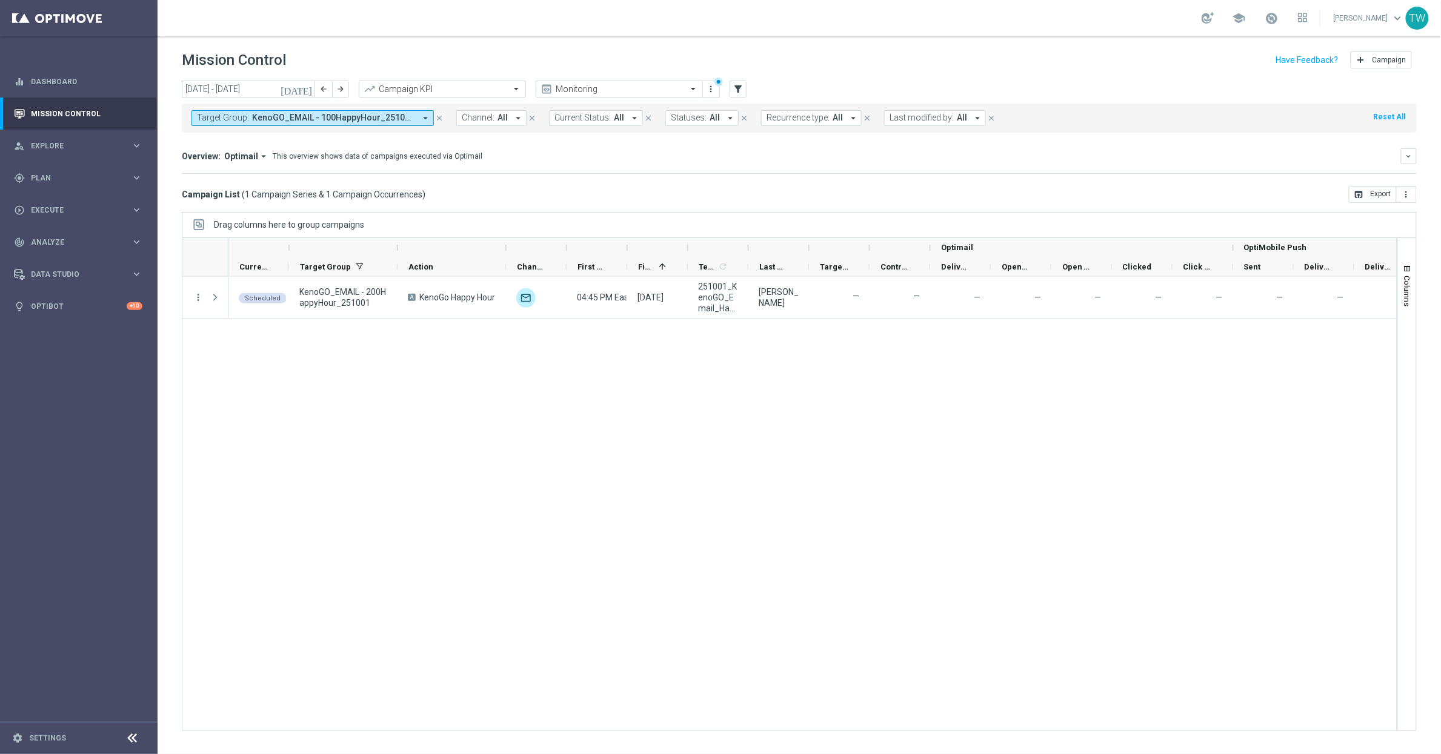
click at [304, 93] on icon "today" at bounding box center [297, 89] width 33 height 11
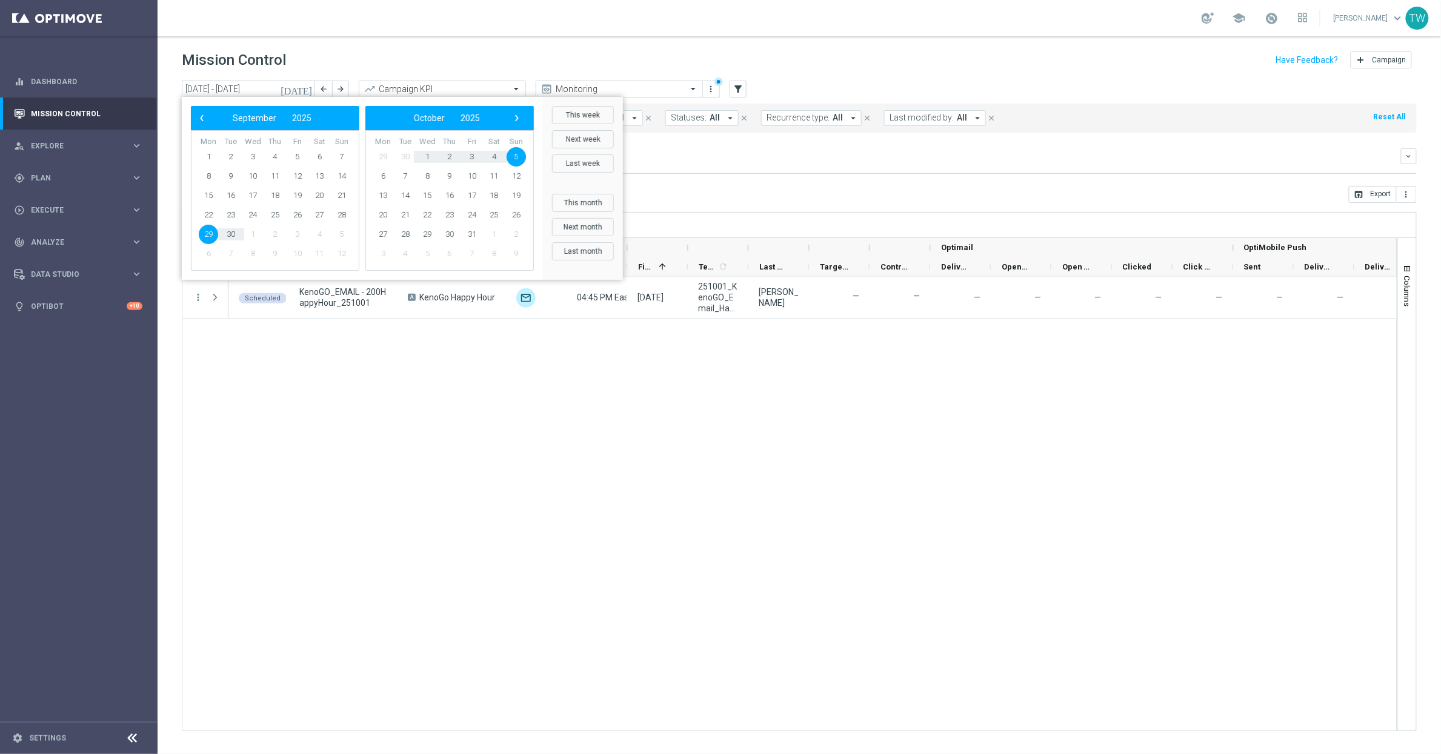
click at [548, 114] on div "This week Next week Last week This month Next month Last month Custom Range" at bounding box center [583, 188] width 80 height 183
click at [577, 115] on button "This week" at bounding box center [583, 115] width 62 height 18
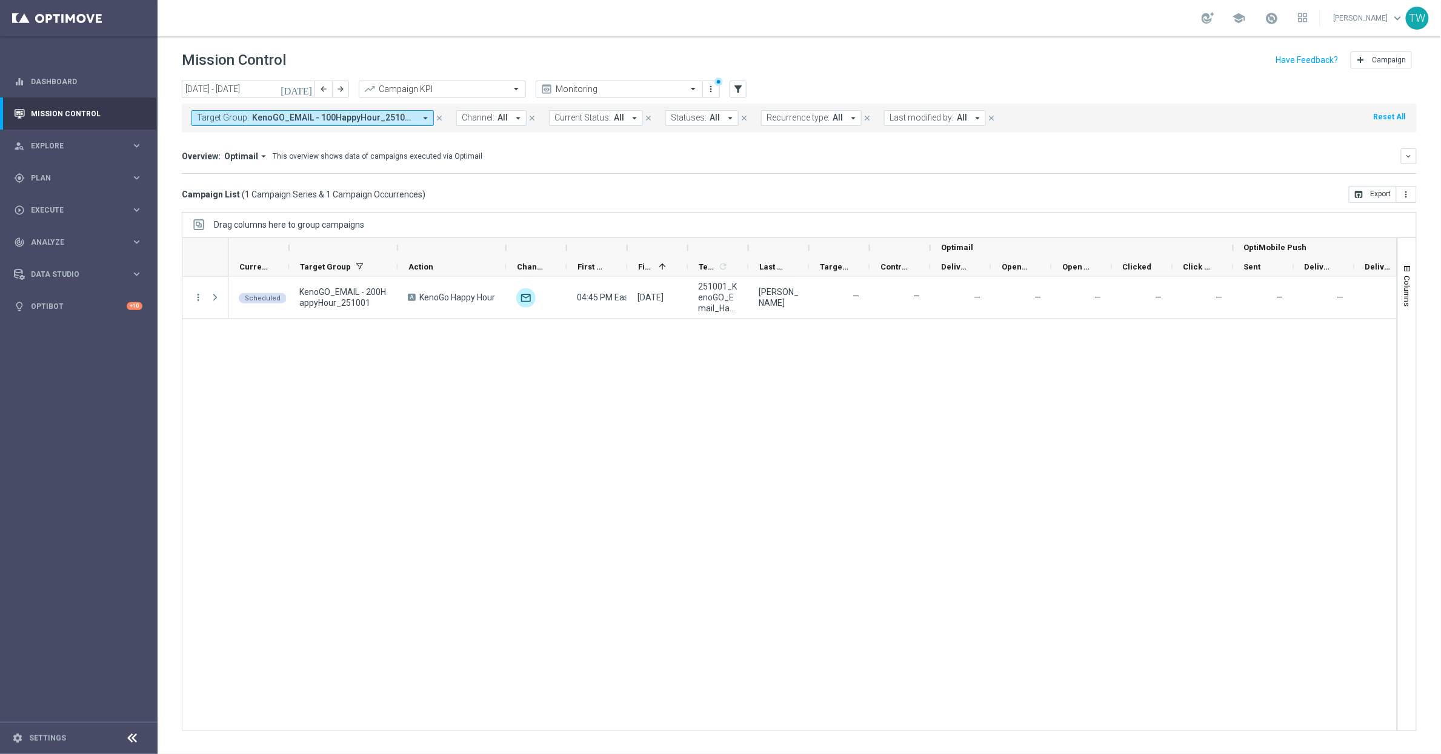
click at [616, 155] on div "Overview: Optimail arrow_drop_down This overview shows data of campaigns execut…" at bounding box center [791, 156] width 1219 height 11
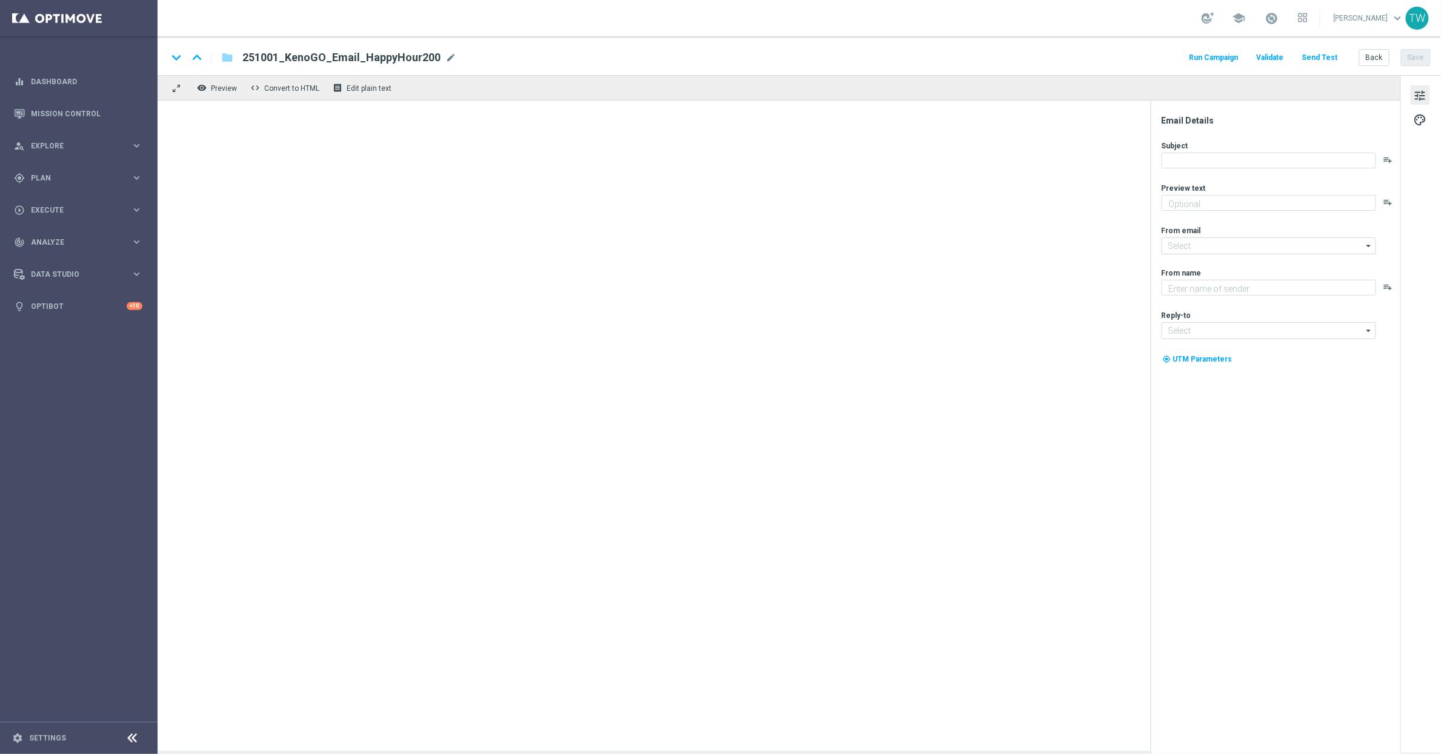
type textarea "Get 50% back in BONUS CASH!"
type input "[EMAIL_ADDRESS][DOMAIN_NAME]"
type textarea "KenoGO"
type input "support@kenogo.com.au"
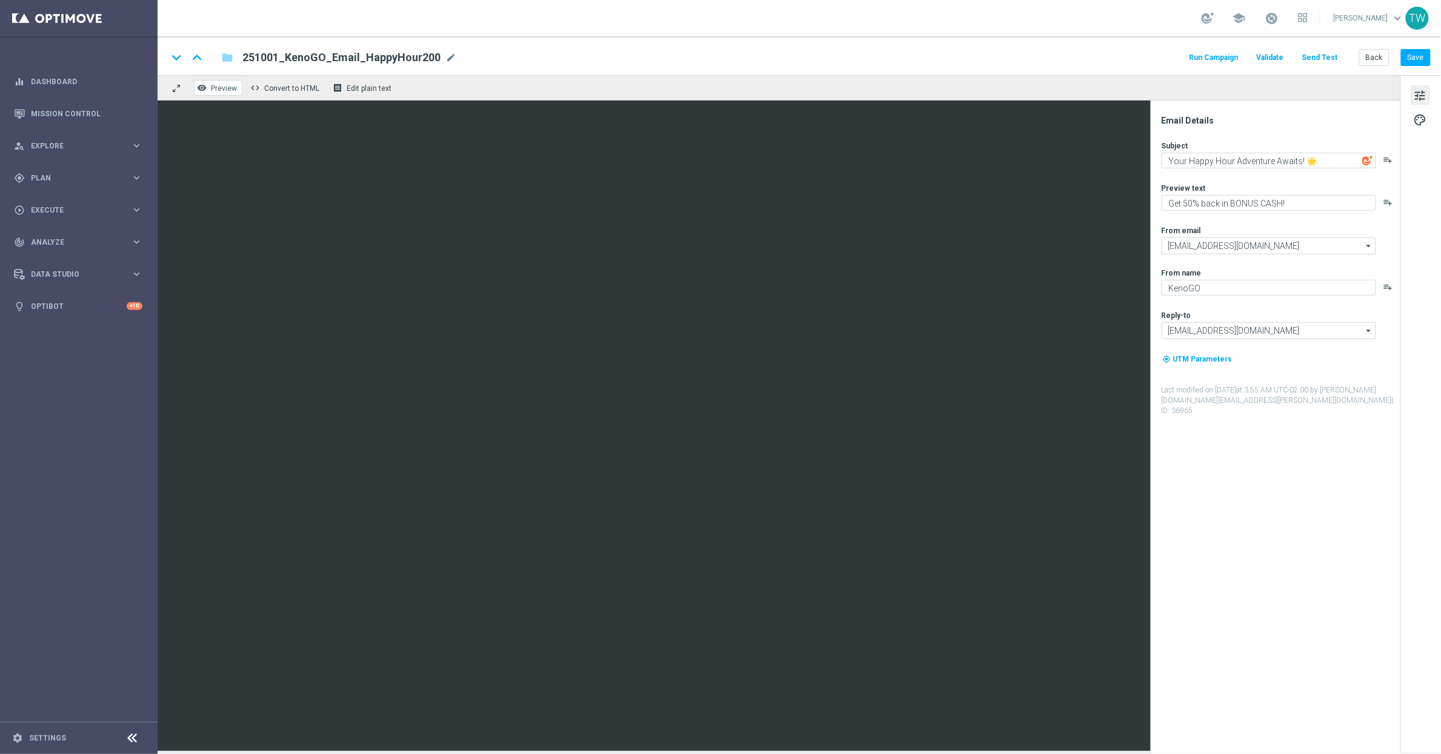
drag, startPoint x: 222, startPoint y: 76, endPoint x: 224, endPoint y: 84, distance: 7.4
click at [223, 79] on div "remove_red_eye Preview code Convert to HTML receipt Edit plain text" at bounding box center [779, 87] width 1243 height 25
click at [224, 84] on button "remove_red_eye Preview" at bounding box center [218, 88] width 48 height 16
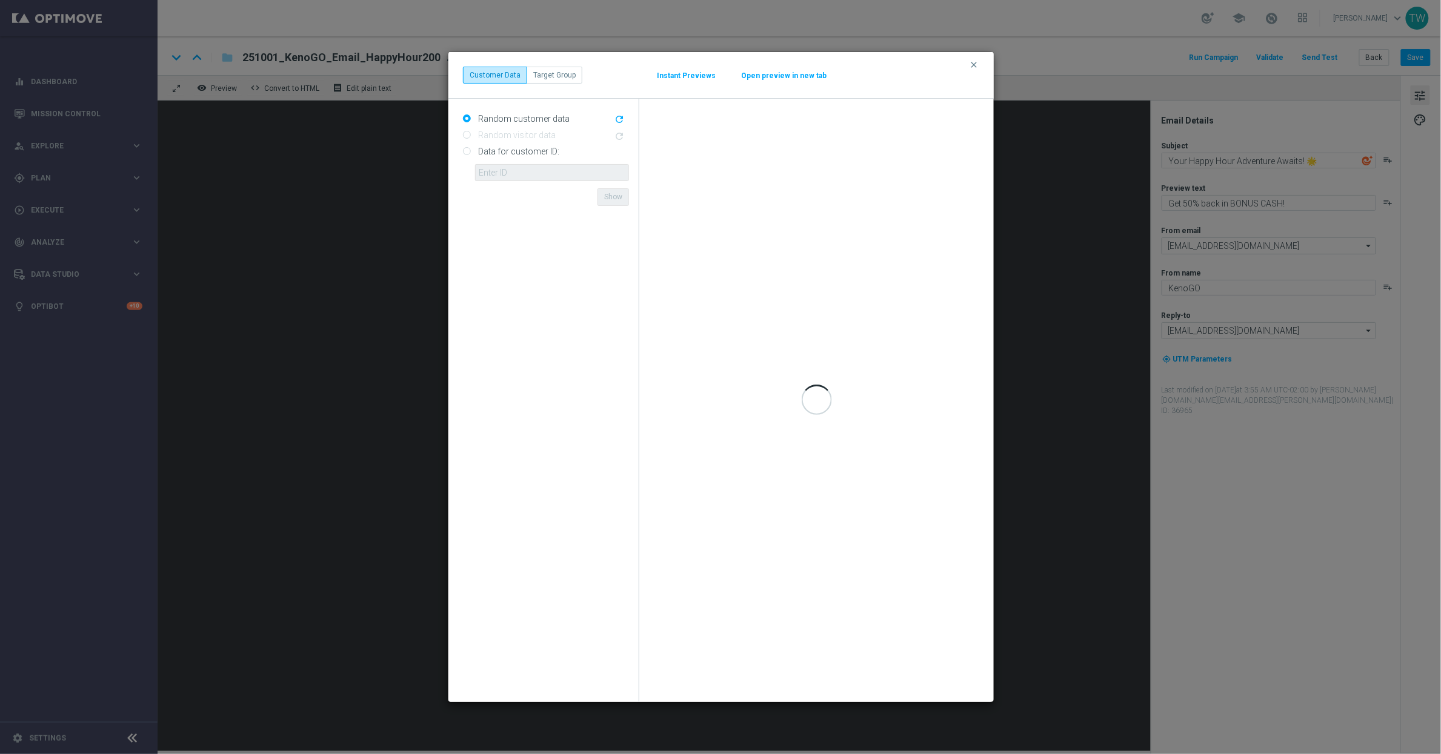
click at [791, 78] on button "Open preview in new tab" at bounding box center [783, 76] width 87 height 10
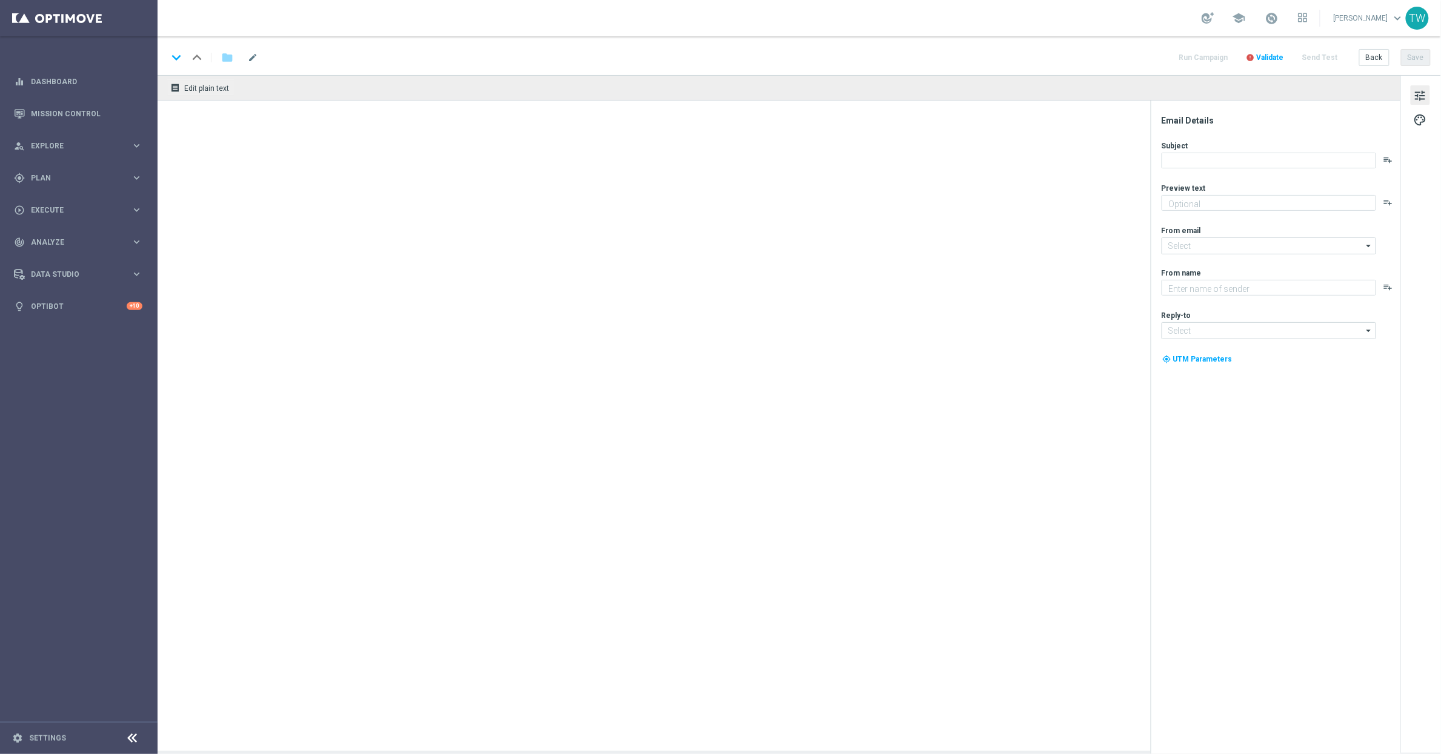
type textarea "Get 50% back in BONUS CASH!"
type textarea "KenoGO"
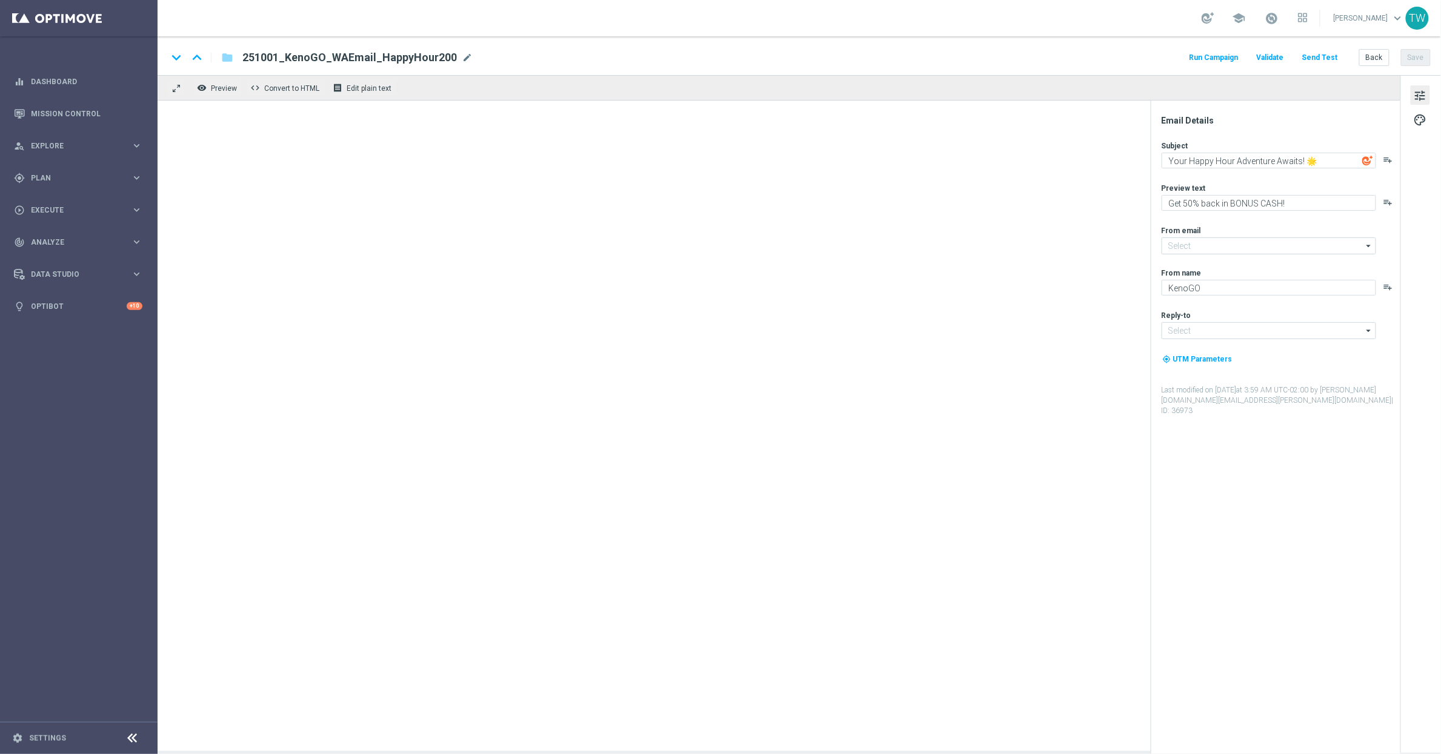
type input "[EMAIL_ADDRESS][DOMAIN_NAME]"
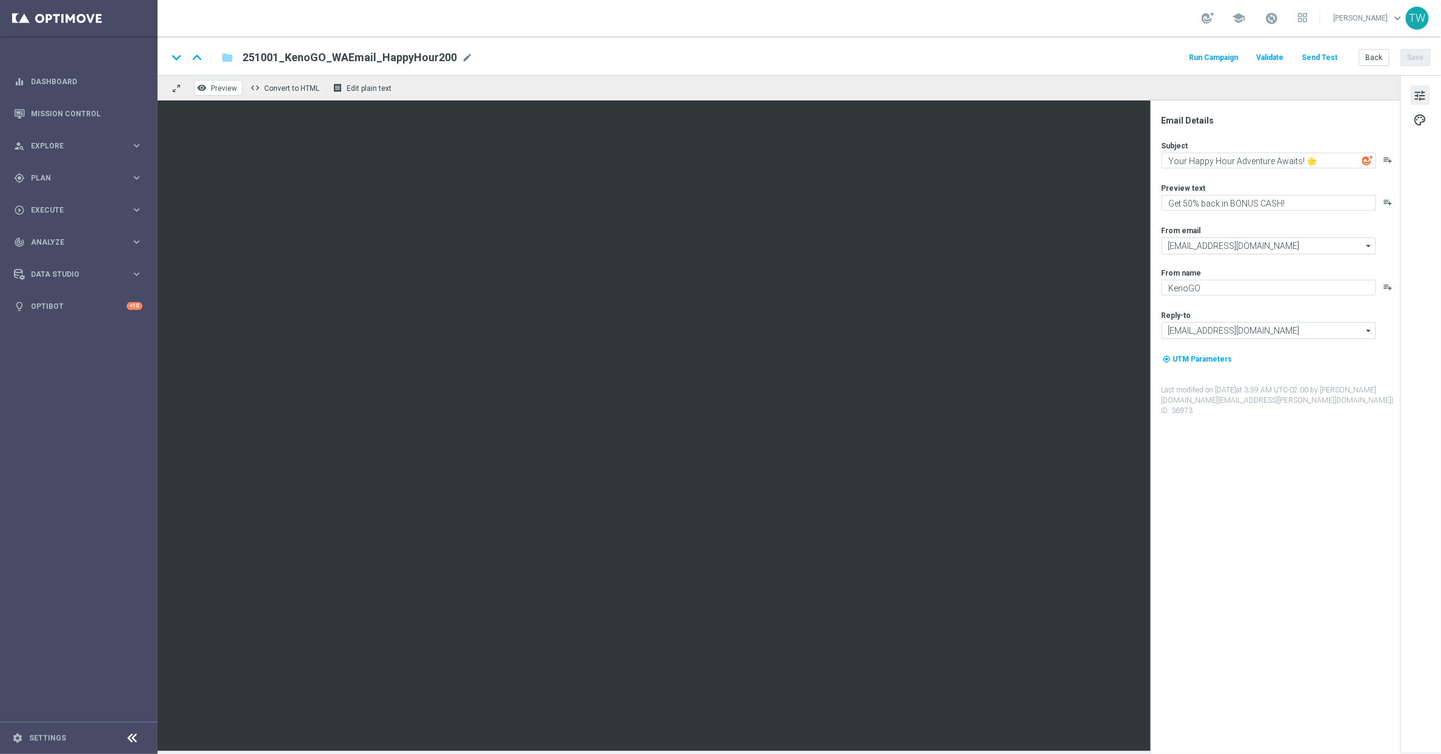
click at [221, 82] on button "remove_red_eye Preview" at bounding box center [218, 88] width 48 height 16
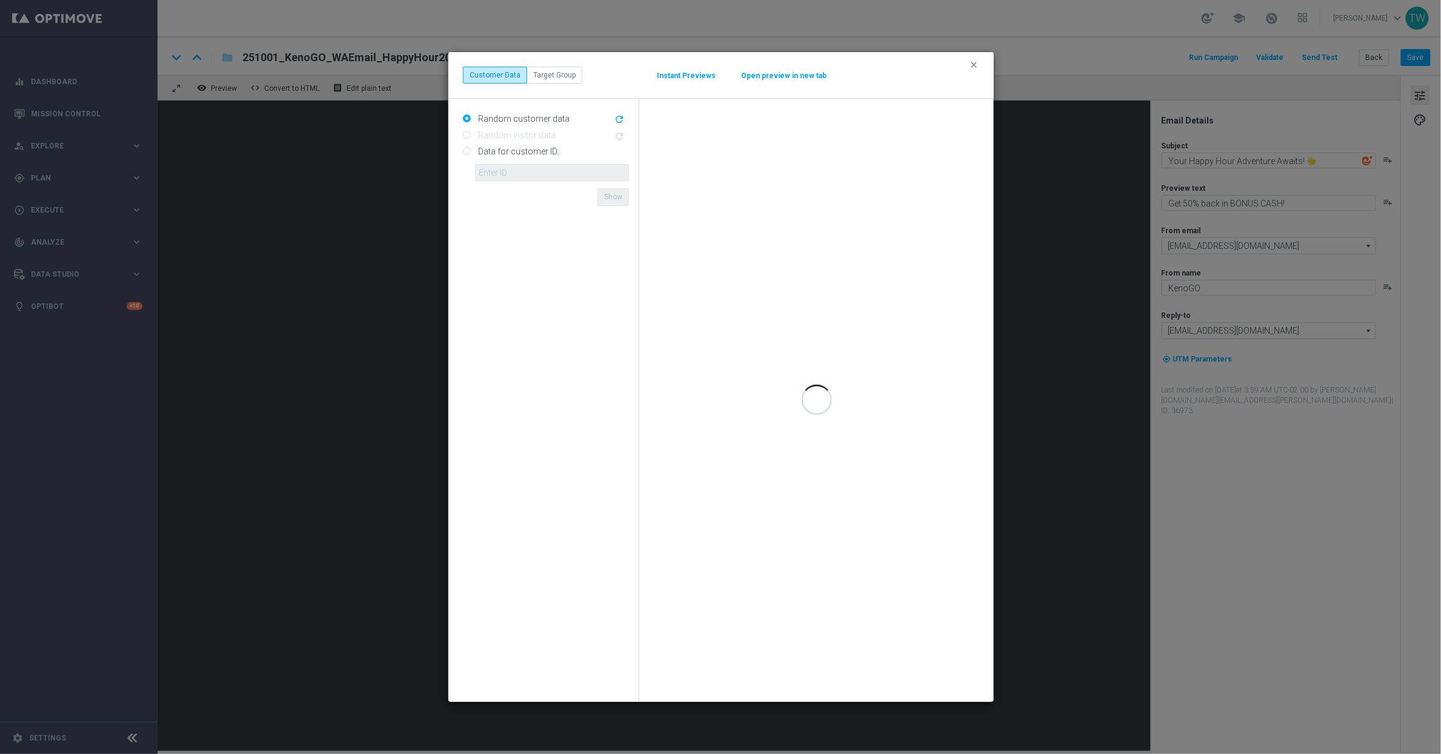
click at [766, 76] on button "Open preview in new tab" at bounding box center [783, 76] width 87 height 10
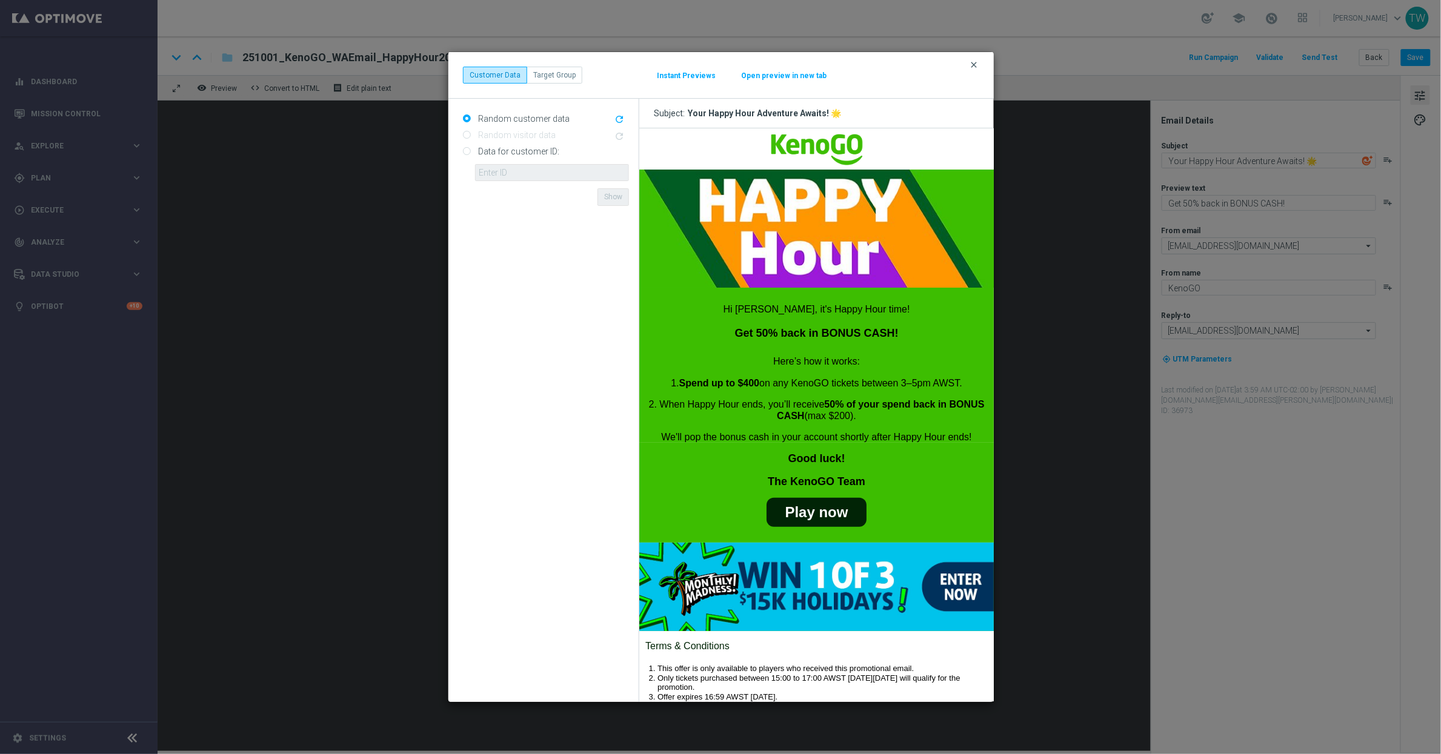
click at [971, 63] on icon "clear" at bounding box center [974, 65] width 10 height 10
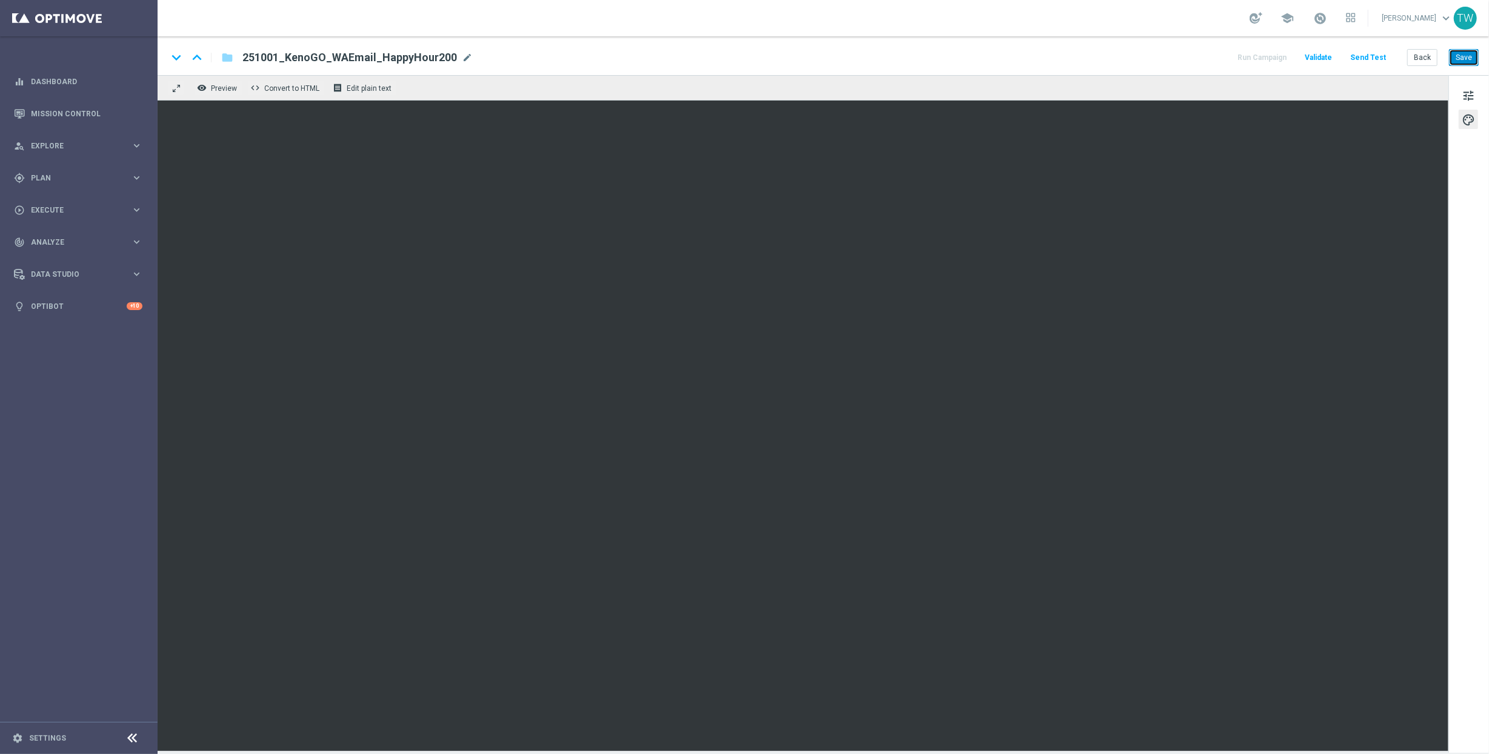
click at [1440, 57] on button "Save" at bounding box center [1464, 57] width 30 height 17
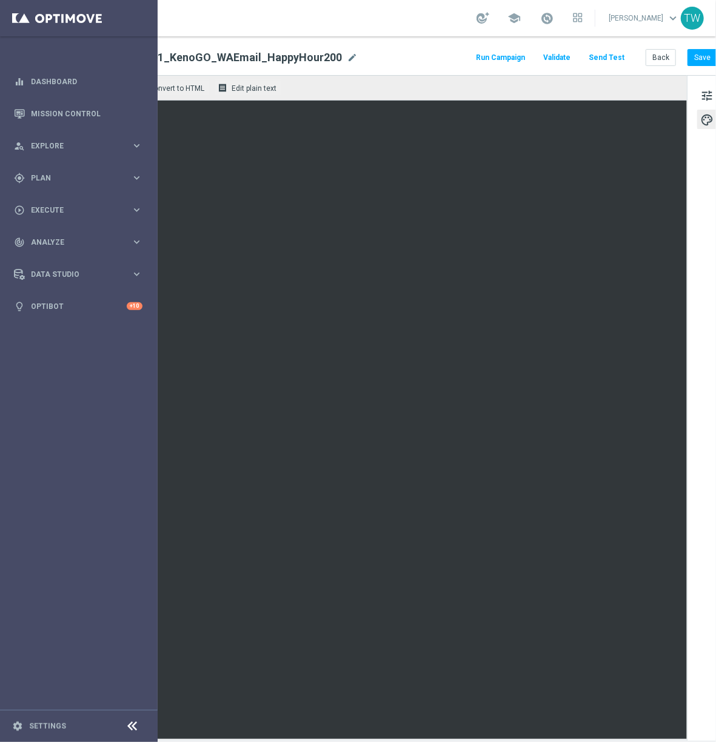
scroll to position [0, 127]
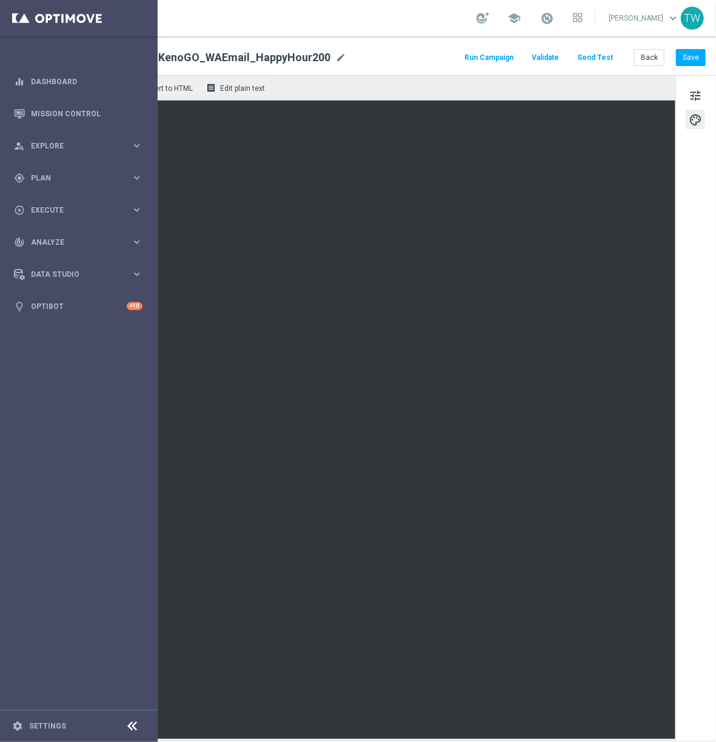
click at [593, 53] on button "Send Test" at bounding box center [594, 58] width 39 height 16
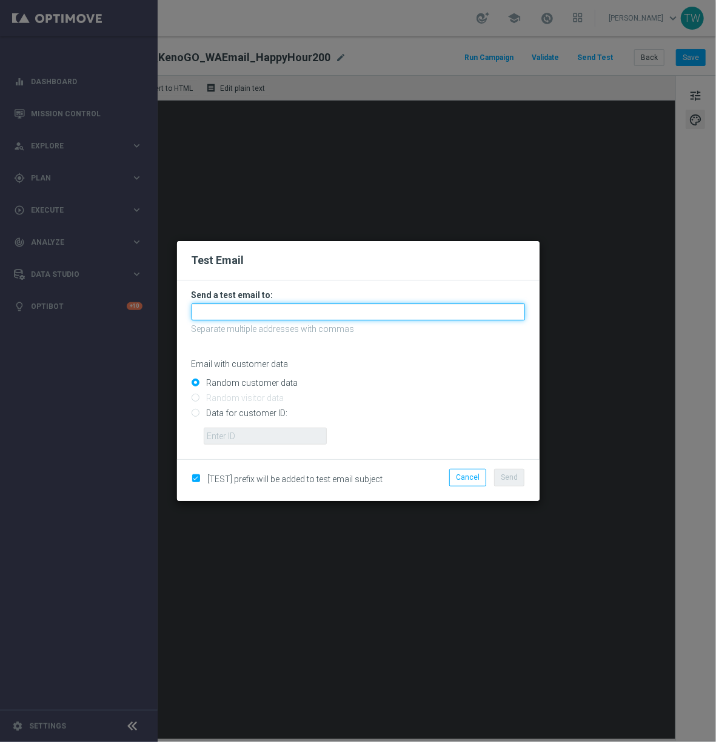
click at [316, 305] on input "text" at bounding box center [357, 312] width 333 height 17
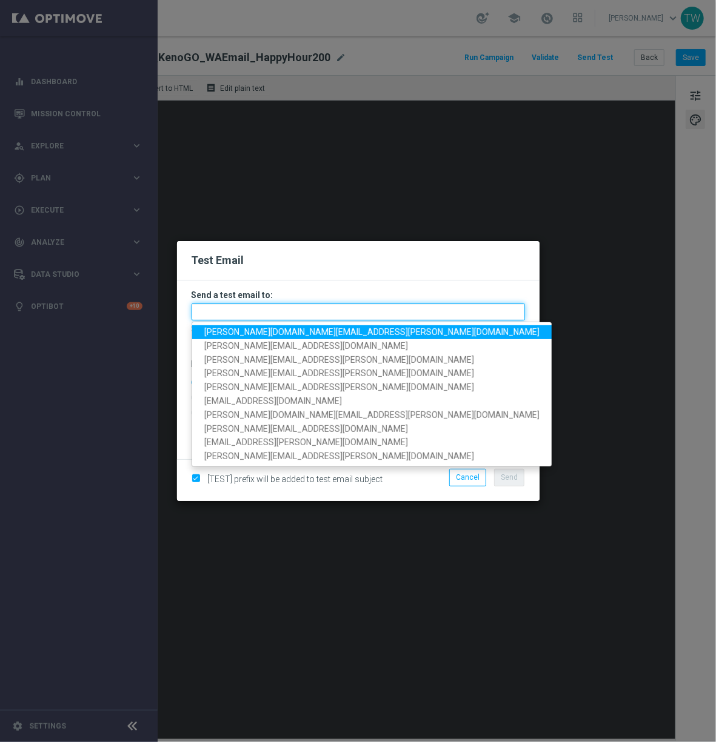
paste input "tina.wang@kenogo.com, adam.pustetto@kenogo.com, emma.kasbarian@kenogo.com, clau…"
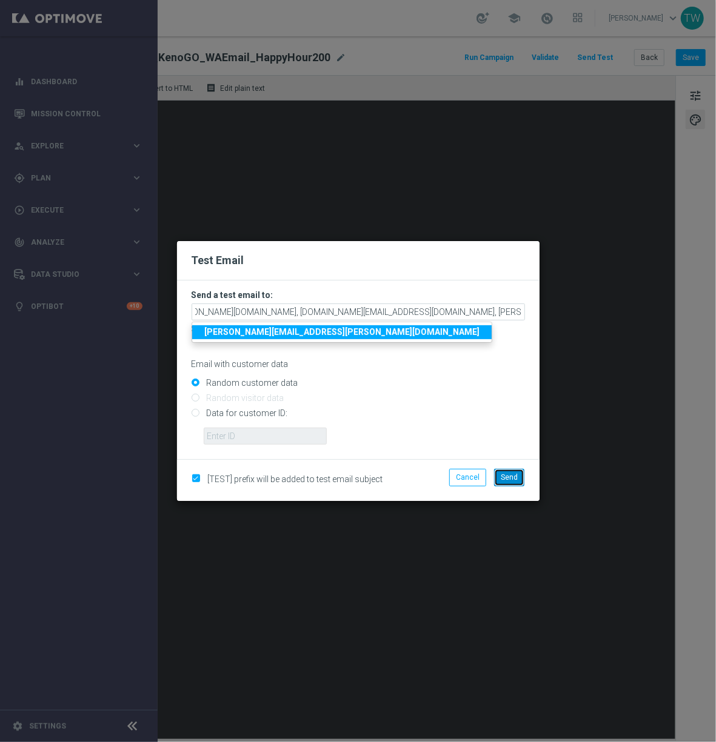
click at [502, 471] on button "Send" at bounding box center [509, 477] width 30 height 17
type input "tina.wang@kenogo.com,adam.pustetto@kenogo.com,emma.kasbarian@kenogo.com,claudia…"
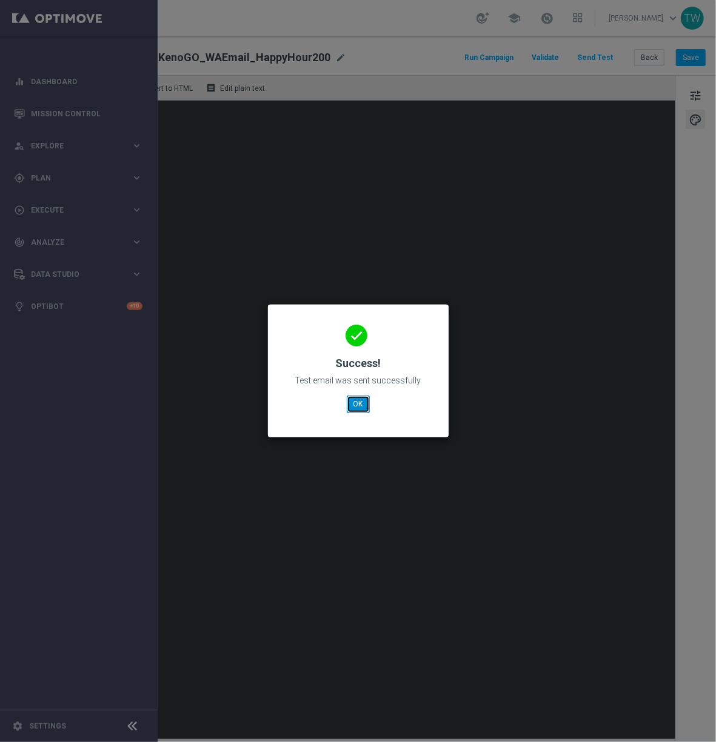
click at [354, 407] on button "OK" at bounding box center [358, 404] width 23 height 17
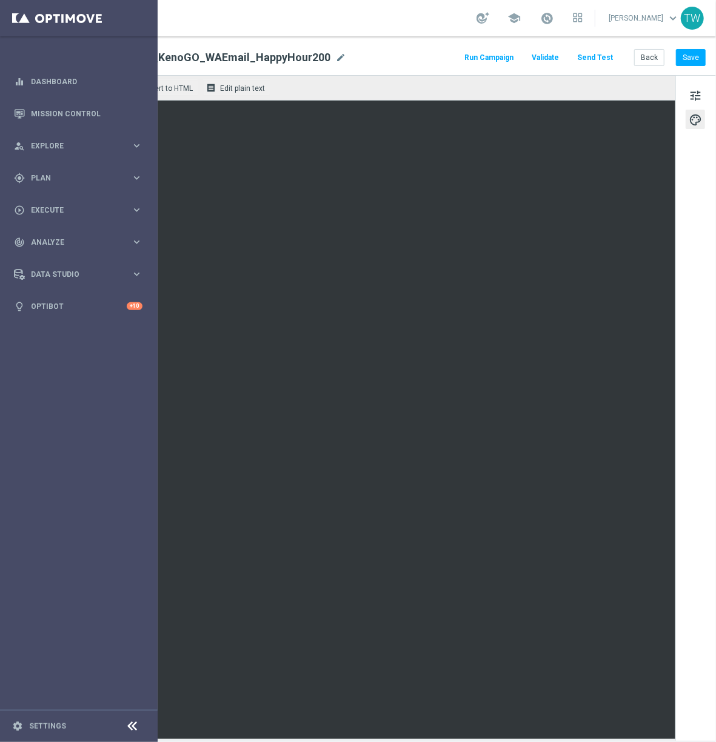
click at [308, 77] on div "remove_red_eye Preview code Convert to HTML receipt Edit plain text" at bounding box center [353, 87] width 644 height 25
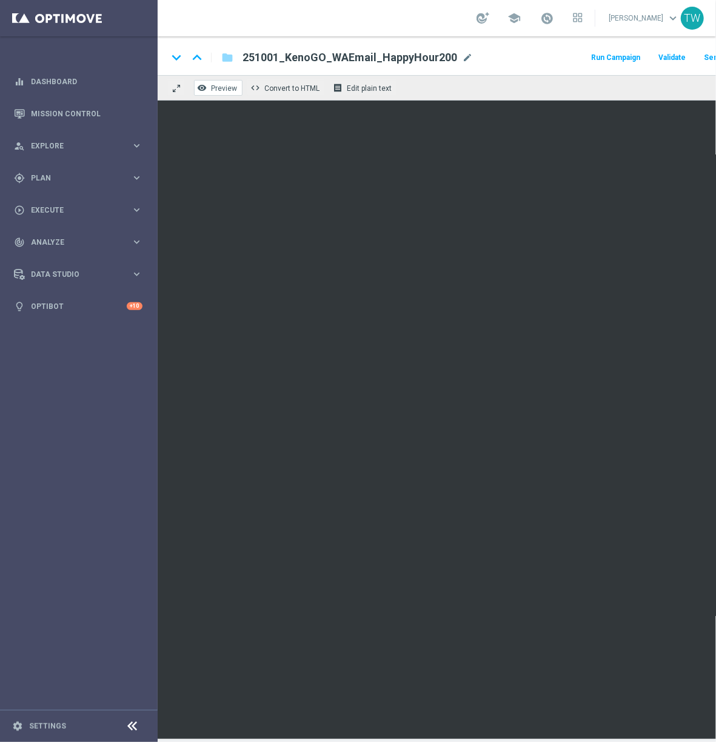
click at [226, 85] on span "Preview" at bounding box center [224, 88] width 26 height 8
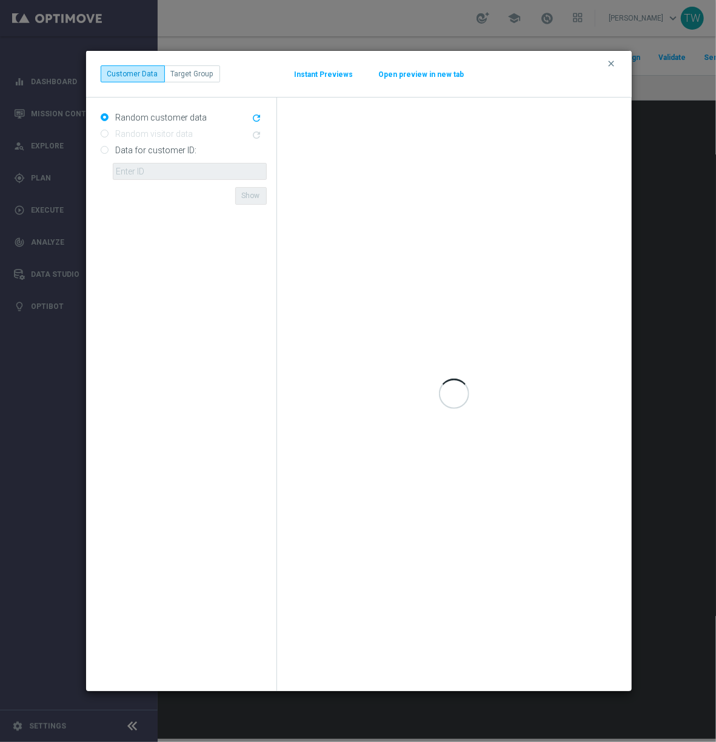
click at [394, 74] on button "Open preview in new tab" at bounding box center [421, 75] width 87 height 10
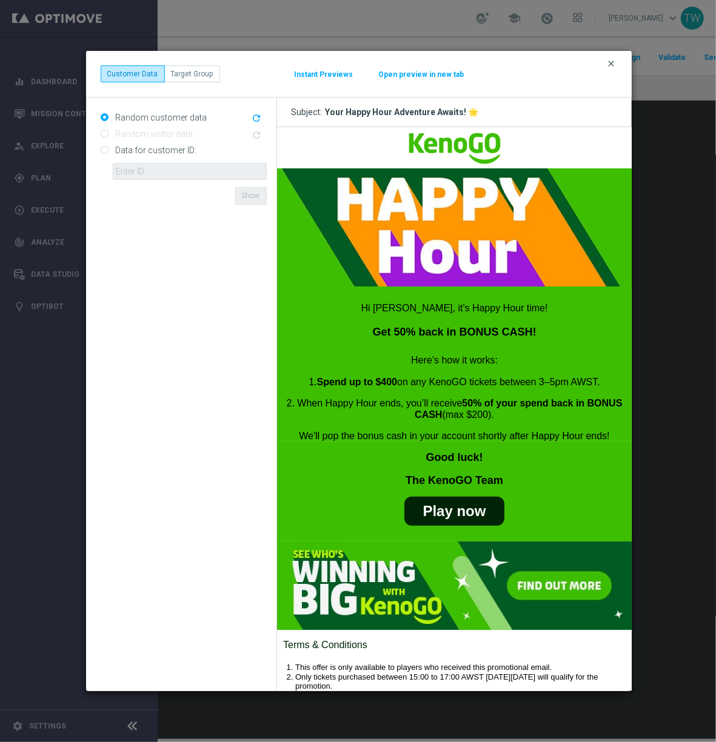
click at [614, 62] on icon "clear" at bounding box center [612, 64] width 10 height 10
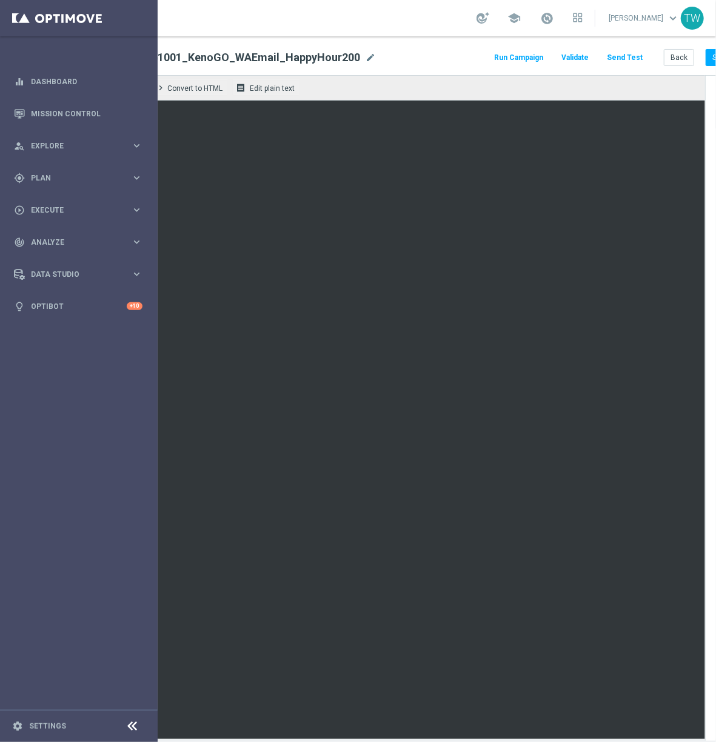
scroll to position [0, 100]
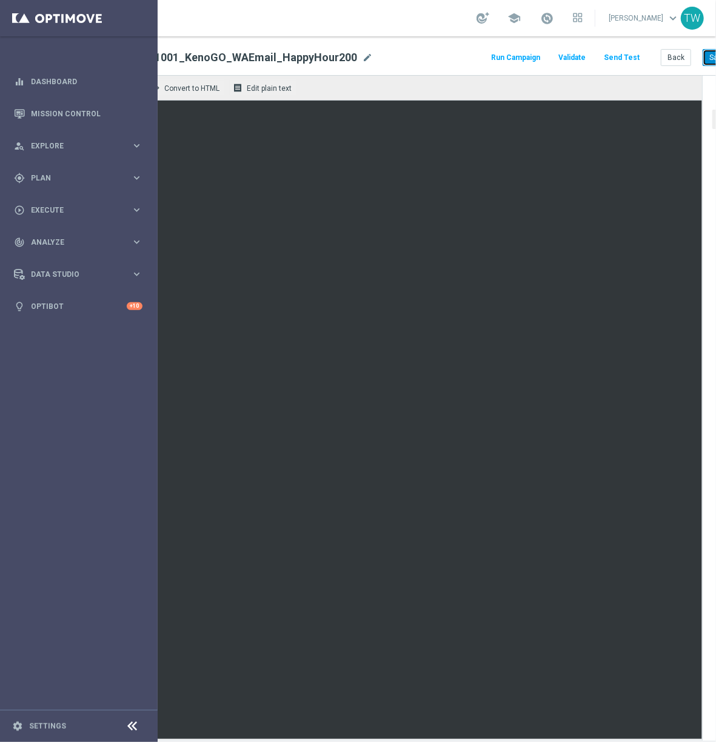
click at [710, 65] on button "Save" at bounding box center [717, 57] width 30 height 17
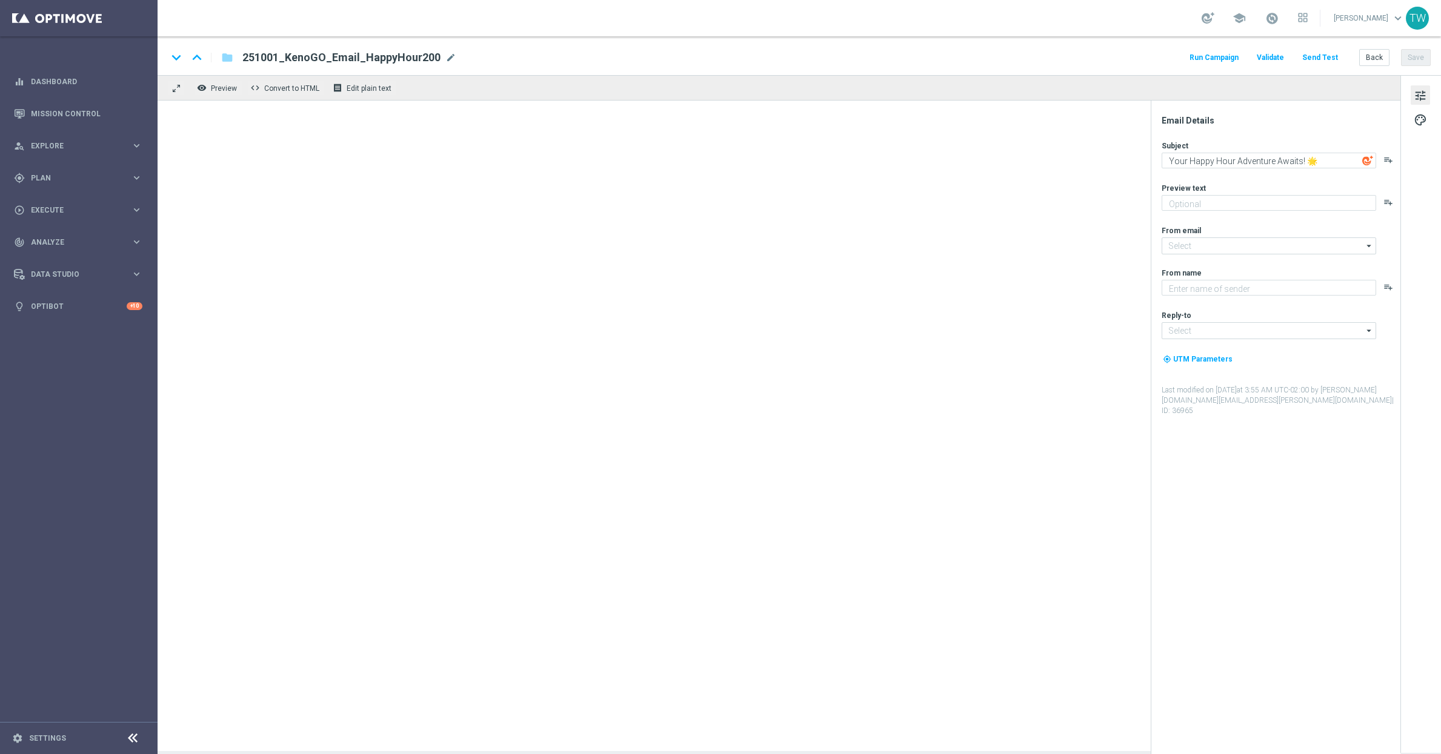
type textarea "Get 50% back in BONUS CASH!"
type textarea "KenoGO"
type input "[EMAIL_ADDRESS][DOMAIN_NAME]"
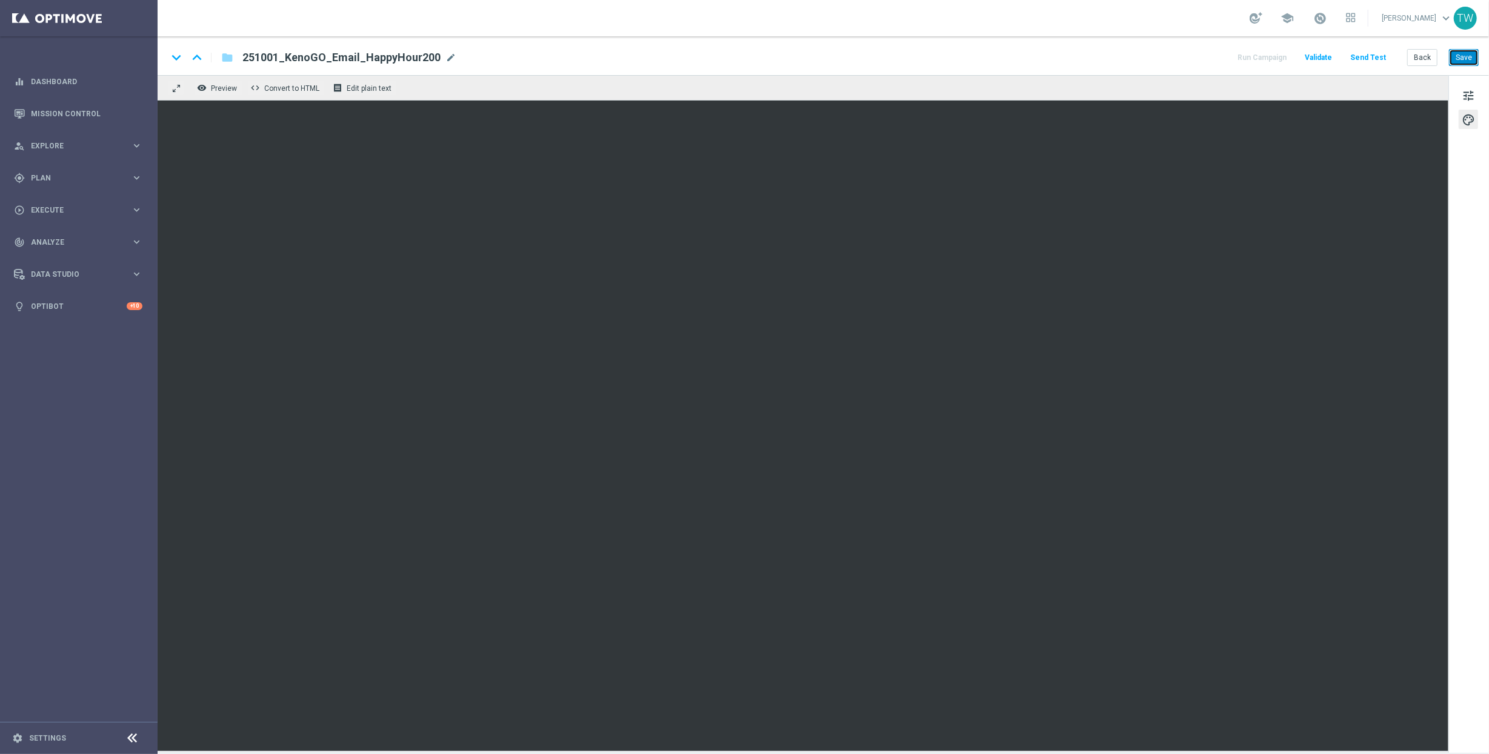
click at [1440, 55] on button "Save" at bounding box center [1464, 57] width 30 height 17
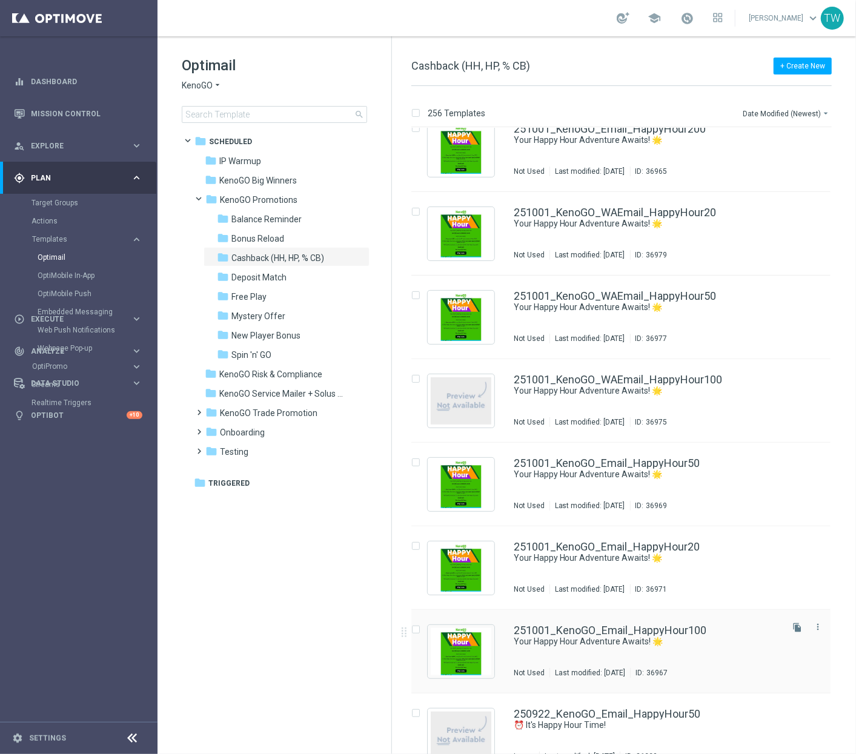
scroll to position [110, 0]
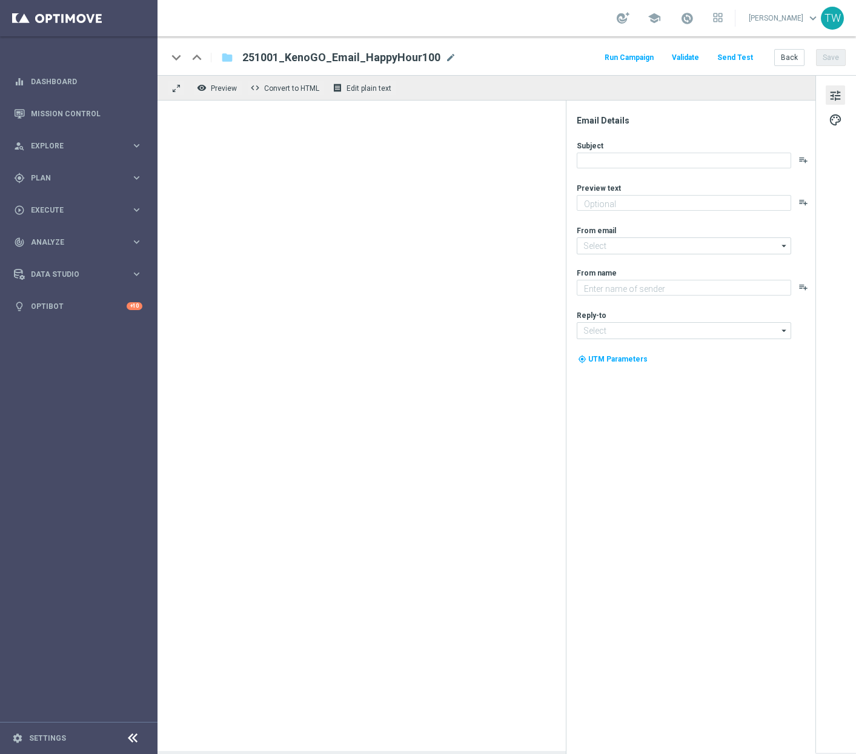
type textarea "Get 50% back in BONUS CASH!"
type input "[EMAIL_ADDRESS][DOMAIN_NAME]"
type textarea "KenoGO"
type input "[EMAIL_ADDRESS][DOMAIN_NAME]"
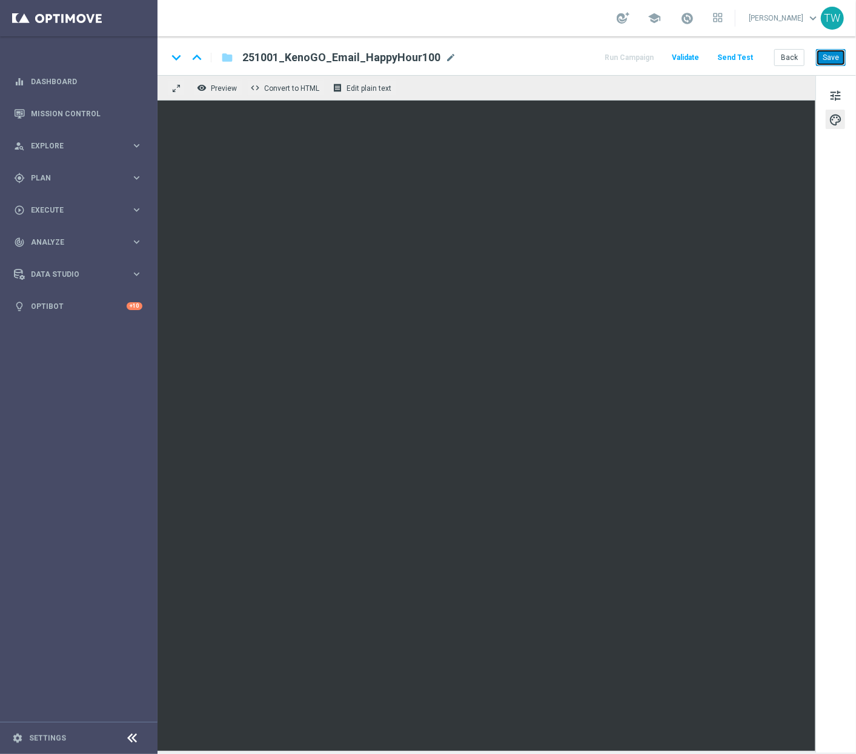
click at [832, 63] on button "Save" at bounding box center [831, 57] width 30 height 17
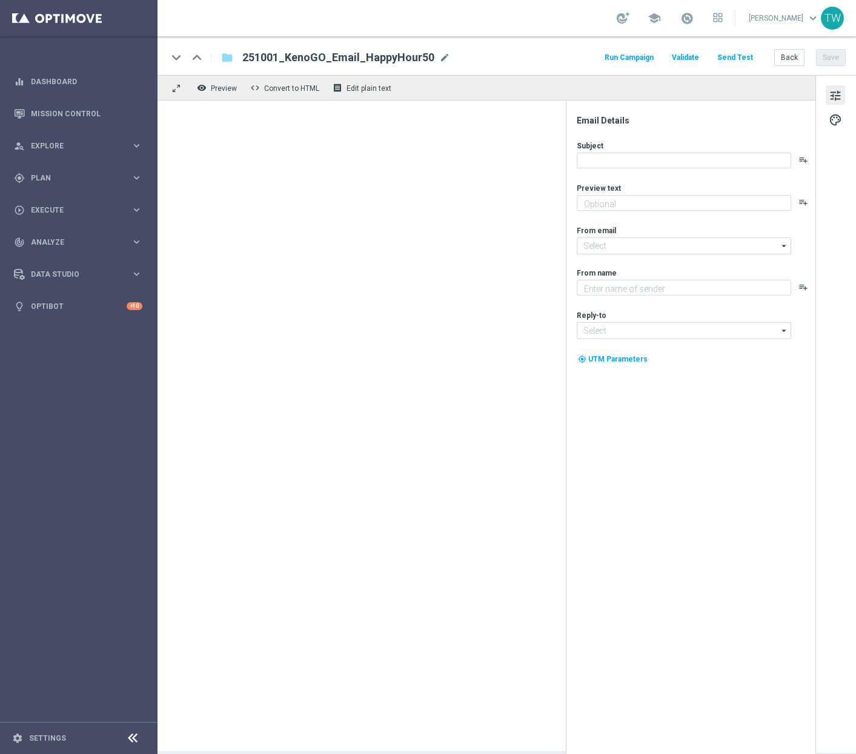
type textarea "Get 50% back in BONUS CASH!"
type input "[EMAIL_ADDRESS][DOMAIN_NAME]"
type textarea "KenoGO"
type input "[EMAIL_ADDRESS][DOMAIN_NAME]"
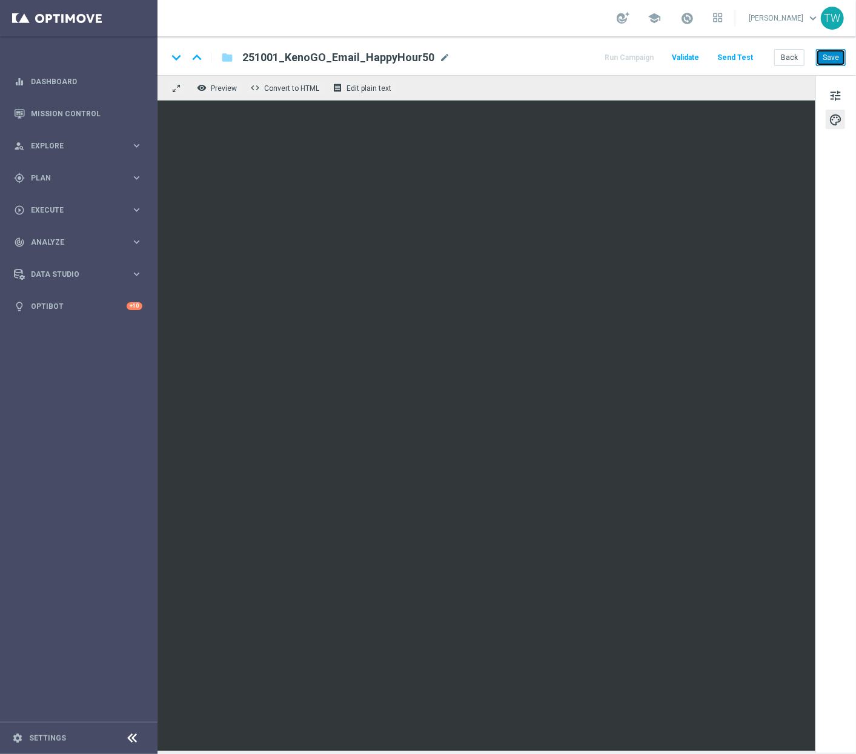
click at [835, 62] on button "Save" at bounding box center [831, 57] width 30 height 17
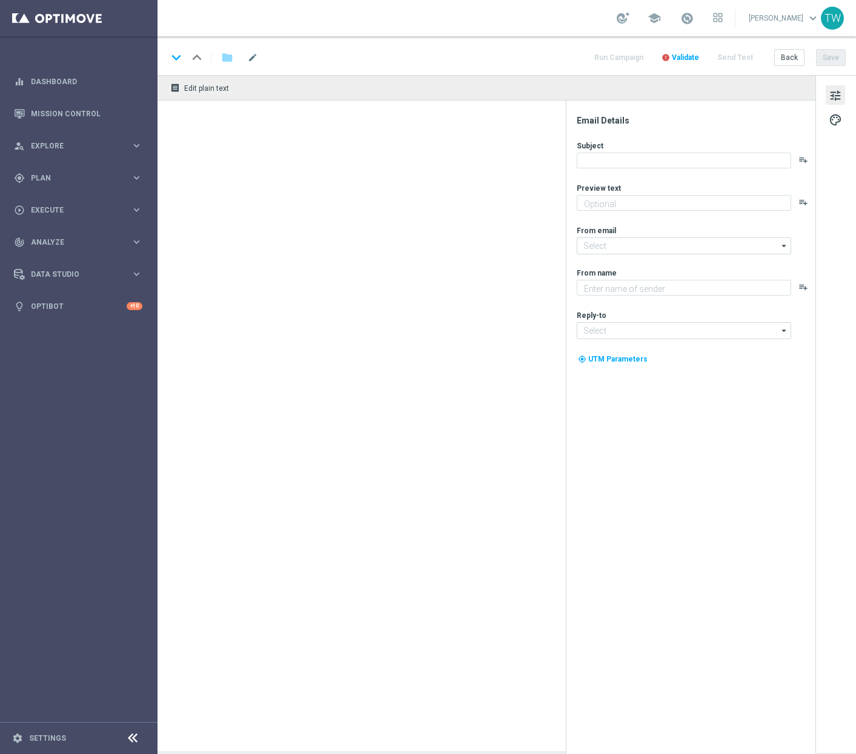
type textarea "Get 50% back in BONUS CASH!"
type input "mail@crm.kenogo.com.au"
type textarea "KenoGO"
type input "support@kenogo.com.au"
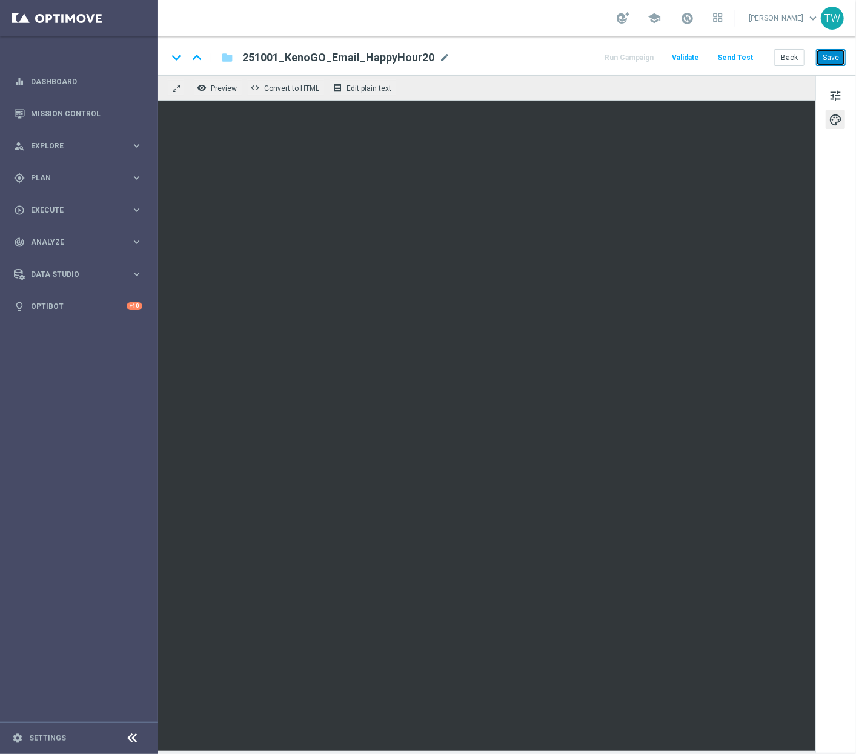
click at [833, 59] on button "Save" at bounding box center [831, 57] width 30 height 17
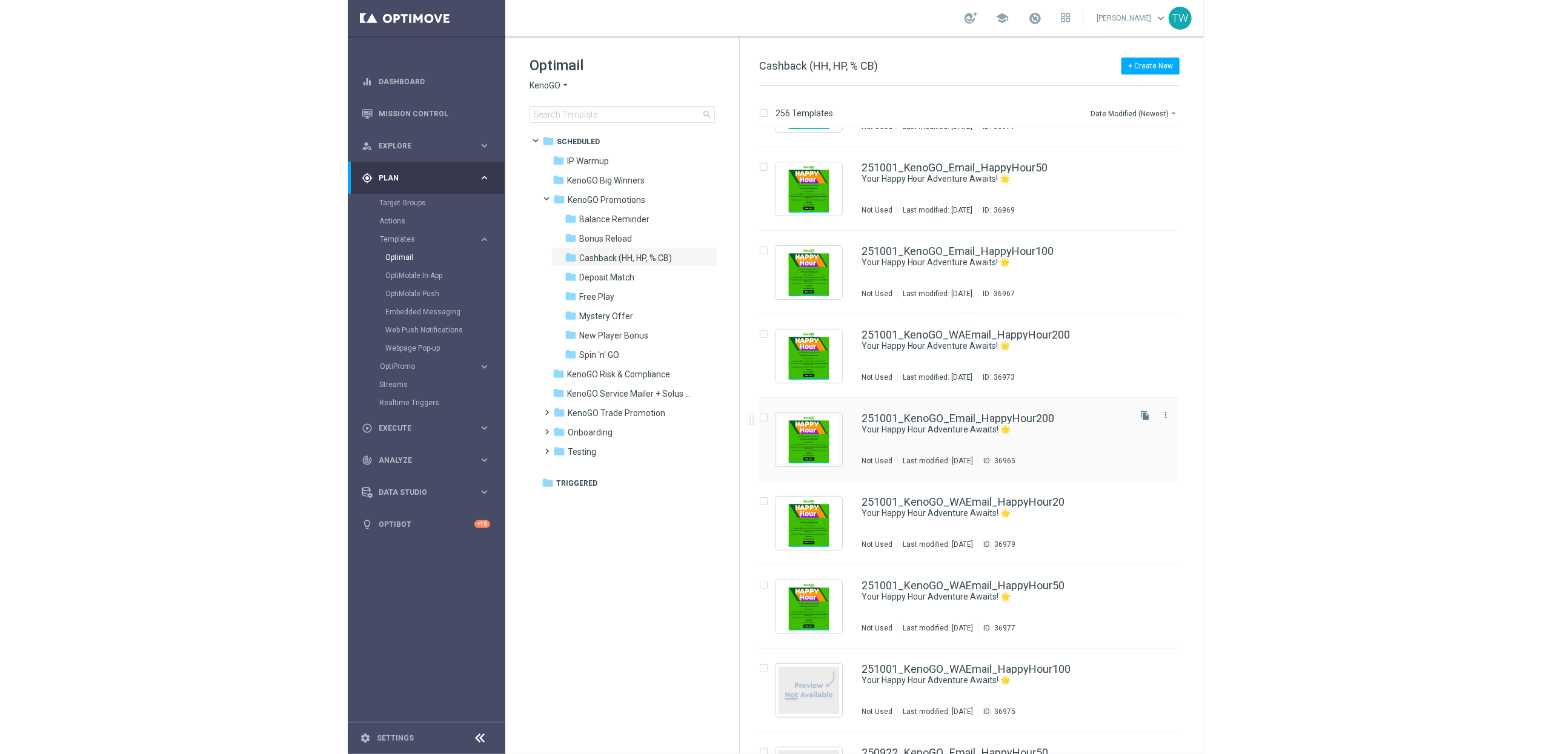
scroll to position [85, 0]
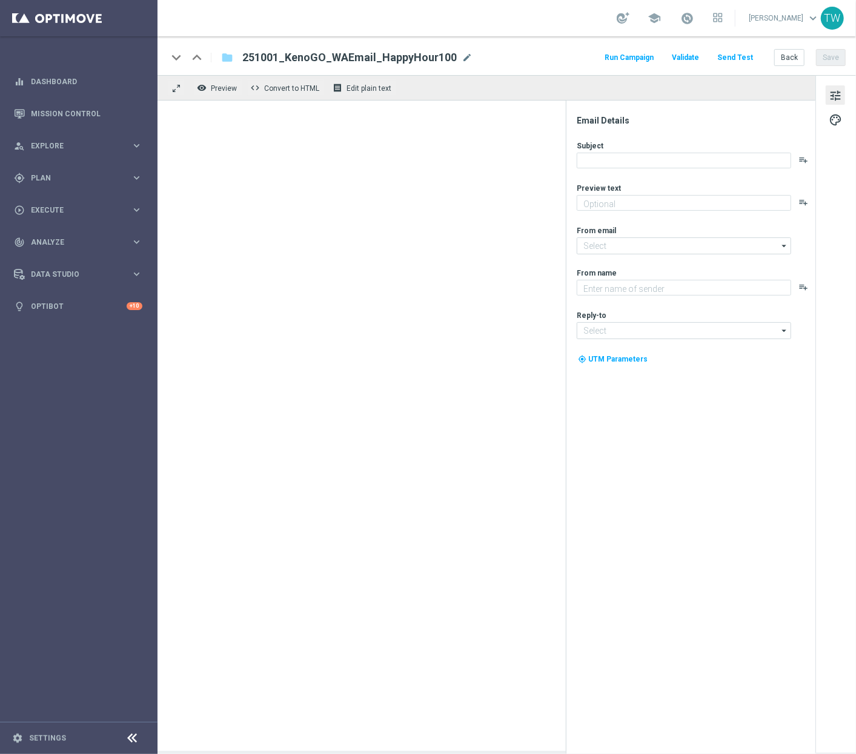
type textarea "Get 50% back in BONUS CASH!"
type input "[EMAIL_ADDRESS][DOMAIN_NAME]"
type textarea "KenoGO"
type input "[EMAIL_ADDRESS][DOMAIN_NAME]"
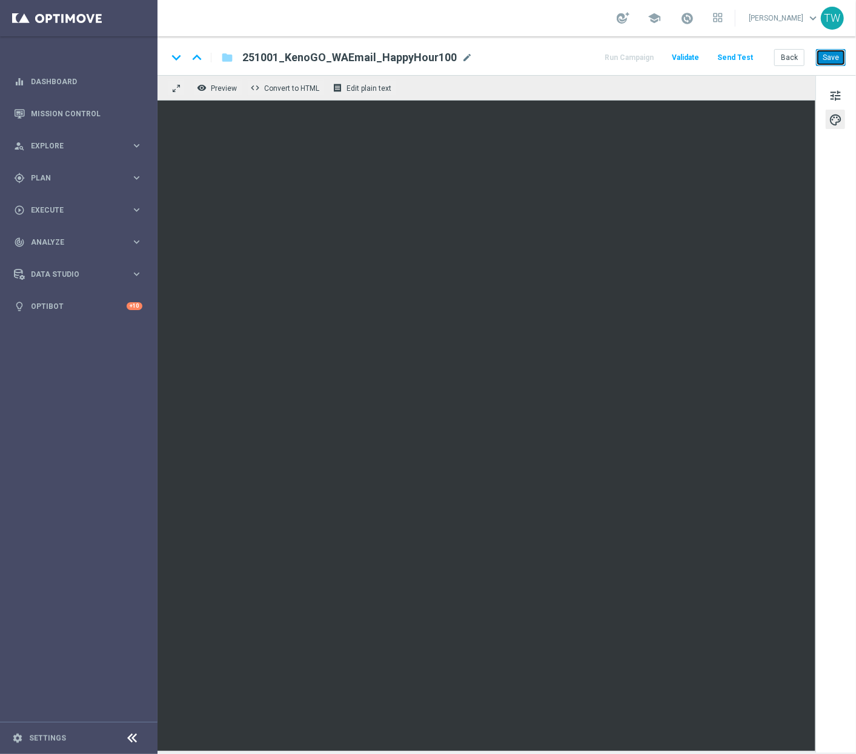
click at [839, 52] on button "Save" at bounding box center [831, 57] width 30 height 17
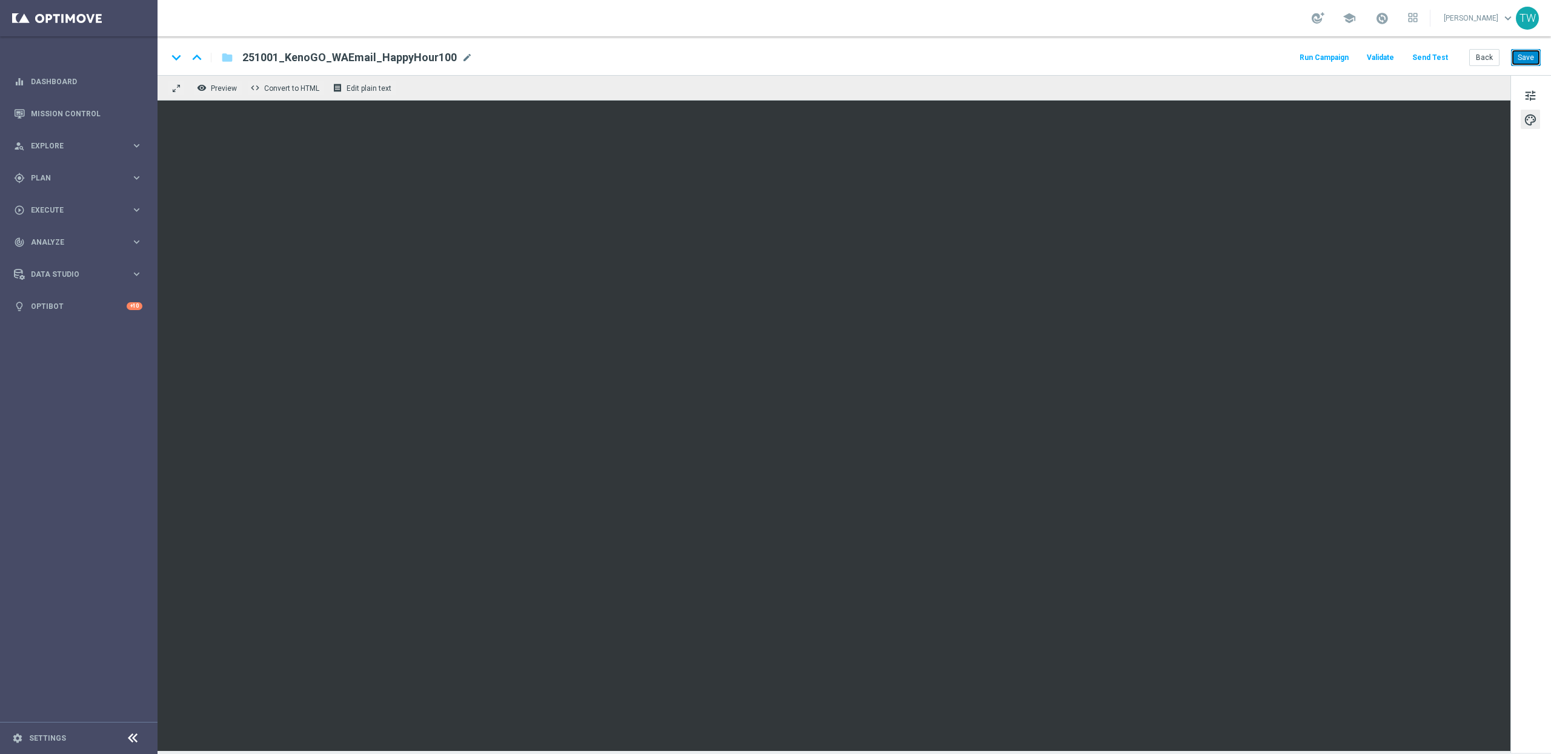
drag, startPoint x: 1526, startPoint y: 55, endPoint x: 1283, endPoint y: 5, distance: 248.6
click at [856, 55] on button "Save" at bounding box center [1526, 57] width 30 height 17
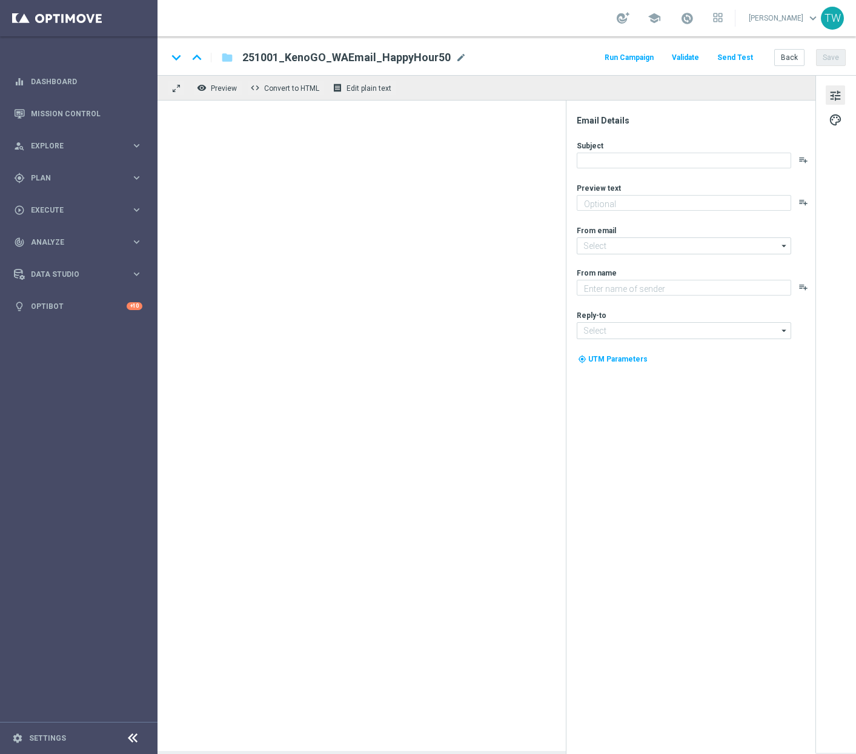
type textarea "Get 50% back in BONUS CASH!"
type input "[EMAIL_ADDRESS][DOMAIN_NAME]"
type textarea "KenoGO"
type input "[EMAIL_ADDRESS][DOMAIN_NAME]"
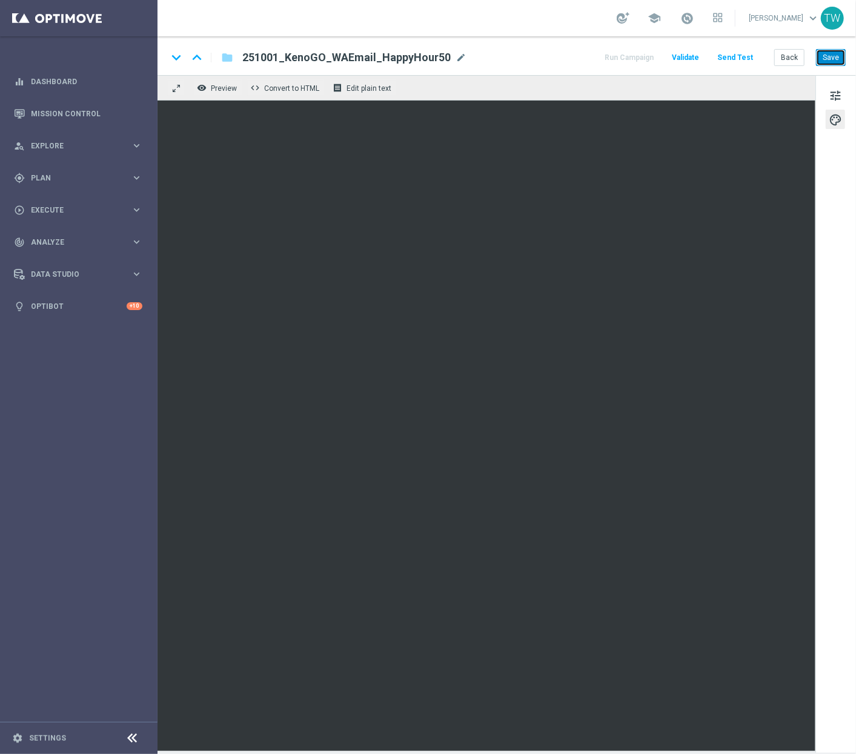
click at [838, 53] on button "Save" at bounding box center [831, 57] width 30 height 17
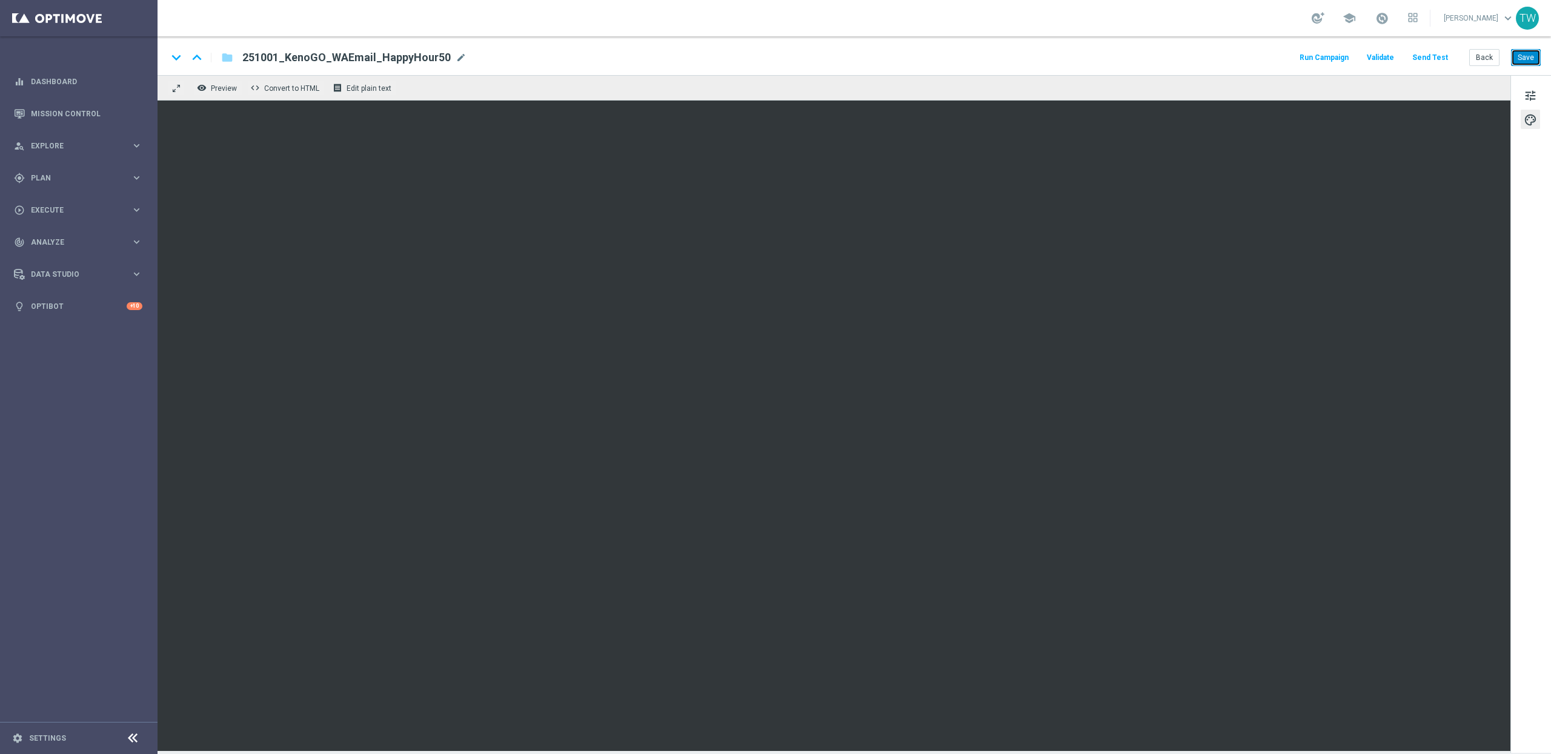
drag, startPoint x: 1535, startPoint y: 59, endPoint x: 1257, endPoint y: 2, distance: 284.0
click at [856, 58] on button "Save" at bounding box center [1526, 57] width 30 height 17
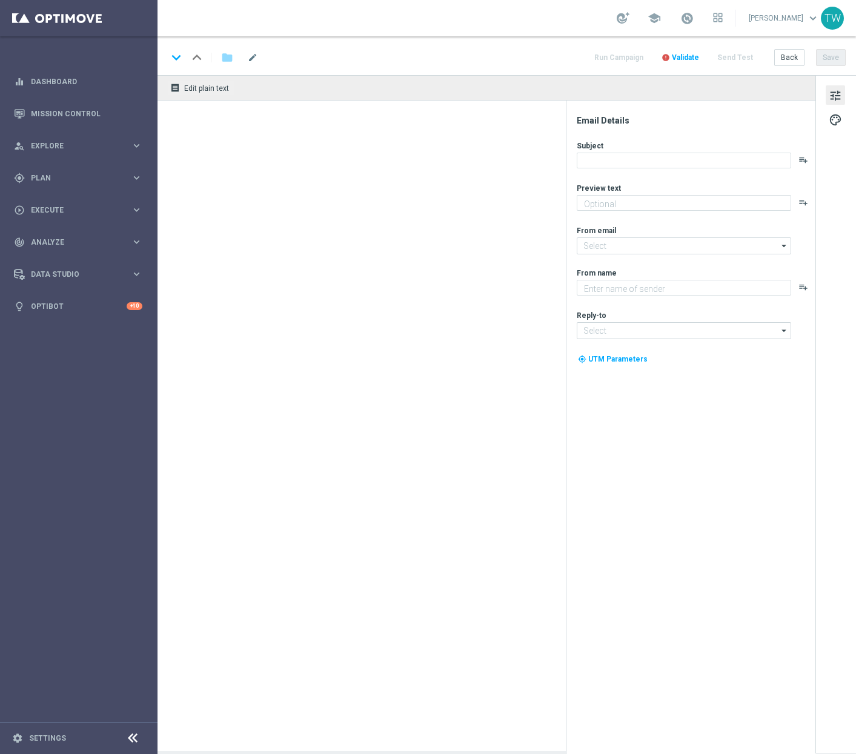
type textarea "Get 50% back in BONUS CASH!"
type input "[EMAIL_ADDRESS][DOMAIN_NAME]"
type textarea "KenoGO"
type input "[EMAIL_ADDRESS][DOMAIN_NAME]"
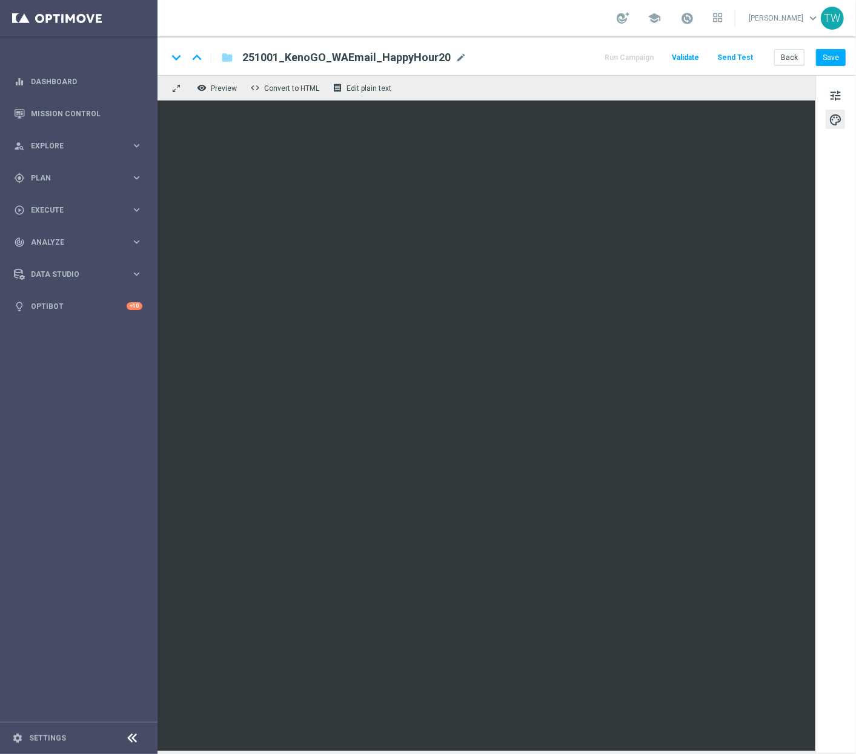
click at [833, 219] on div "tune palette" at bounding box center [836, 414] width 41 height 678
click at [831, 65] on button "Save" at bounding box center [831, 57] width 30 height 17
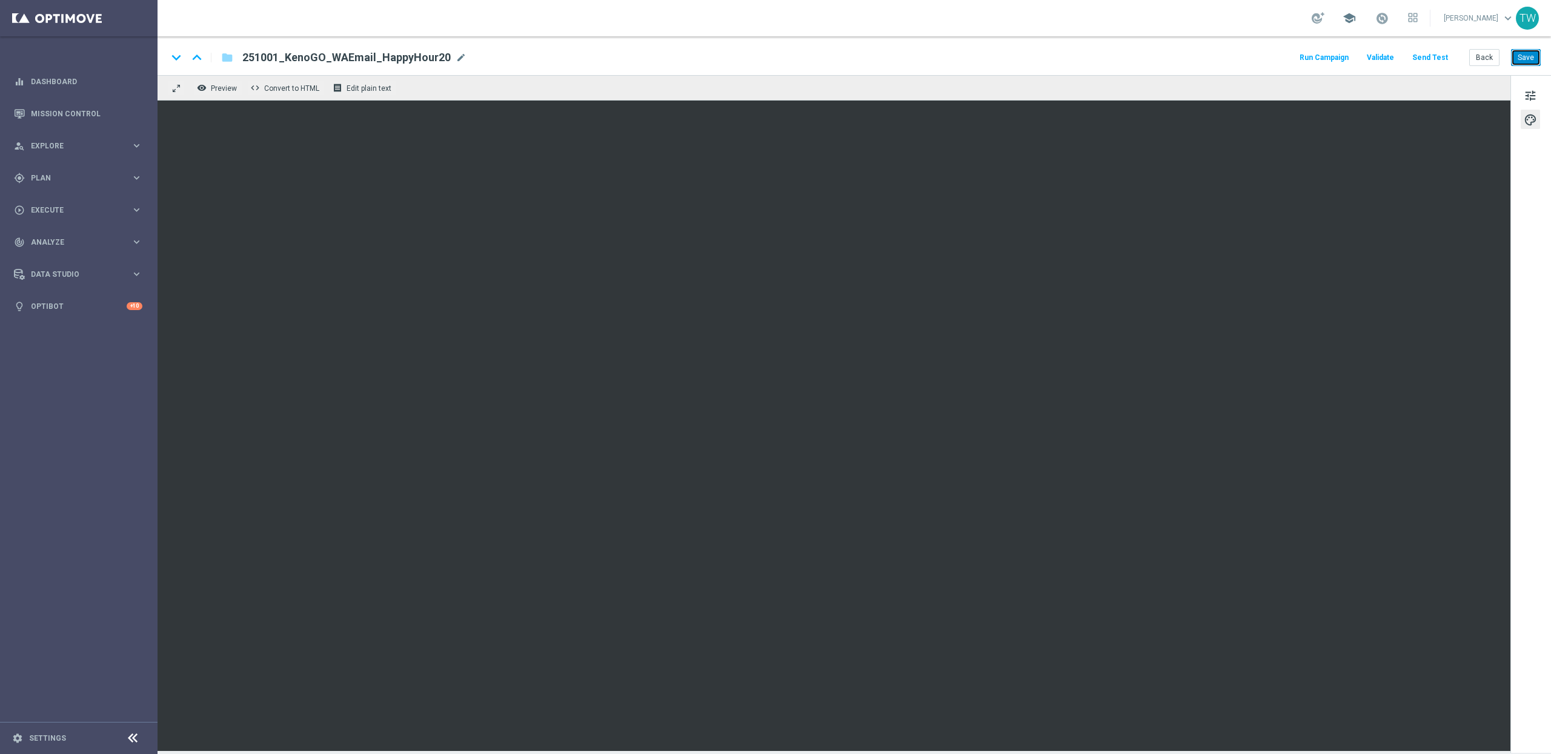
drag, startPoint x: 1517, startPoint y: 55, endPoint x: 1367, endPoint y: 16, distance: 154.5
click at [856, 55] on button "Save" at bounding box center [1526, 57] width 30 height 17
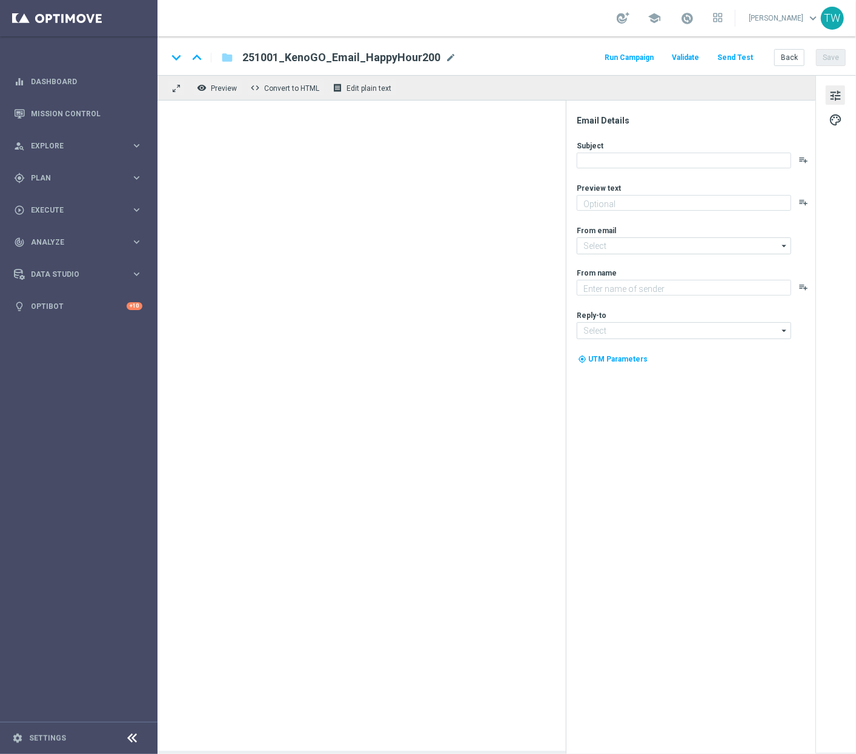
type textarea "Get 50% back in BONUS CASH!"
type input "[EMAIL_ADDRESS][DOMAIN_NAME]"
type textarea "KenoGO"
type input "[EMAIL_ADDRESS][DOMAIN_NAME]"
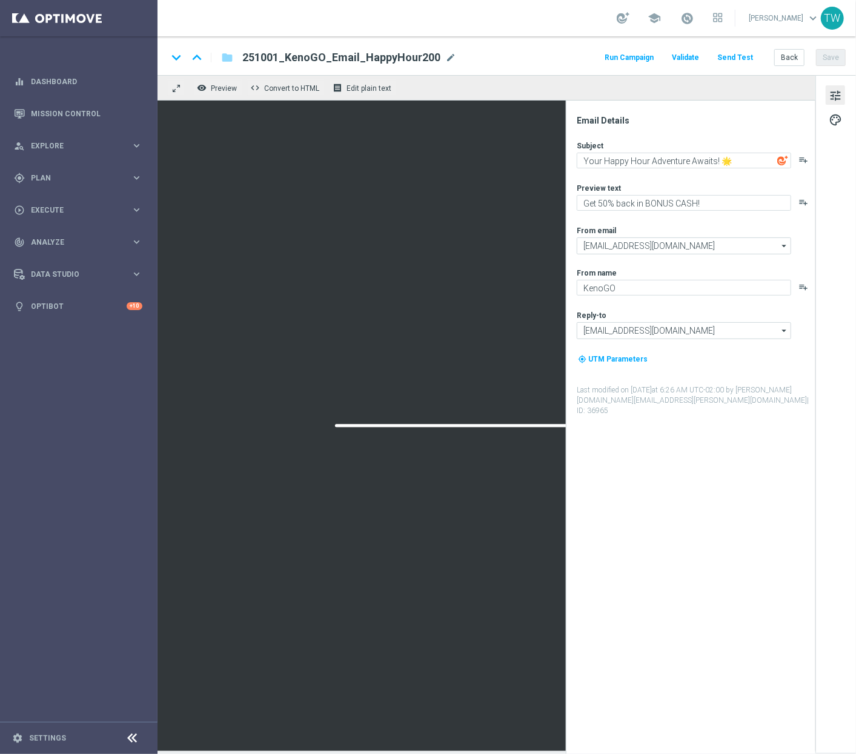
click at [733, 59] on button "Send Test" at bounding box center [735, 58] width 39 height 16
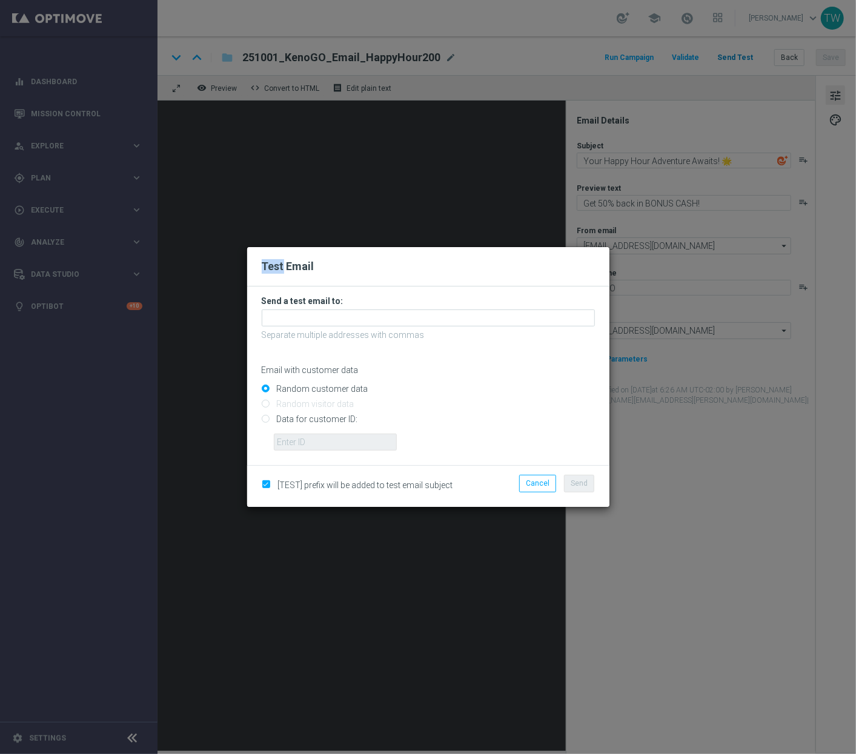
click at [733, 59] on modal-container "Test Email Send a test email to: Separate multiple addresses with commas Email …" at bounding box center [428, 377] width 856 height 754
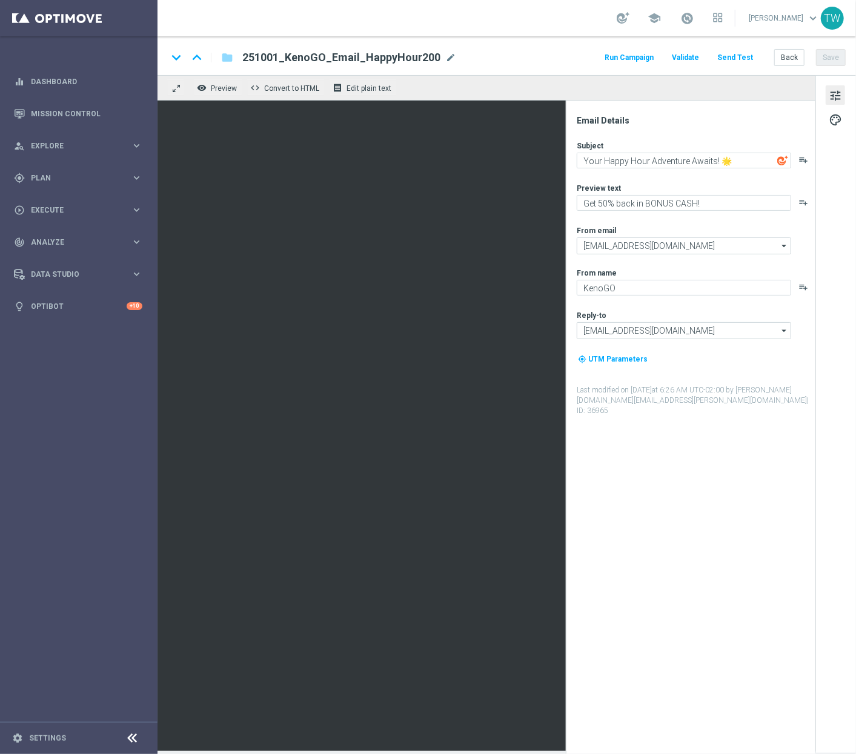
click at [731, 59] on button "Send Test" at bounding box center [735, 58] width 39 height 16
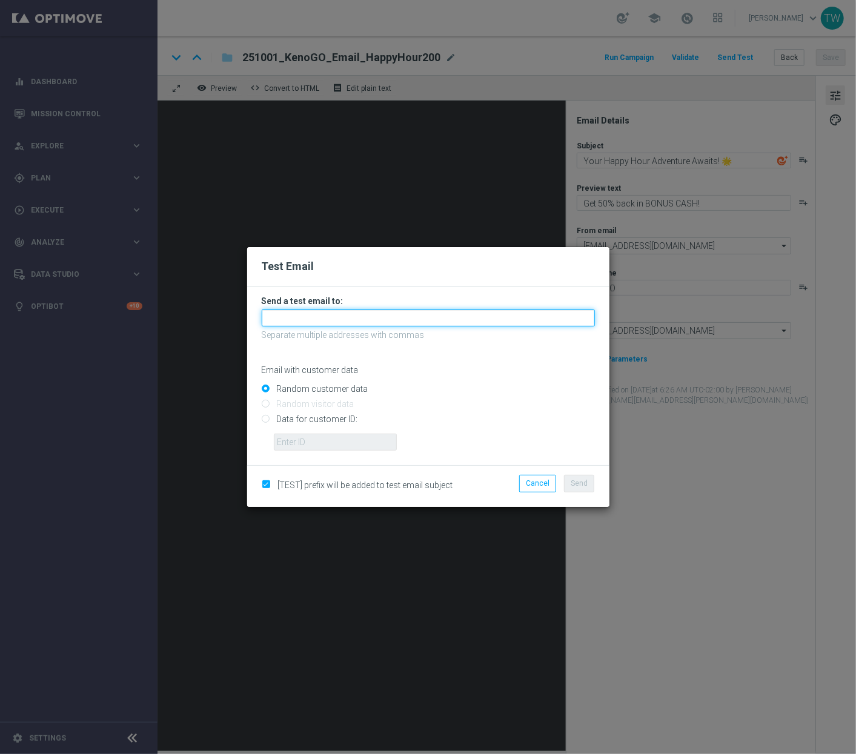
click at [456, 313] on input "text" at bounding box center [428, 318] width 333 height 17
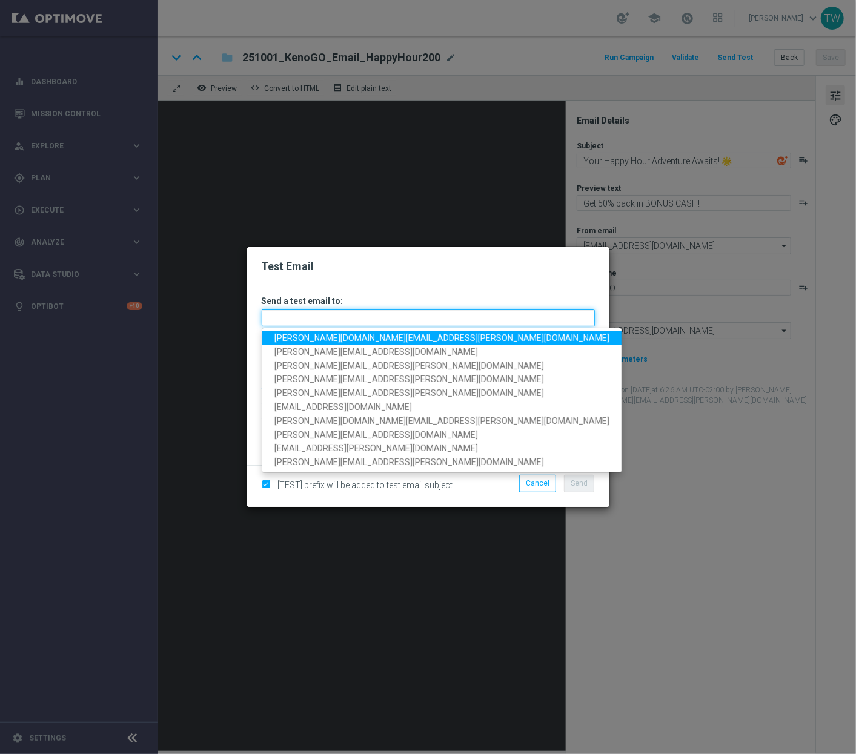
paste input "tina.wang@kenogo.com, adam.pustetto@kenogo.com, emma.kasbarian@kenogo.com, clau…"
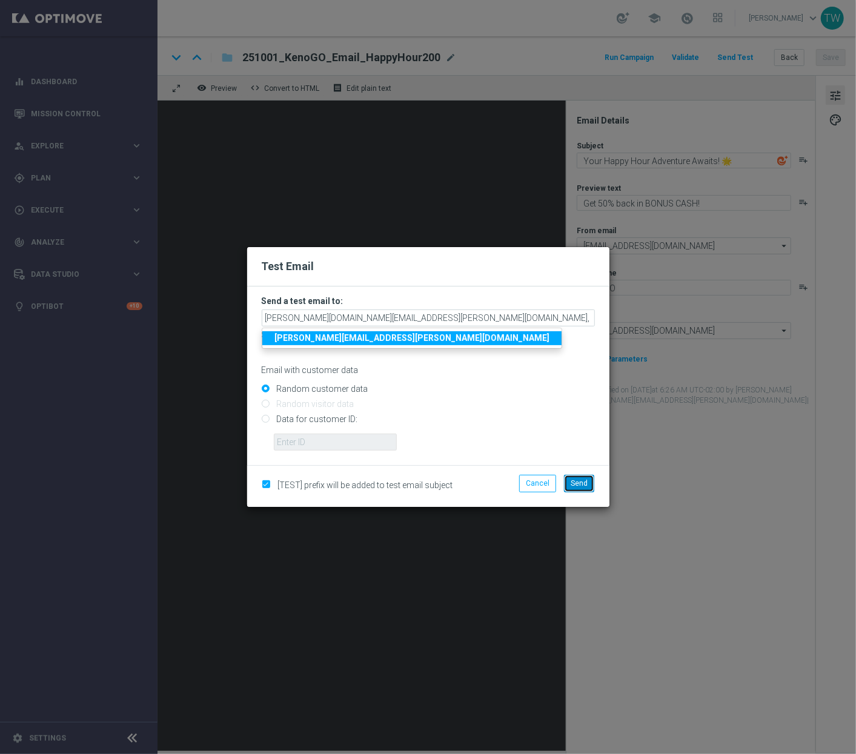
click at [587, 479] on span "Send" at bounding box center [579, 483] width 17 height 8
type input "tina.wang@kenogo.com,adam.pustetto@kenogo.com,emma.kasbarian@kenogo.com,claudia…"
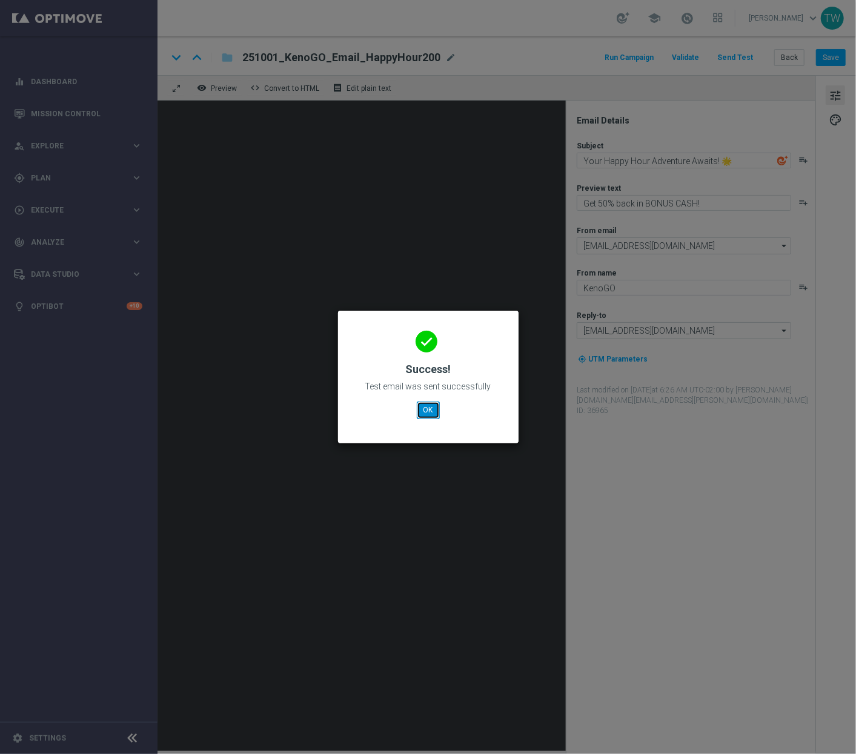
click at [428, 411] on button "OK" at bounding box center [428, 410] width 23 height 17
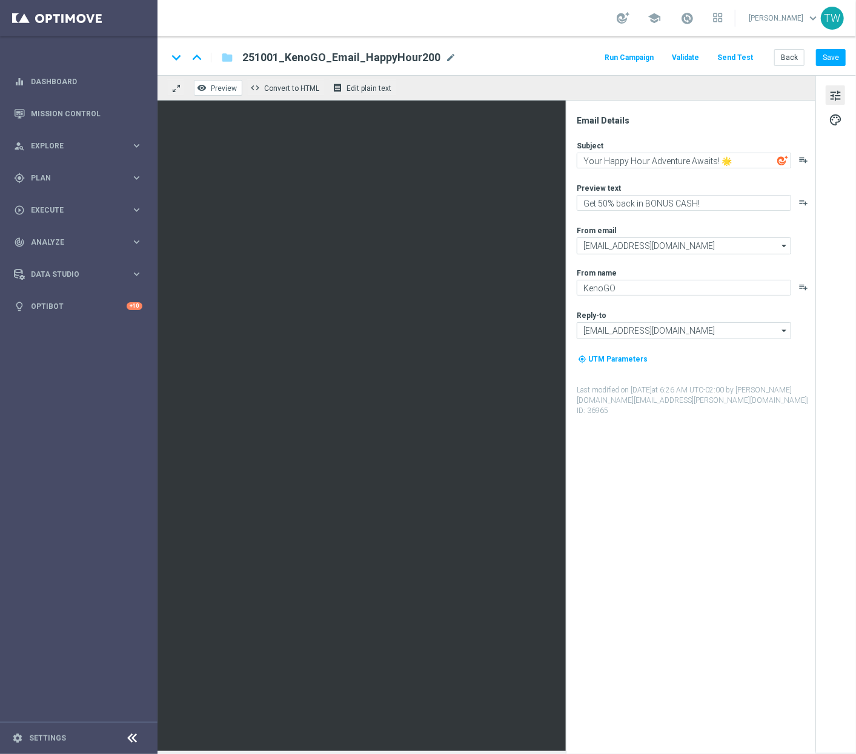
click at [218, 80] on button "remove_red_eye Preview" at bounding box center [218, 88] width 48 height 16
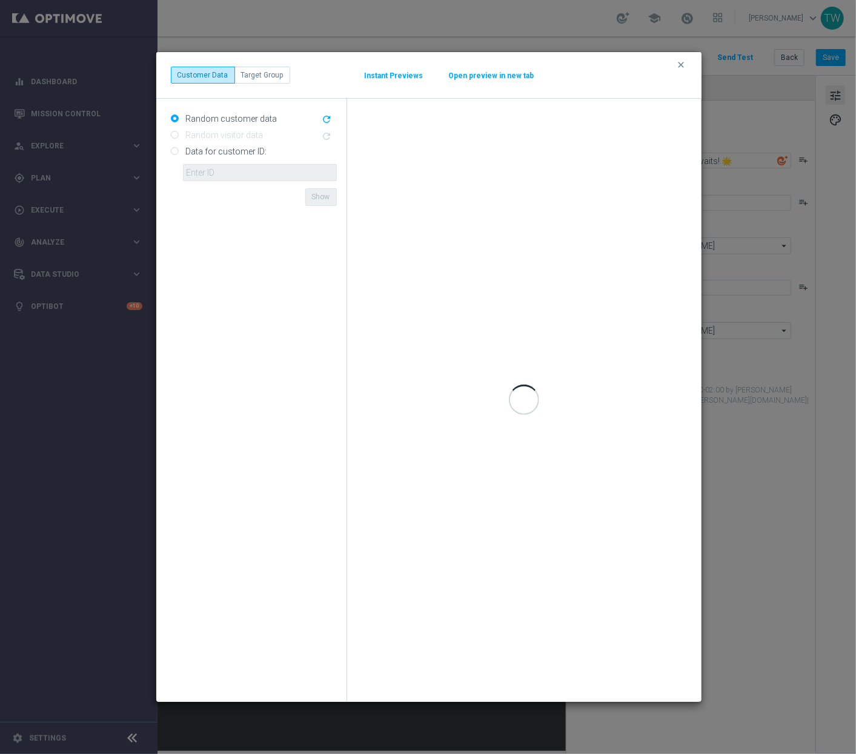
click at [226, 89] on div "clear Customer Data Target Group Instant Previews Open preview in new tab" at bounding box center [428, 75] width 545 height 47
click at [497, 79] on button "Open preview in new tab" at bounding box center [491, 76] width 87 height 10
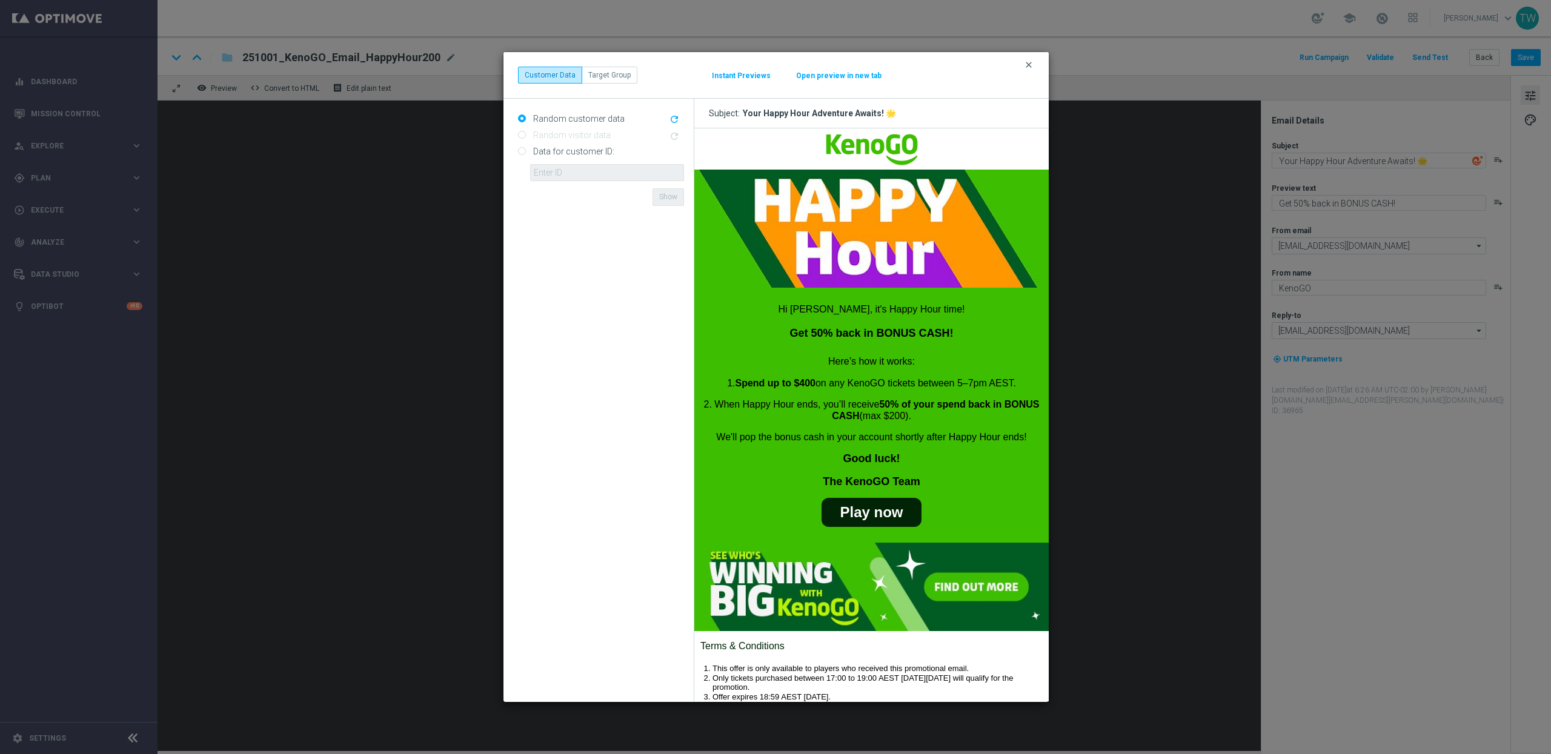
click at [856, 67] on div "clear Customer Data Target Group Instant Previews Open preview in new tab" at bounding box center [776, 75] width 516 height 17
drag, startPoint x: 1026, startPoint y: 64, endPoint x: 1385, endPoint y: 41, distance: 360.1
click at [856, 62] on icon "clear" at bounding box center [1029, 65] width 10 height 10
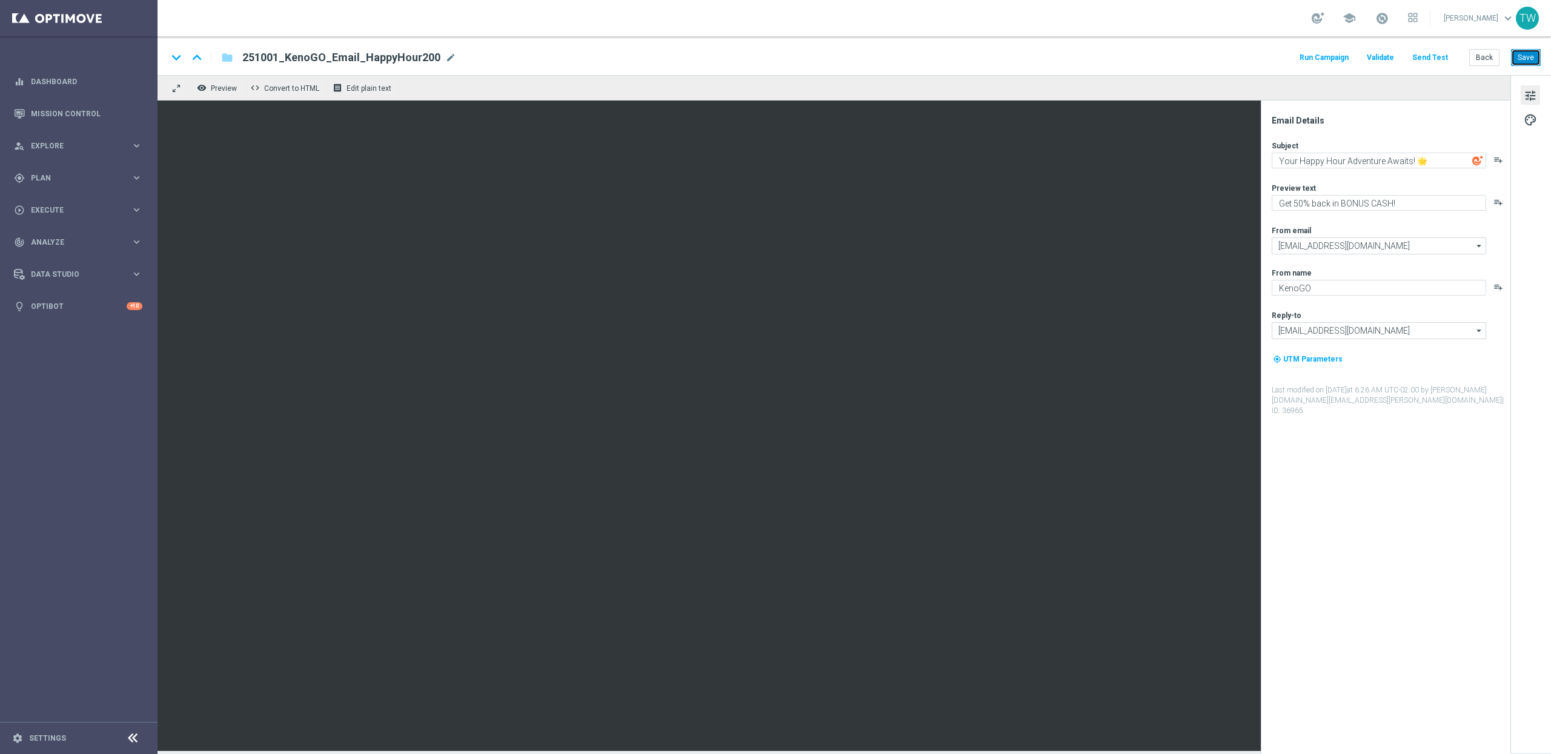
click at [856, 56] on button "Save" at bounding box center [1526, 57] width 30 height 17
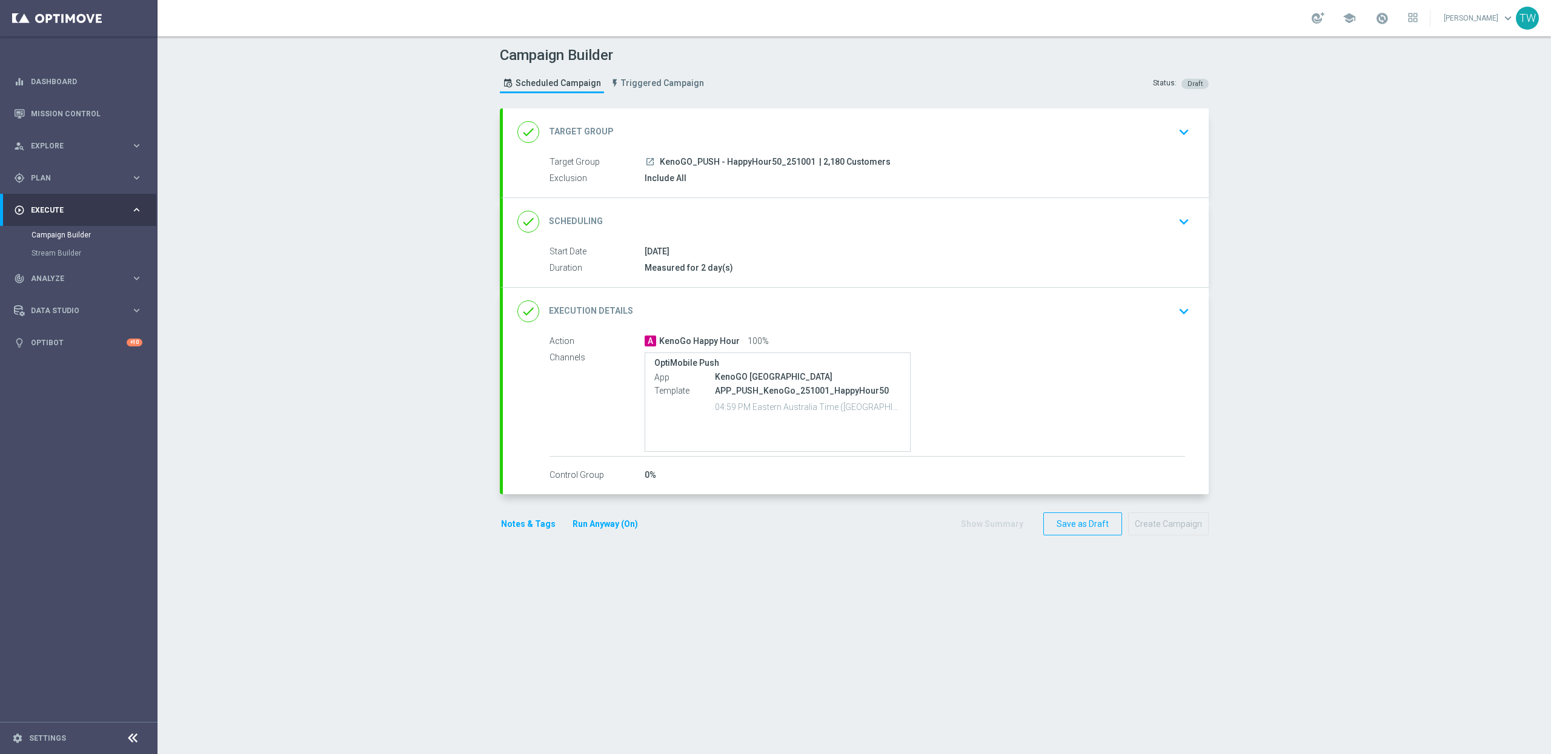
click at [771, 122] on div "done Target Group keyboard_arrow_down" at bounding box center [855, 132] width 677 height 23
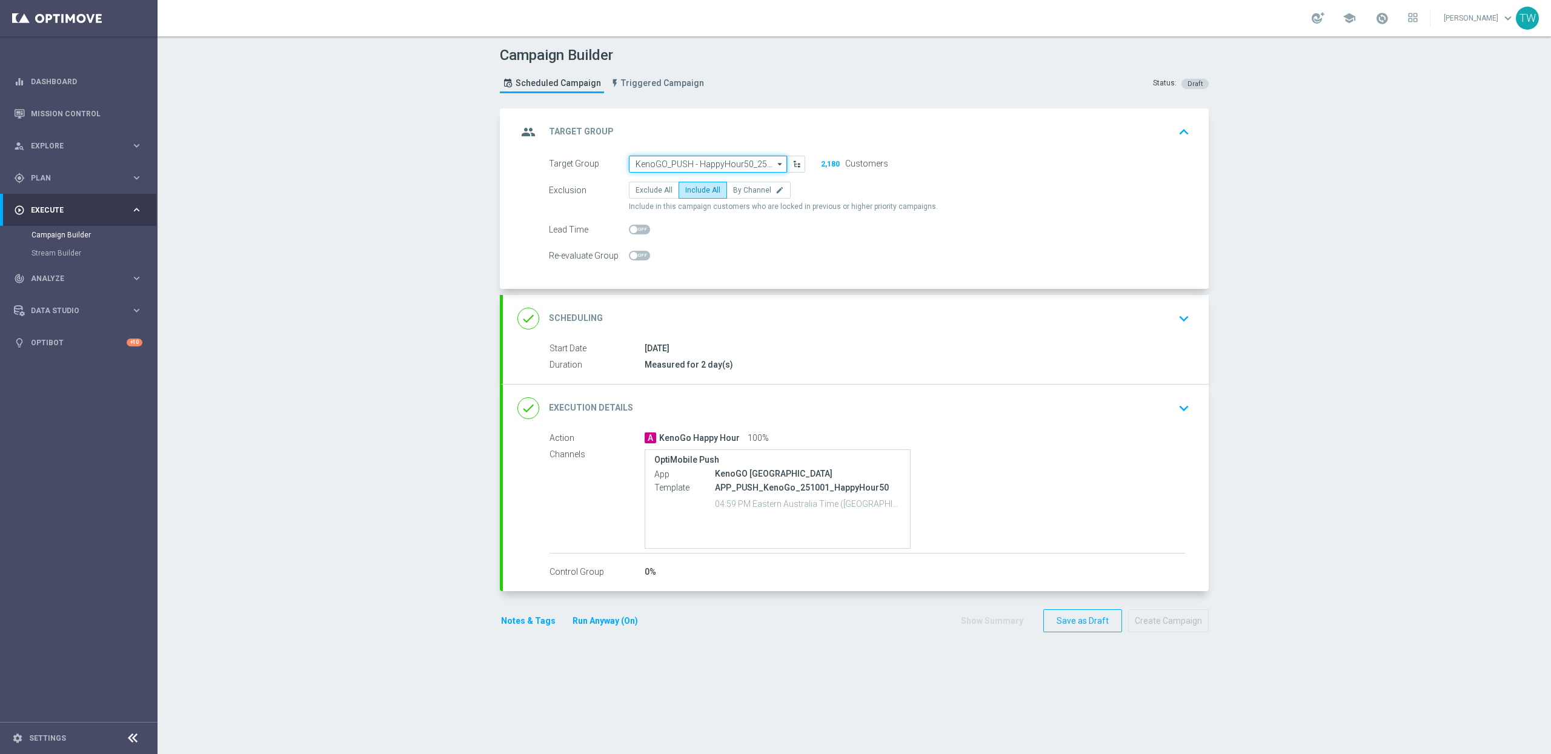
click at [720, 163] on input "KenoGO_PUSH - HappyHour50_251001" at bounding box center [708, 164] width 158 height 17
click at [720, 163] on input at bounding box center [708, 164] width 158 height 17
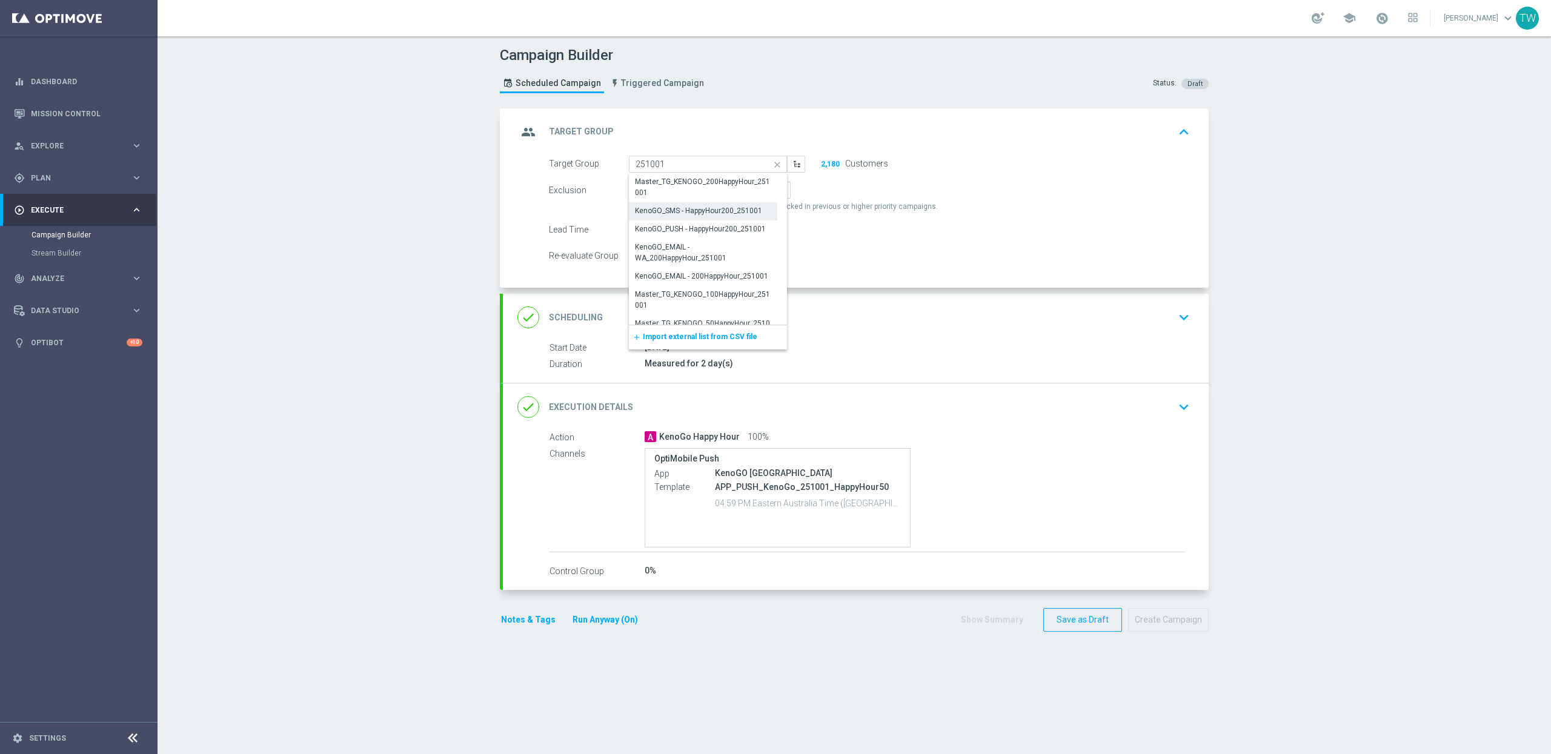
click at [718, 213] on div "KenoGO_SMS - HappyHour200_251001" at bounding box center [698, 210] width 127 height 11
type input "KenoGO_SMS - HappyHour200_251001"
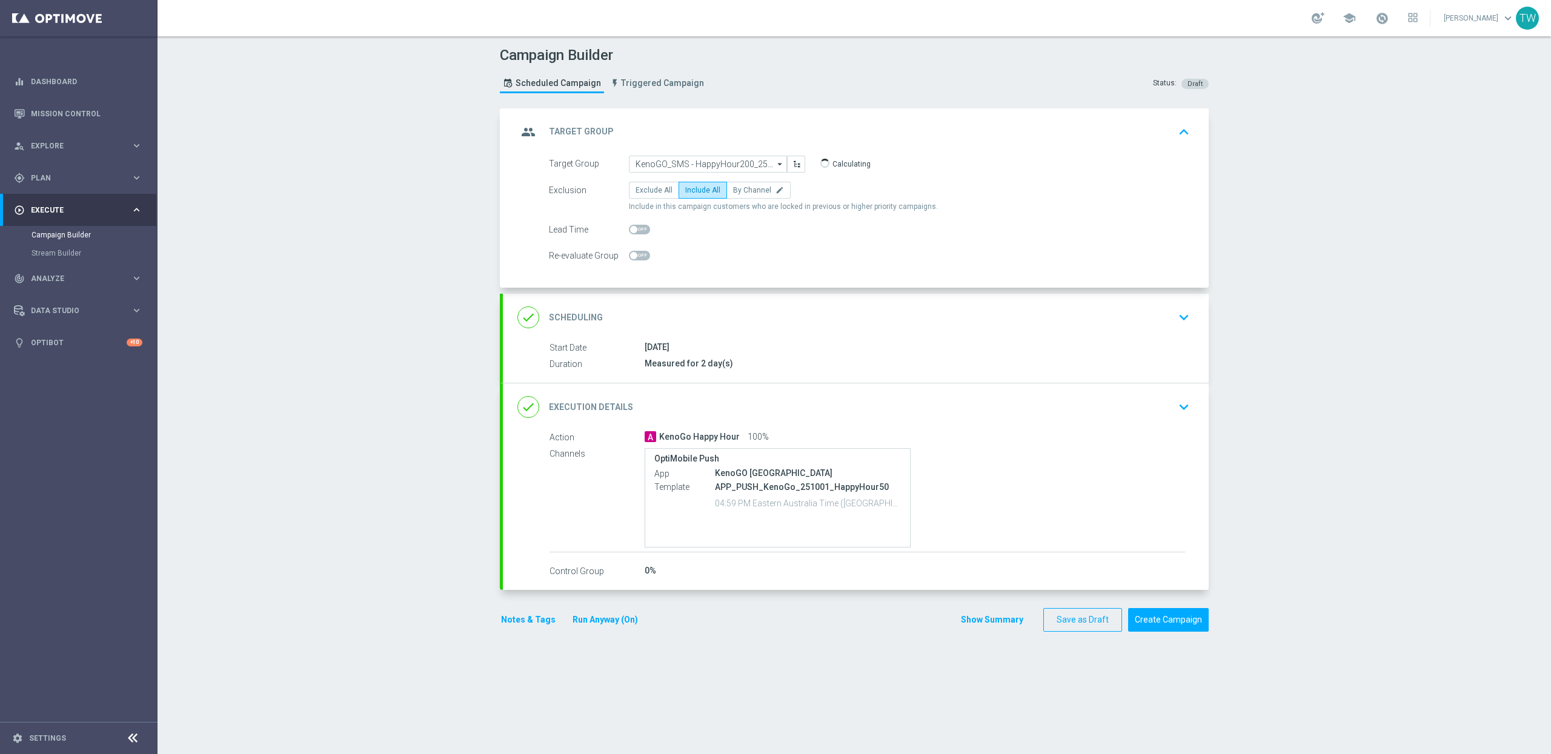
click at [813, 409] on div "done Execution Details keyboard_arrow_down" at bounding box center [855, 407] width 677 height 23
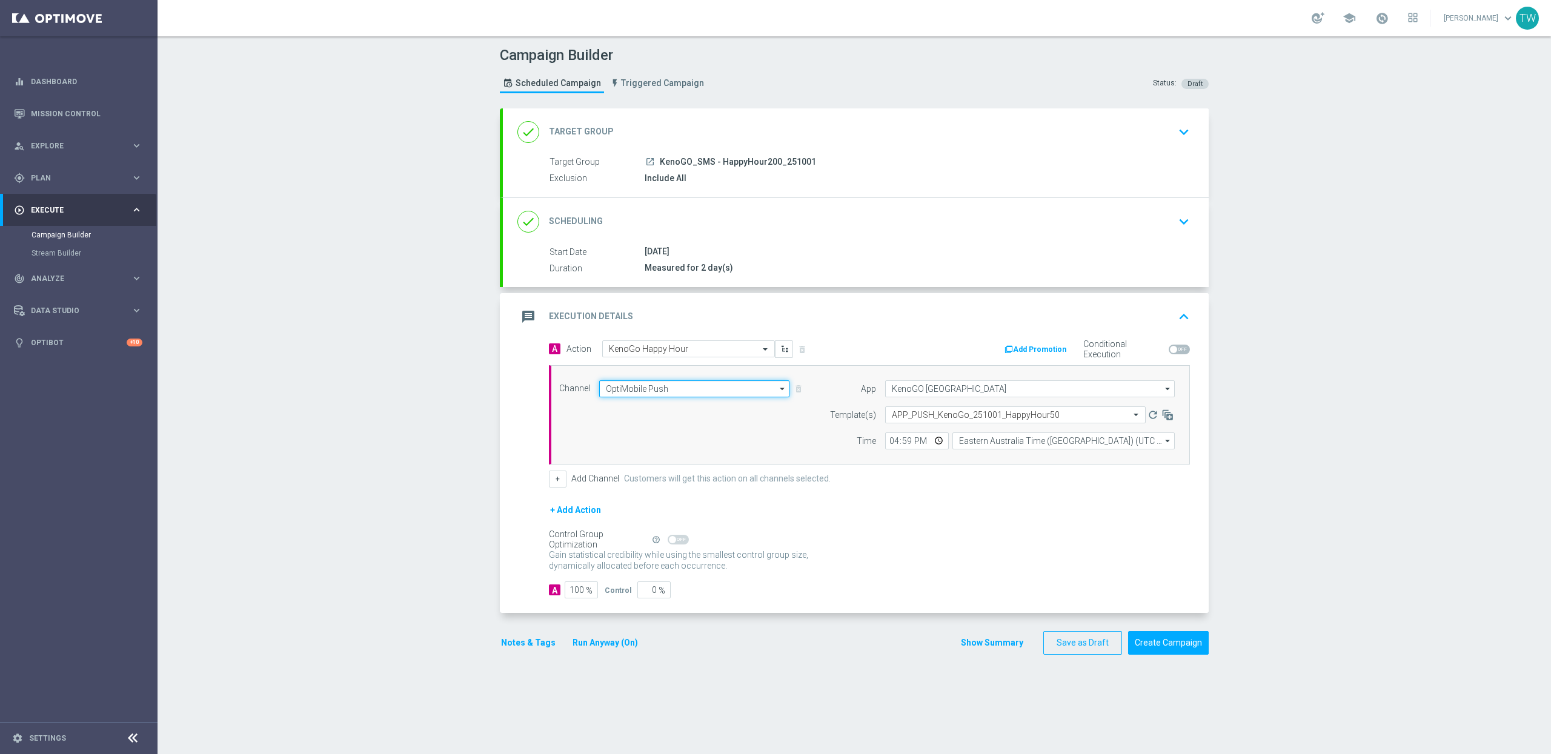
drag, startPoint x: 654, startPoint y: 391, endPoint x: 690, endPoint y: 425, distance: 49.7
click at [654, 391] on input "OptiMobile Push" at bounding box center [694, 389] width 190 height 17
click at [647, 469] on div "Vonage" at bounding box center [689, 474] width 180 height 18
type input "Vonage"
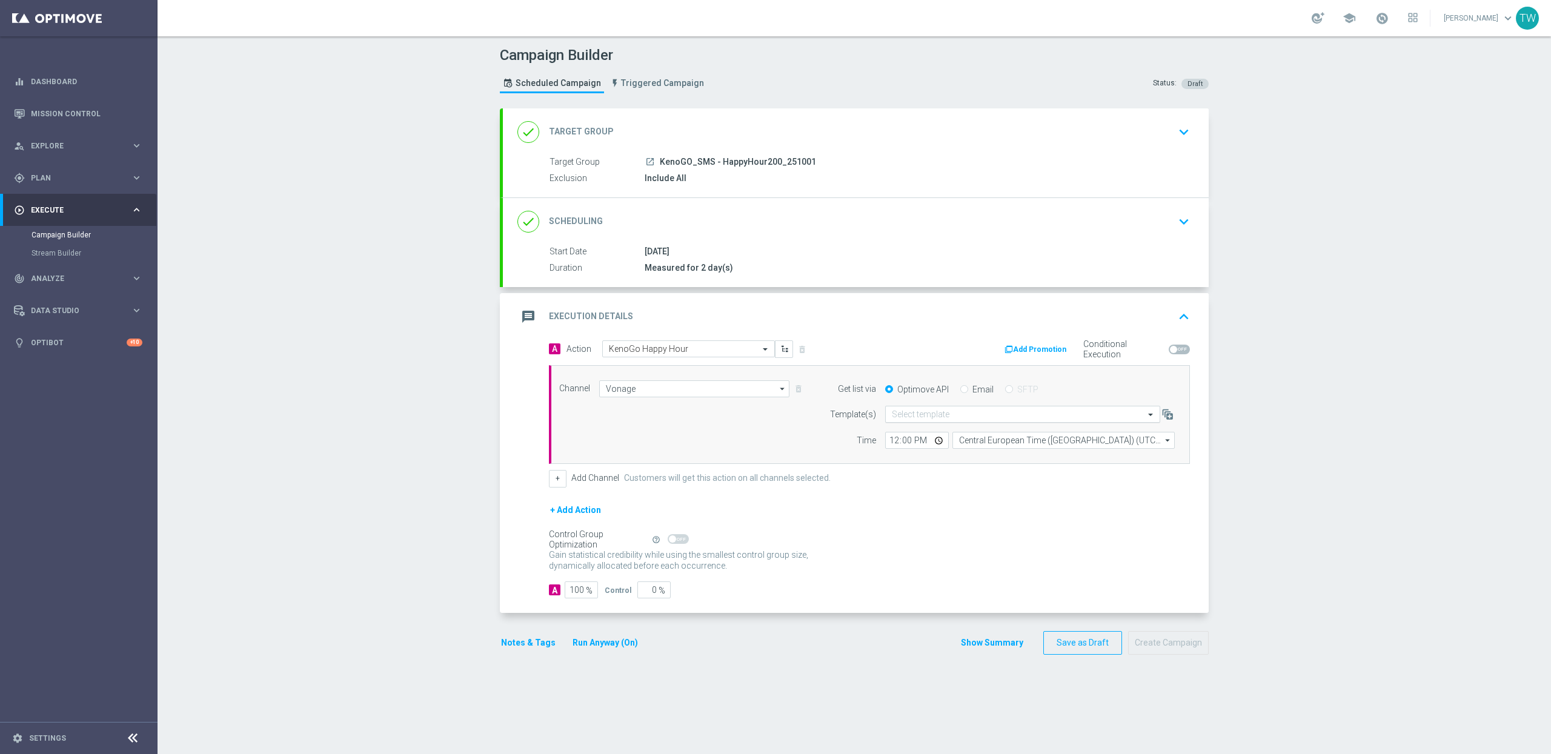
click at [953, 414] on input "text" at bounding box center [1011, 415] width 238 height 10
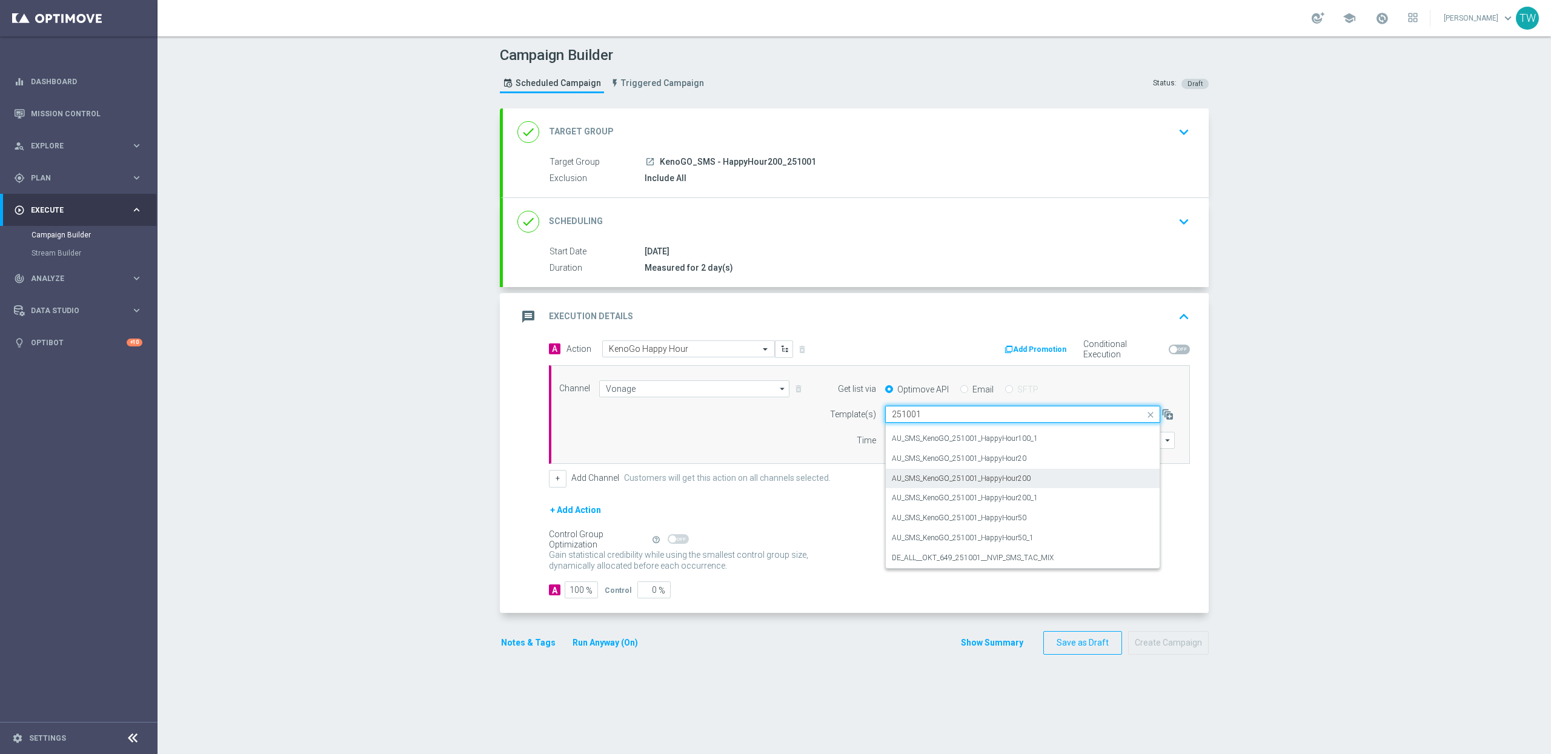
scroll to position [0, 0]
click at [1040, 534] on div "AU_SMS_KenoGO_251001_HappyHour200_1" at bounding box center [1023, 532] width 262 height 20
type input "251001"
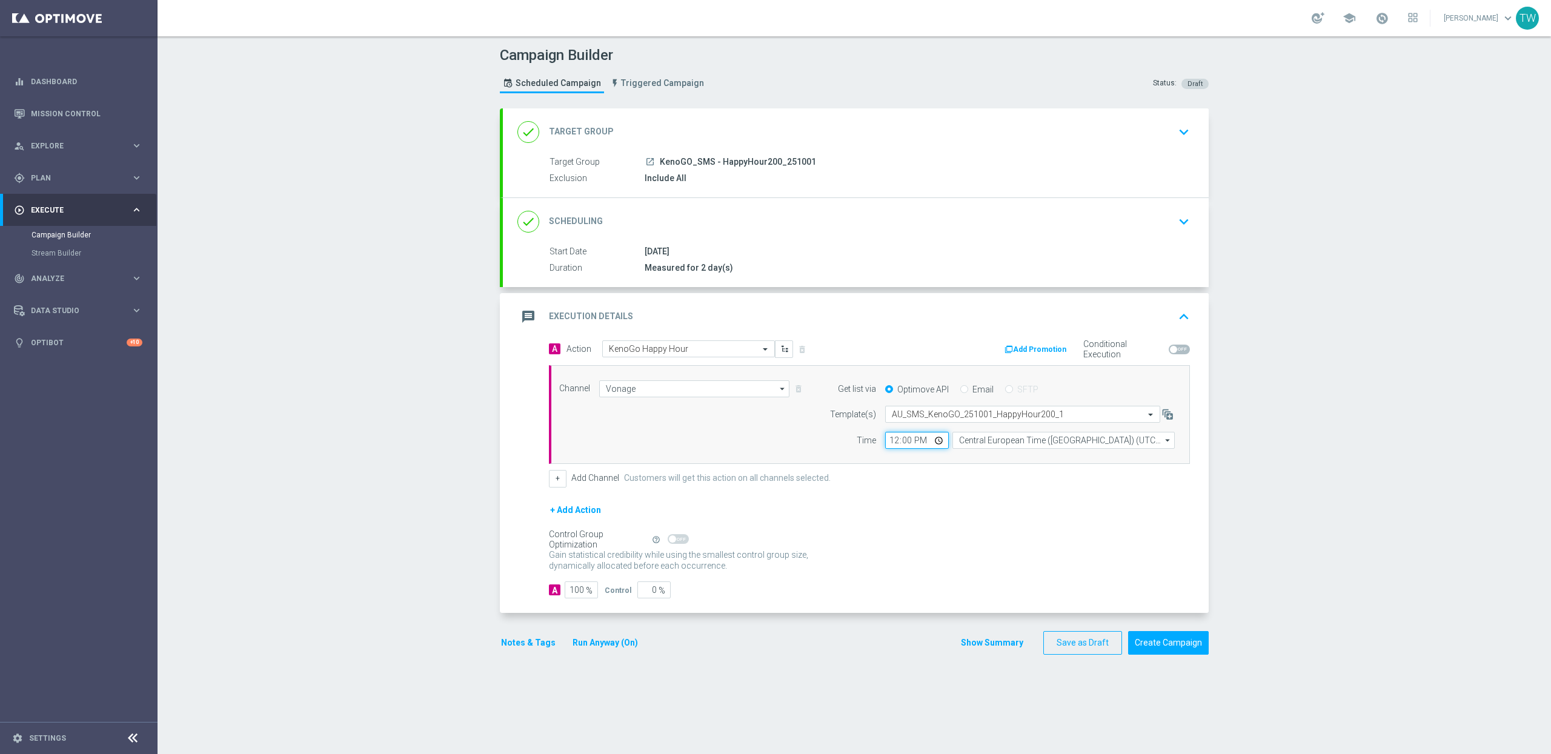
click at [901, 442] on input "12:00" at bounding box center [917, 440] width 64 height 17
click at [894, 442] on input "12:00" at bounding box center [917, 440] width 64 height 17
click at [894, 442] on input "16:00" at bounding box center [917, 440] width 64 height 17
type input "17:00"
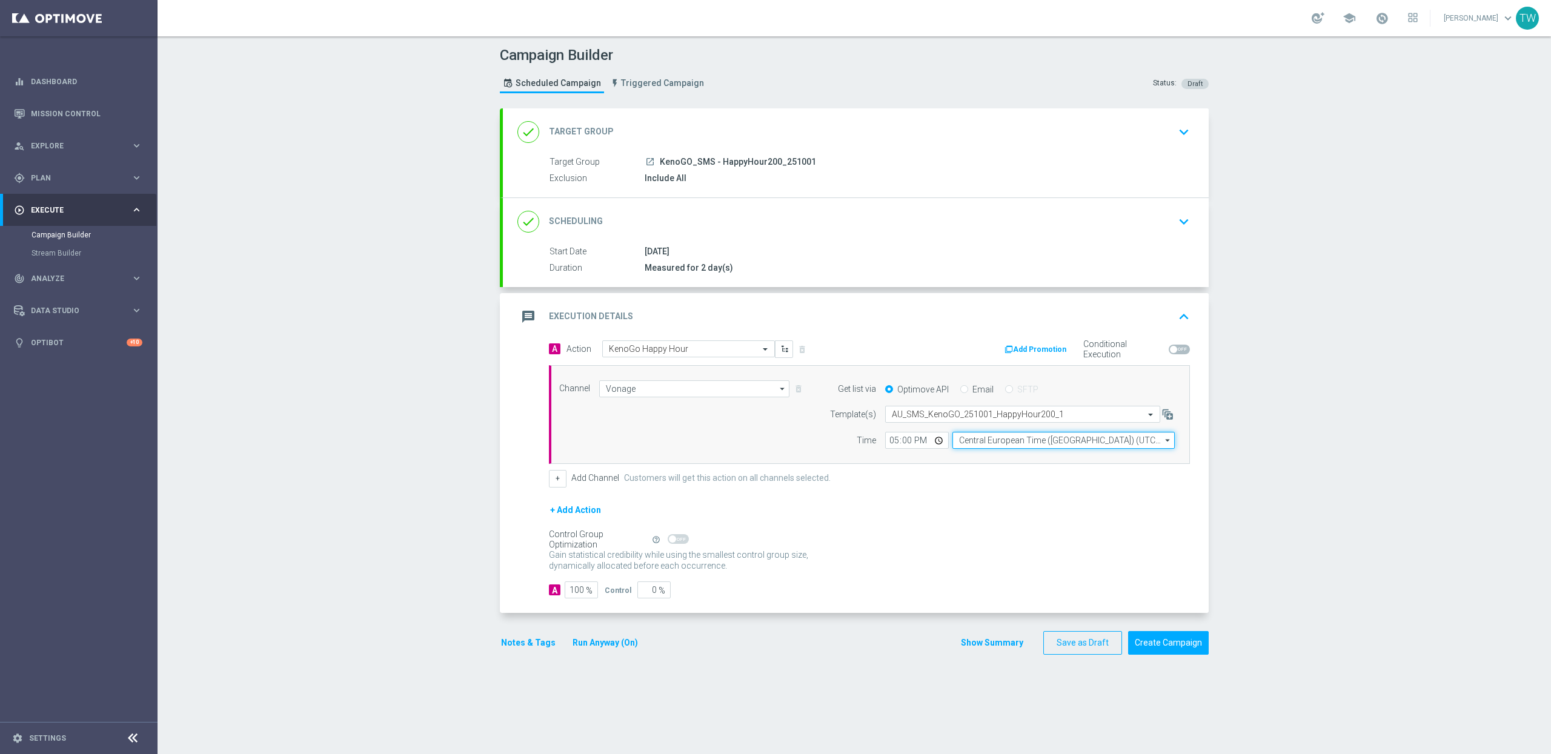
click at [1018, 443] on input "Central European Time (Budapest) (UTC +02:00)" at bounding box center [1064, 440] width 222 height 17
drag, startPoint x: 1017, startPoint y: 451, endPoint x: 1050, endPoint y: 447, distance: 32.4
click at [1019, 451] on div "Eastern Australia Time (Sydney) (UTC +10:00)" at bounding box center [1064, 458] width 223 height 17
type input "Eastern Australia Time (Sydney) (UTC +10:00)"
click at [1158, 642] on button "Create Campaign" at bounding box center [1168, 643] width 81 height 24
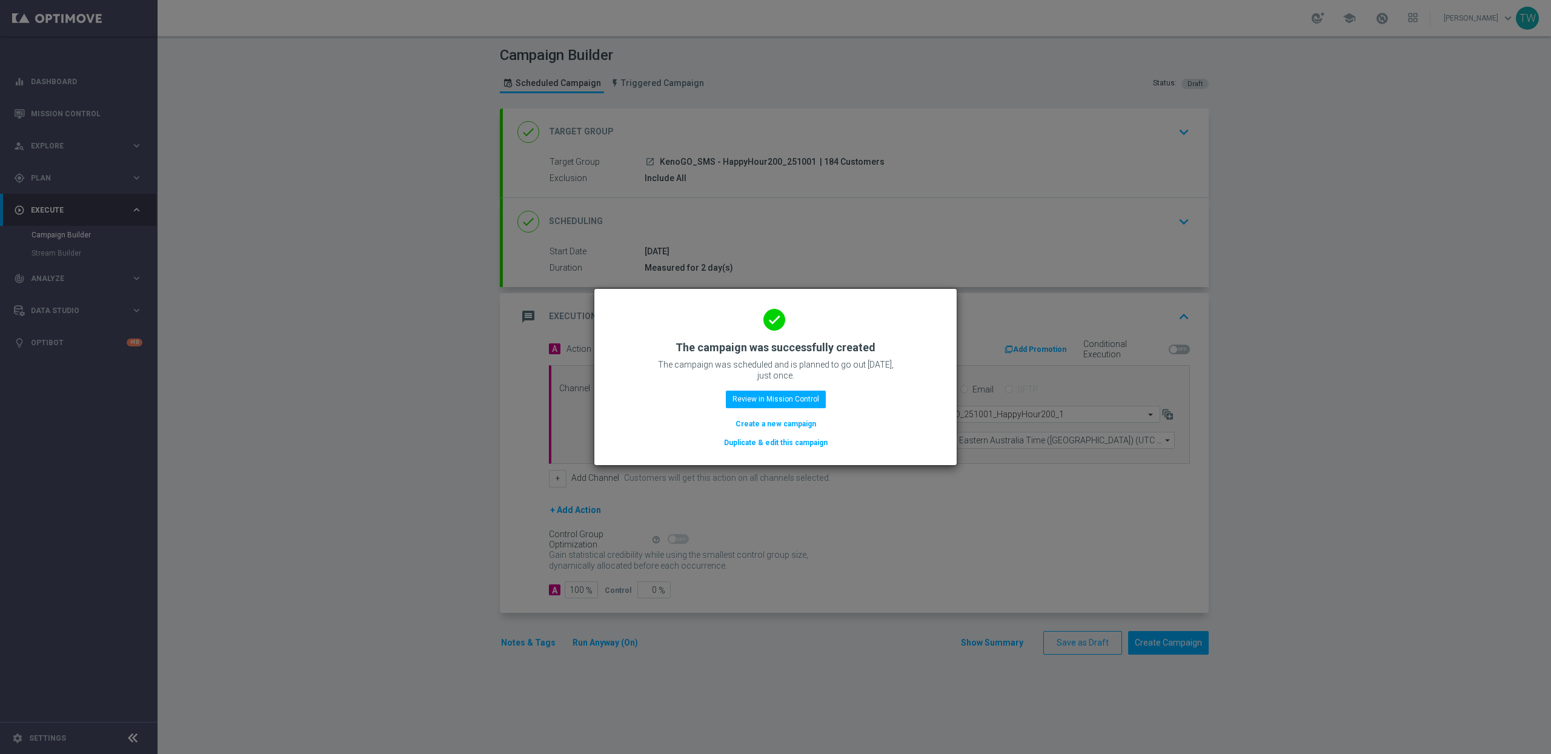
click at [818, 439] on button "Duplicate & edit this campaign" at bounding box center [776, 442] width 106 height 13
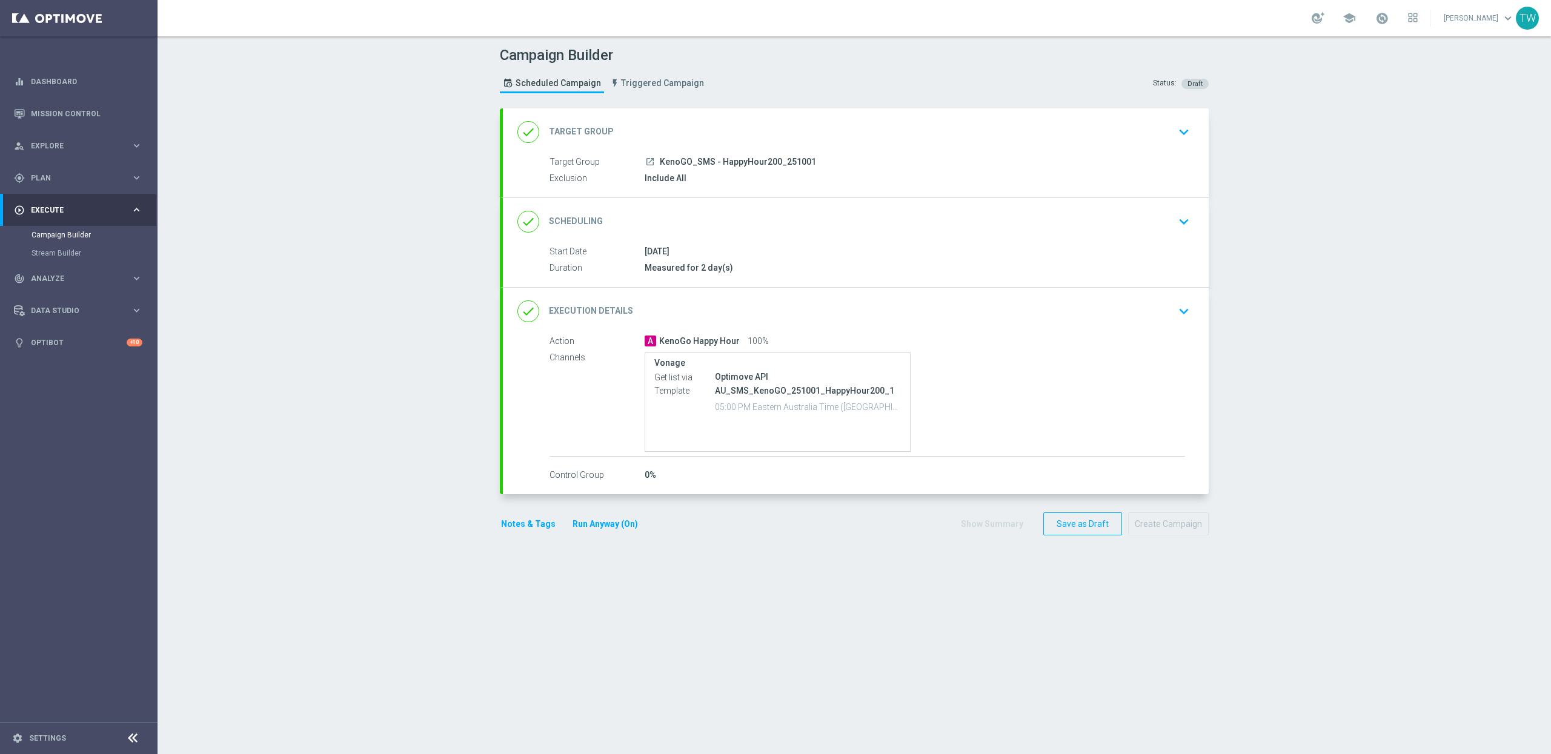
drag, startPoint x: 814, startPoint y: 107, endPoint x: 804, endPoint y: 113, distance: 12.3
click at [814, 107] on header "Campaign Builder Scheduled Campaign Triggered Campaign Status: Draft" at bounding box center [855, 72] width 1394 height 72
drag, startPoint x: 801, startPoint y: 116, endPoint x: 710, endPoint y: 146, distance: 95.6
click at [800, 116] on div "done Target Group keyboard_arrow_down" at bounding box center [856, 131] width 706 height 47
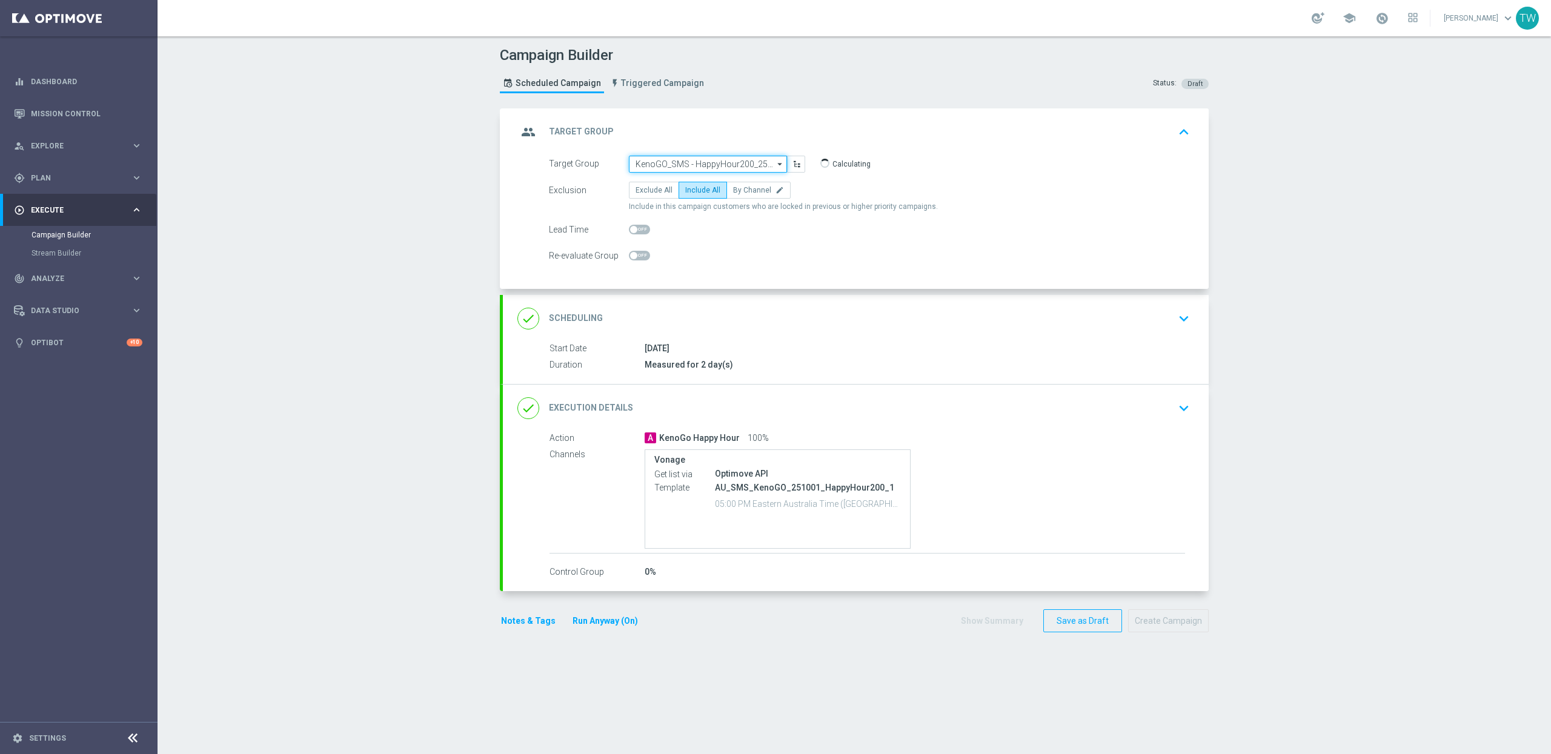
click at [662, 158] on input "KenoGO_SMS - HappyHour200_251001" at bounding box center [708, 164] width 158 height 17
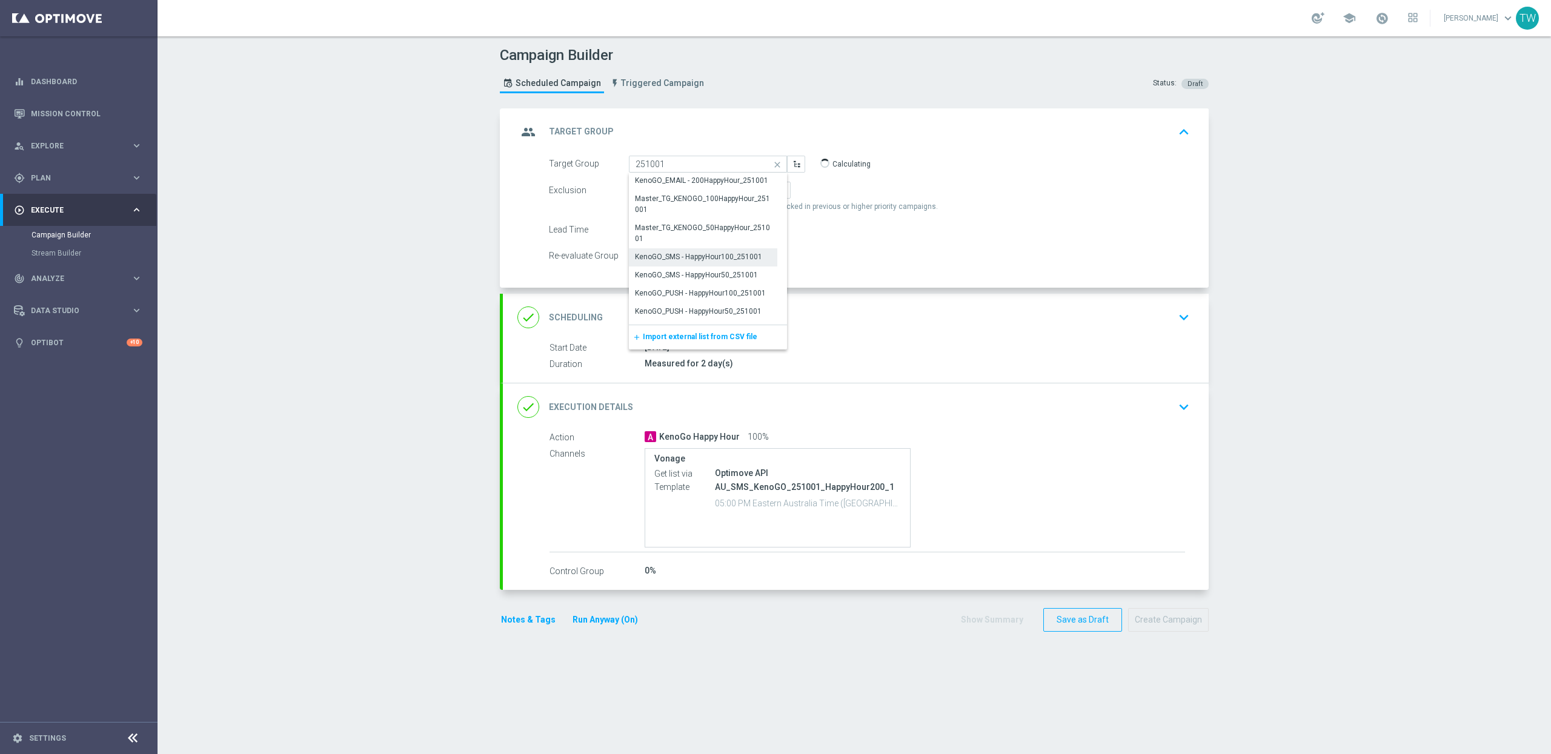
click at [738, 259] on div "KenoGO_SMS - HappyHour100_251001" at bounding box center [698, 256] width 127 height 11
type input "KenoGO_SMS - HappyHour100_251001"
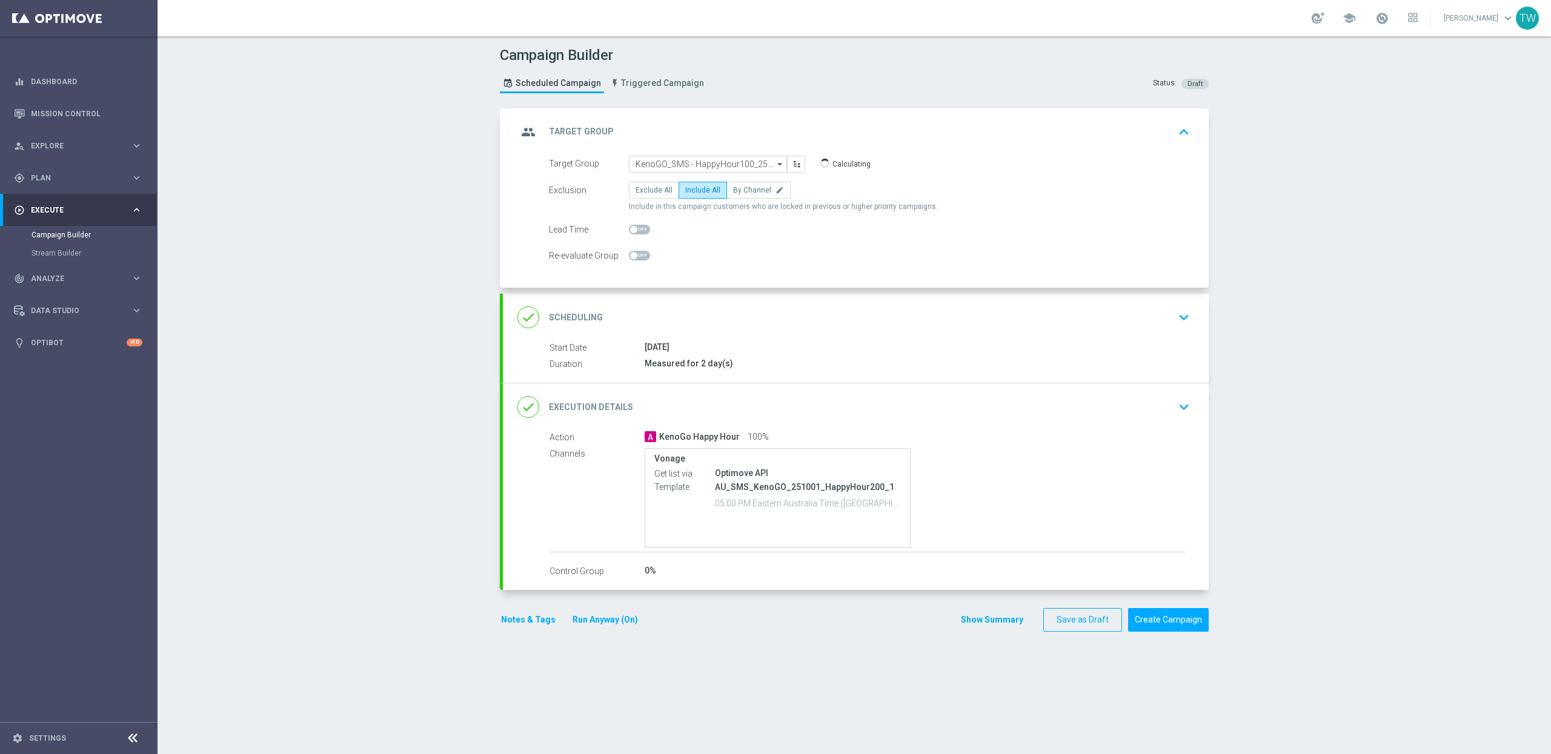
click at [777, 410] on div "done Execution Details keyboard_arrow_down" at bounding box center [855, 407] width 677 height 23
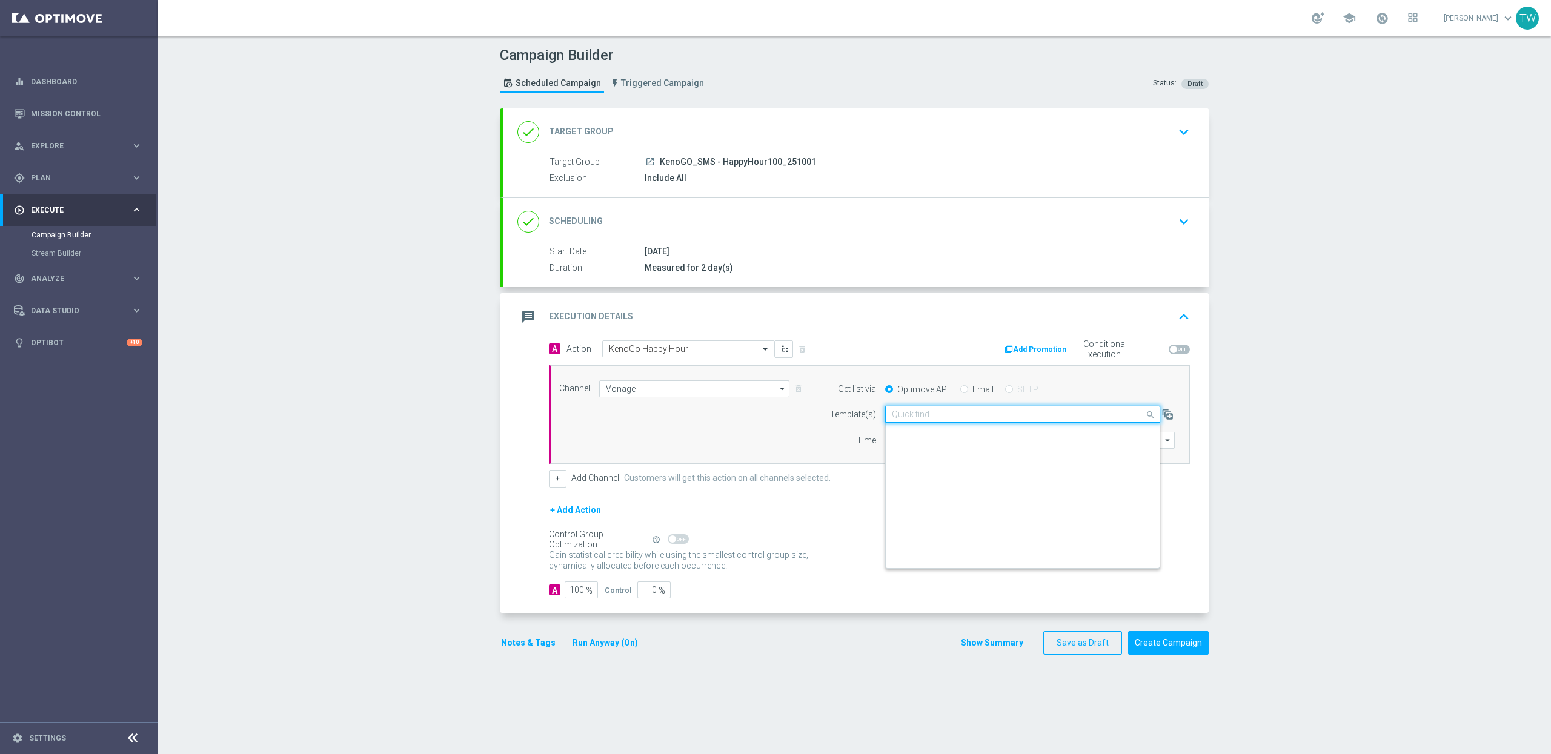
click at [999, 419] on input "text" at bounding box center [1011, 415] width 238 height 10
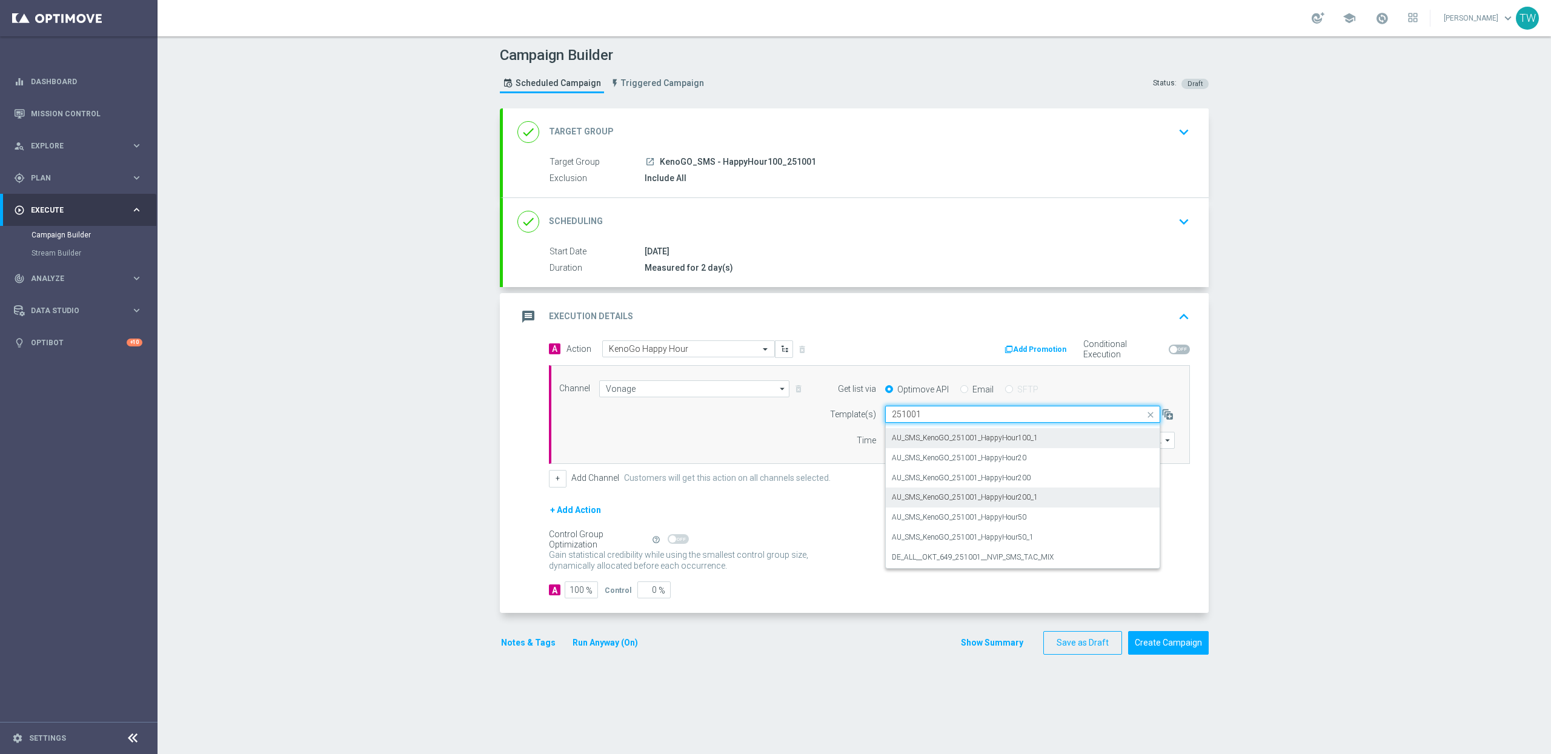
click at [1072, 447] on div "AU_SMS_KenoGO_251001_HappyHour100_1" at bounding box center [1023, 438] width 262 height 20
type input "251001"
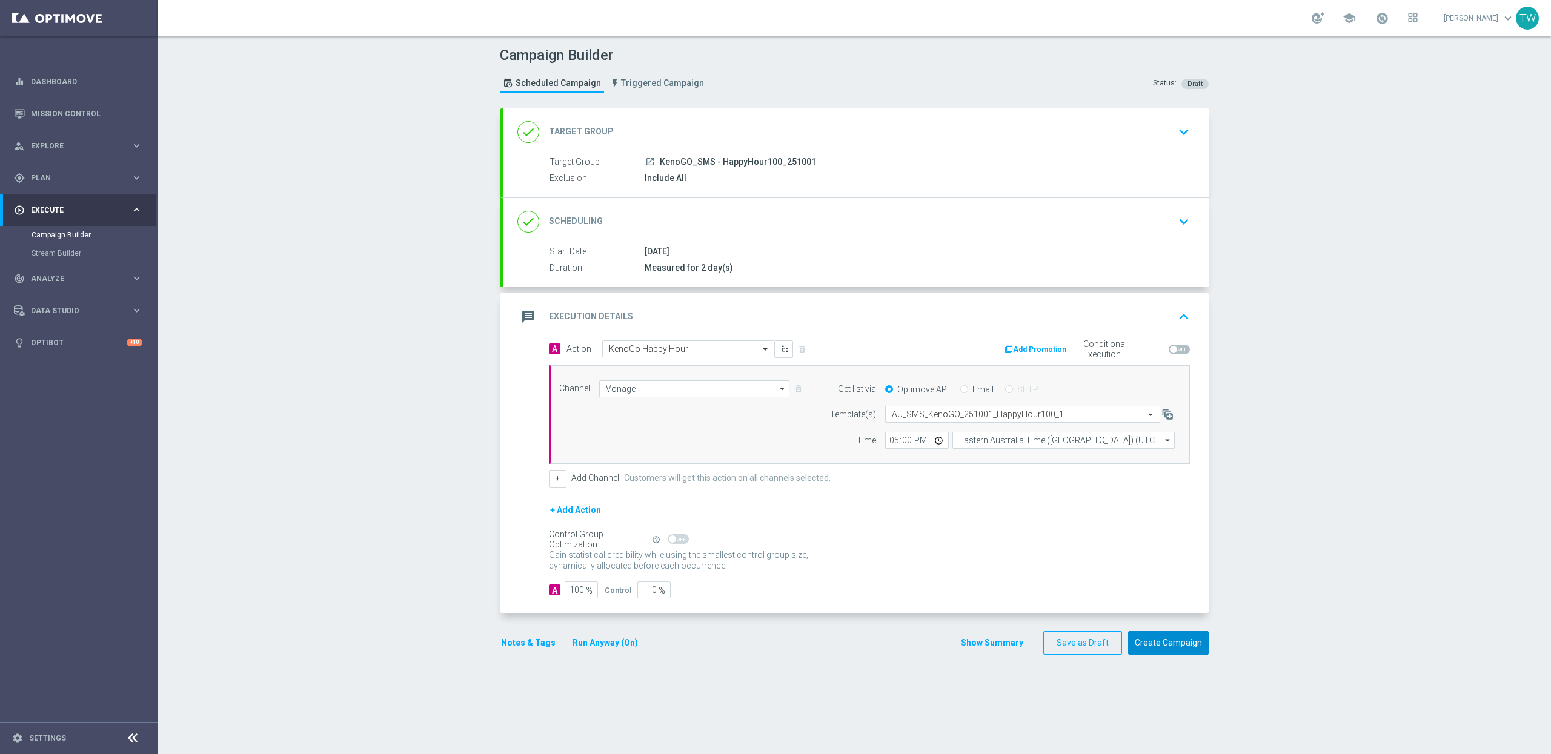
click at [1168, 639] on button "Create Campaign" at bounding box center [1168, 643] width 81 height 24
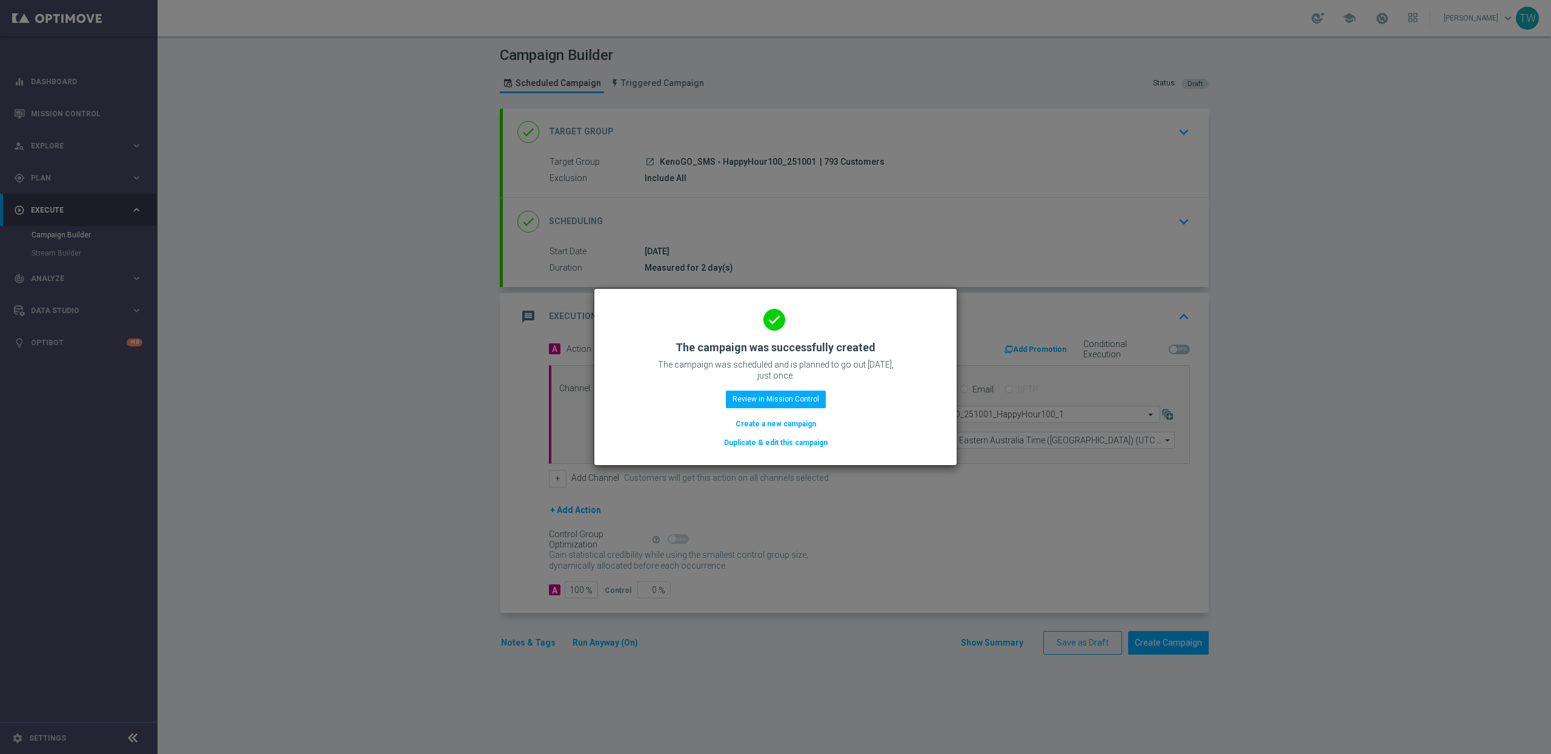
click at [797, 446] on button "Duplicate & edit this campaign" at bounding box center [776, 442] width 106 height 13
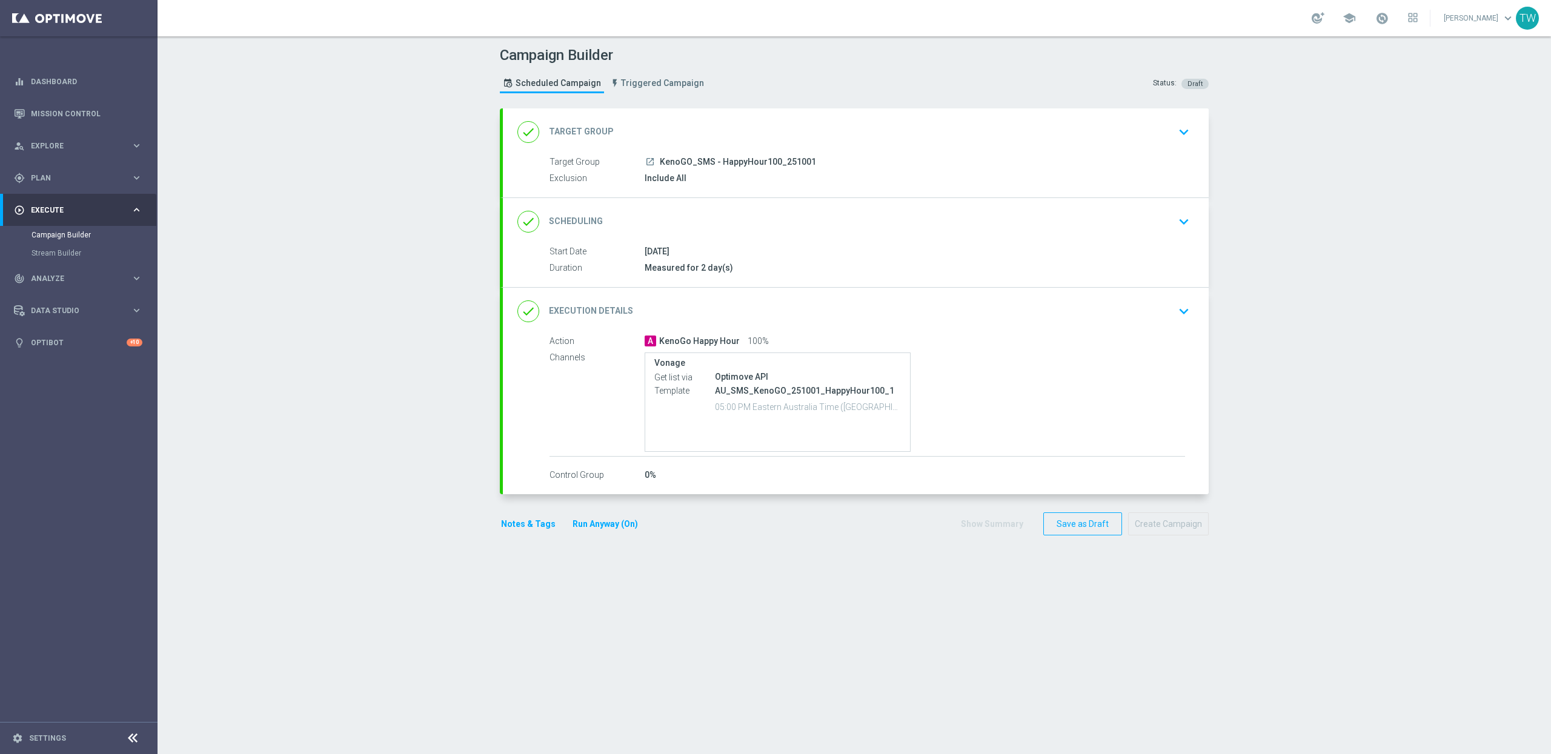
click at [878, 139] on div "done Target Group keyboard_arrow_down" at bounding box center [855, 132] width 677 height 23
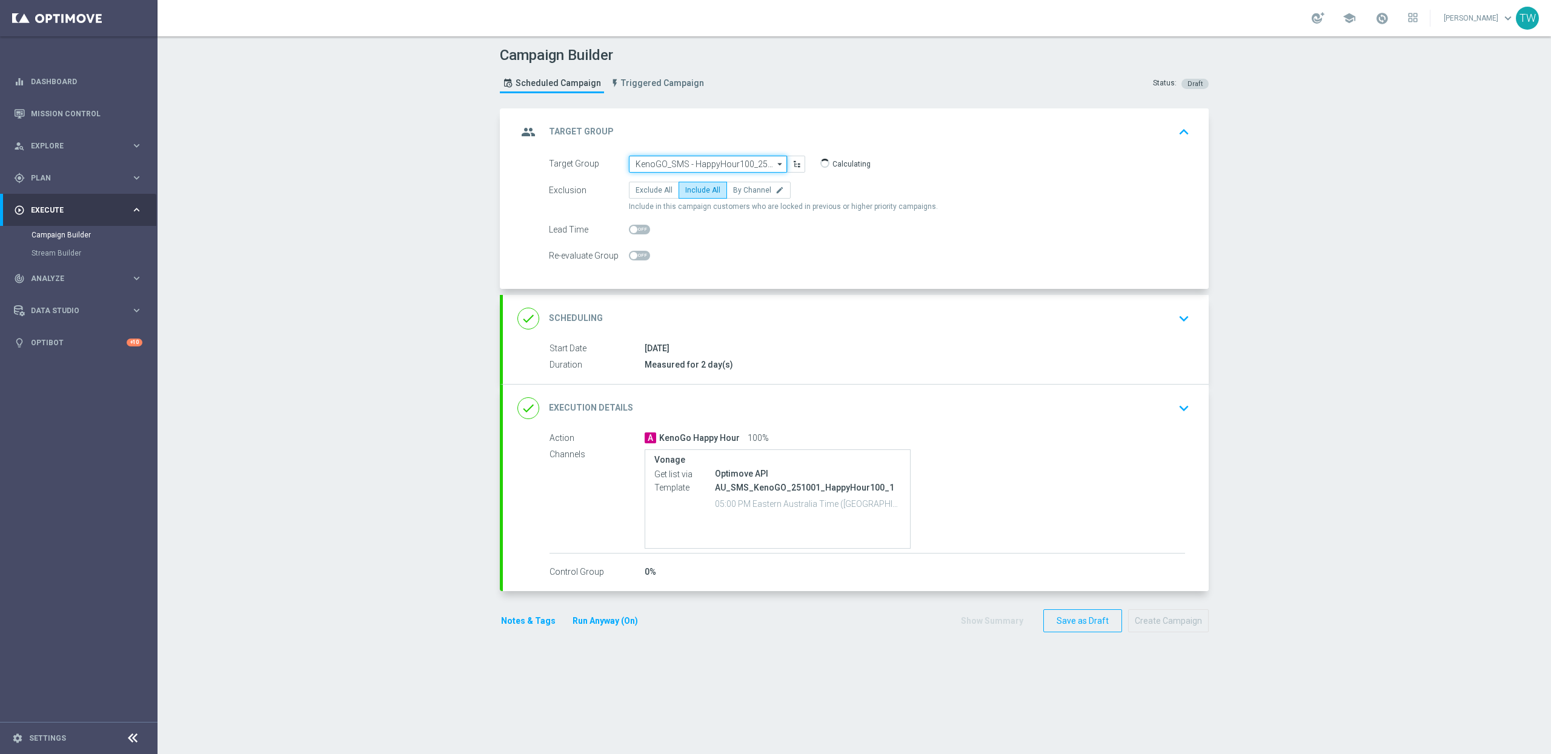
click at [677, 159] on input "KenoGO_SMS - HappyHour100_251001" at bounding box center [708, 164] width 158 height 17
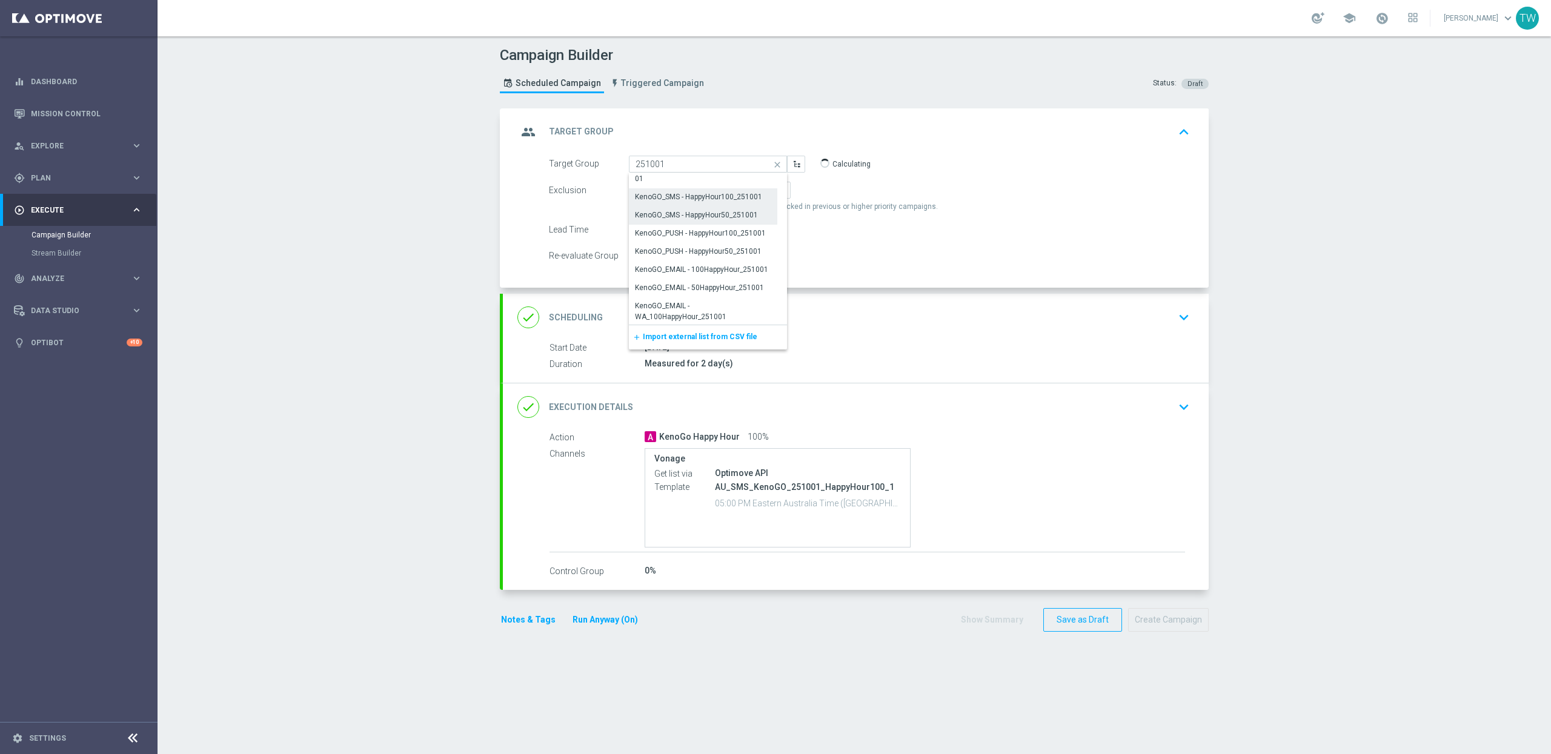
click at [736, 216] on div "KenoGO_SMS - HappyHour50_251001" at bounding box center [696, 215] width 123 height 11
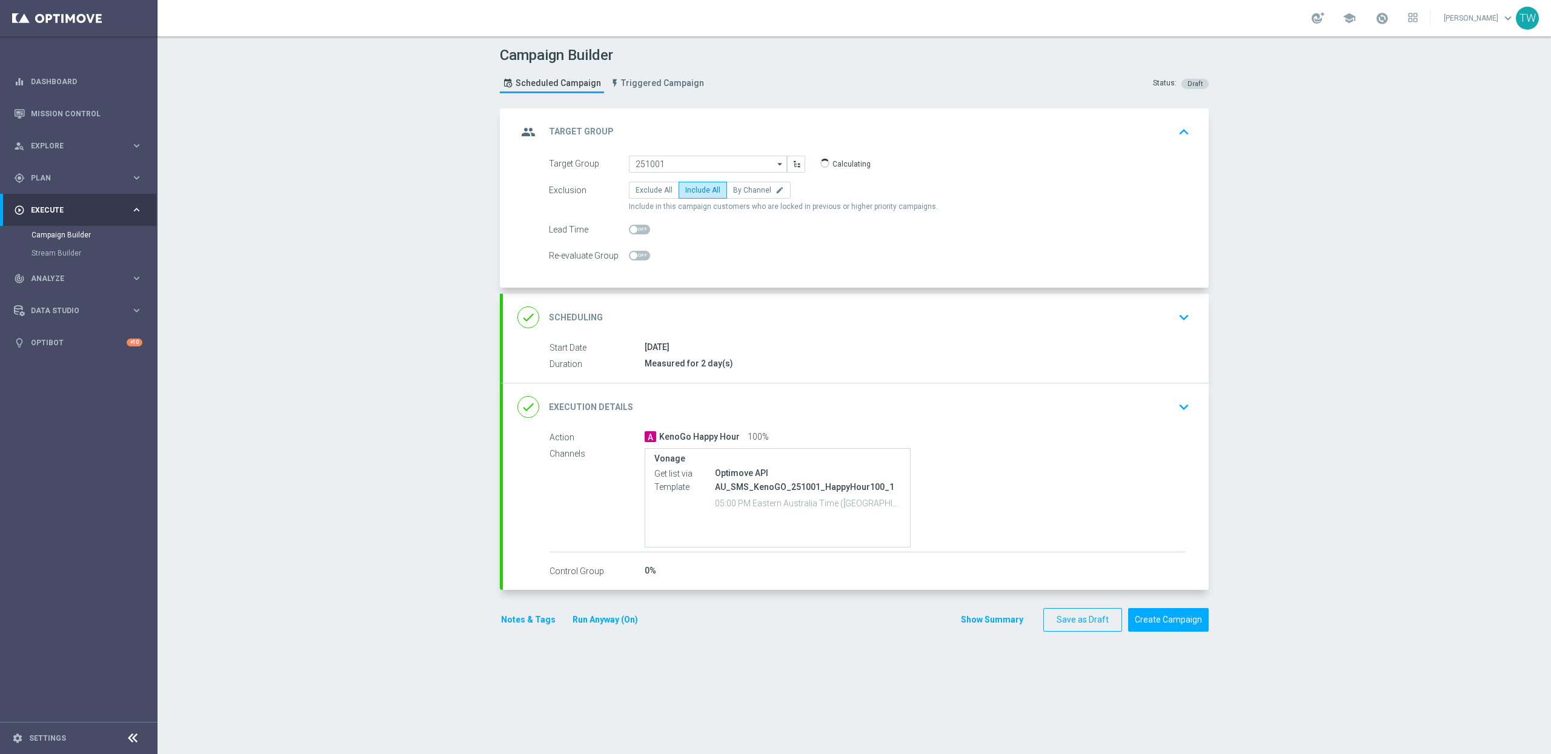
type input "KenoGO_SMS - HappyHour50_251001"
click at [795, 411] on div "done Execution Details keyboard_arrow_down" at bounding box center [855, 407] width 677 height 23
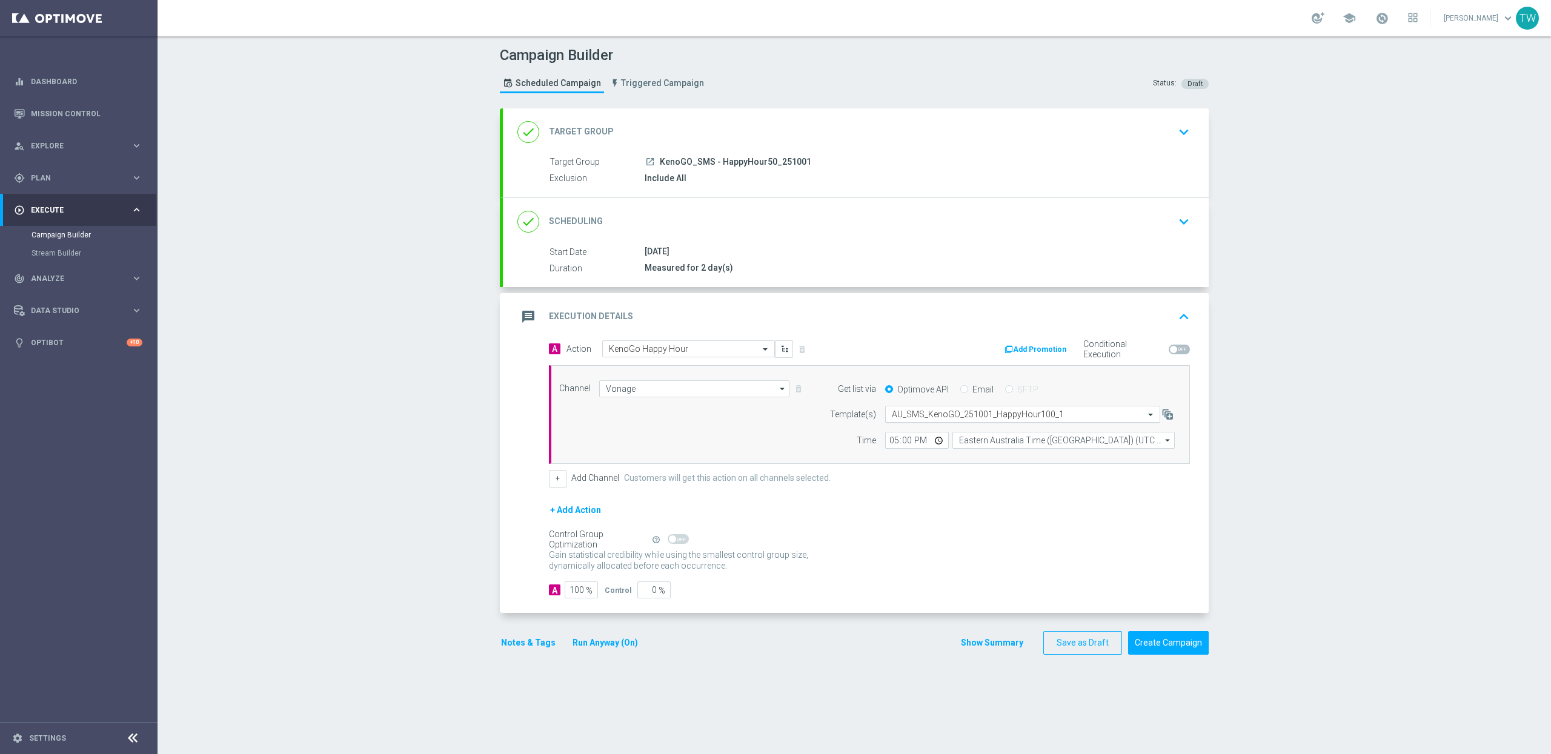
click at [950, 409] on div "Select template AU_SMS_KenoGO_251001_HappyHour100_1" at bounding box center [1022, 414] width 275 height 17
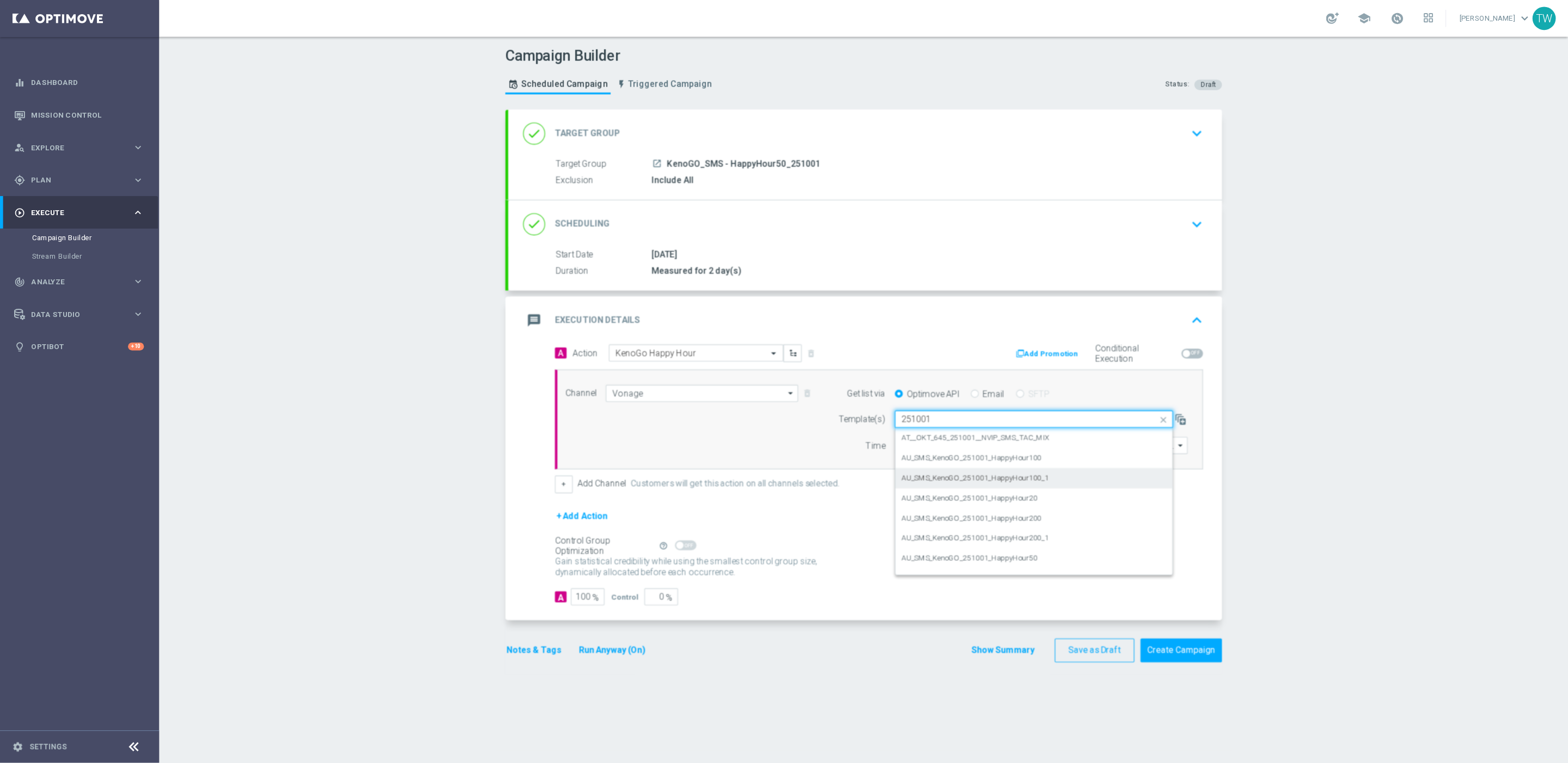
scroll to position [31, 0]
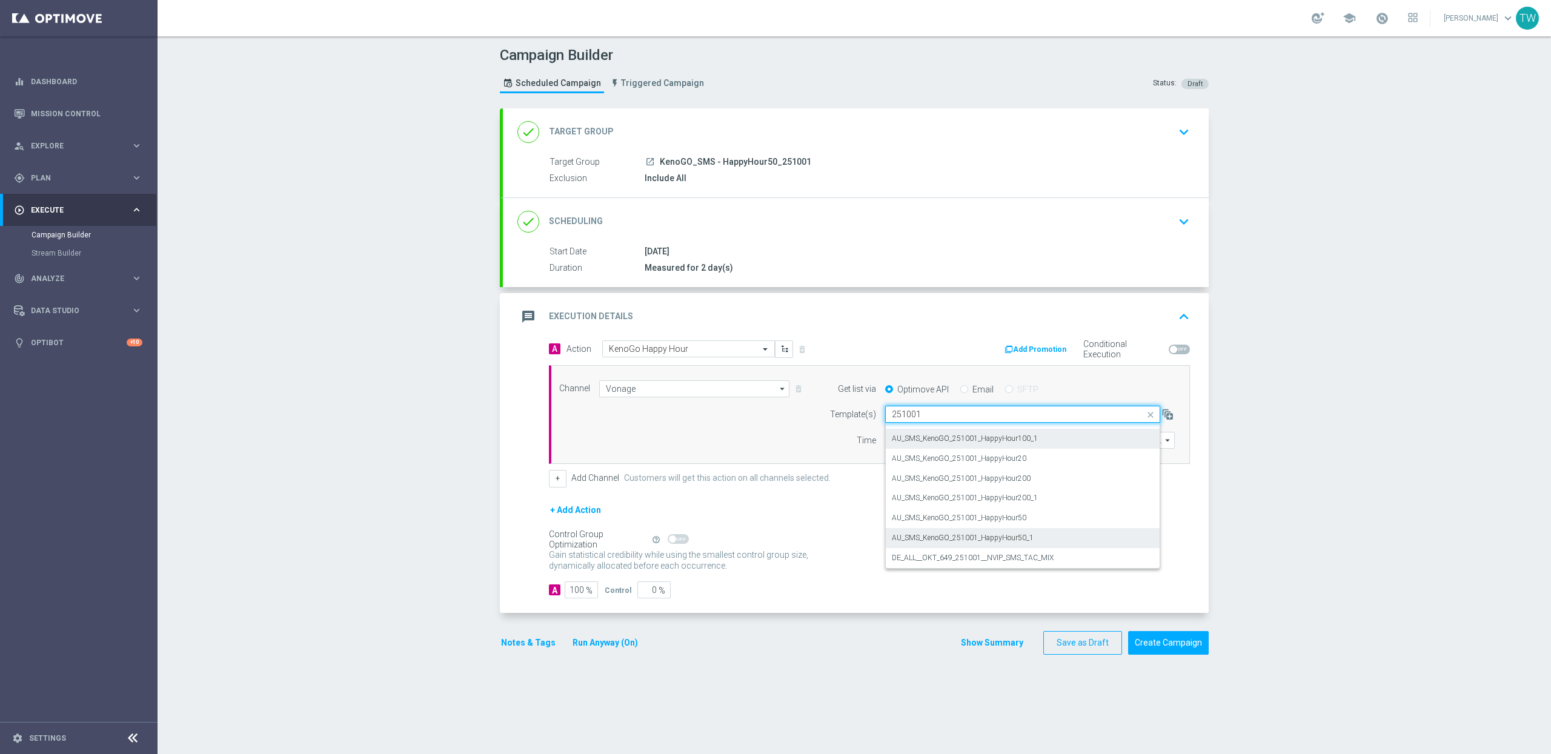
click at [1069, 539] on div "AU_SMS_KenoGO_251001_HappyHour50_1" at bounding box center [1023, 538] width 262 height 20
type input "251001"
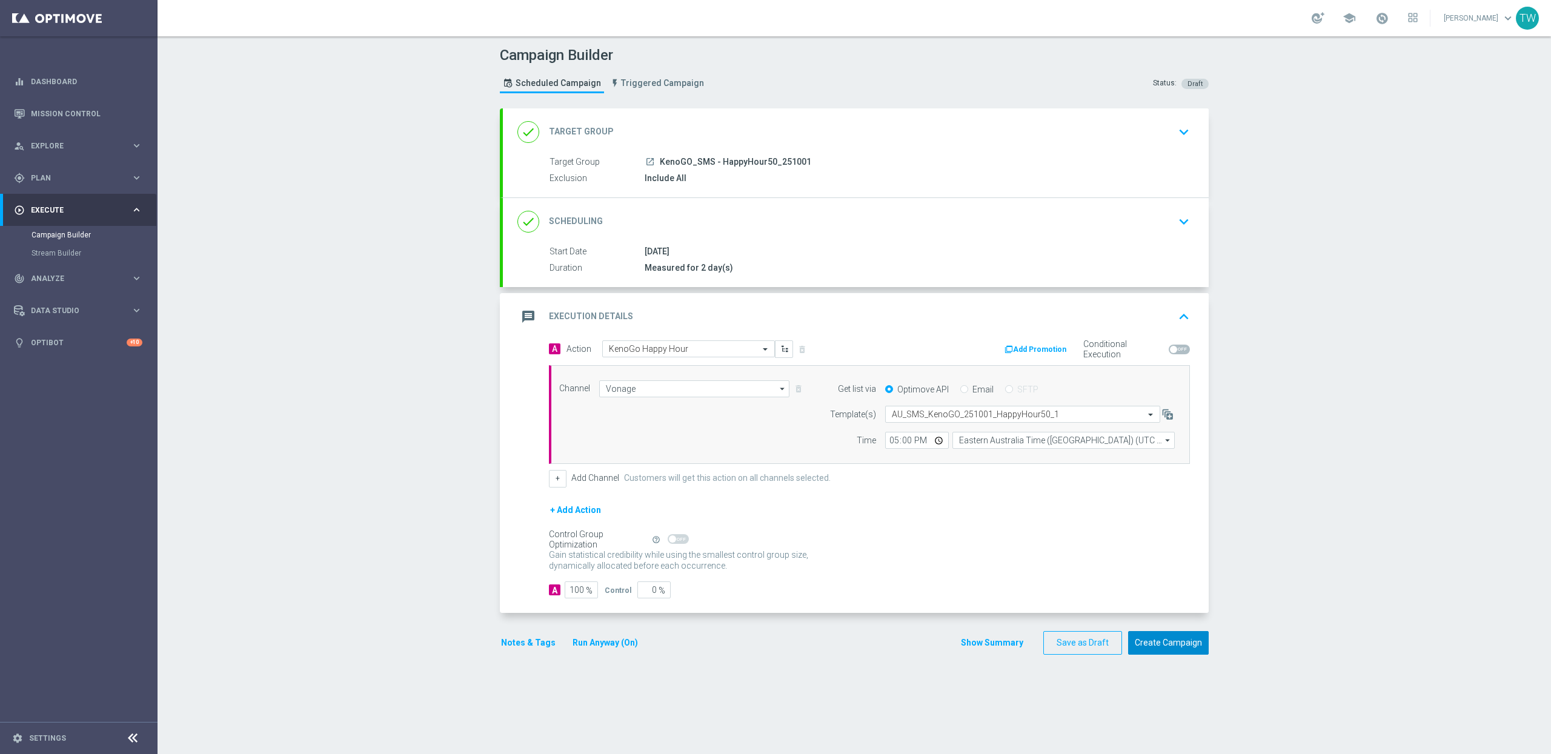
click at [1171, 645] on button "Create Campaign" at bounding box center [1168, 643] width 81 height 24
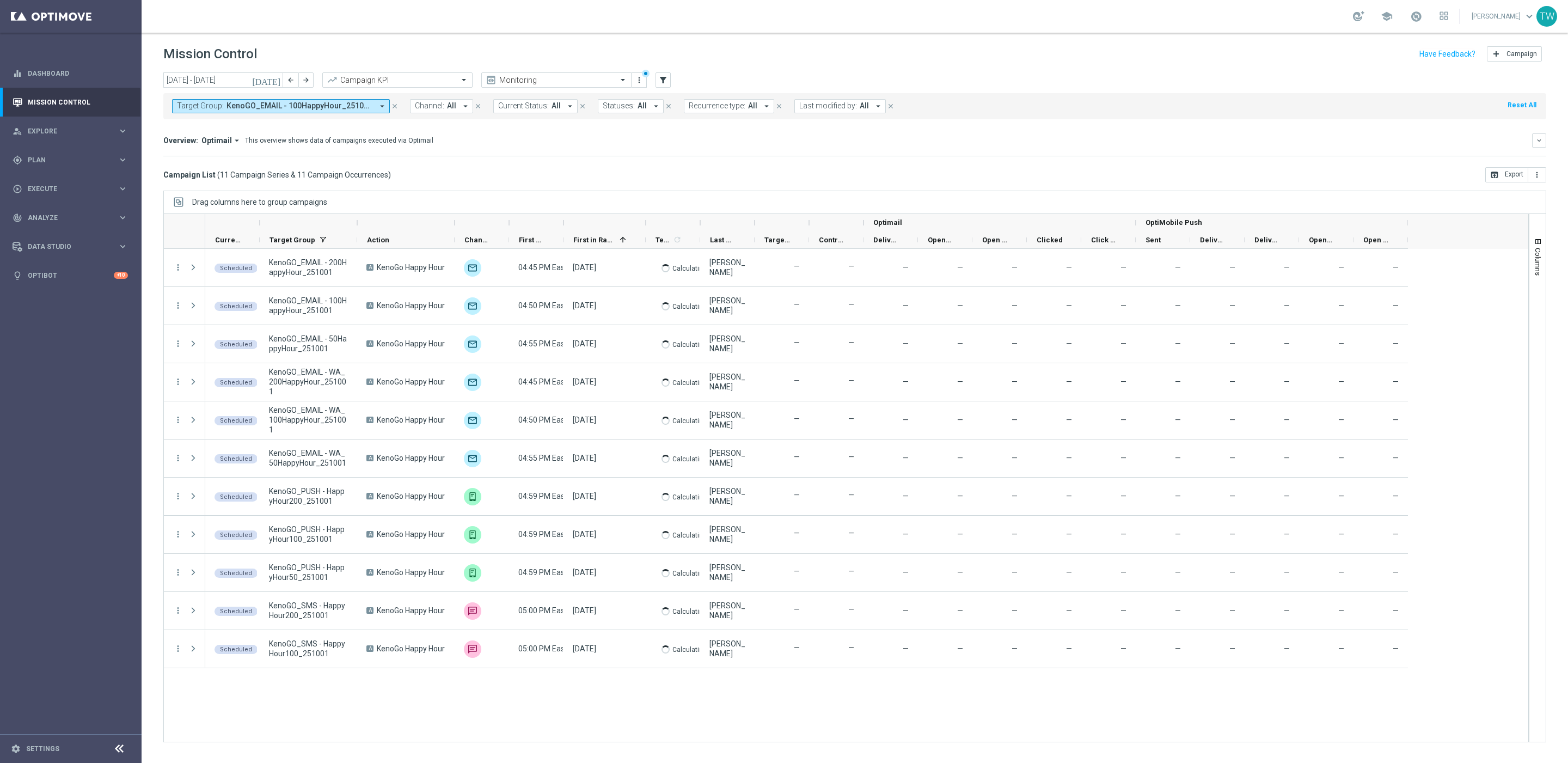
drag, startPoint x: 618, startPoint y: 223, endPoint x: 646, endPoint y: 223, distance: 28.0
click at [646, 223] on div at bounding box center [645, 222] width 4 height 17
click at [359, 226] on div at bounding box center [357, 222] width 4 height 17
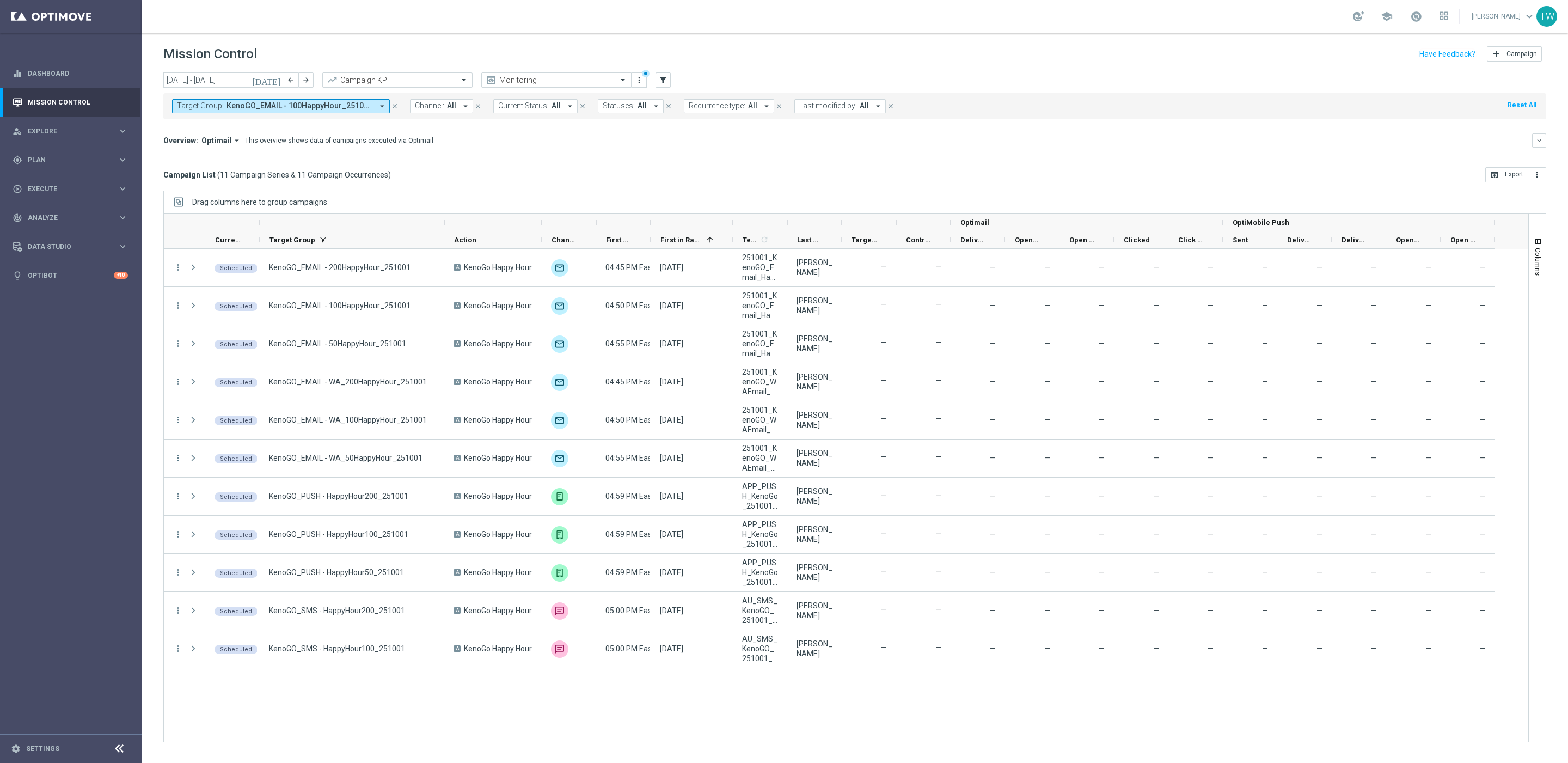
click at [541, 223] on div at bounding box center [542, 222] width 4 height 17
